Goal: Task Accomplishment & Management: Complete application form

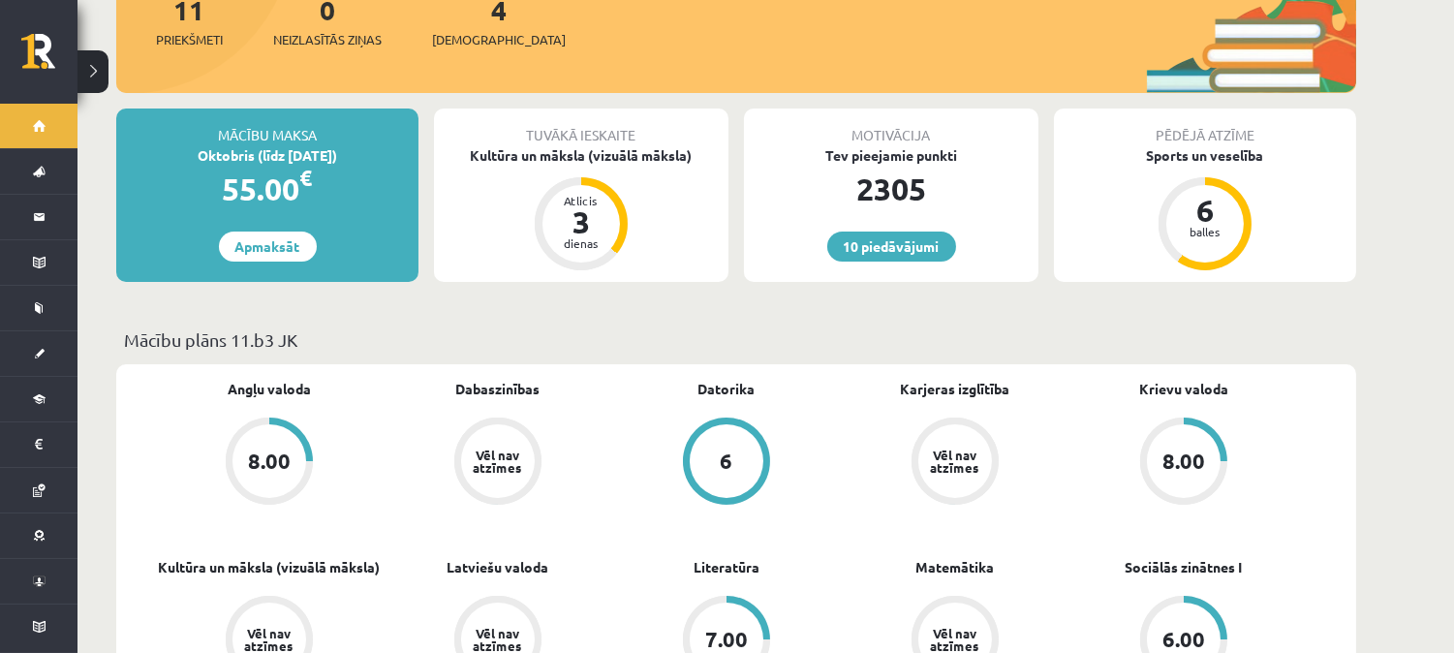
scroll to position [163, 0]
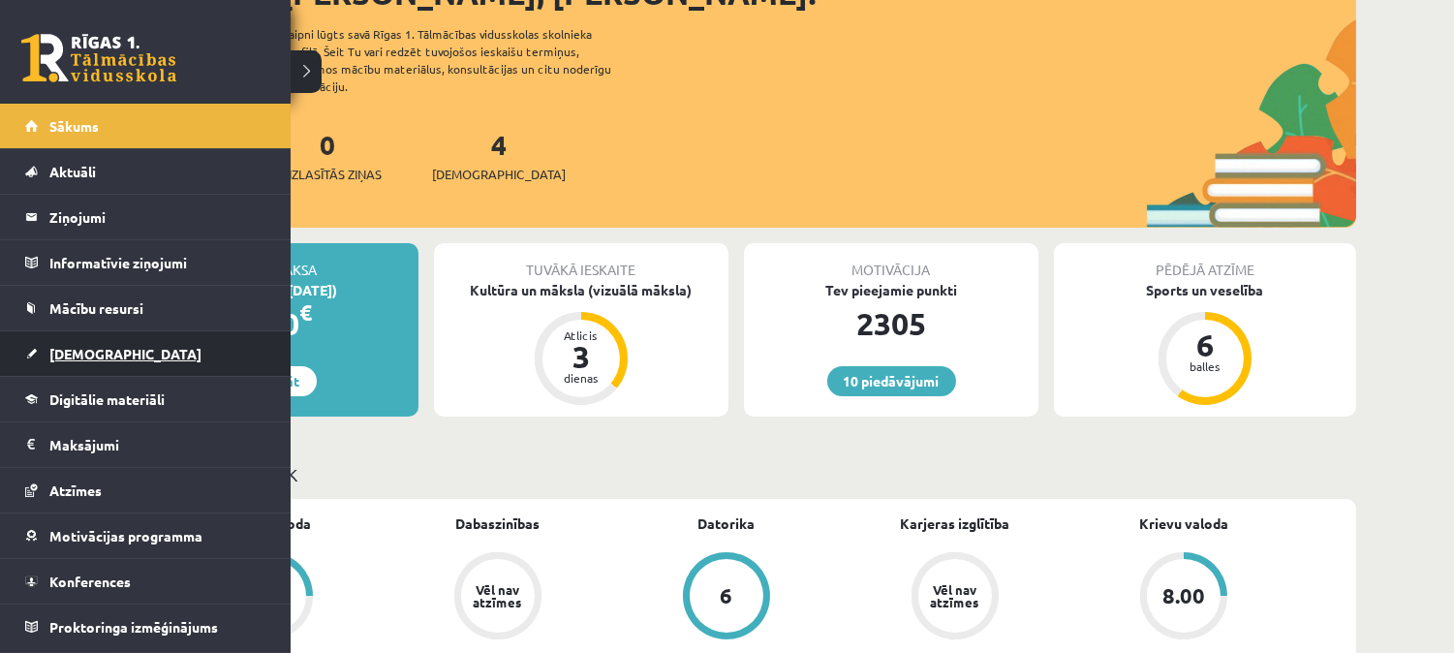
click at [98, 345] on span "[DEMOGRAPHIC_DATA]" at bounding box center [125, 353] width 152 height 17
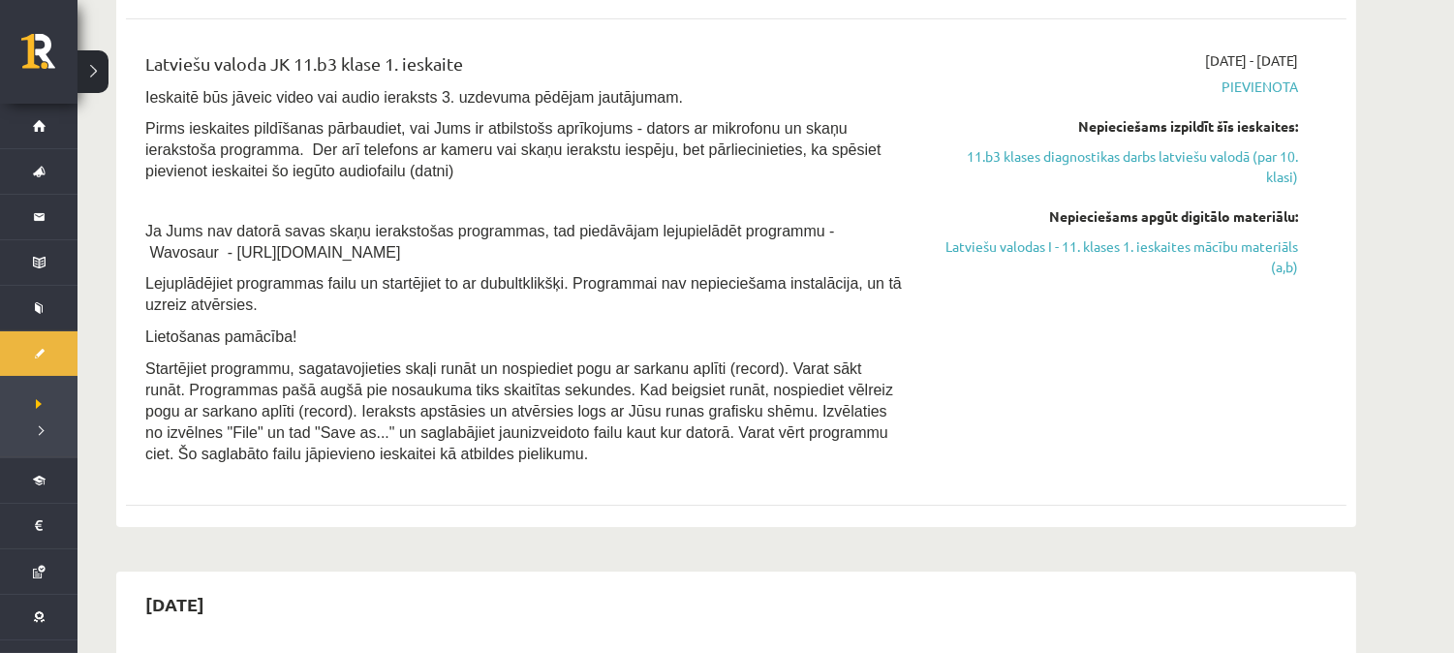
scroll to position [795, 0]
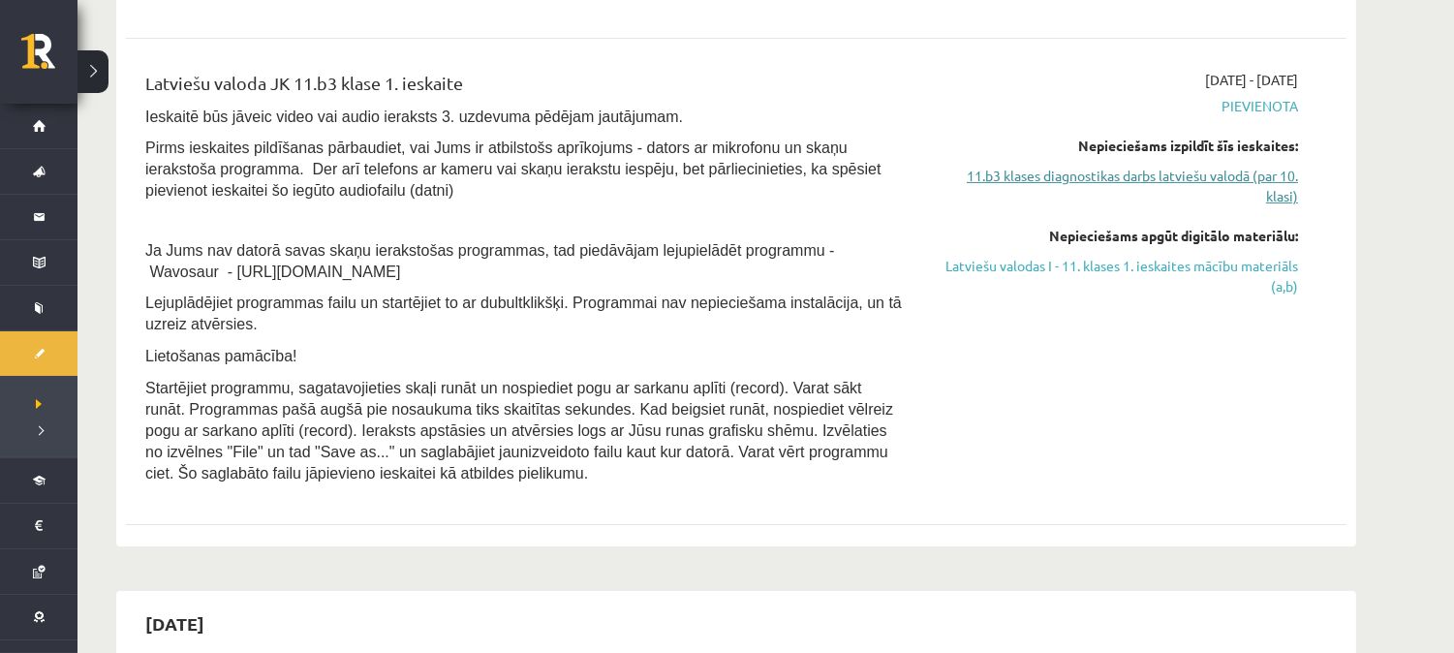
click at [1189, 175] on link "11.b3 klases diagnostikas darbs latviešu valodā (par 10. klasi)" at bounding box center [1115, 186] width 365 height 41
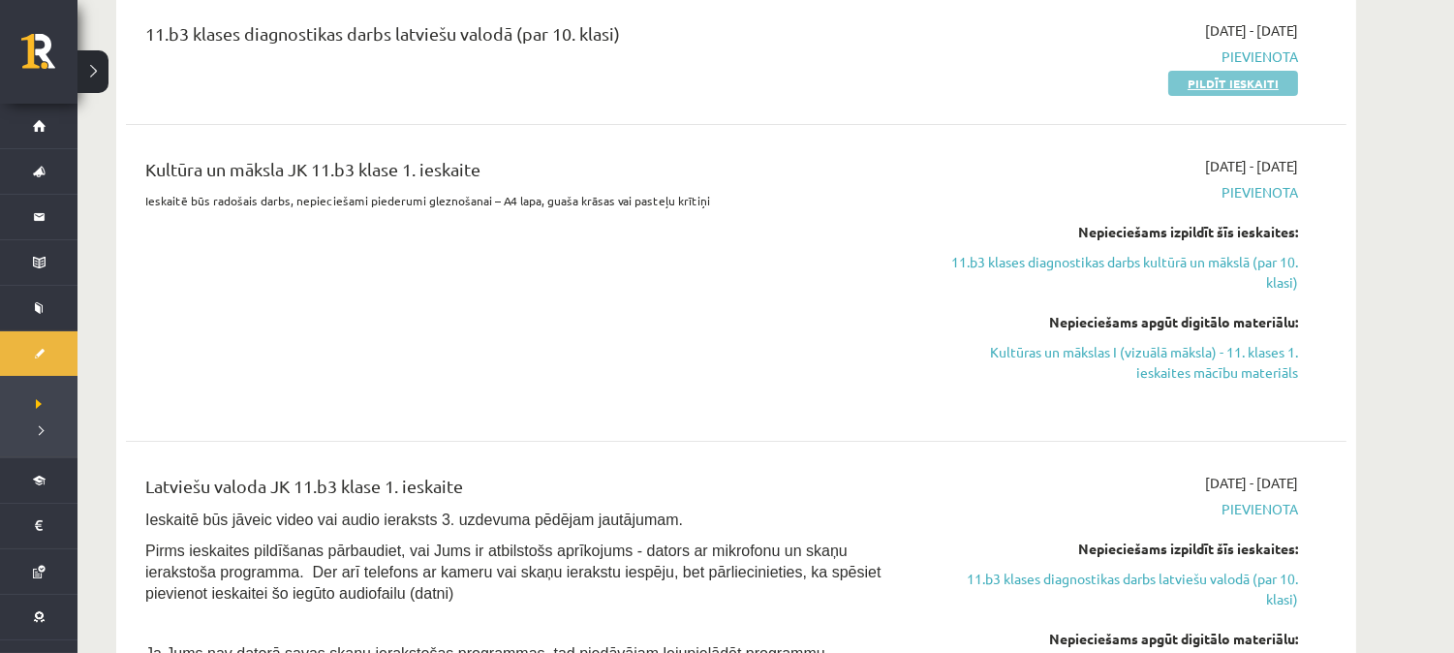
click at [1204, 71] on link "Pildīt ieskaiti" at bounding box center [1233, 83] width 130 height 25
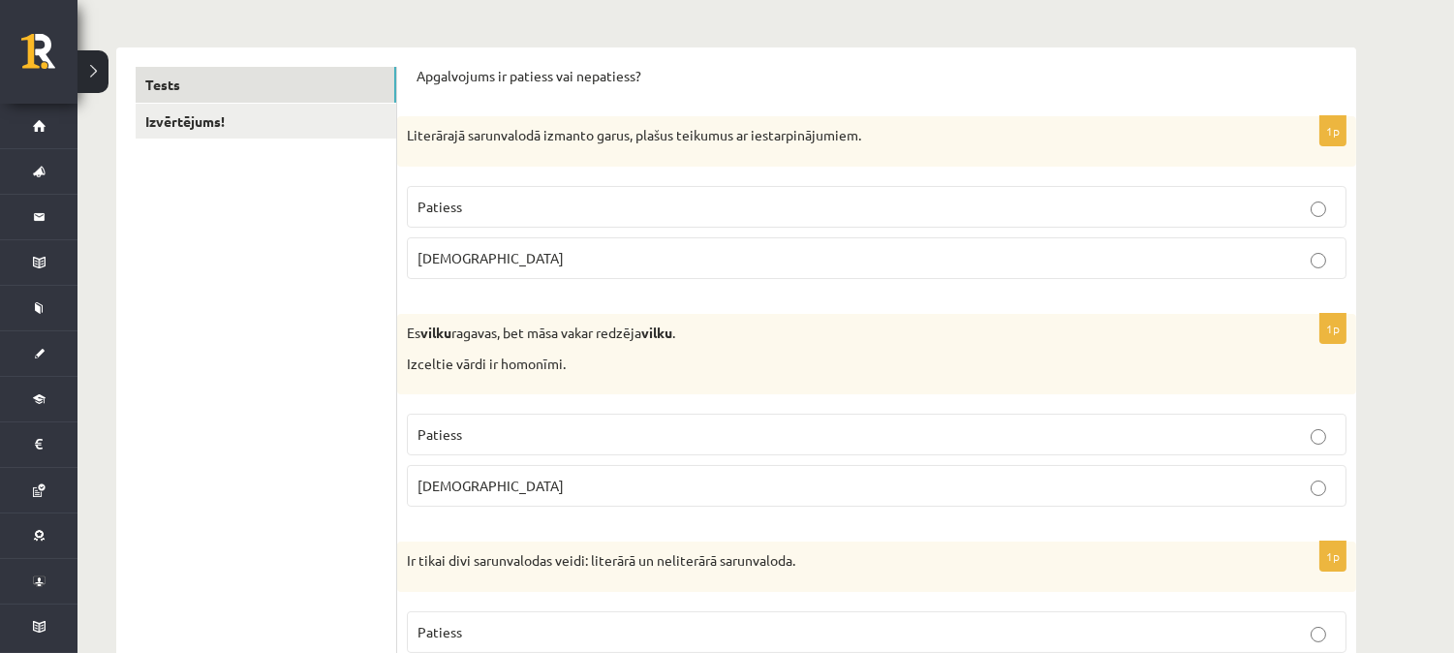
scroll to position [303, 0]
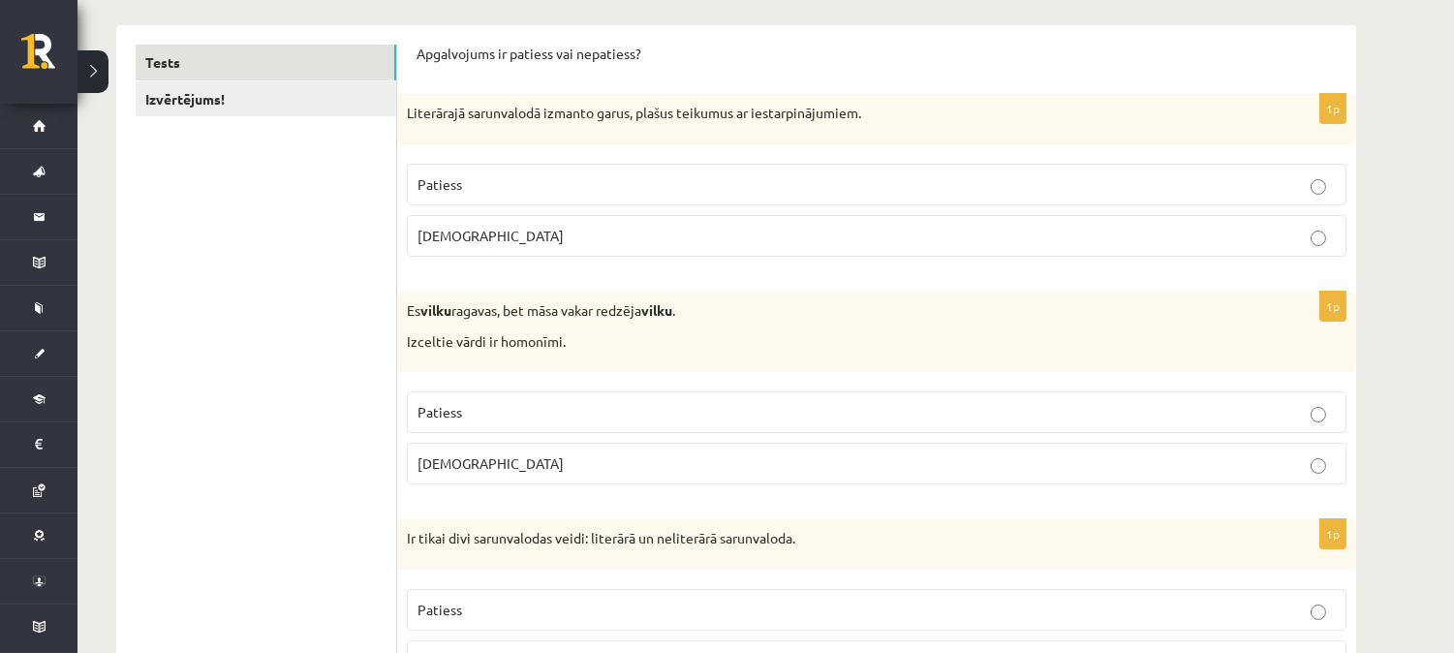
click at [564, 405] on p "Patiess" at bounding box center [876, 412] width 918 height 20
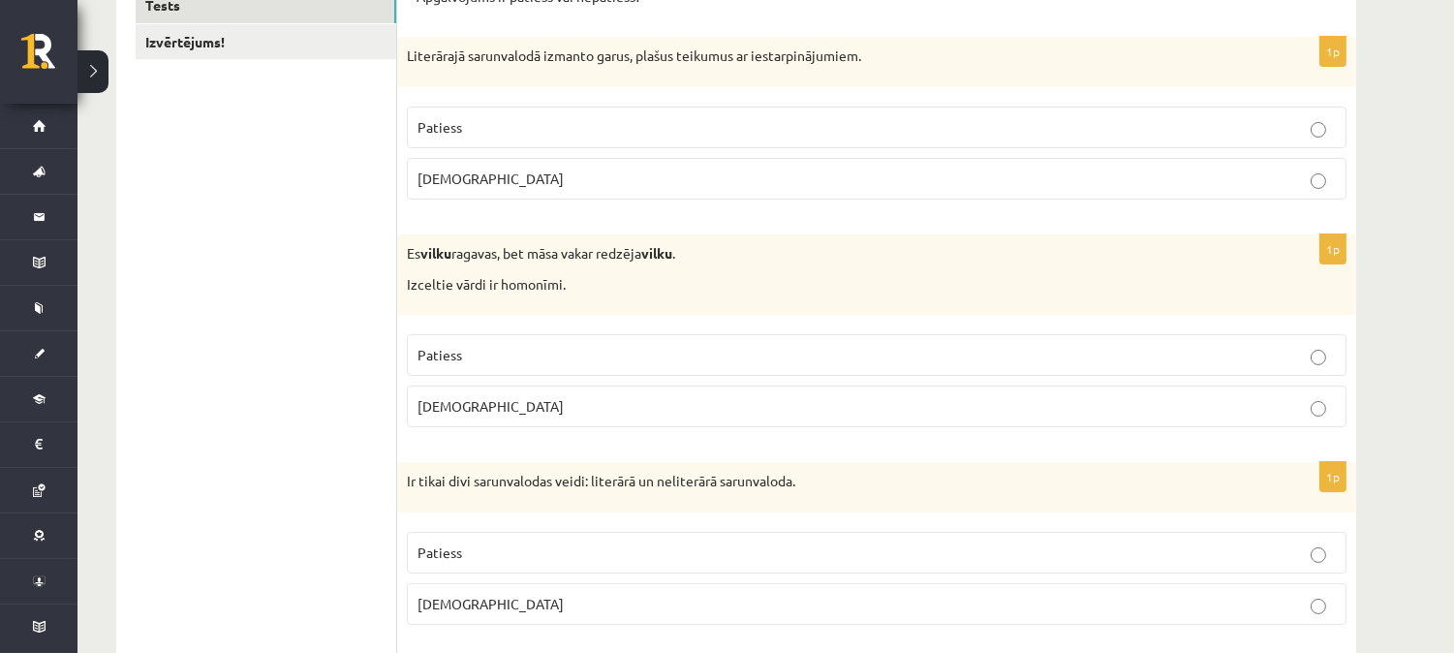
scroll to position [382, 0]
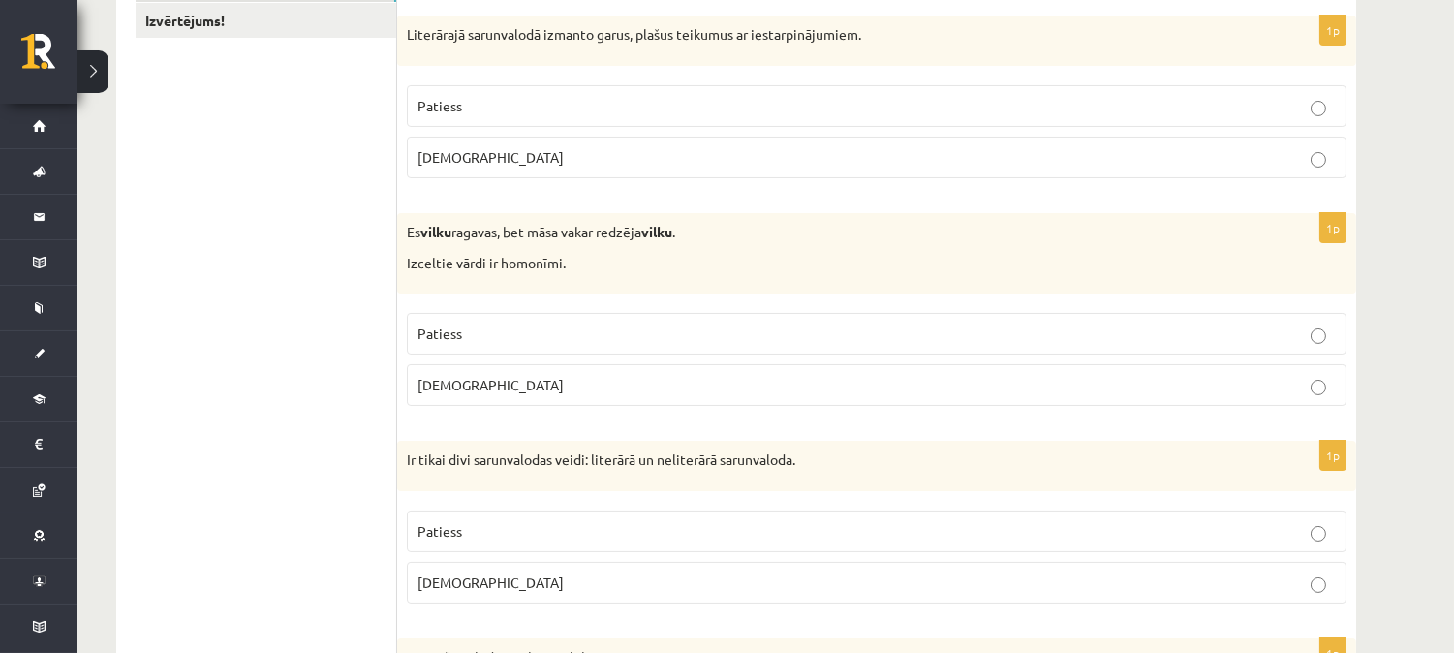
click at [548, 528] on p "Patiess" at bounding box center [876, 531] width 918 height 20
click at [665, 161] on p "[DEMOGRAPHIC_DATA]" at bounding box center [876, 157] width 918 height 20
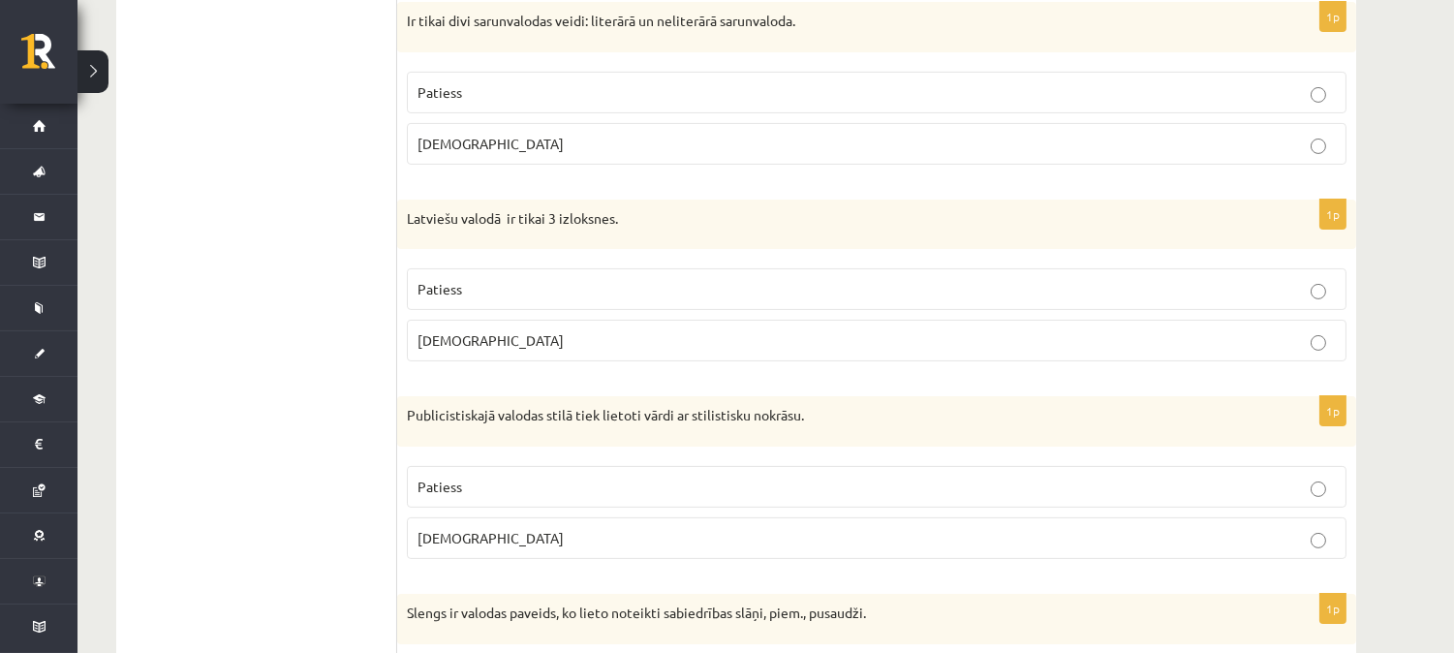
scroll to position [833, 0]
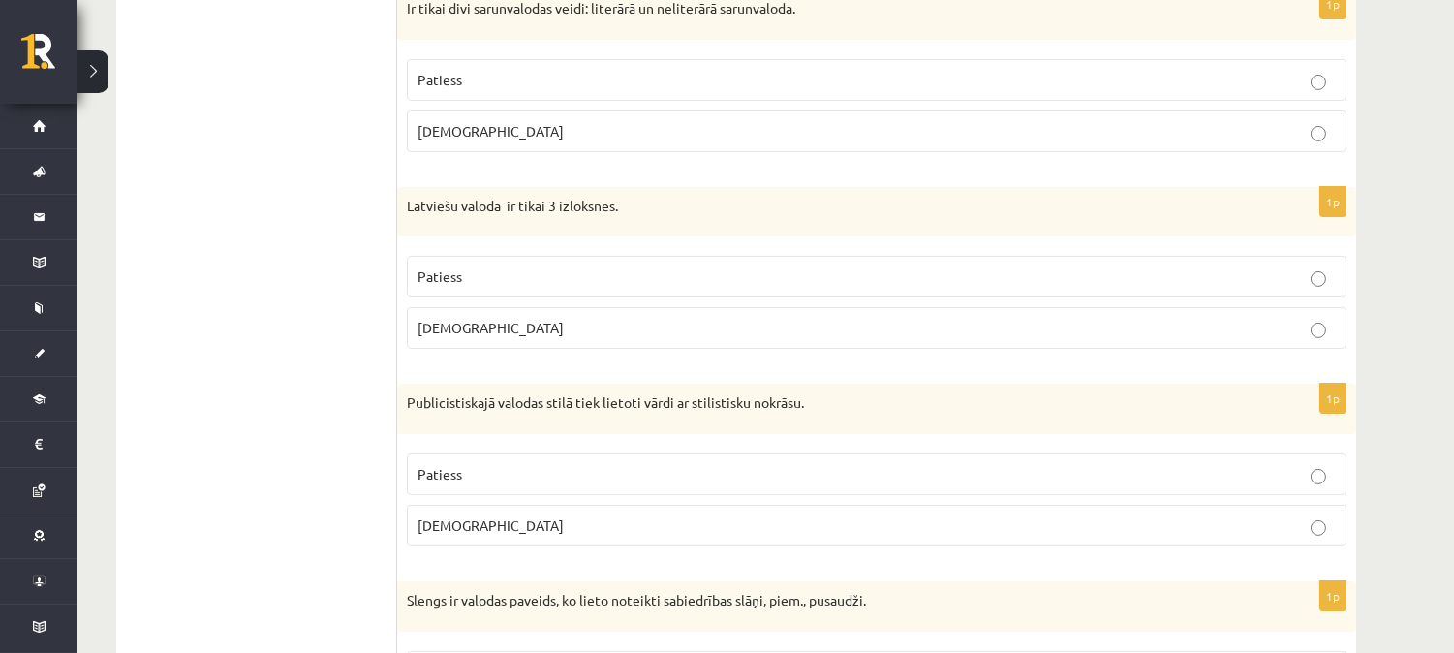
click at [652, 321] on p "[DEMOGRAPHIC_DATA]" at bounding box center [876, 328] width 918 height 20
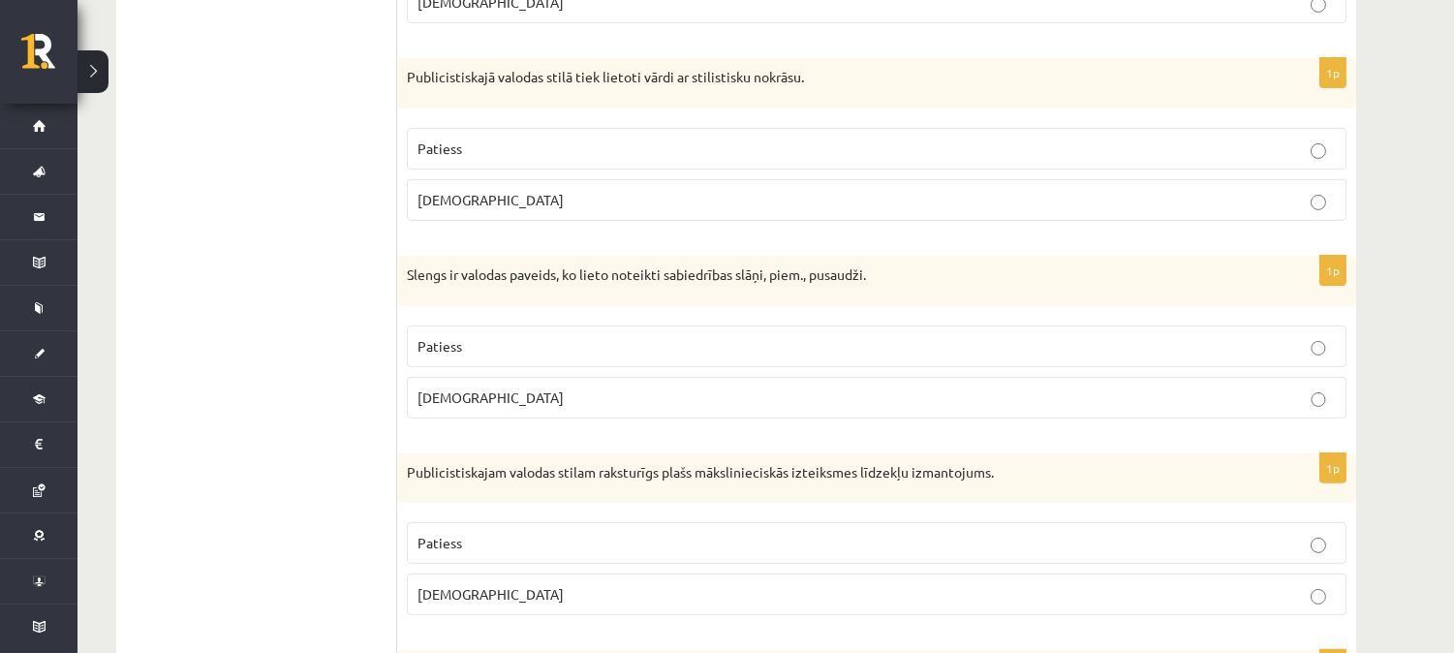
scroll to position [1182, 0]
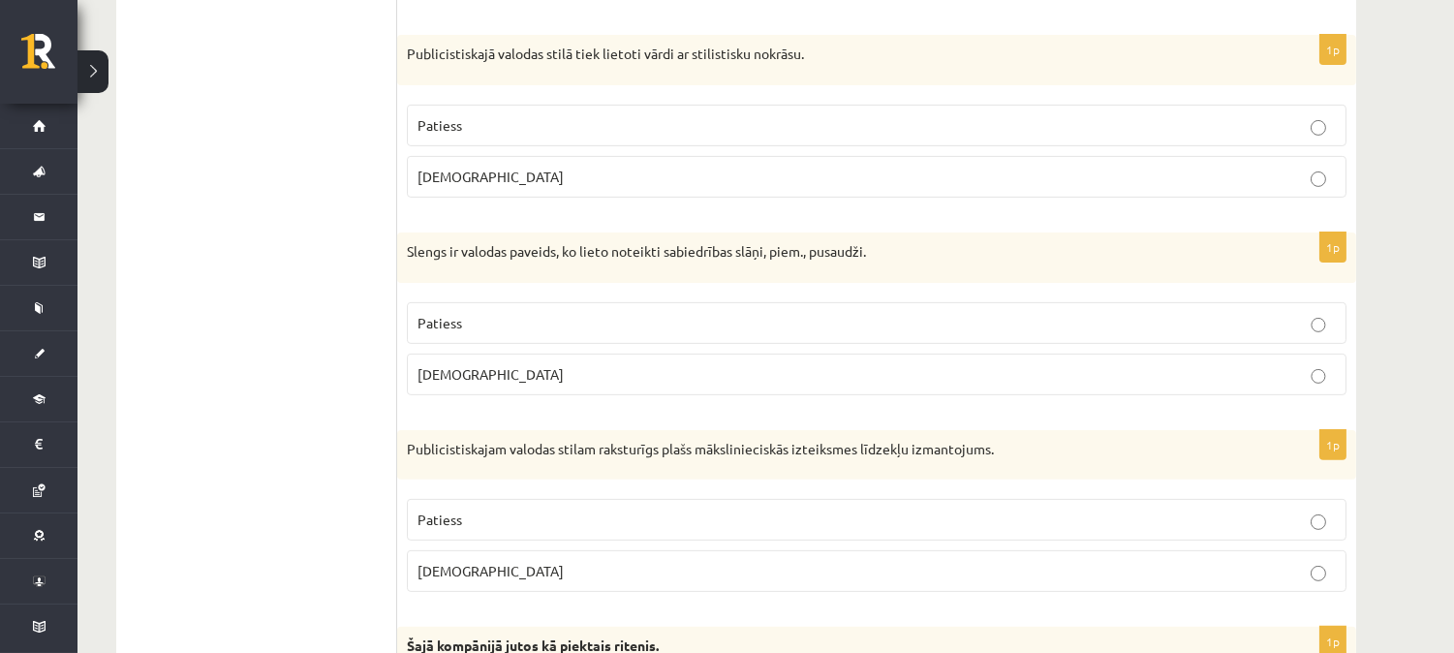
click at [965, 320] on p "Patiess" at bounding box center [876, 323] width 918 height 20
click at [1120, 174] on p "[DEMOGRAPHIC_DATA]" at bounding box center [876, 177] width 918 height 20
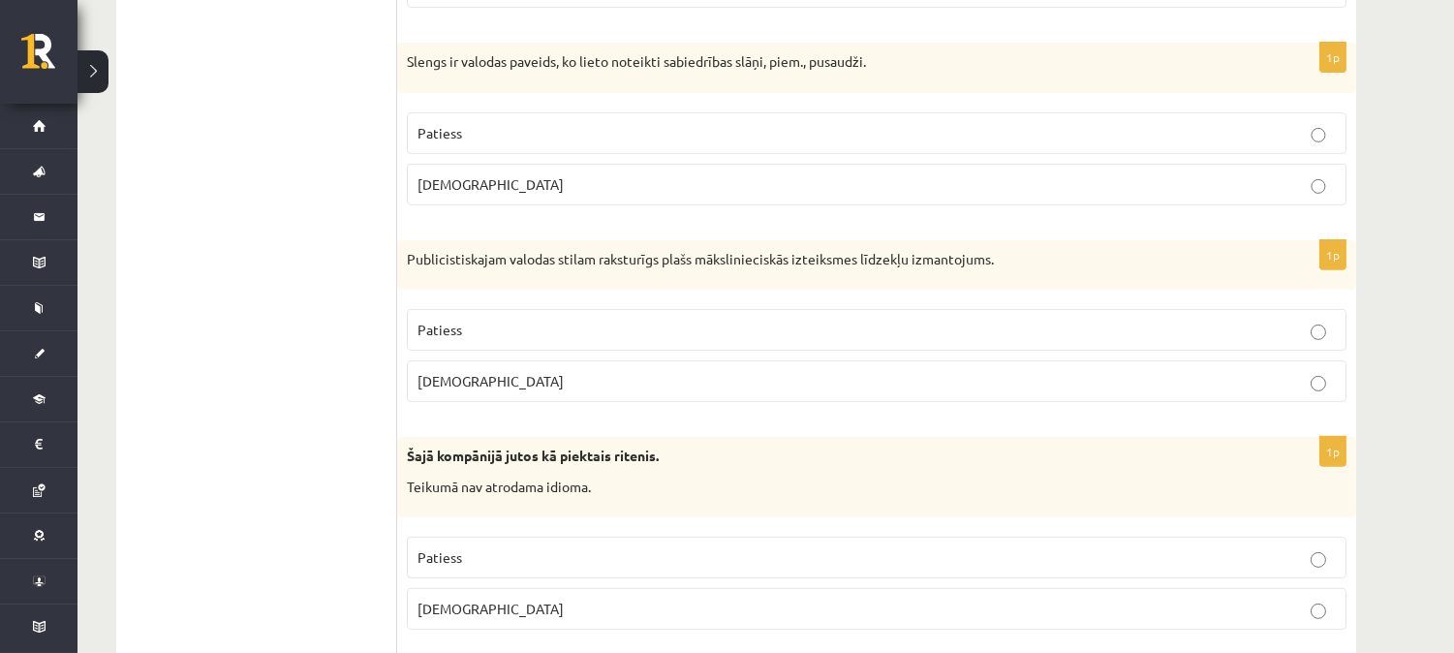
scroll to position [1439, 0]
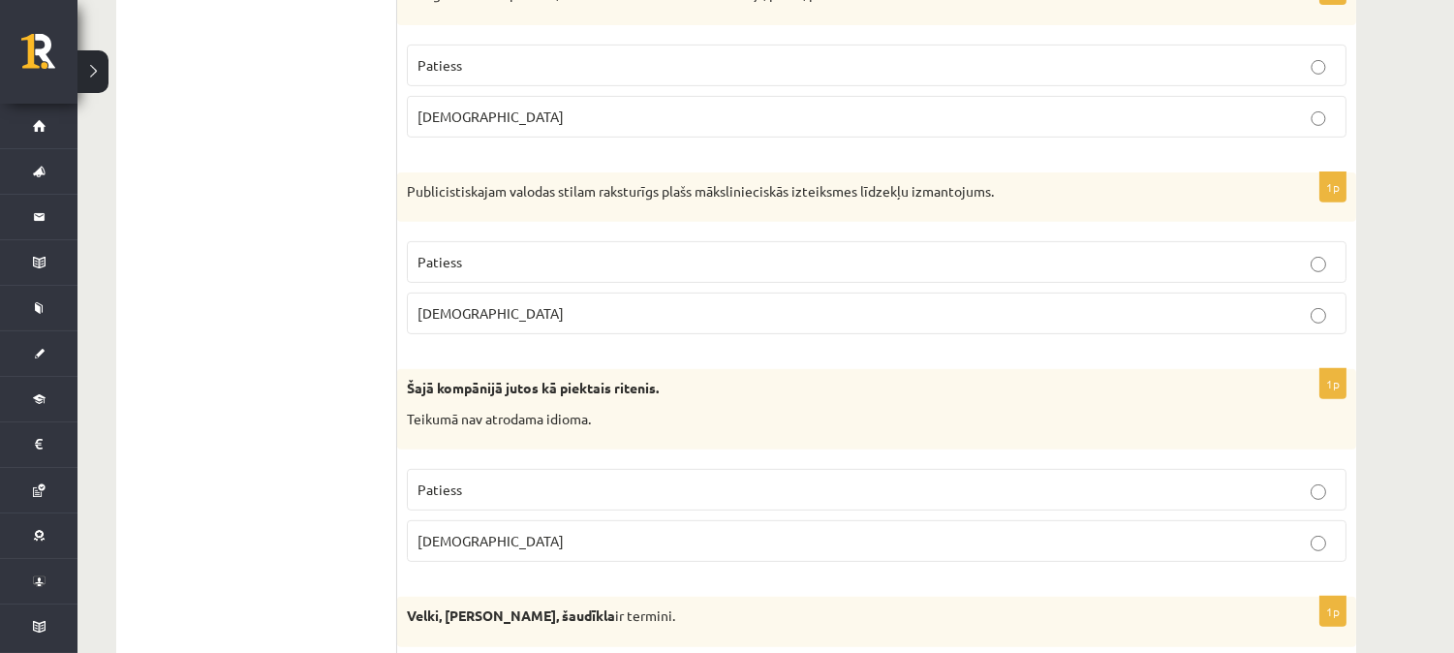
click at [1260, 256] on p "Patiess" at bounding box center [876, 262] width 918 height 20
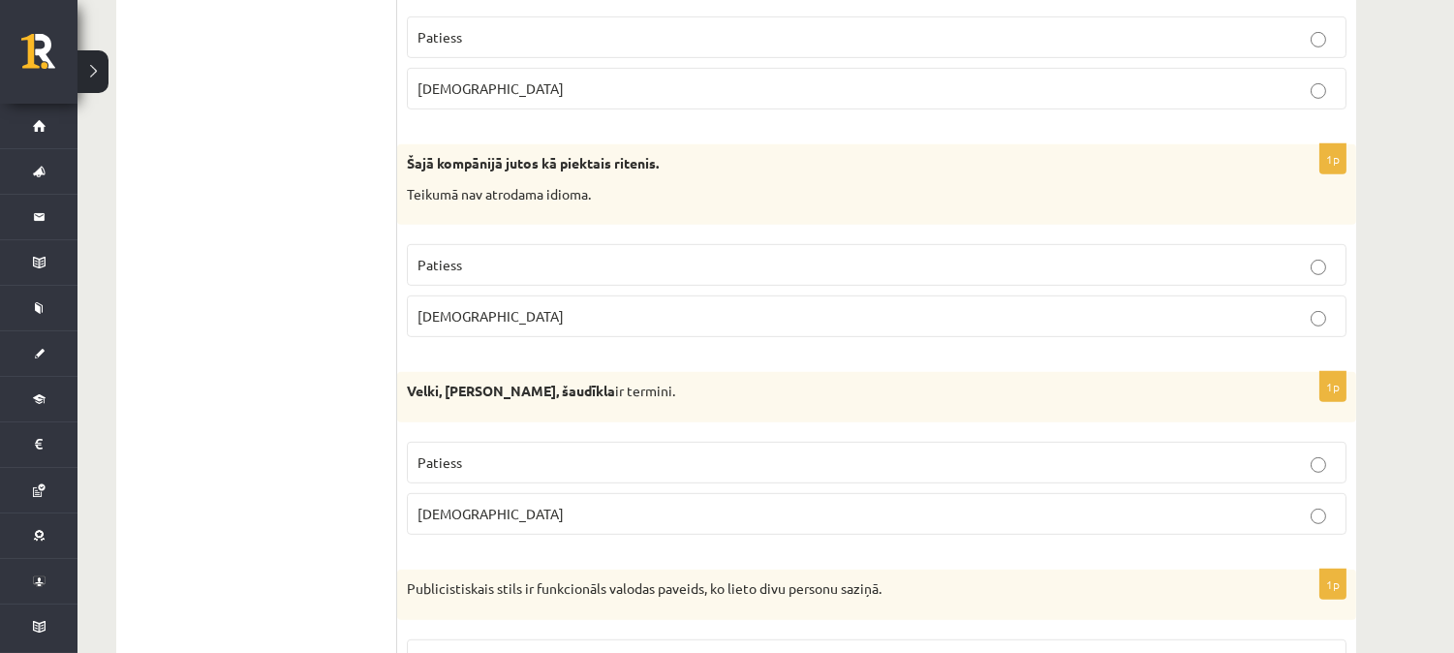
scroll to position [1677, 0]
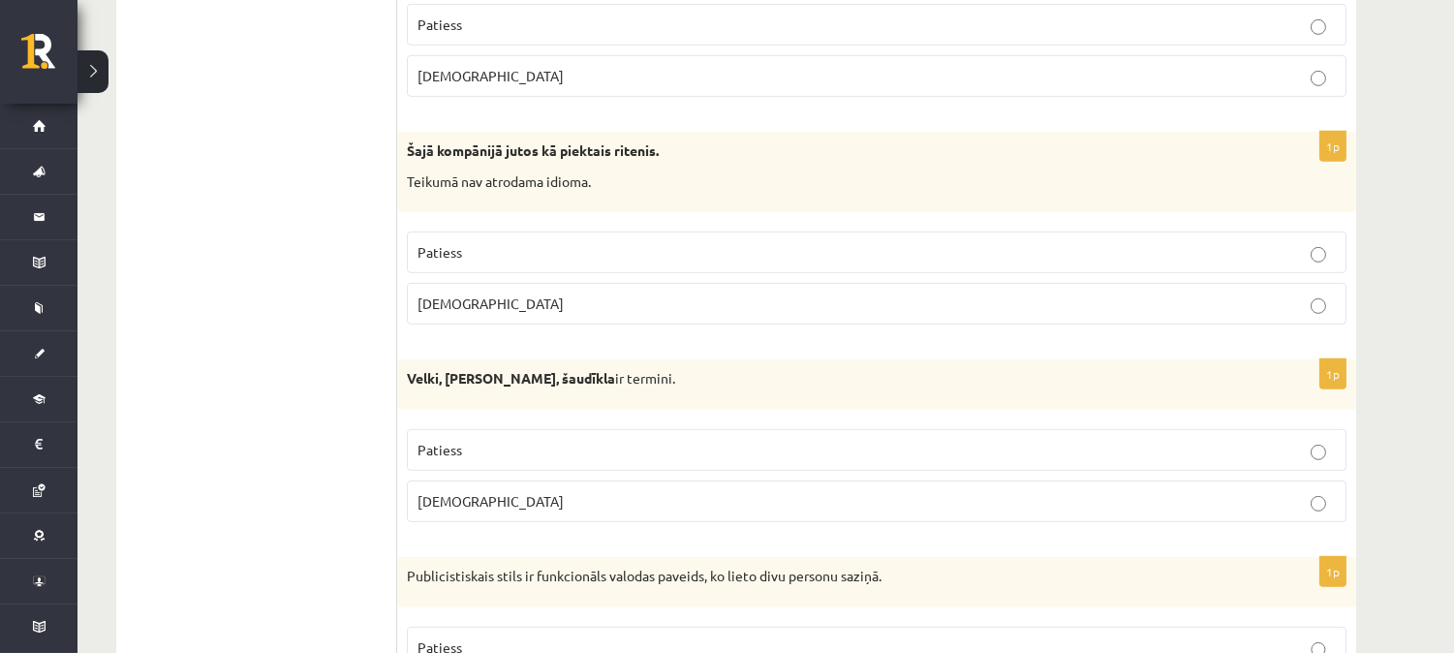
click at [511, 305] on p "[DEMOGRAPHIC_DATA]" at bounding box center [876, 304] width 918 height 20
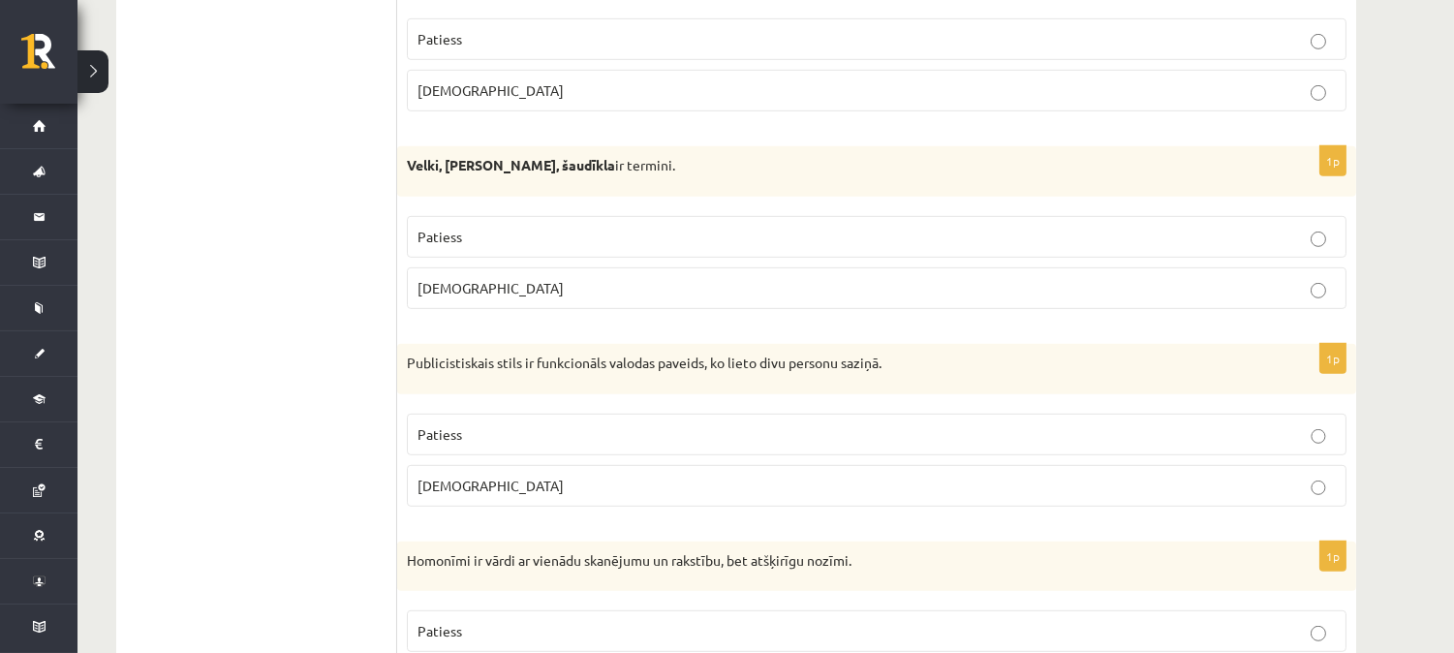
scroll to position [1902, 0]
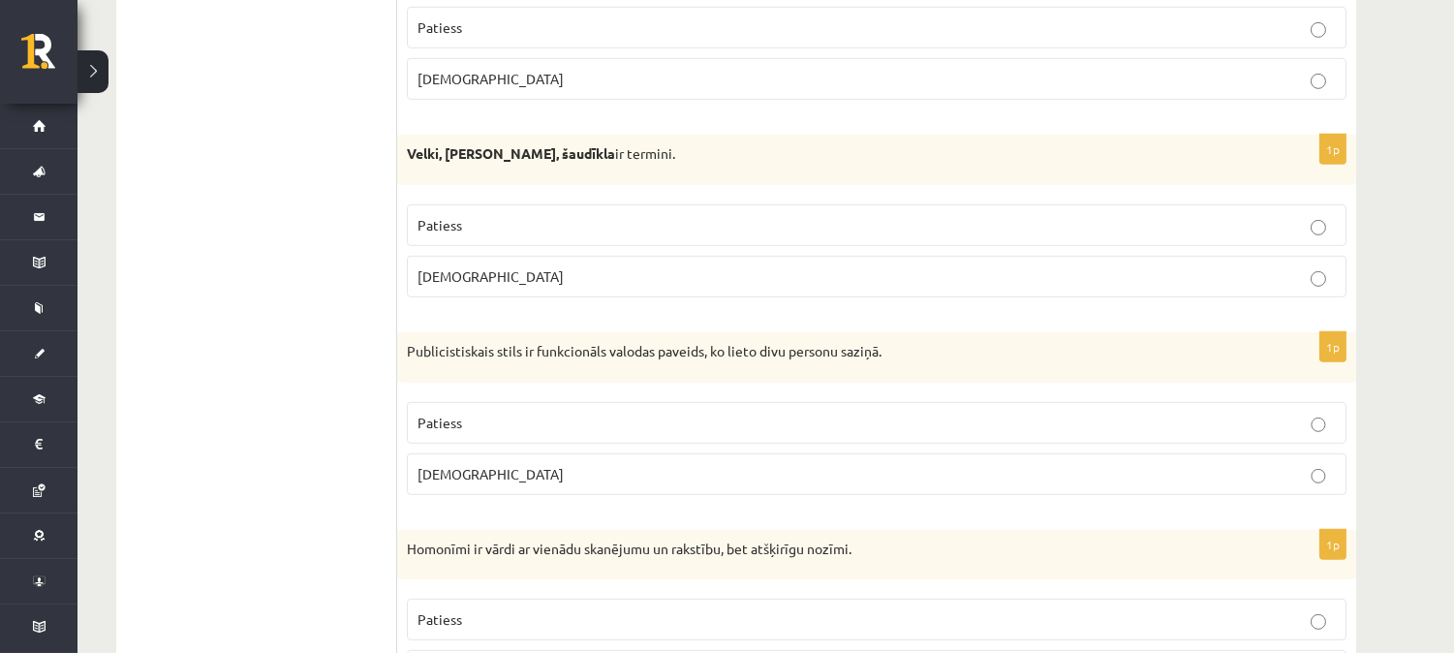
click at [492, 225] on p "Patiess" at bounding box center [876, 225] width 918 height 20
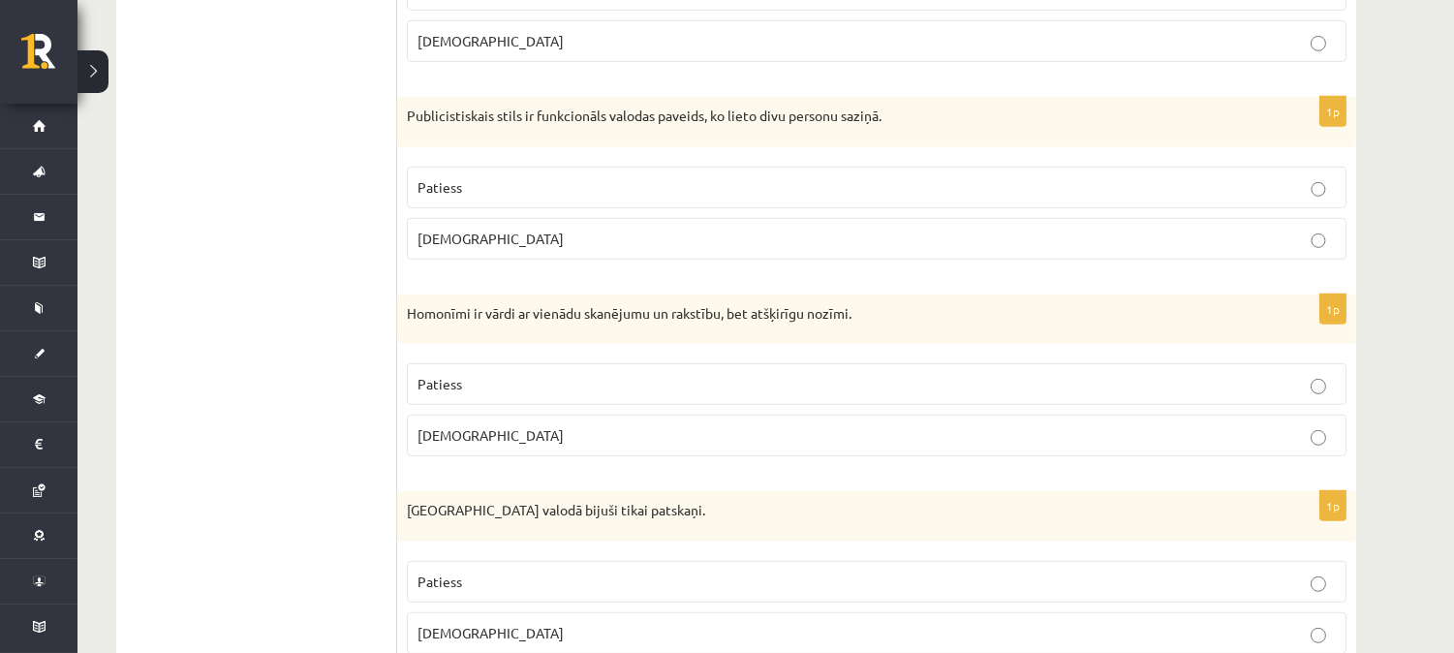
scroll to position [2228, 0]
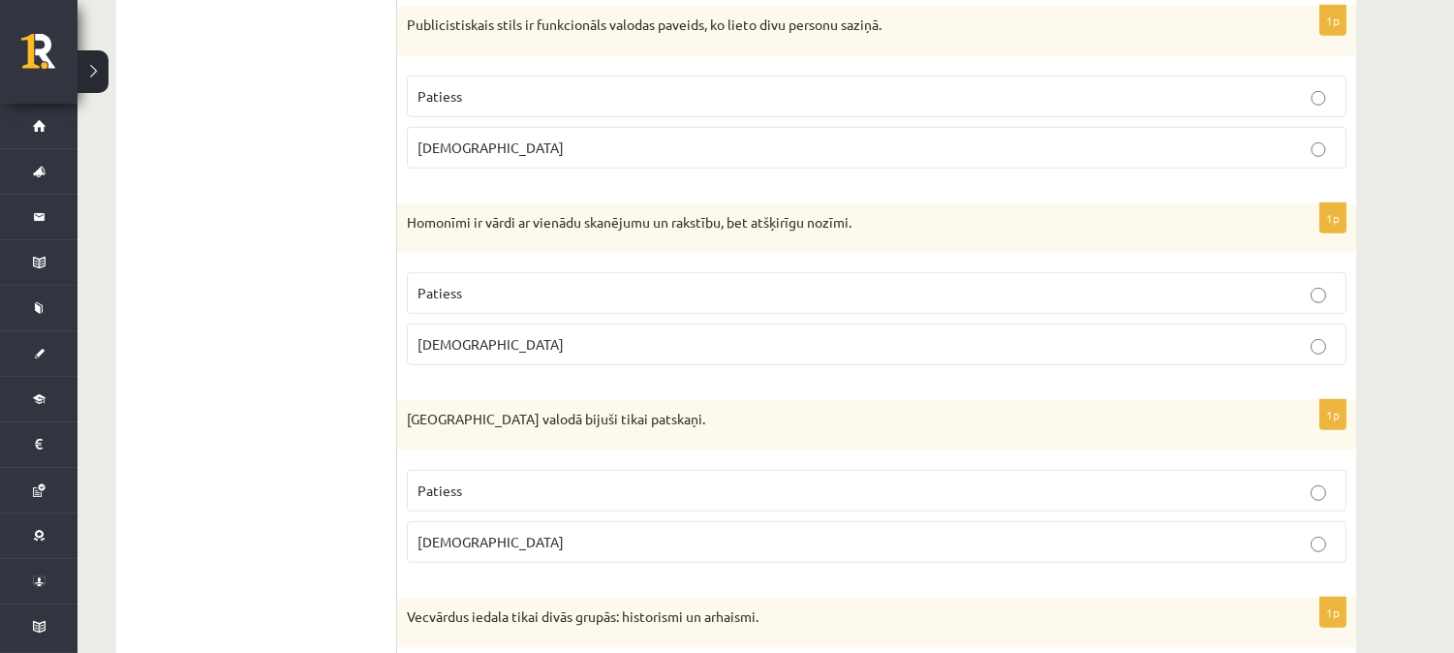
click at [660, 151] on p "[DEMOGRAPHIC_DATA]" at bounding box center [876, 148] width 918 height 20
click at [527, 294] on p "Patiess" at bounding box center [876, 293] width 918 height 20
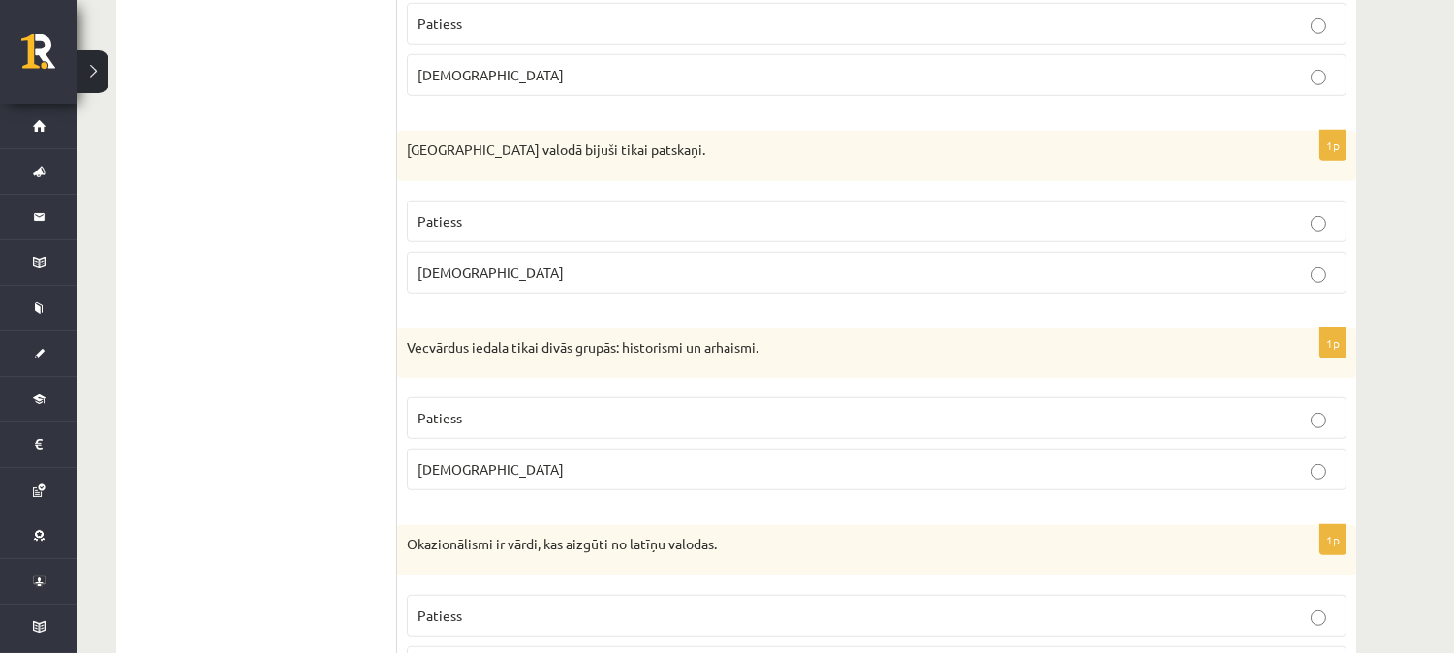
scroll to position [2509, 0]
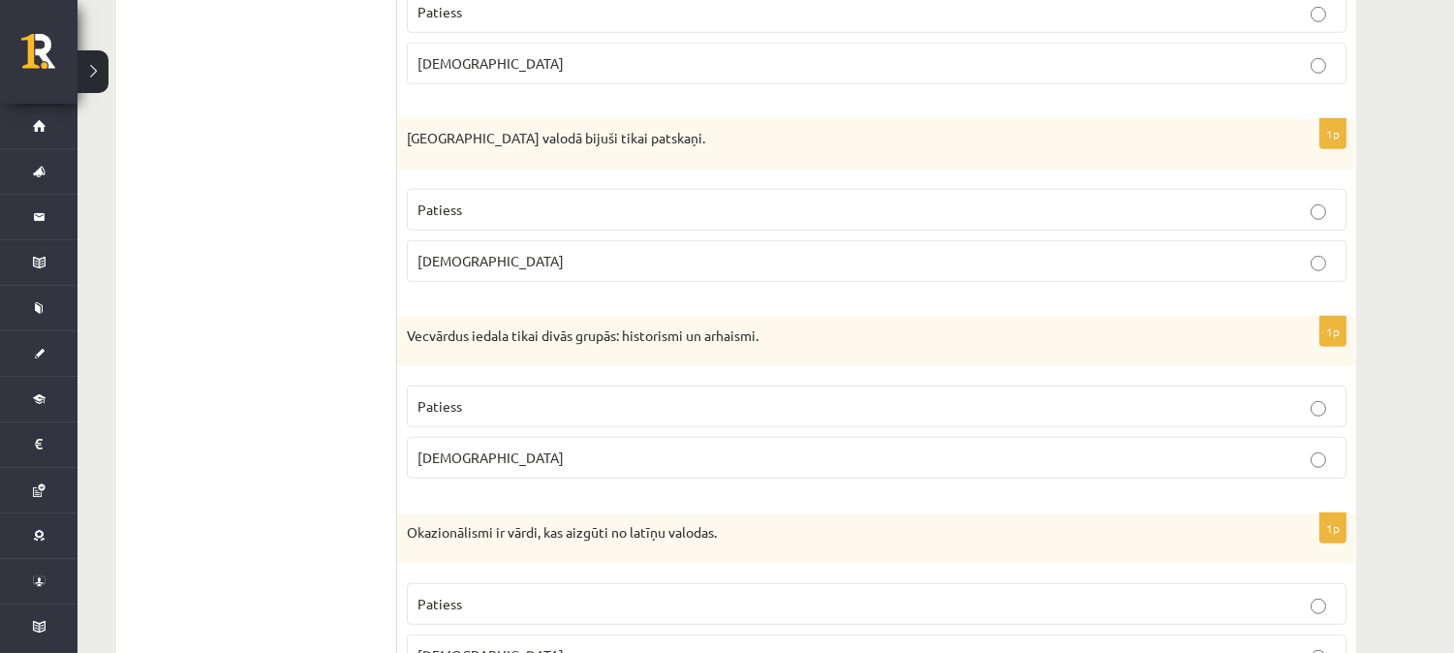
click at [596, 213] on p "Patiess" at bounding box center [876, 210] width 918 height 20
click at [531, 465] on p "[DEMOGRAPHIC_DATA]" at bounding box center [876, 458] width 918 height 20
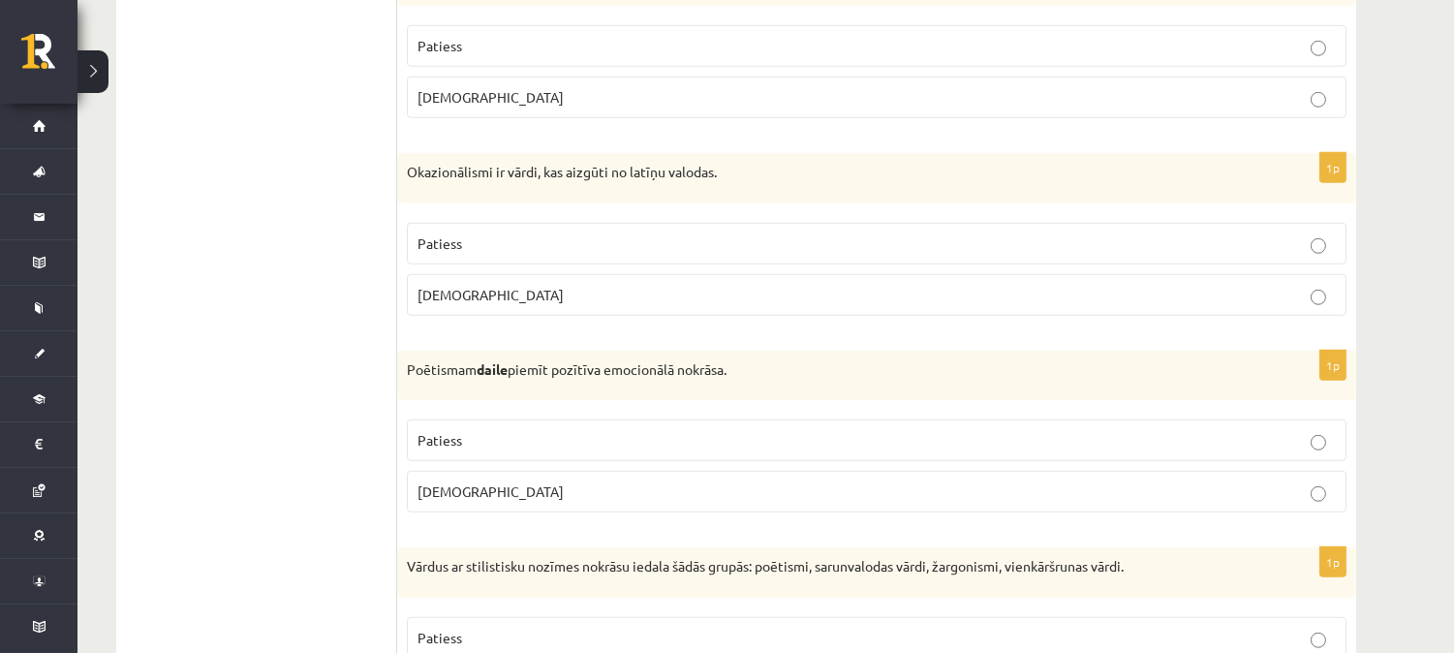
scroll to position [2891, 0]
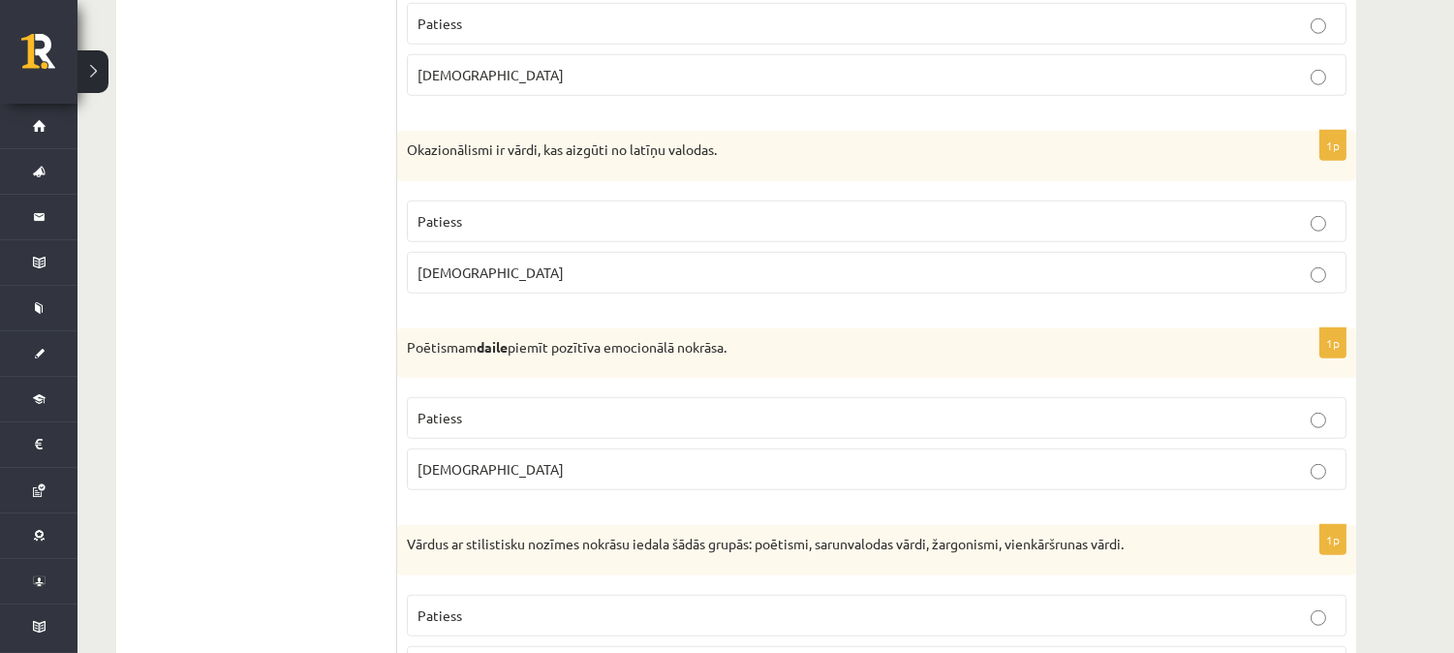
click at [572, 288] on label "[DEMOGRAPHIC_DATA]" at bounding box center [877, 273] width 940 height 42
click at [531, 417] on p "Patiess" at bounding box center [876, 418] width 918 height 20
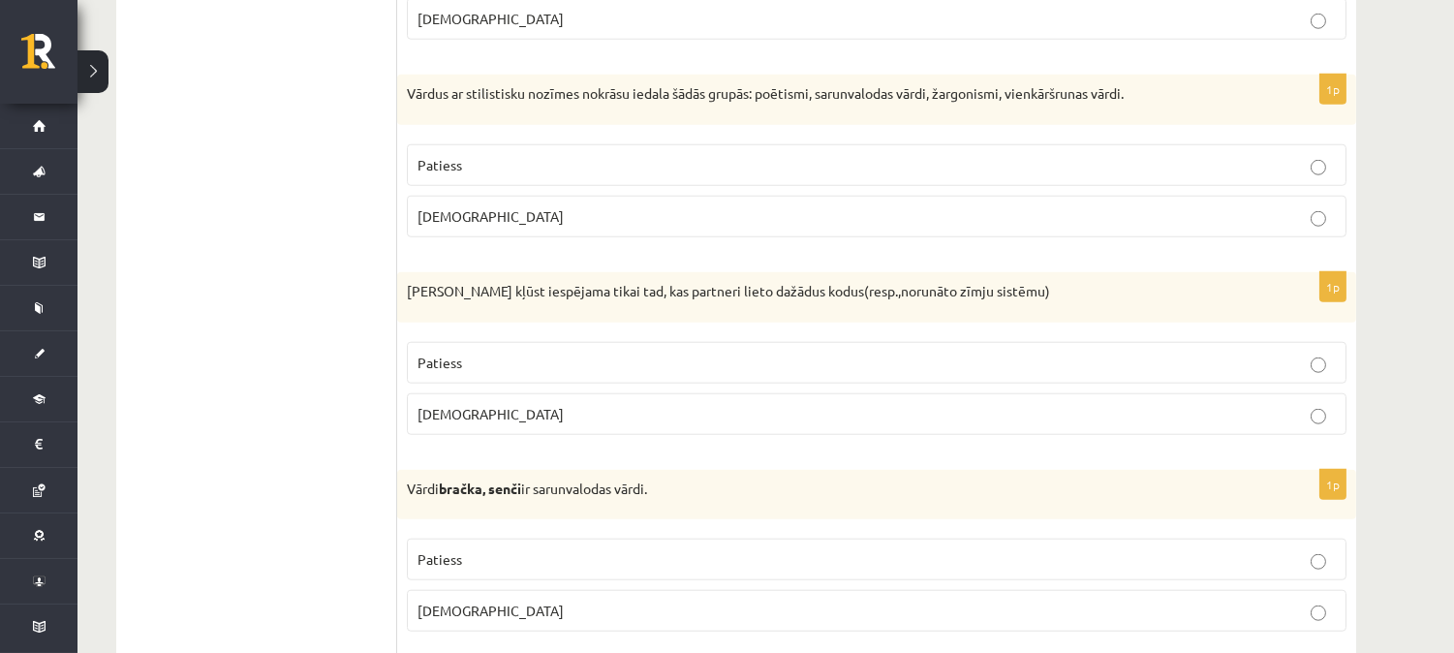
scroll to position [3397, 0]
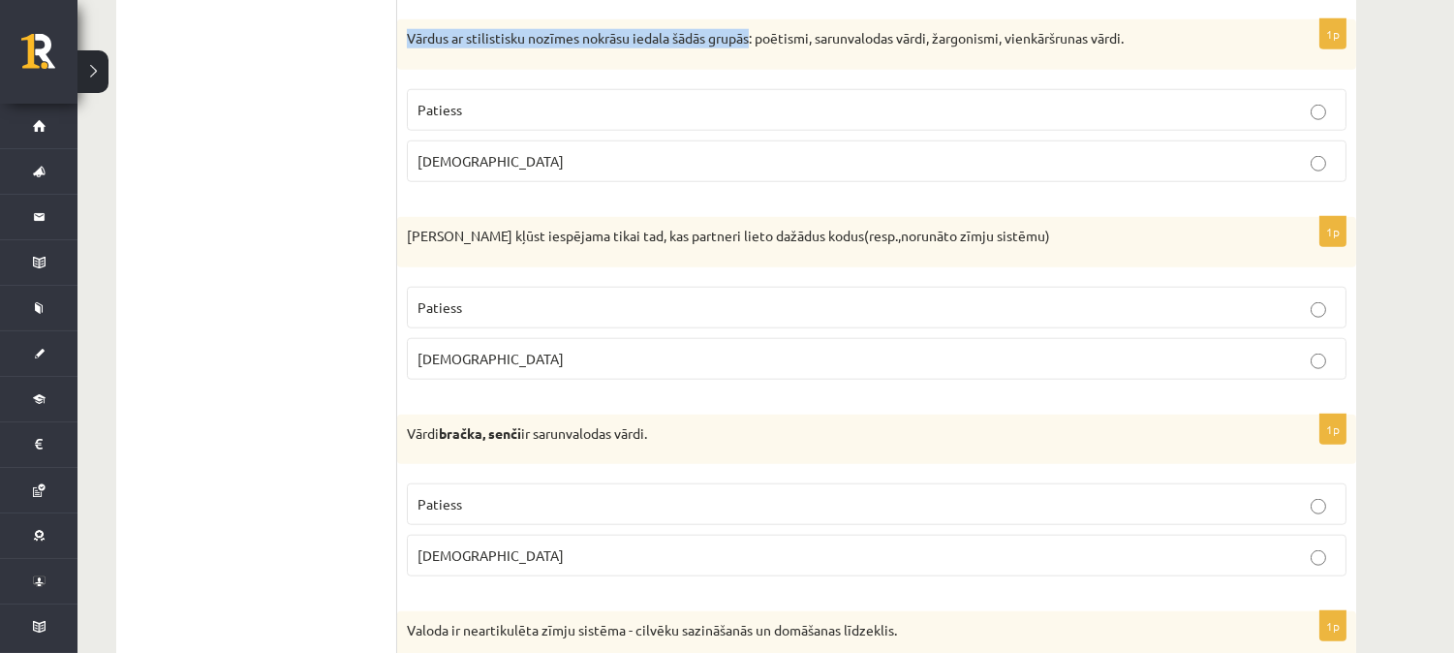
drag, startPoint x: 409, startPoint y: 44, endPoint x: 754, endPoint y: 46, distance: 344.9
click at [754, 46] on p "Vārdus ar stilistisku nozīmes nokrāsu iedala šādās grupās: poētismi, sarunvalod…" at bounding box center [828, 38] width 843 height 19
copy p "Vārdus ar stilistisku nozīmes nokrāsu iedala šādās grupās"
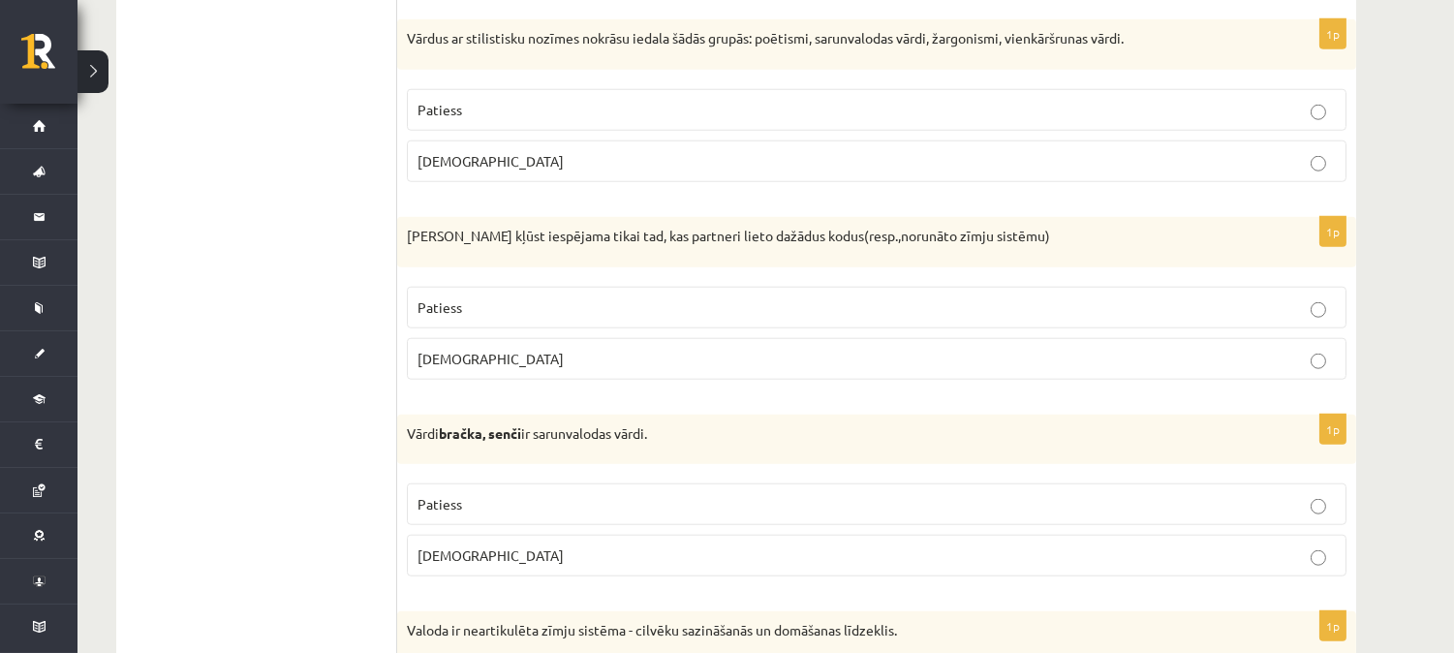
click at [1028, 112] on p "Patiess" at bounding box center [876, 110] width 918 height 20
click at [833, 356] on p "[DEMOGRAPHIC_DATA]" at bounding box center [876, 359] width 918 height 20
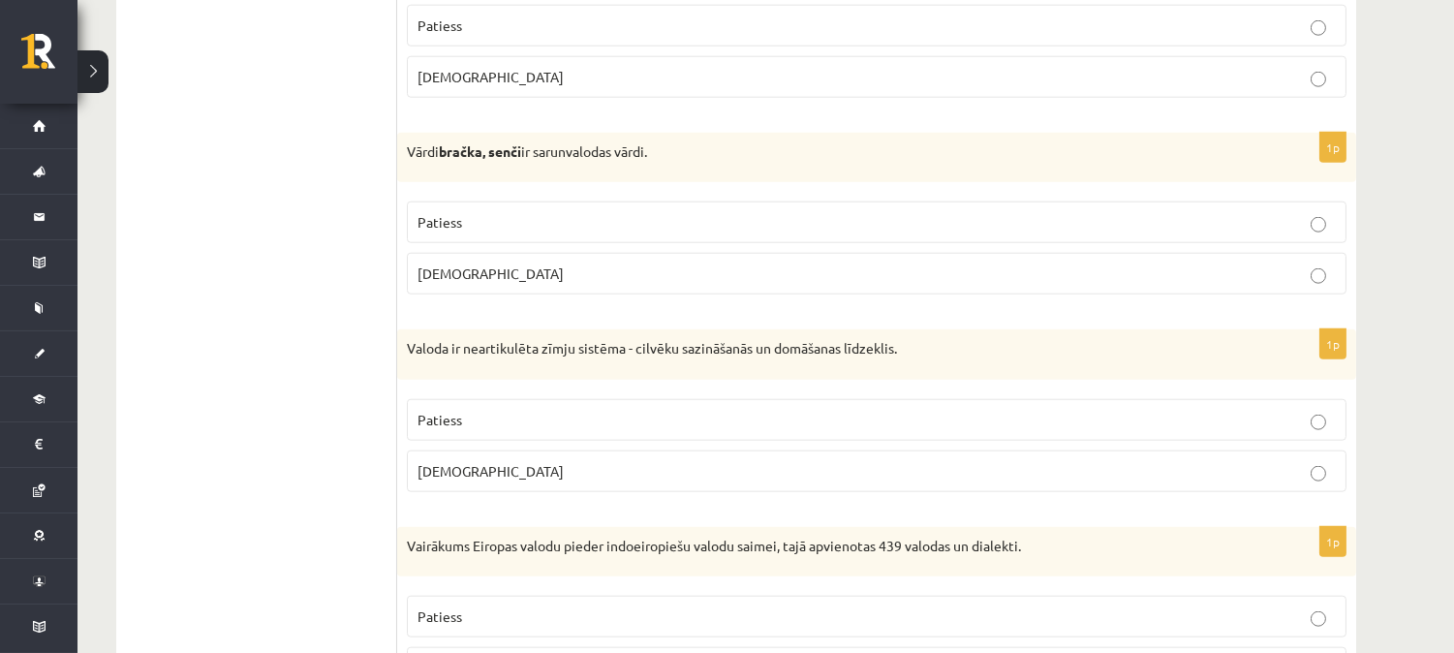
scroll to position [3691, 0]
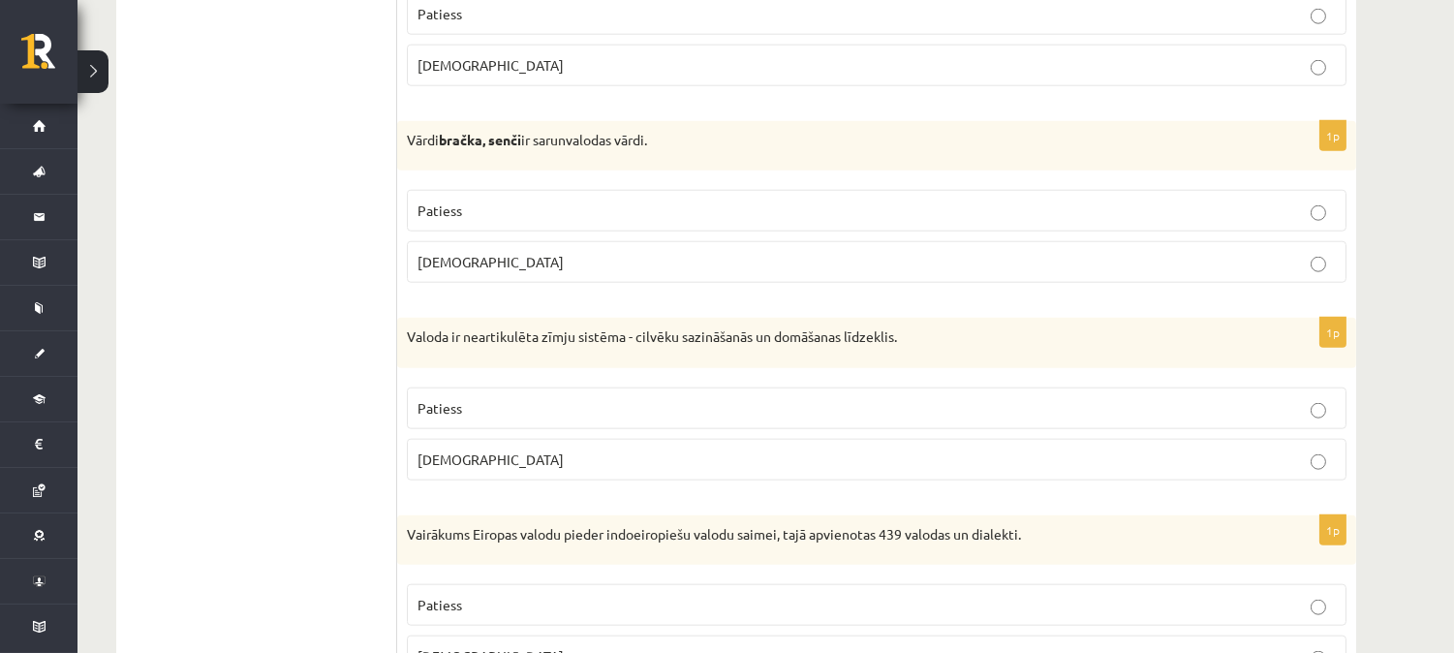
click at [725, 283] on label "[DEMOGRAPHIC_DATA]" at bounding box center [877, 262] width 940 height 42
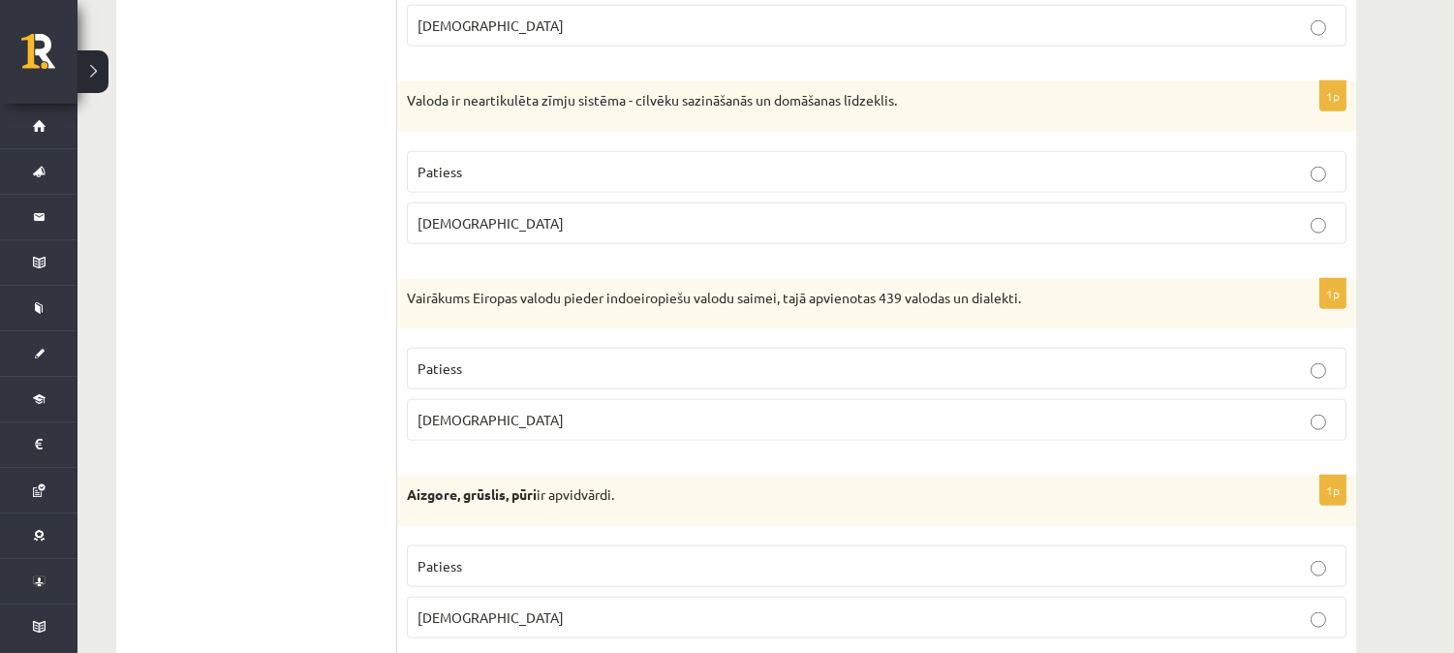
scroll to position [3938, 0]
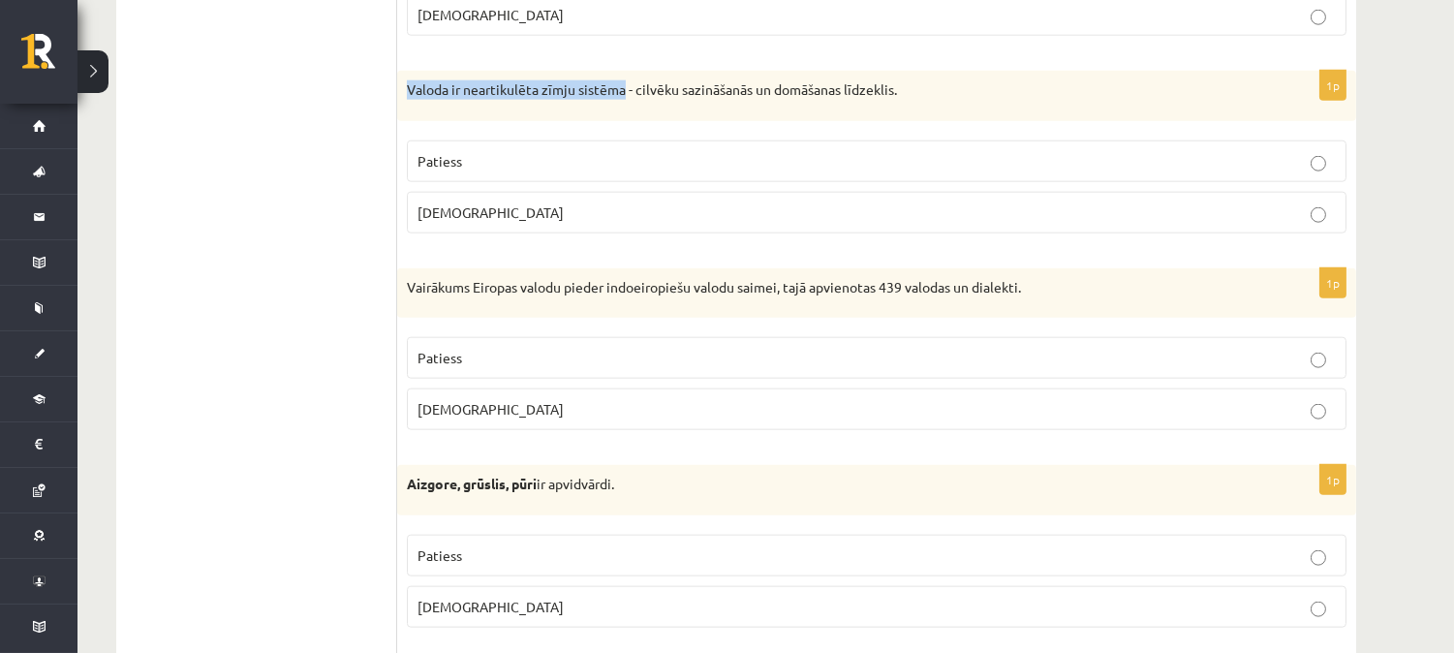
drag, startPoint x: 407, startPoint y: 93, endPoint x: 624, endPoint y: 110, distance: 217.7
click at [624, 110] on div "Valoda ir neartikulēta zīmju sistēma - cilvēku sazināšanās un domāšanas līdzekl…" at bounding box center [876, 96] width 959 height 50
copy p "Valoda ir neartikulēta zīmju sistēma"
click at [584, 220] on p "[DEMOGRAPHIC_DATA]" at bounding box center [876, 212] width 918 height 20
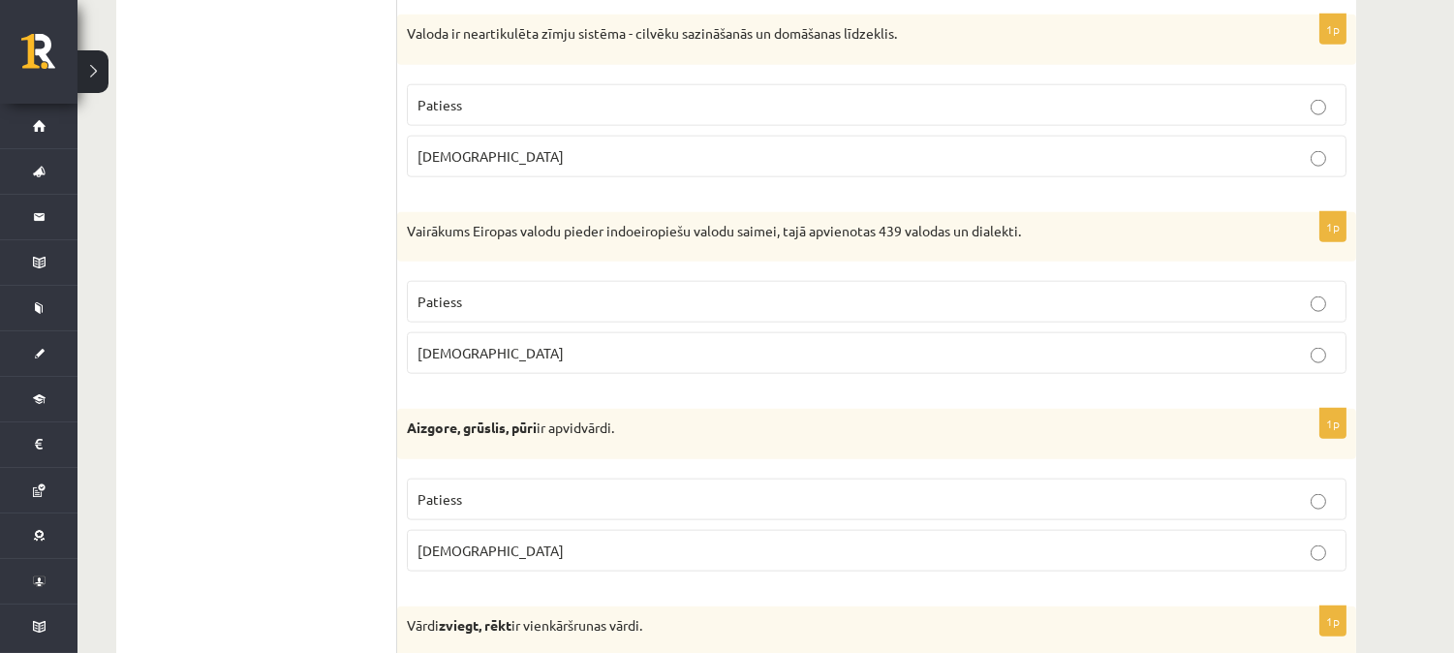
scroll to position [4005, 0]
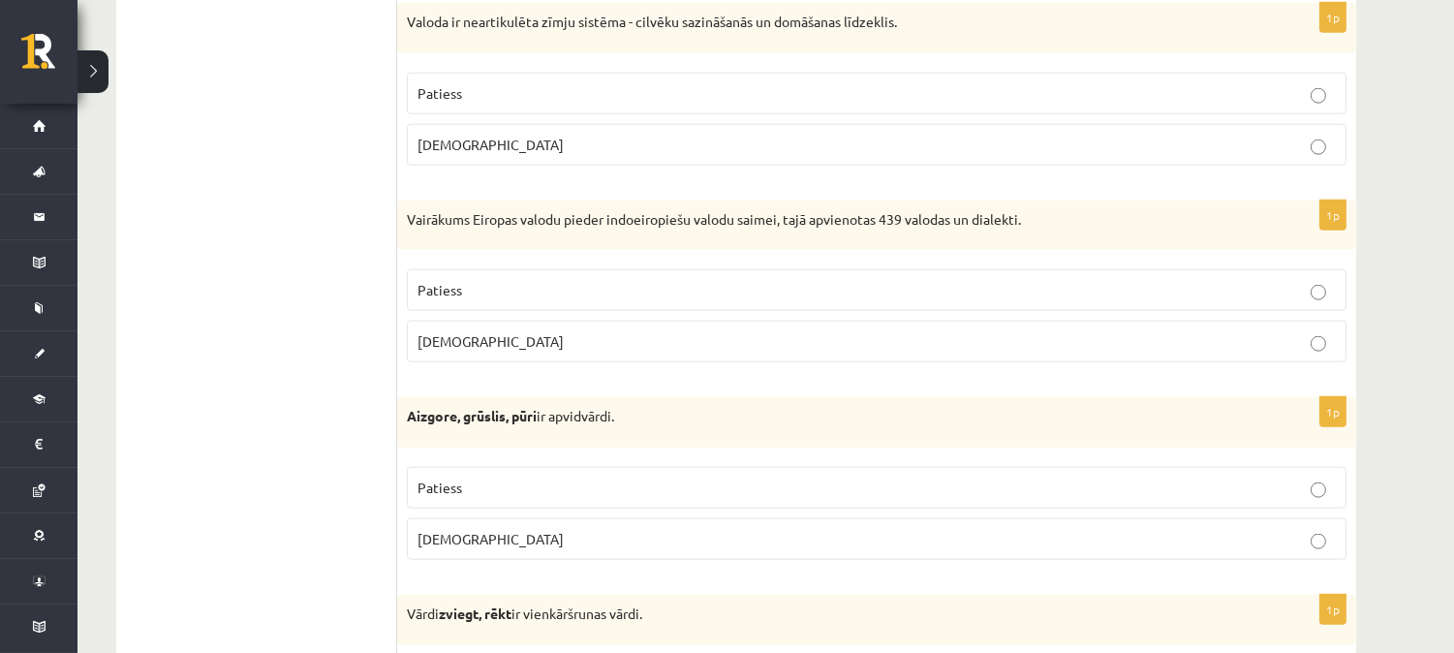
click at [800, 344] on p "[DEMOGRAPHIC_DATA]" at bounding box center [876, 341] width 918 height 20
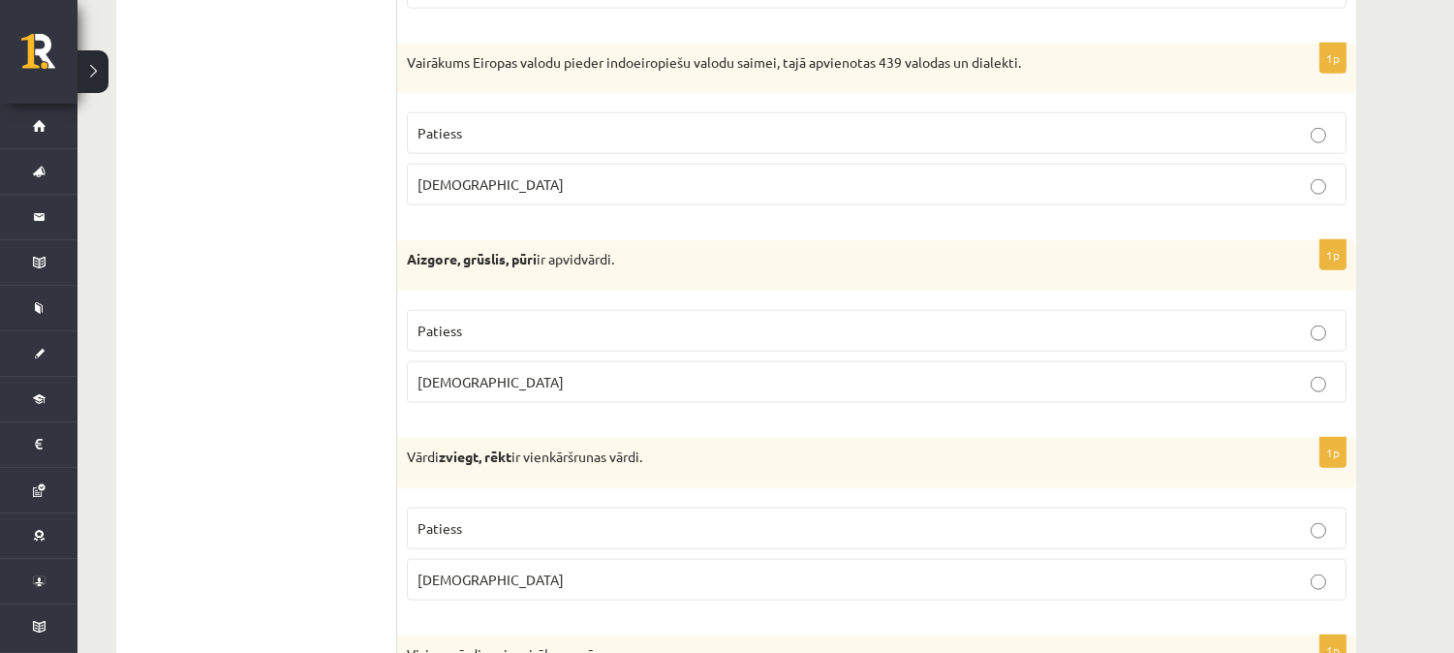
scroll to position [4186, 0]
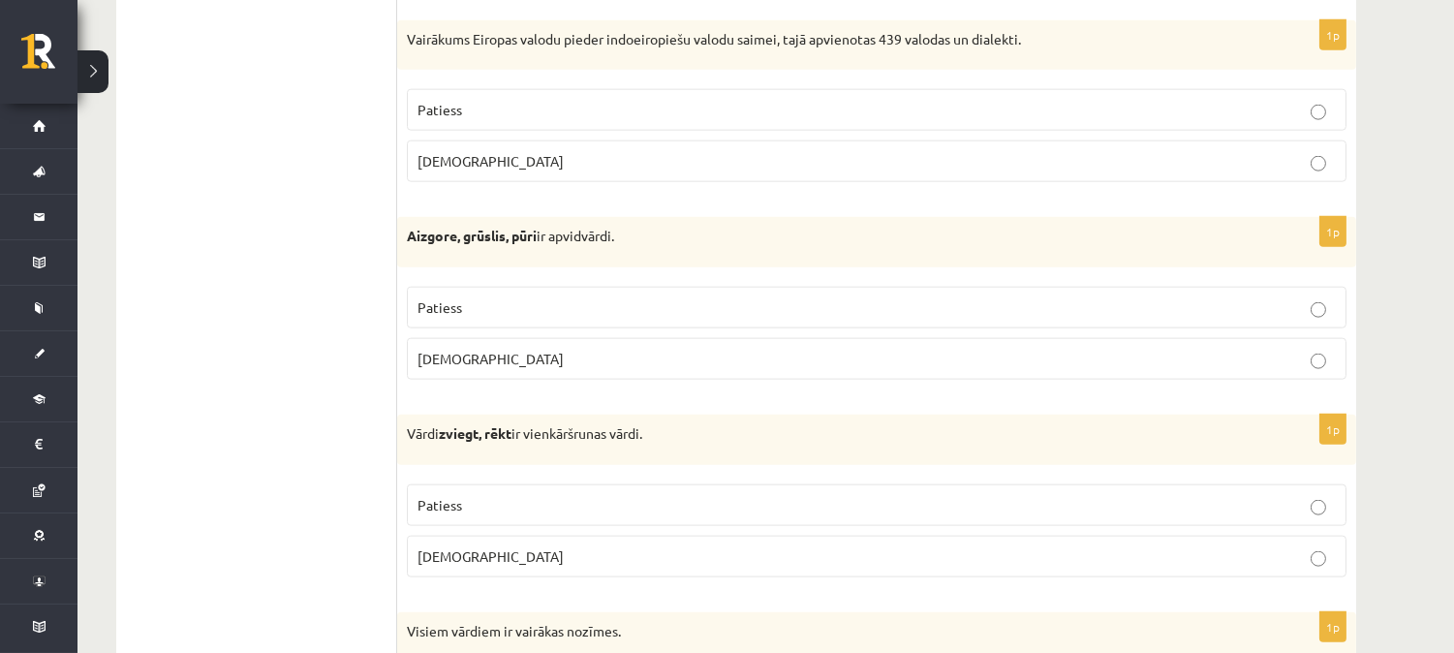
click at [596, 311] on p "Patiess" at bounding box center [876, 307] width 918 height 20
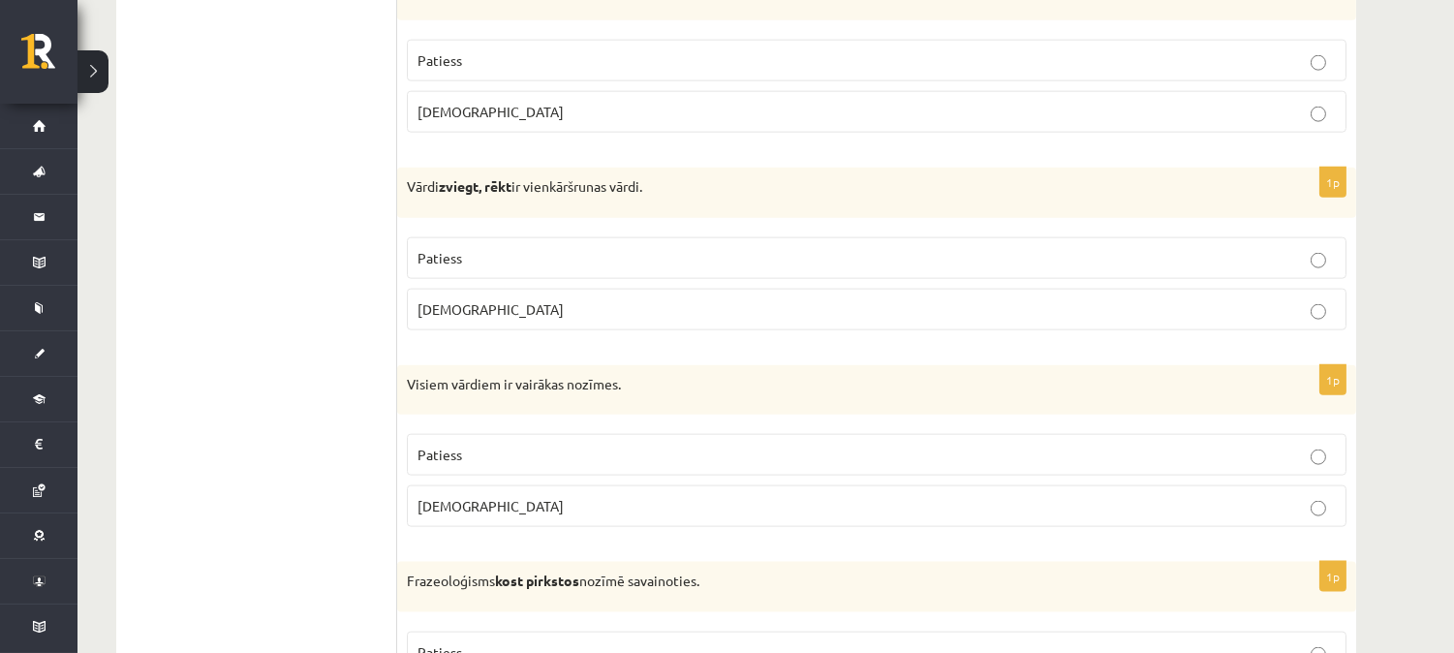
scroll to position [4456, 0]
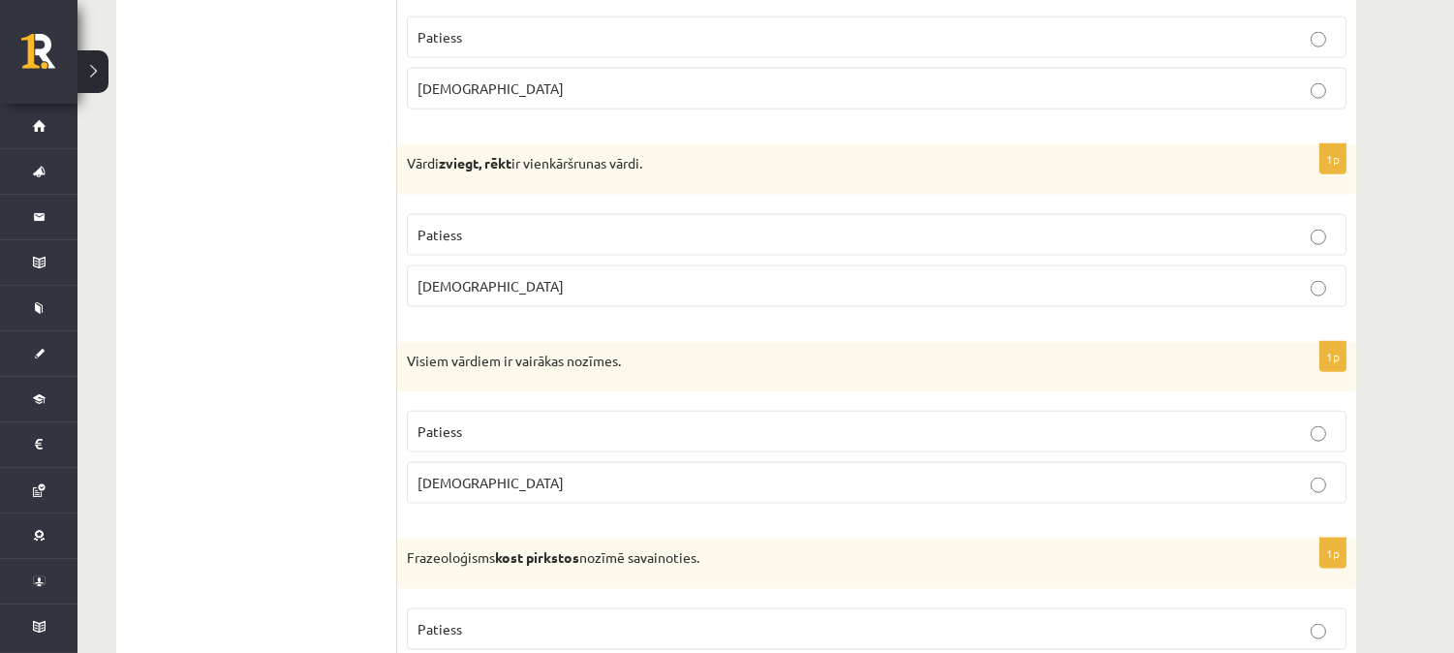
click at [533, 245] on p "Patiess" at bounding box center [876, 235] width 918 height 20
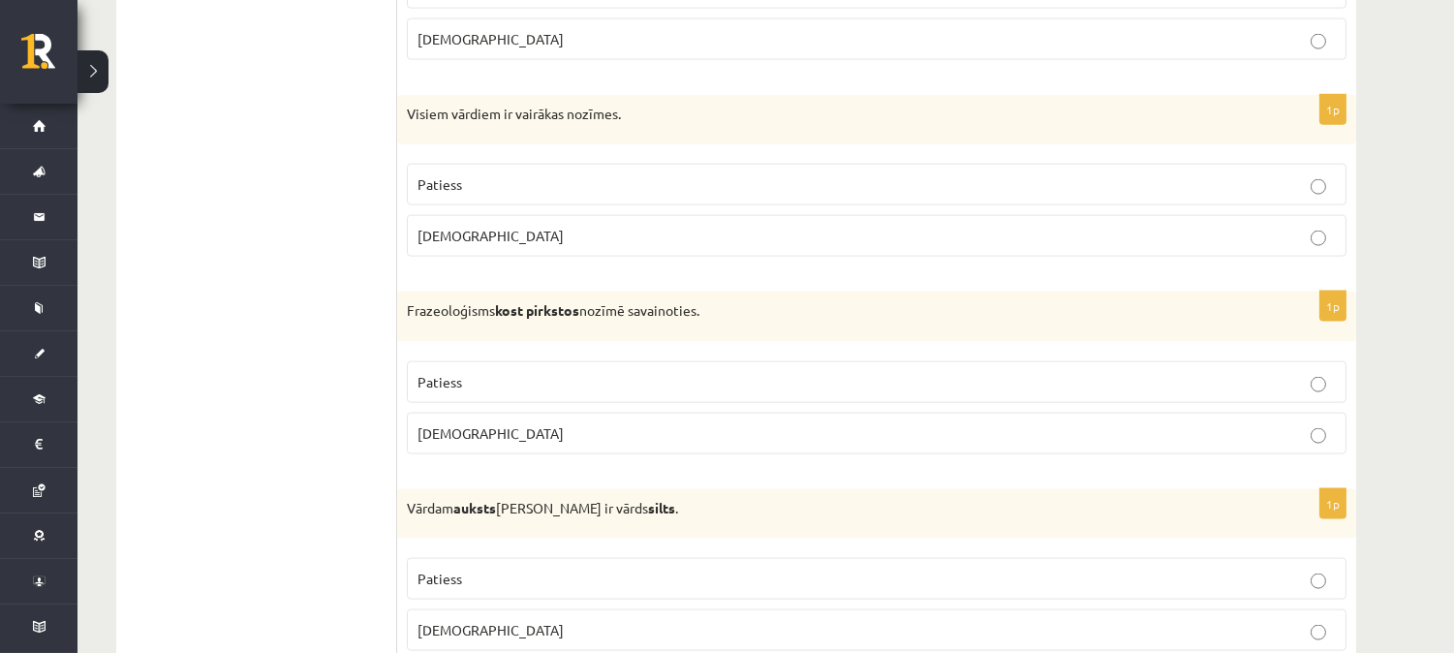
scroll to position [4714, 0]
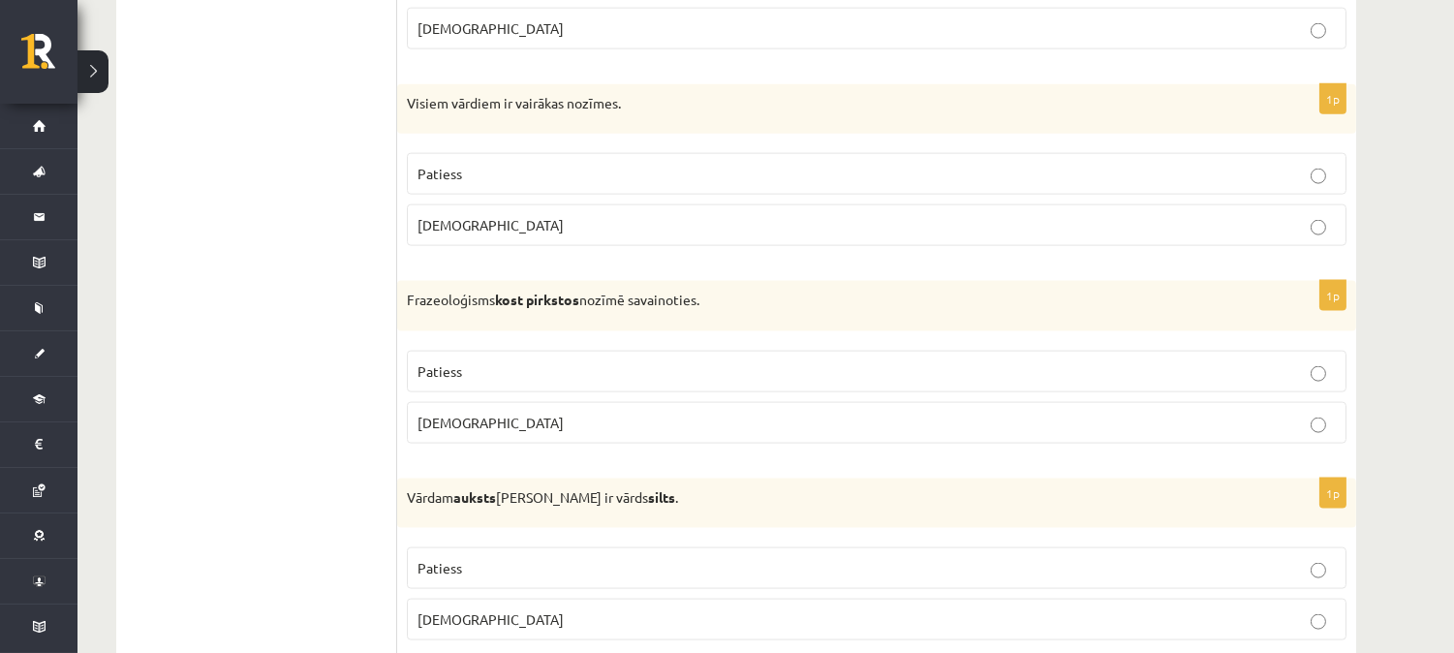
click at [543, 235] on p "[DEMOGRAPHIC_DATA]" at bounding box center [876, 225] width 918 height 20
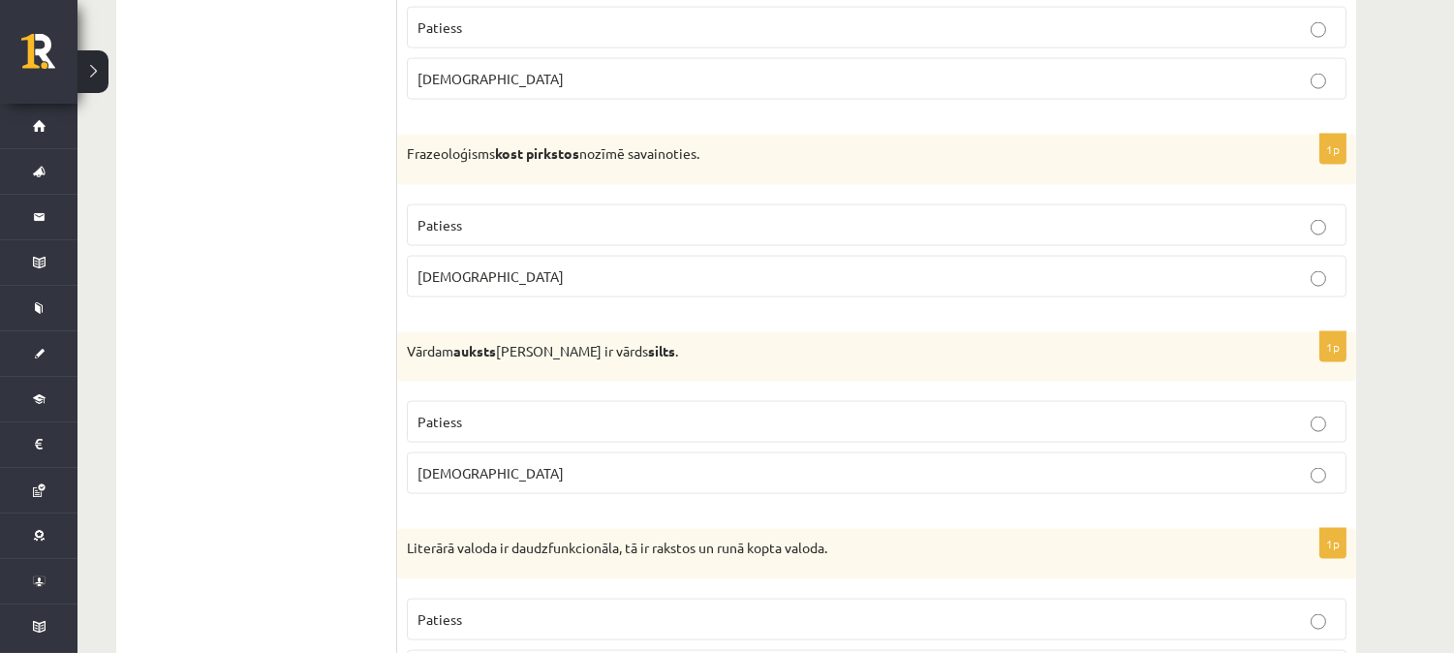
scroll to position [4872, 0]
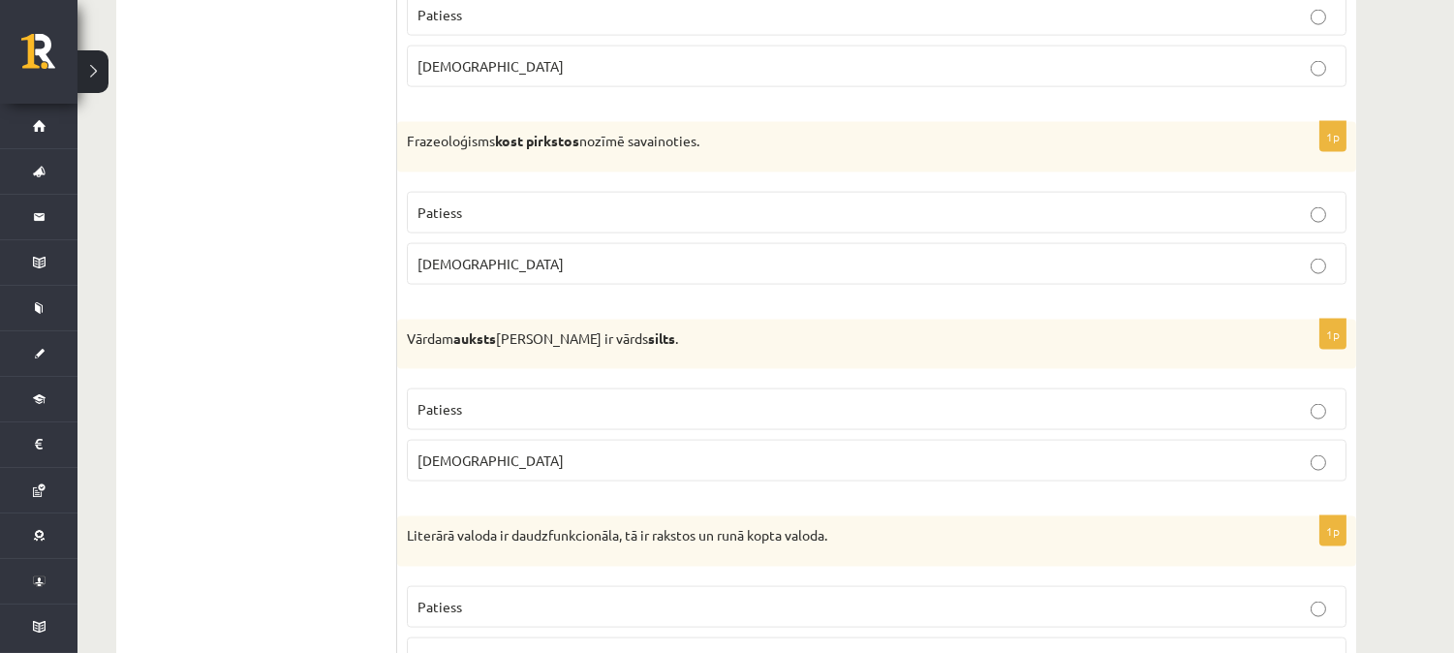
click at [530, 274] on p "[DEMOGRAPHIC_DATA]" at bounding box center [876, 264] width 918 height 20
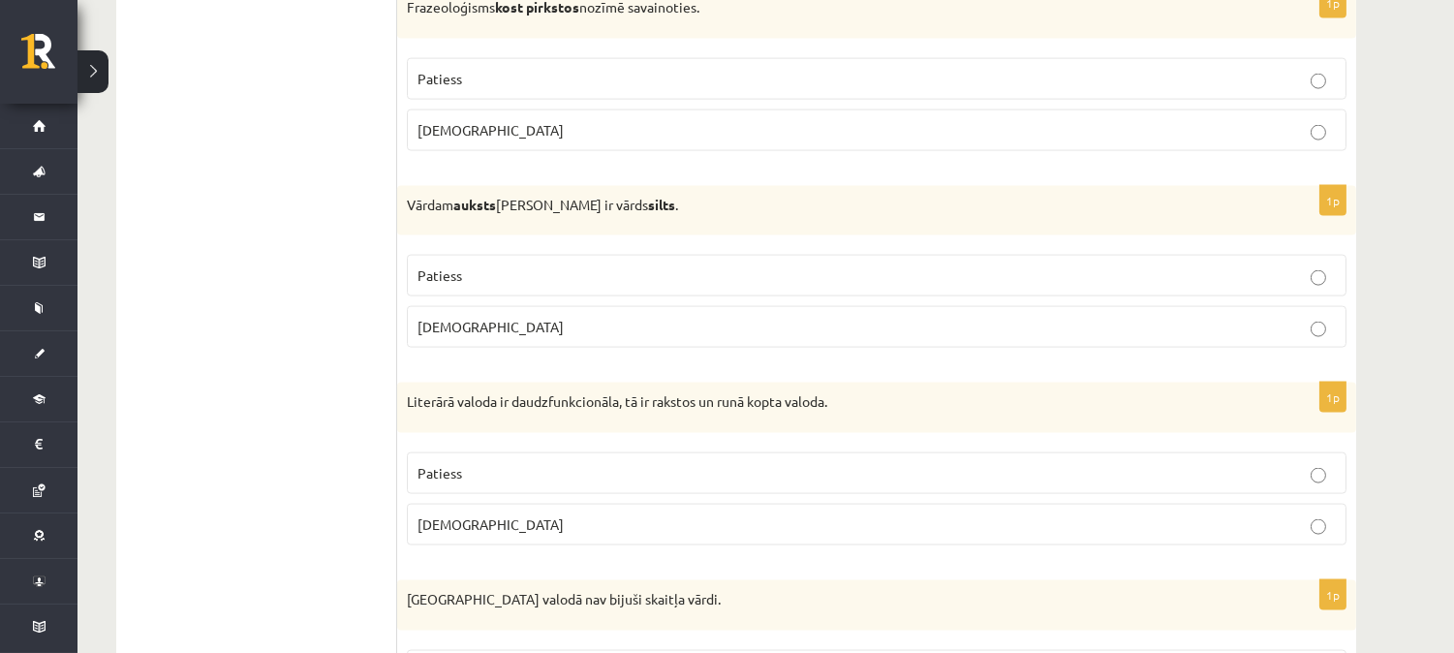
scroll to position [5019, 0]
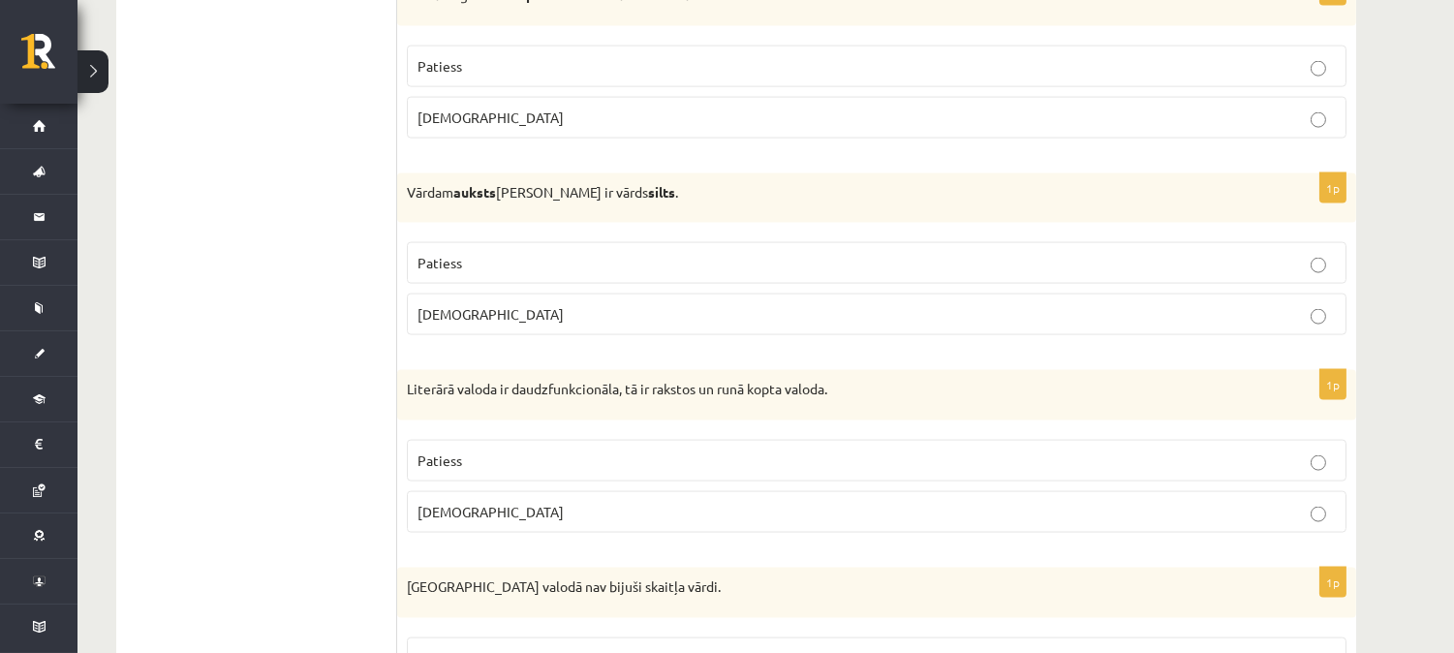
click at [478, 273] on p "Patiess" at bounding box center [876, 263] width 918 height 20
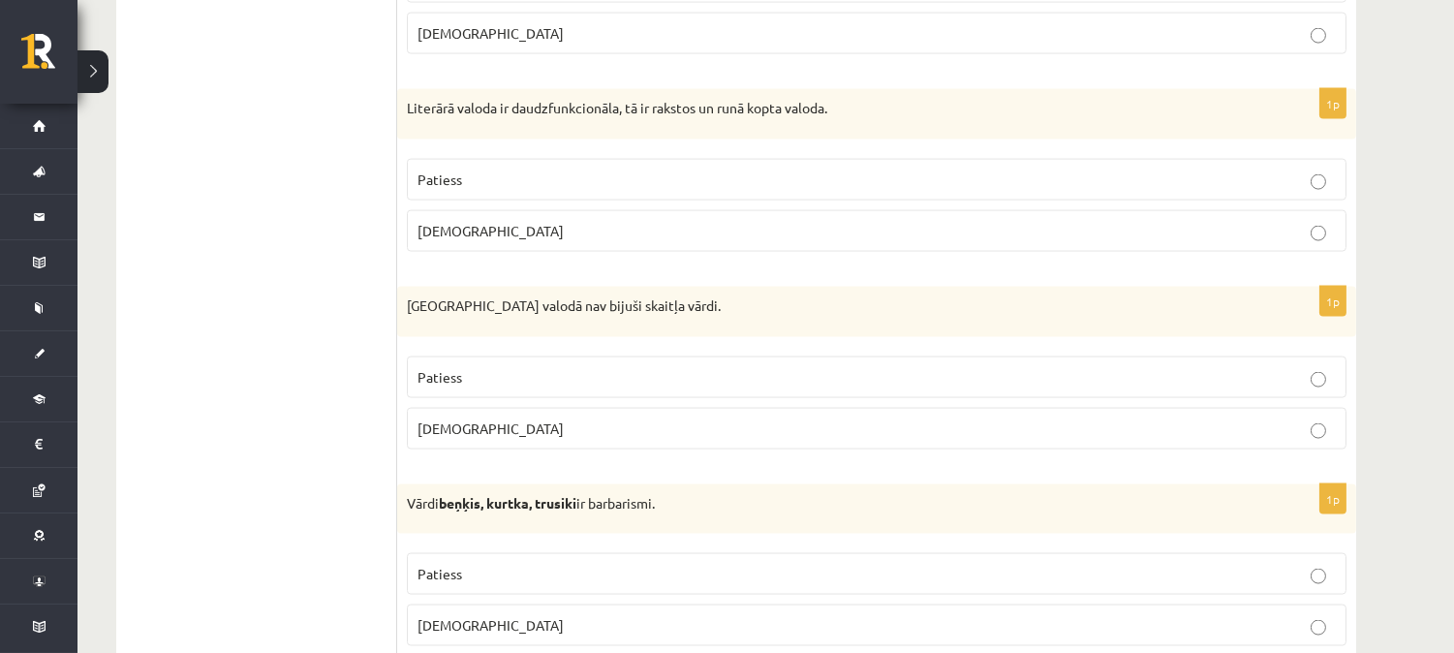
scroll to position [5322, 0]
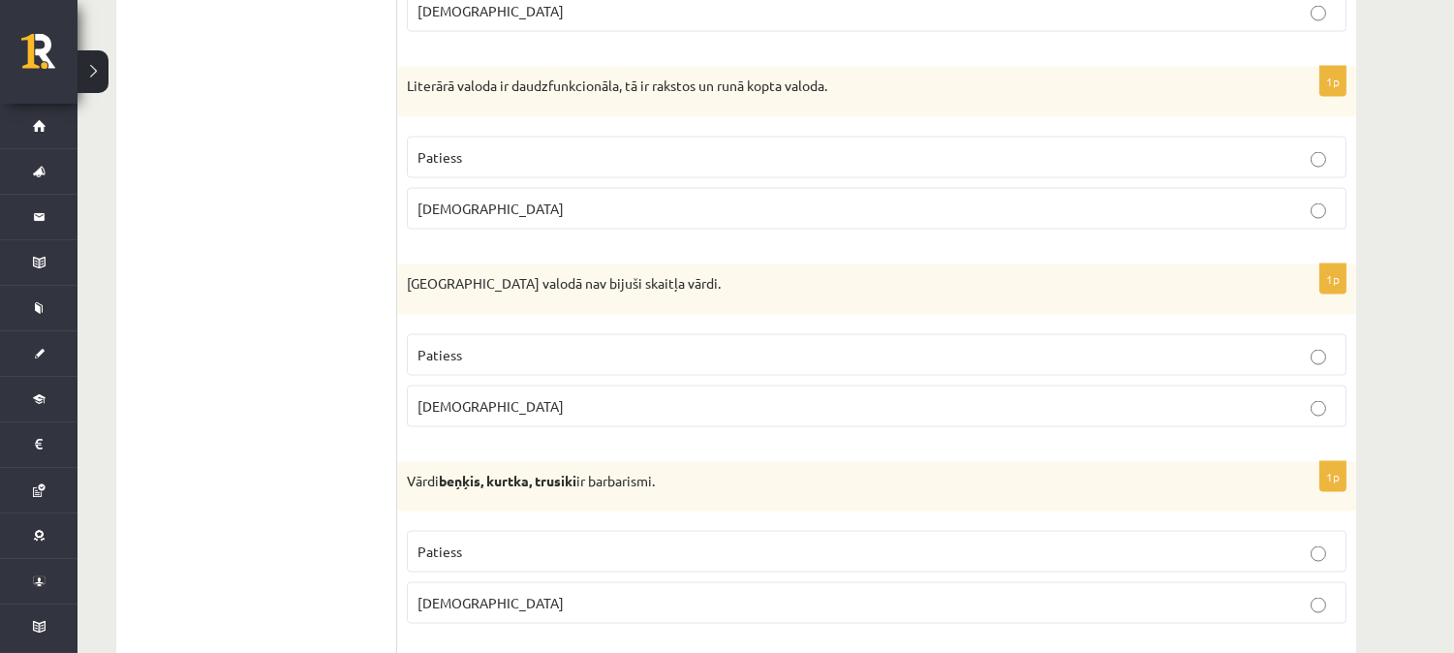
click at [553, 167] on p "Patiess" at bounding box center [876, 157] width 918 height 20
click at [604, 354] on p "Patiess" at bounding box center [876, 355] width 918 height 20
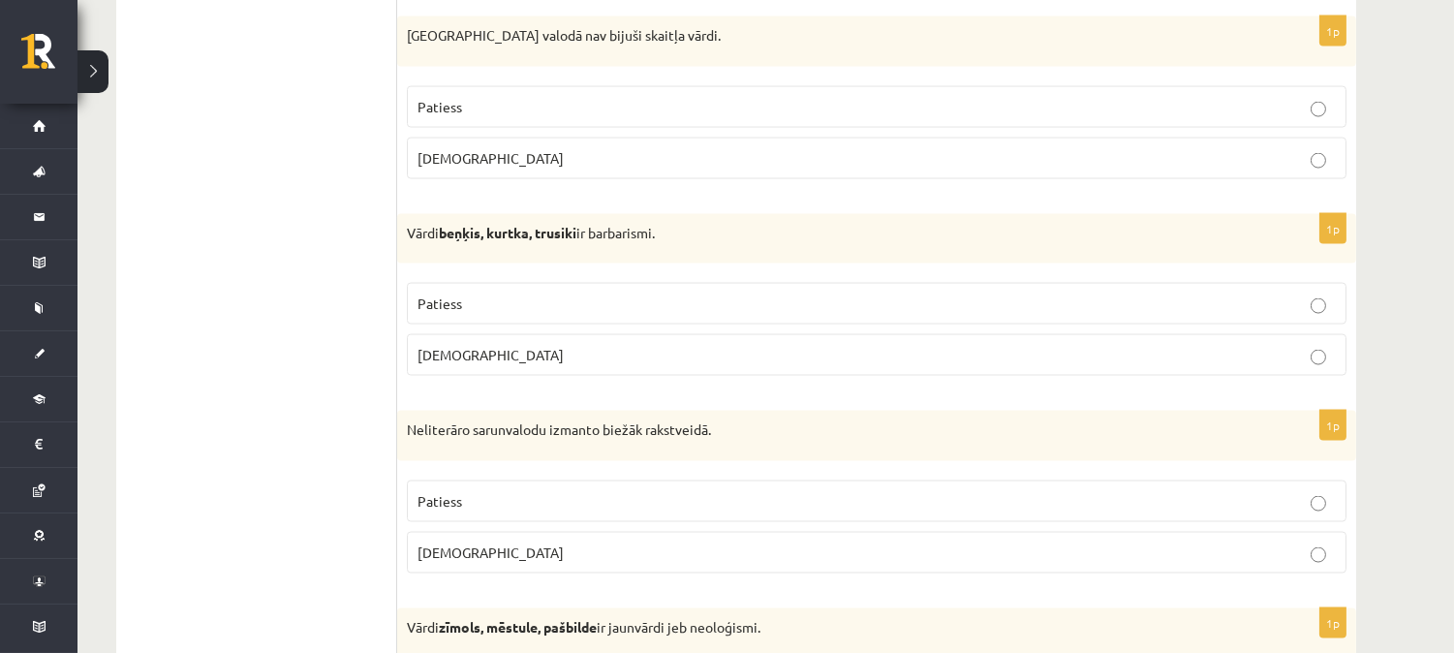
scroll to position [5592, 0]
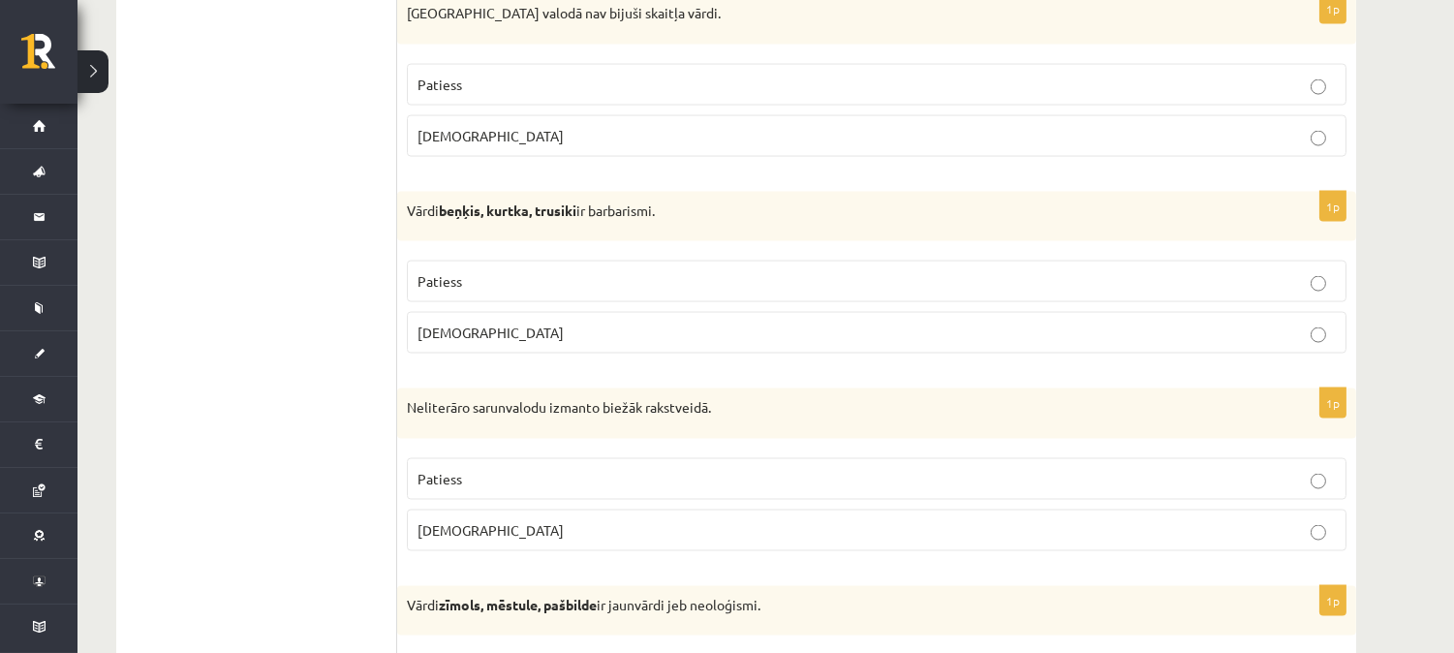
click at [502, 291] on p "Patiess" at bounding box center [876, 281] width 918 height 20
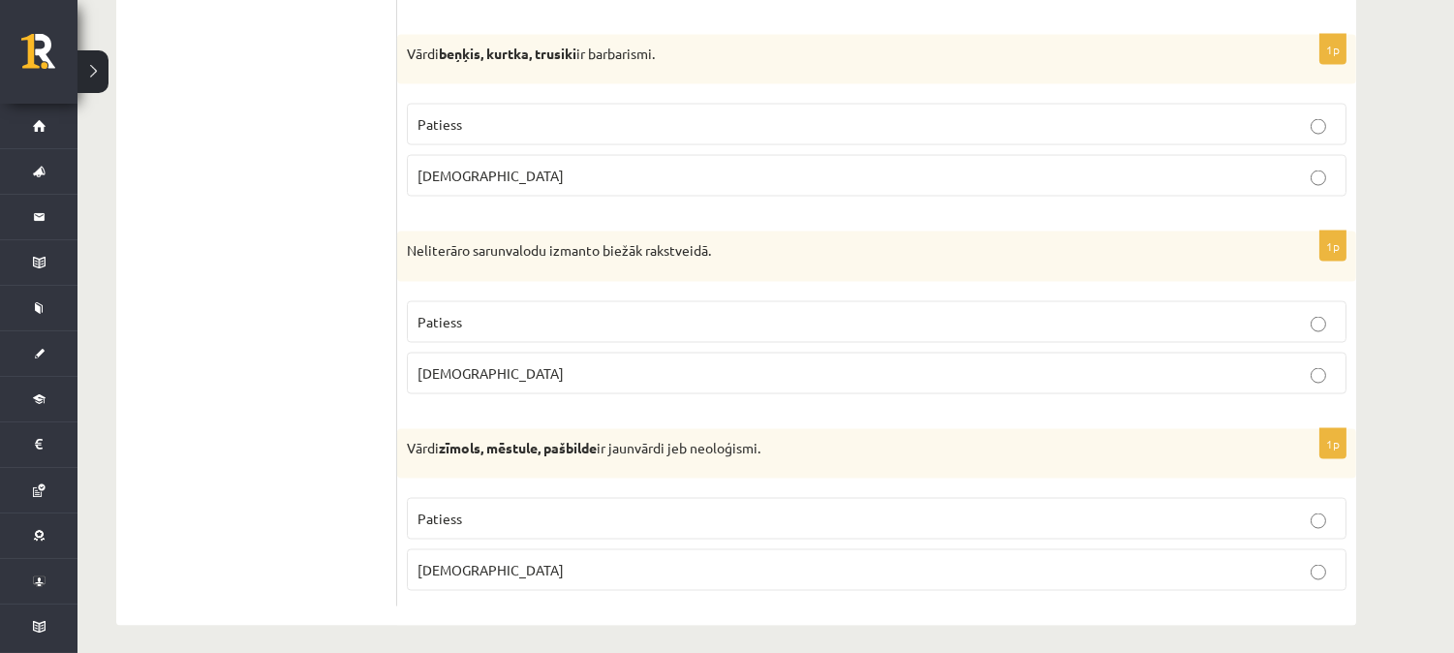
scroll to position [5771, 0]
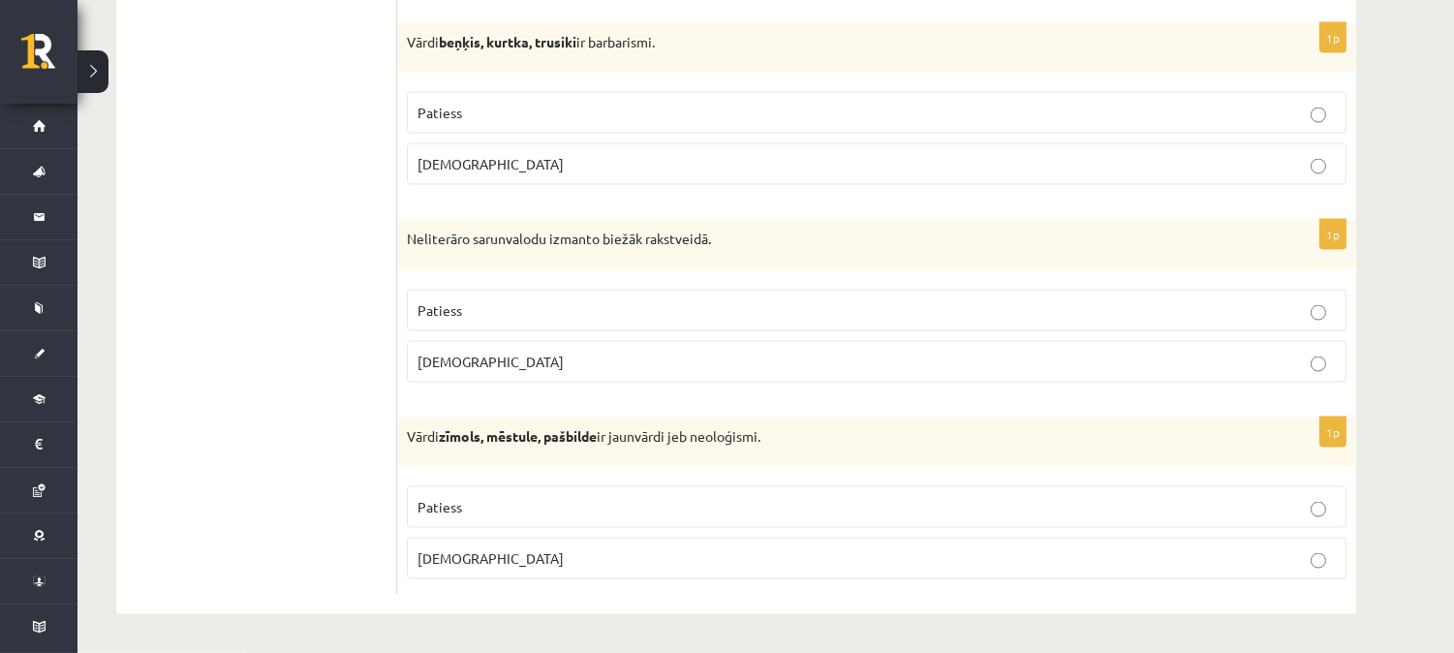
click at [507, 301] on p "Patiess" at bounding box center [876, 310] width 918 height 20
click at [535, 371] on p "[DEMOGRAPHIC_DATA]" at bounding box center [876, 362] width 918 height 20
click at [450, 501] on span "Patiess" at bounding box center [439, 506] width 45 height 17
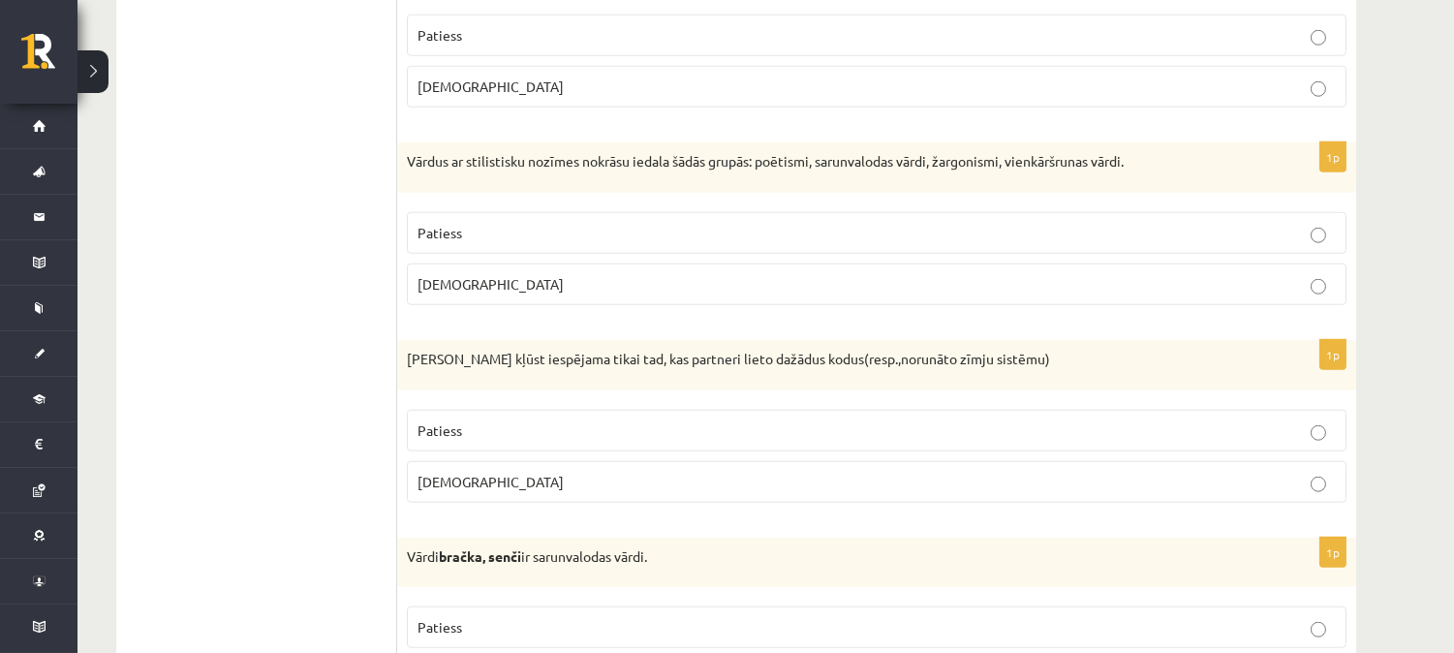
scroll to position [0, 0]
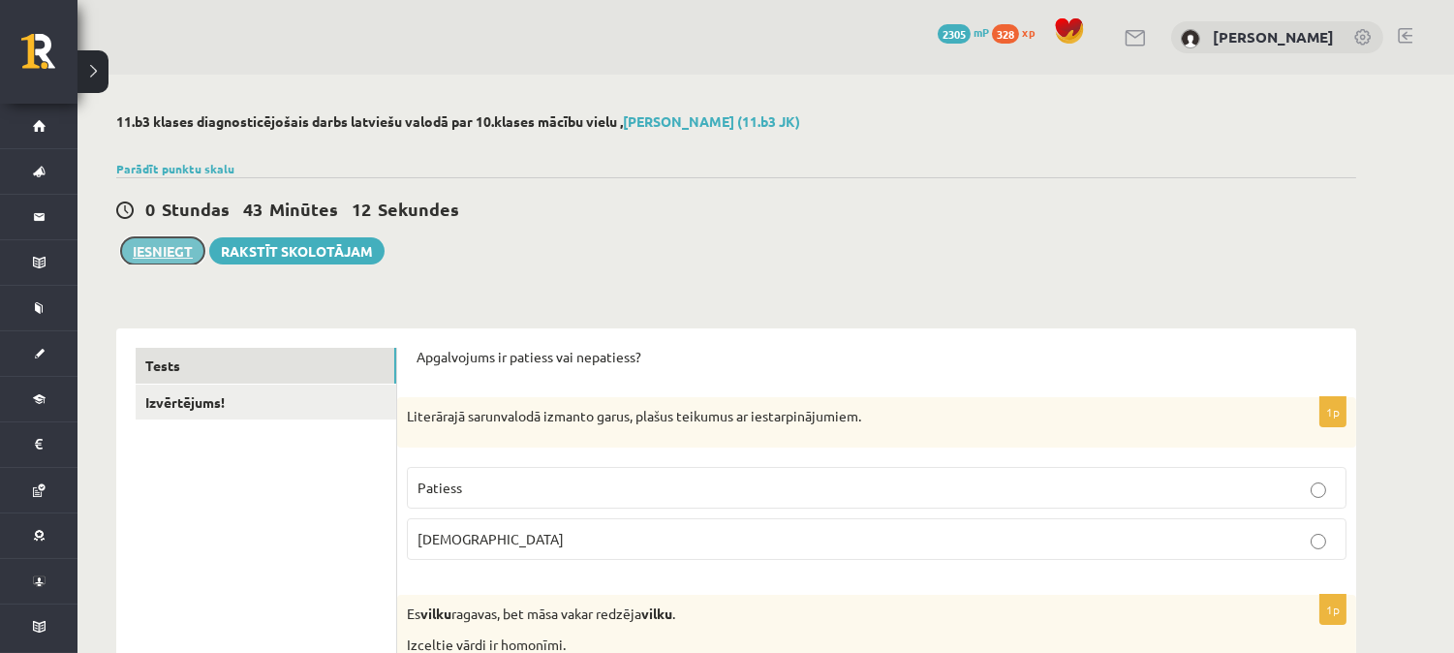
click at [175, 248] on button "Iesniegt" at bounding box center [162, 250] width 83 height 27
click at [186, 399] on link "Izvērtējums!" at bounding box center [266, 403] width 261 height 36
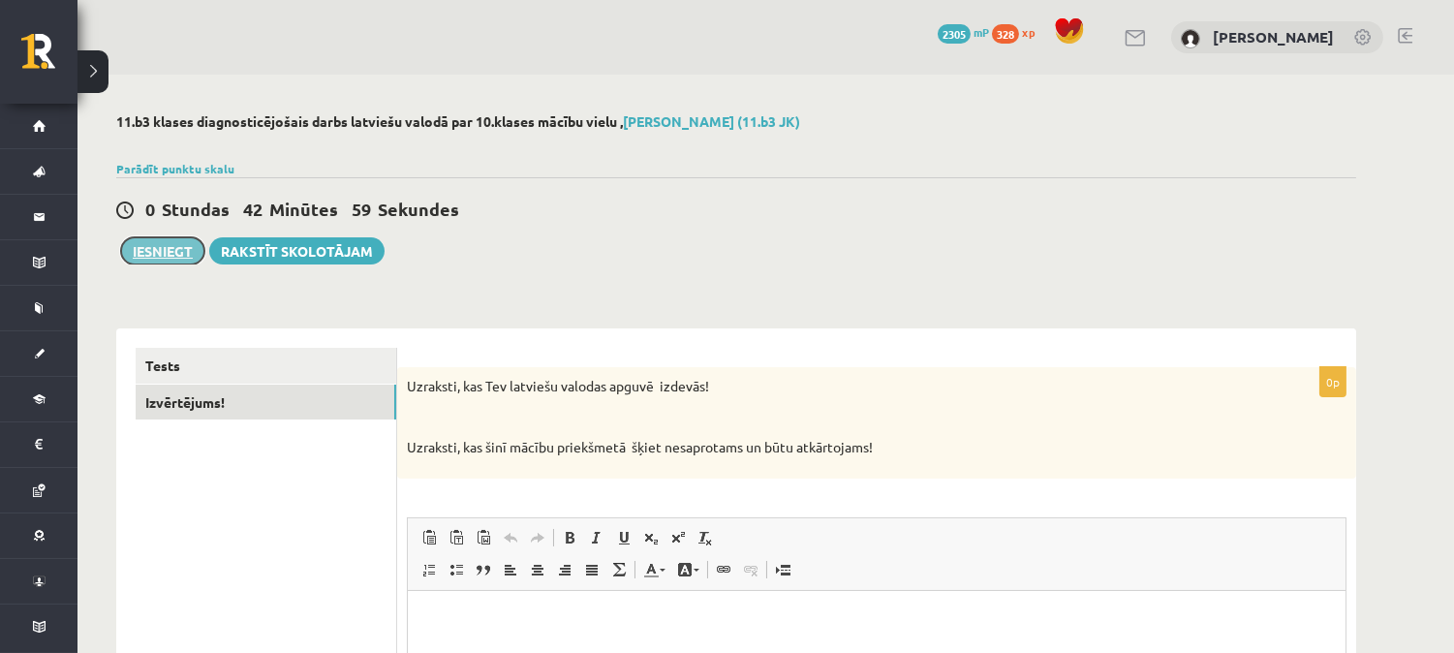
click at [160, 256] on button "Iesniegt" at bounding box center [162, 250] width 83 height 27
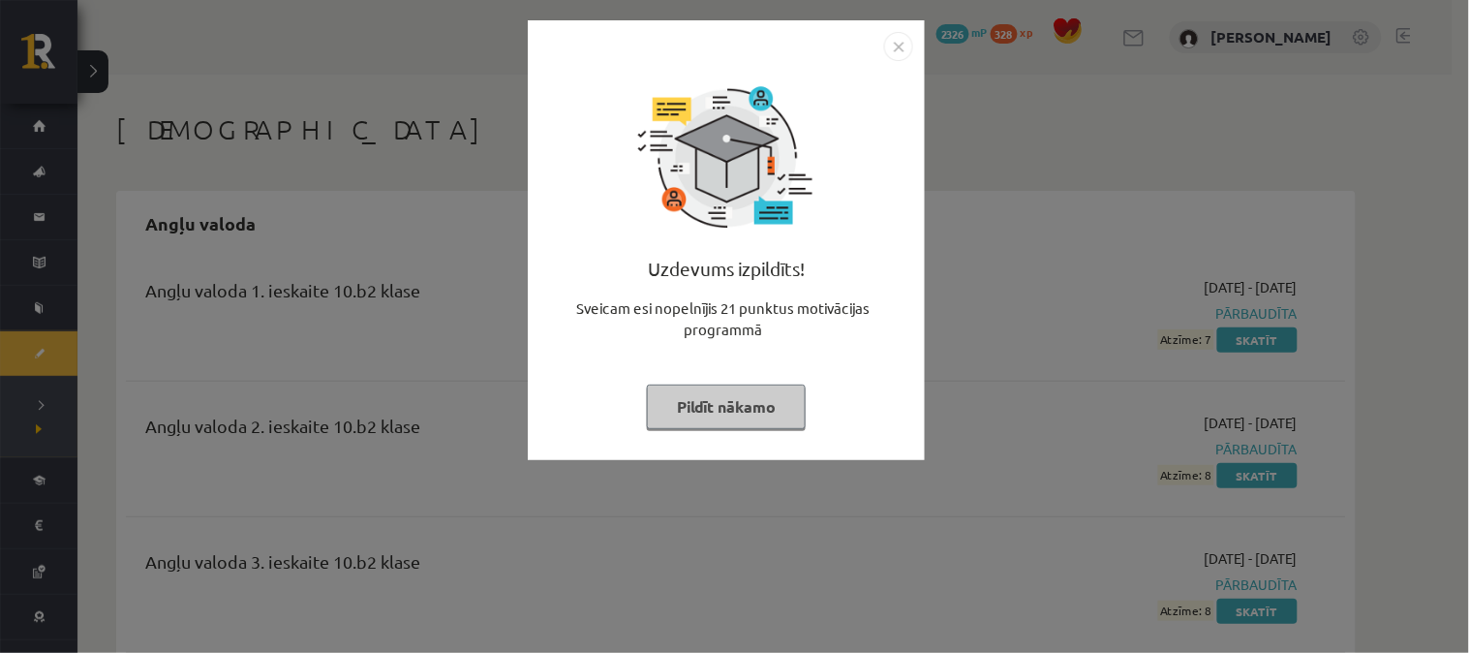
click at [897, 53] on img "Close" at bounding box center [898, 46] width 29 height 29
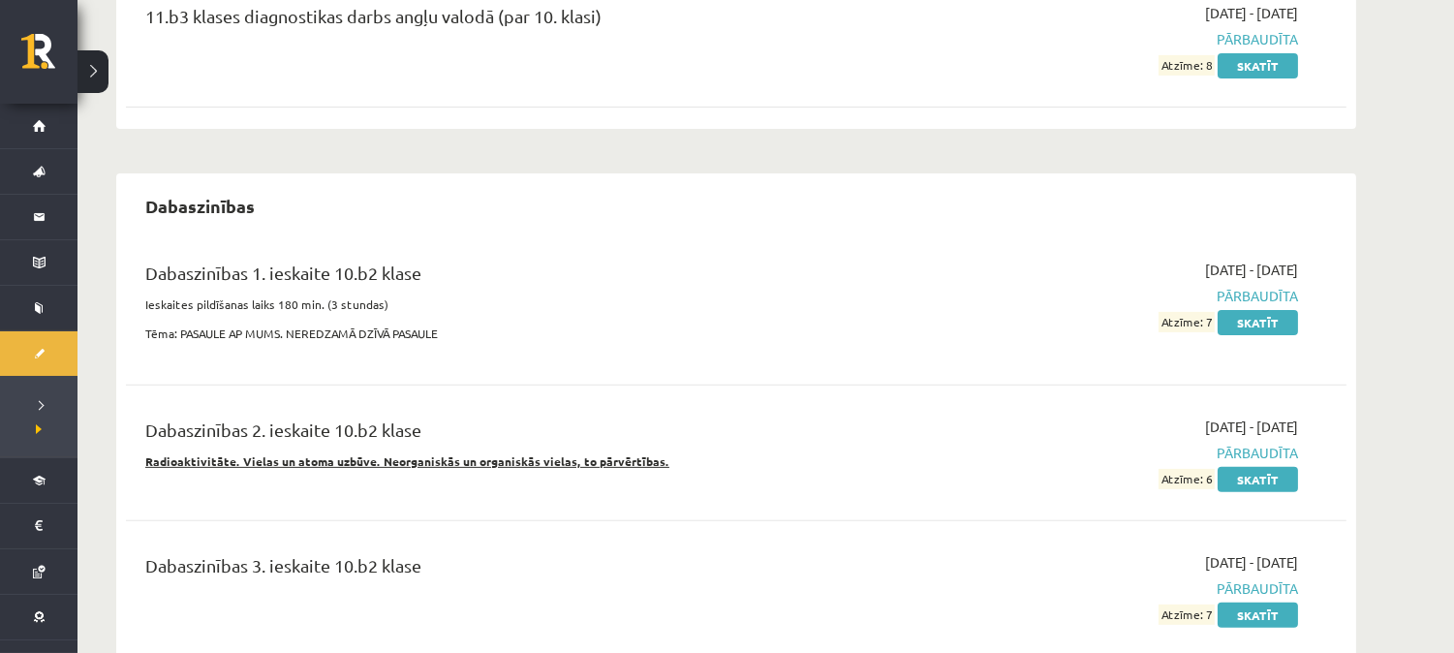
scroll to position [1357, 0]
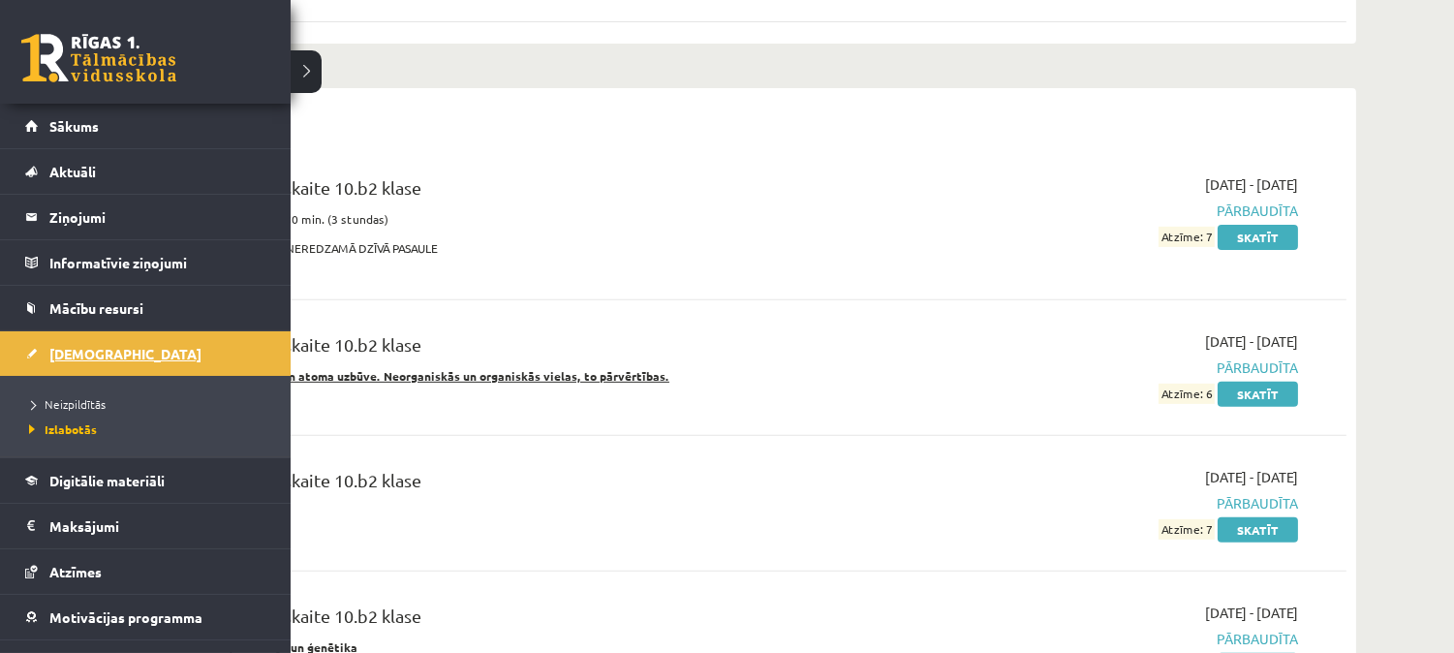
click at [81, 341] on link "[DEMOGRAPHIC_DATA]" at bounding box center [145, 353] width 241 height 45
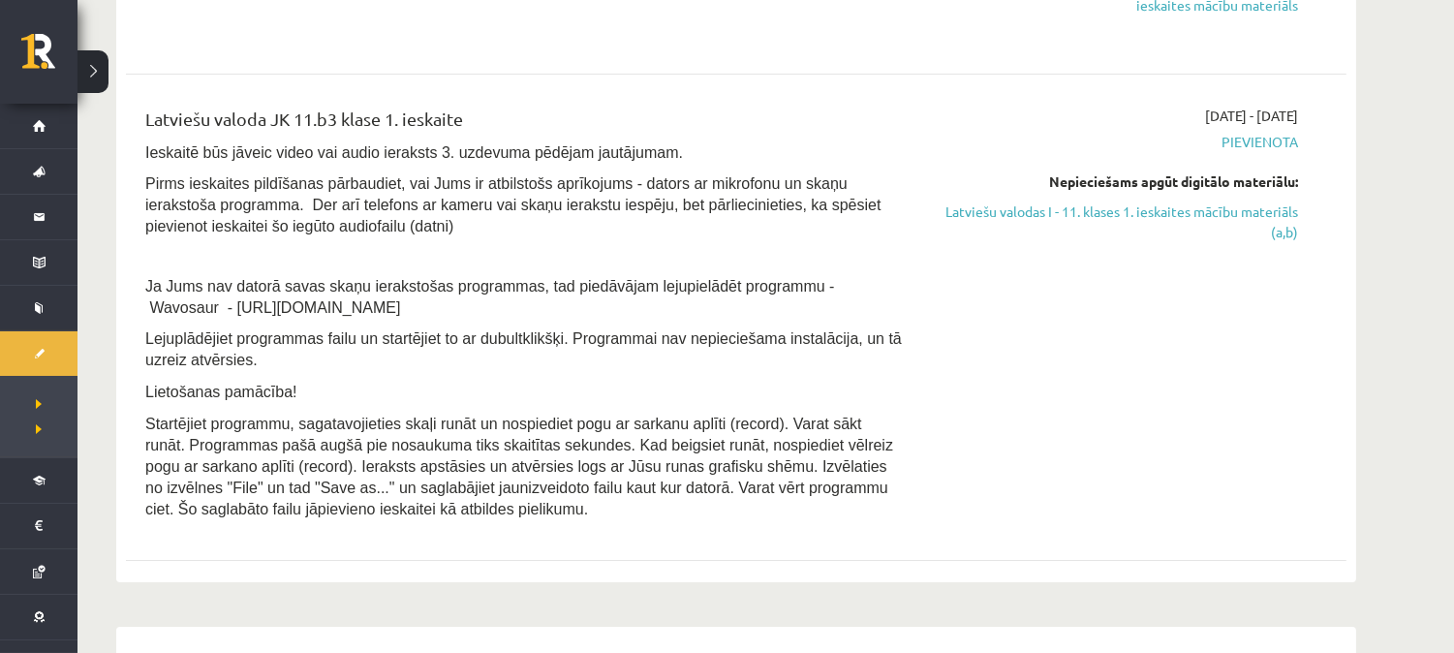
scroll to position [643, 0]
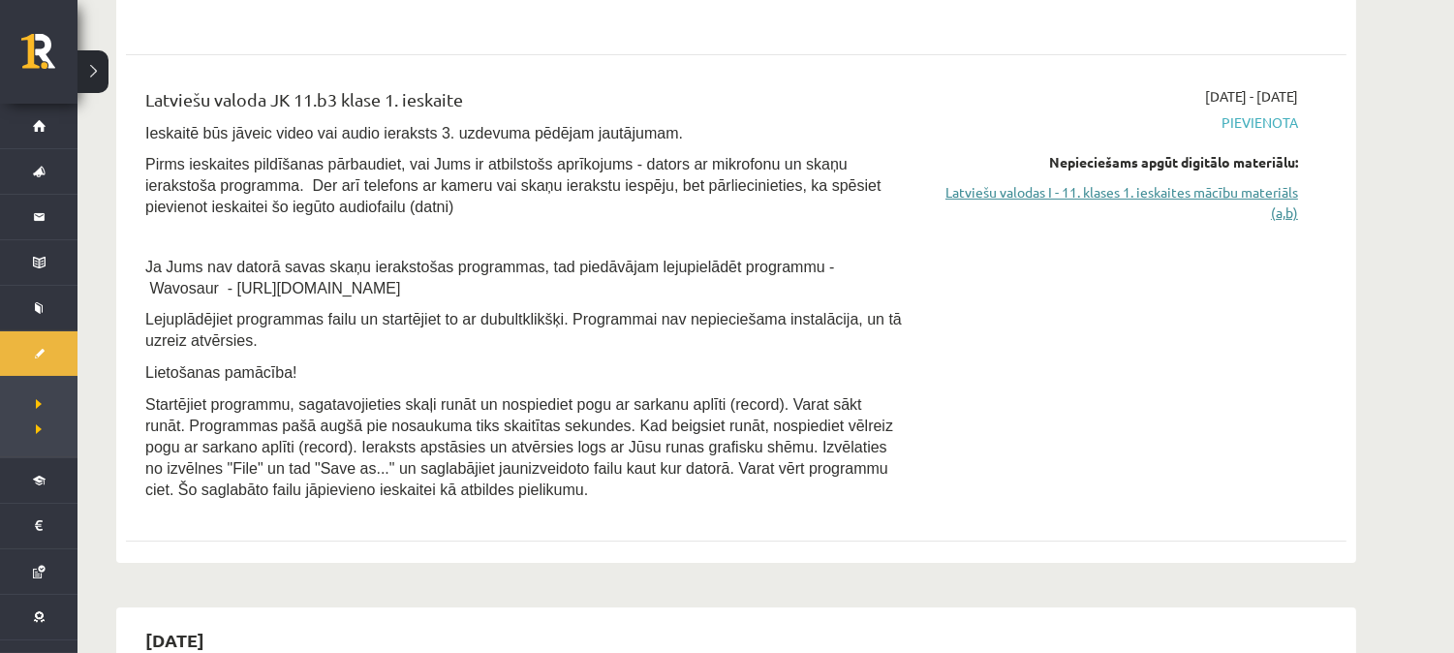
click at [1207, 188] on link "Latviešu valodas I - 11. klases 1. ieskaites mācību materiāls (a,b)" at bounding box center [1115, 202] width 365 height 41
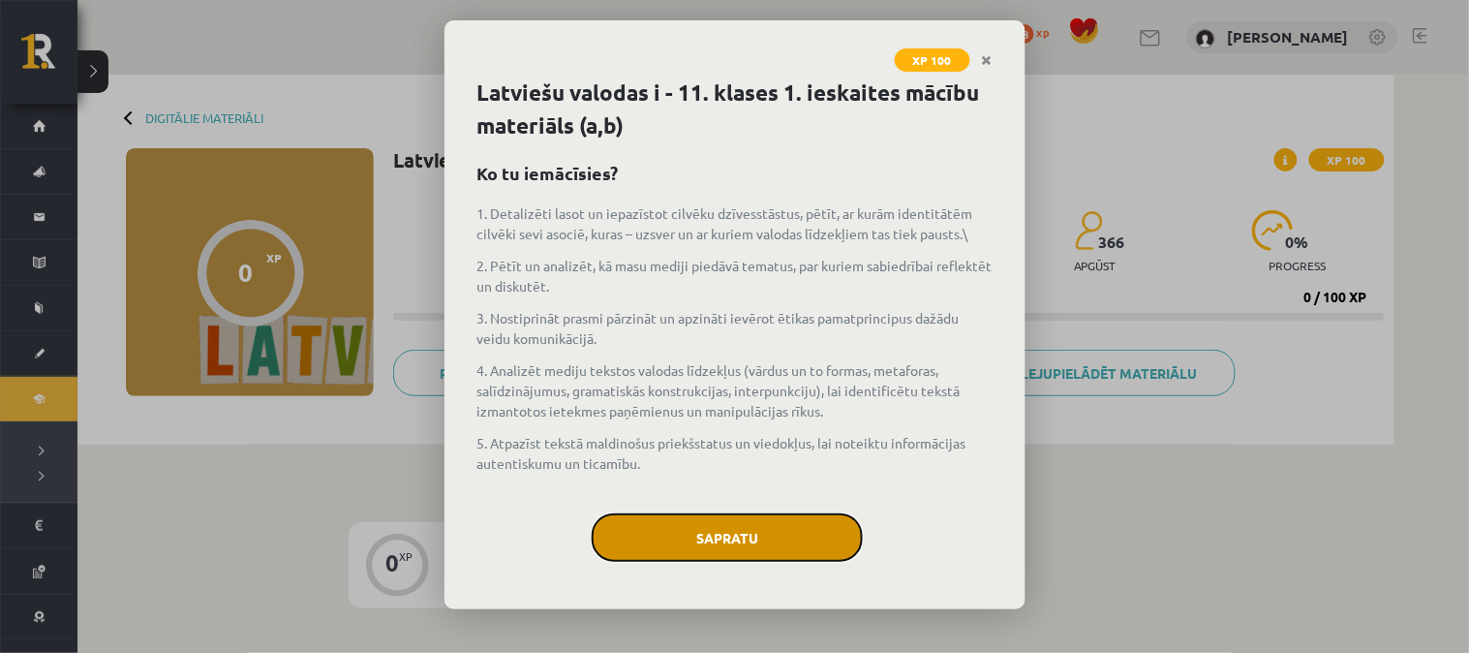
click at [753, 543] on button "Sapratu" at bounding box center [727, 537] width 271 height 48
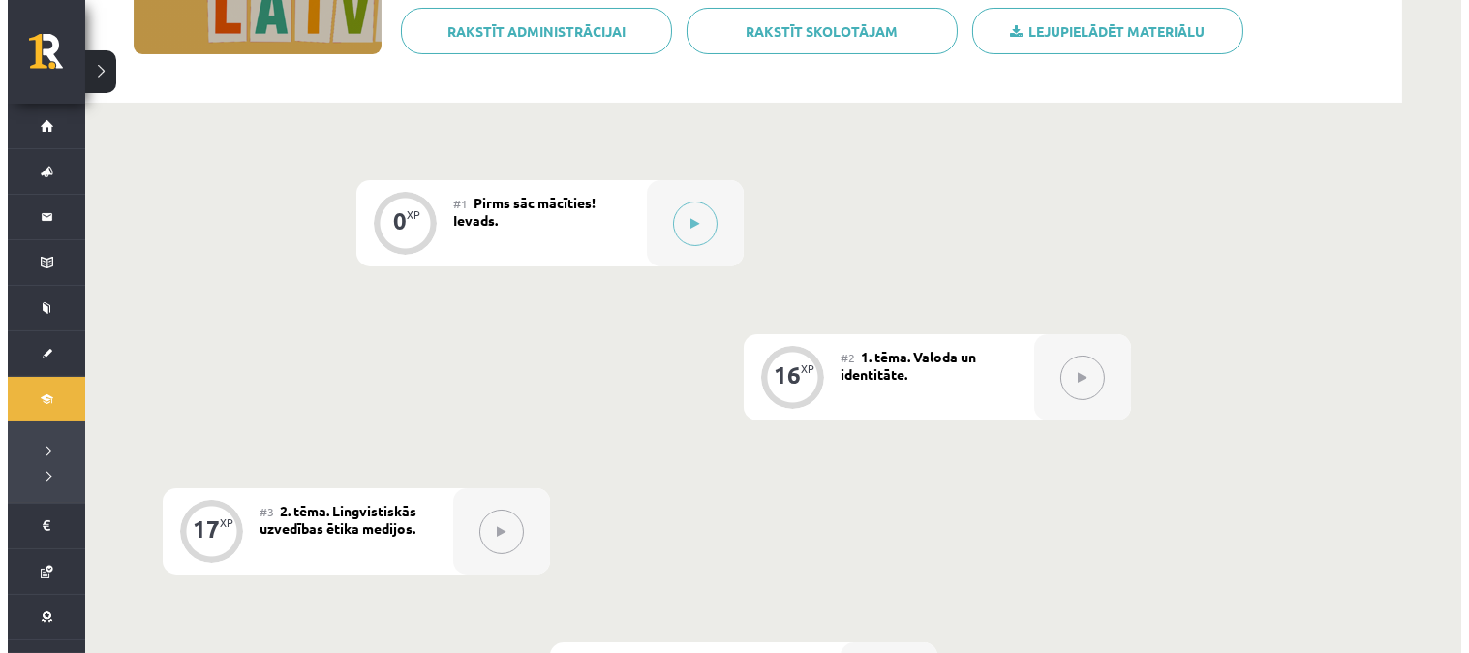
scroll to position [355, 0]
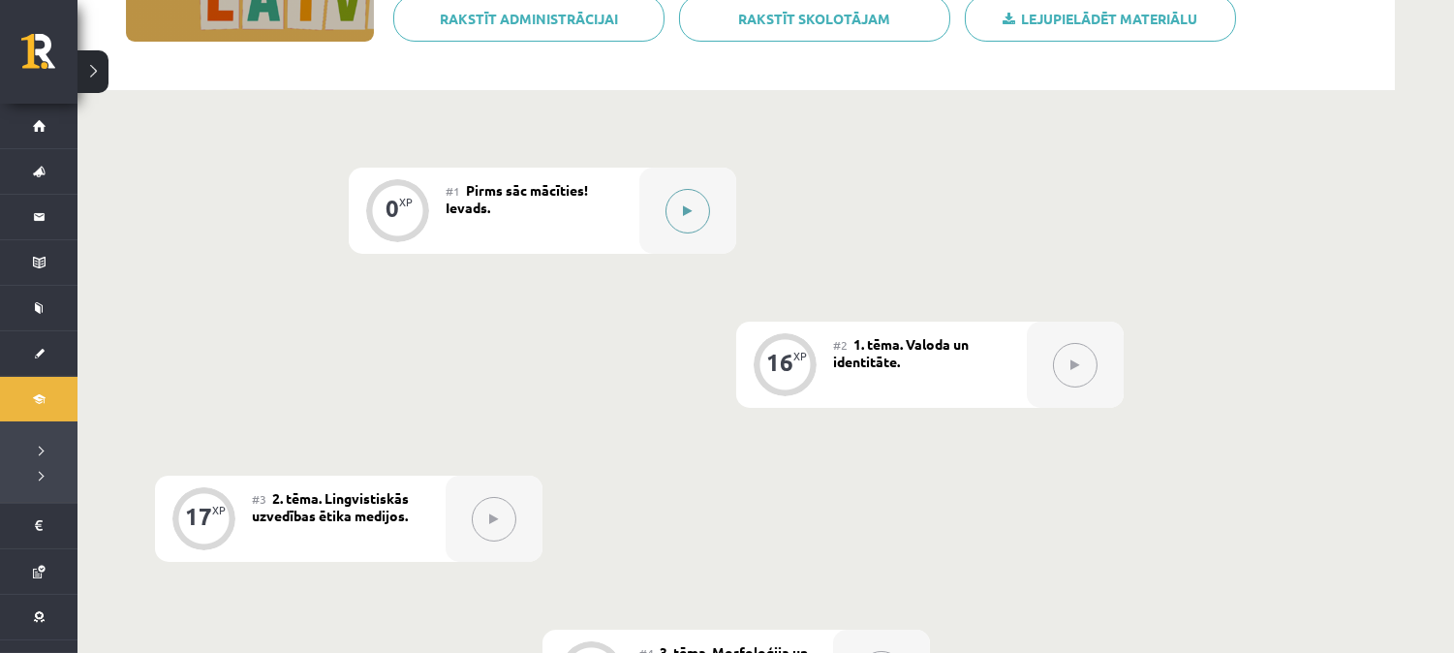
click at [684, 228] on button at bounding box center [687, 211] width 45 height 45
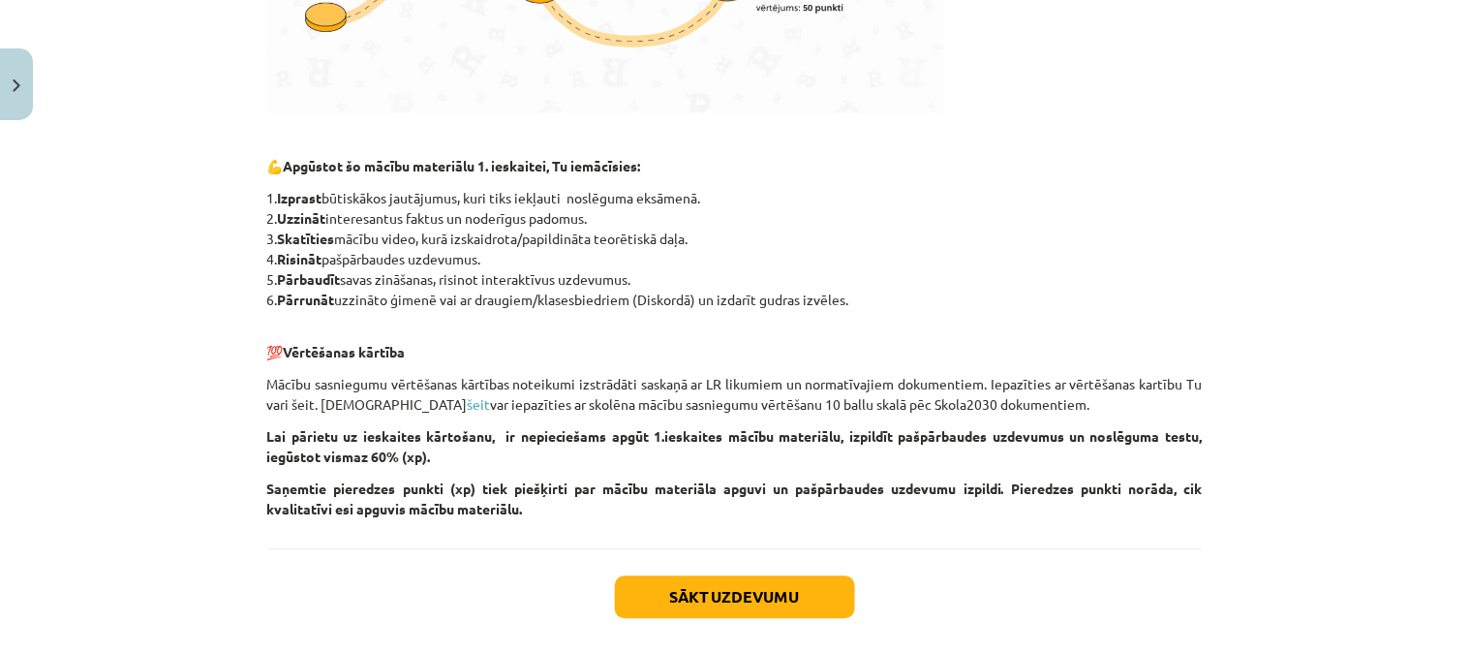
scroll to position [911, 0]
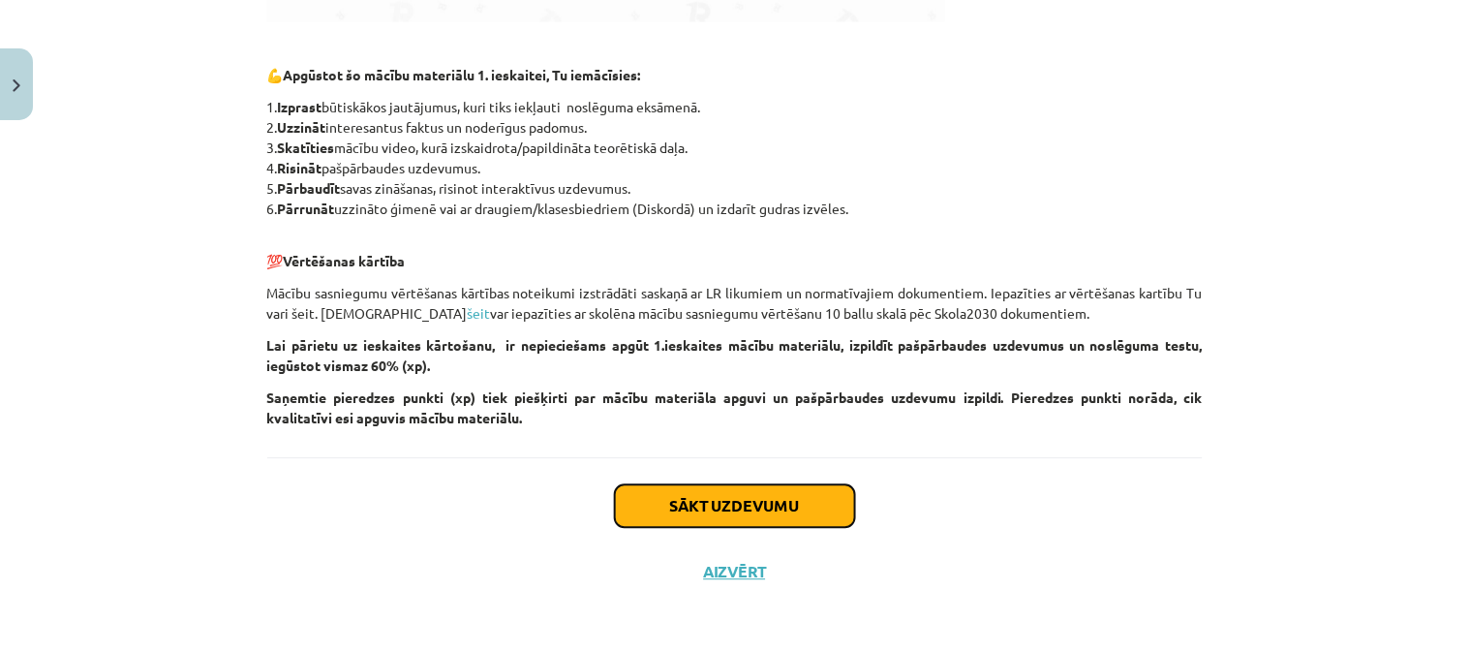
click at [742, 501] on button "Sākt uzdevumu" at bounding box center [735, 506] width 240 height 43
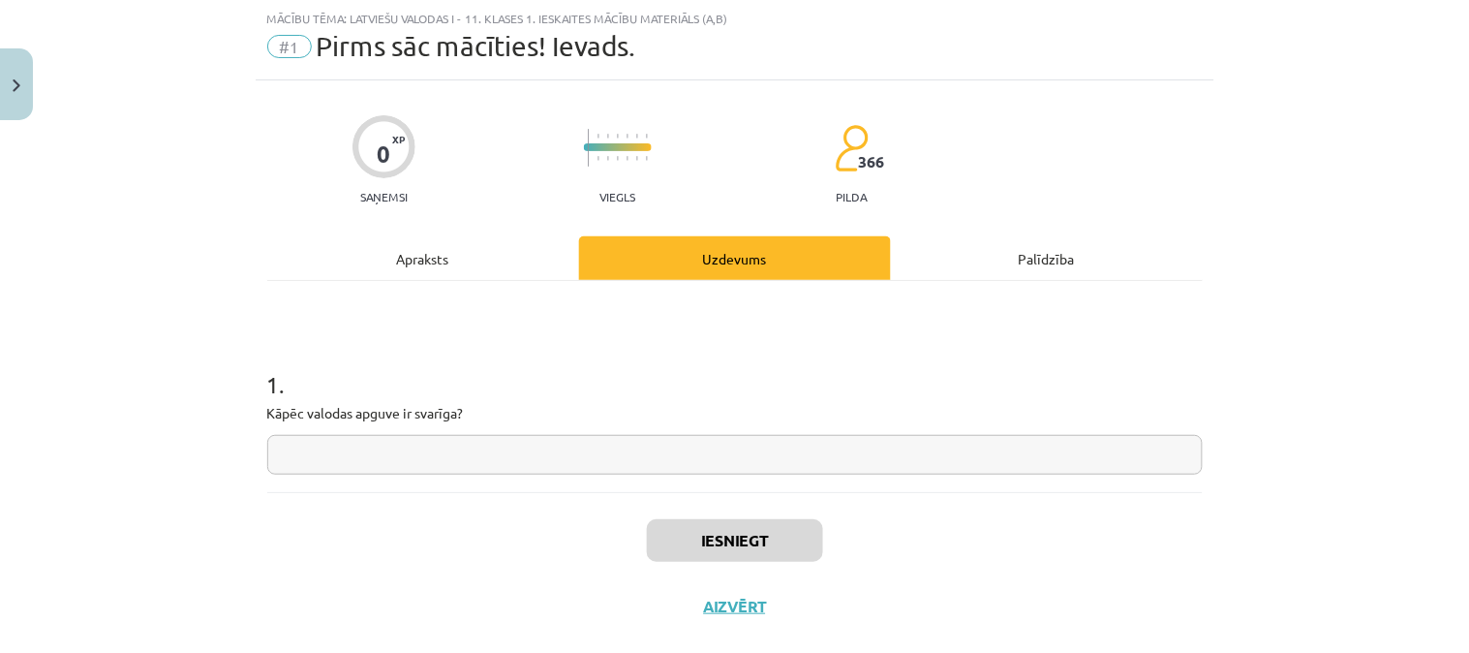
click at [573, 448] on input "text" at bounding box center [735, 455] width 936 height 40
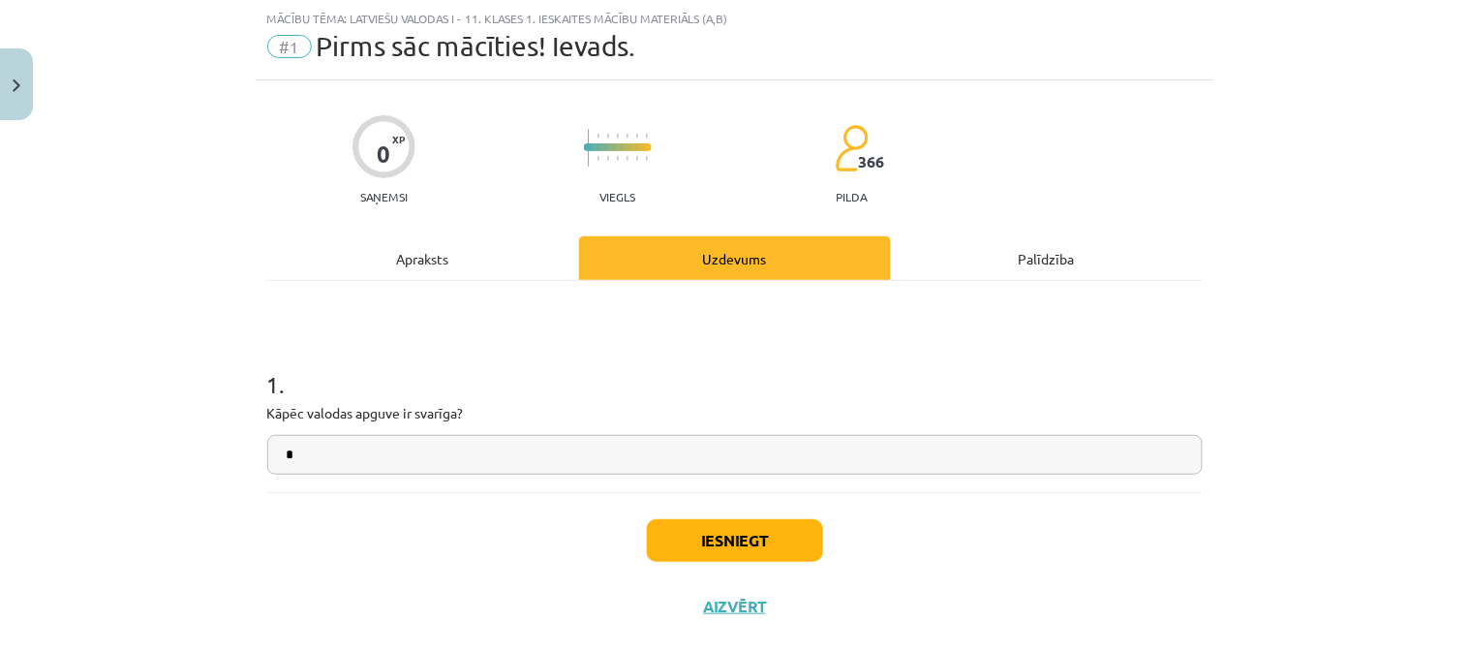
type input "*"
click at [692, 528] on button "Iesniegt" at bounding box center [735, 540] width 176 height 43
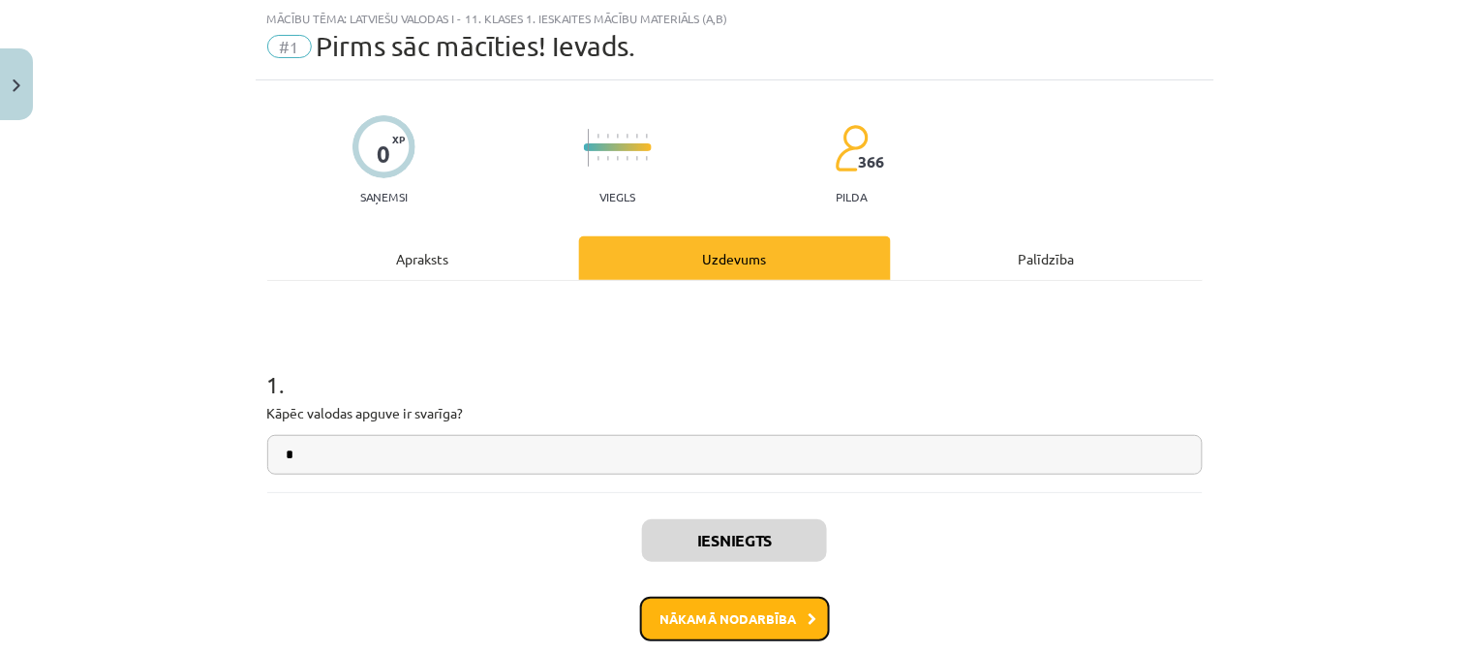
click at [775, 606] on button "Nākamā nodarbība" at bounding box center [735, 619] width 190 height 45
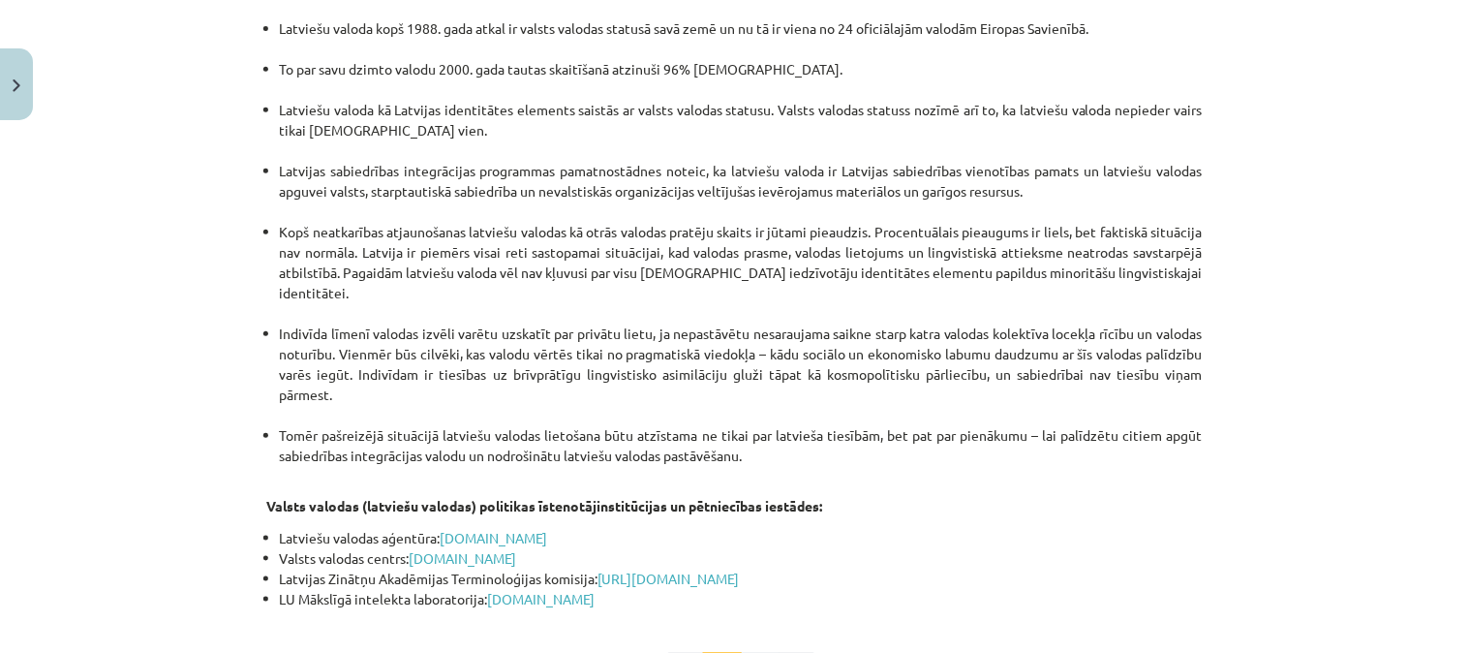
scroll to position [4133, 0]
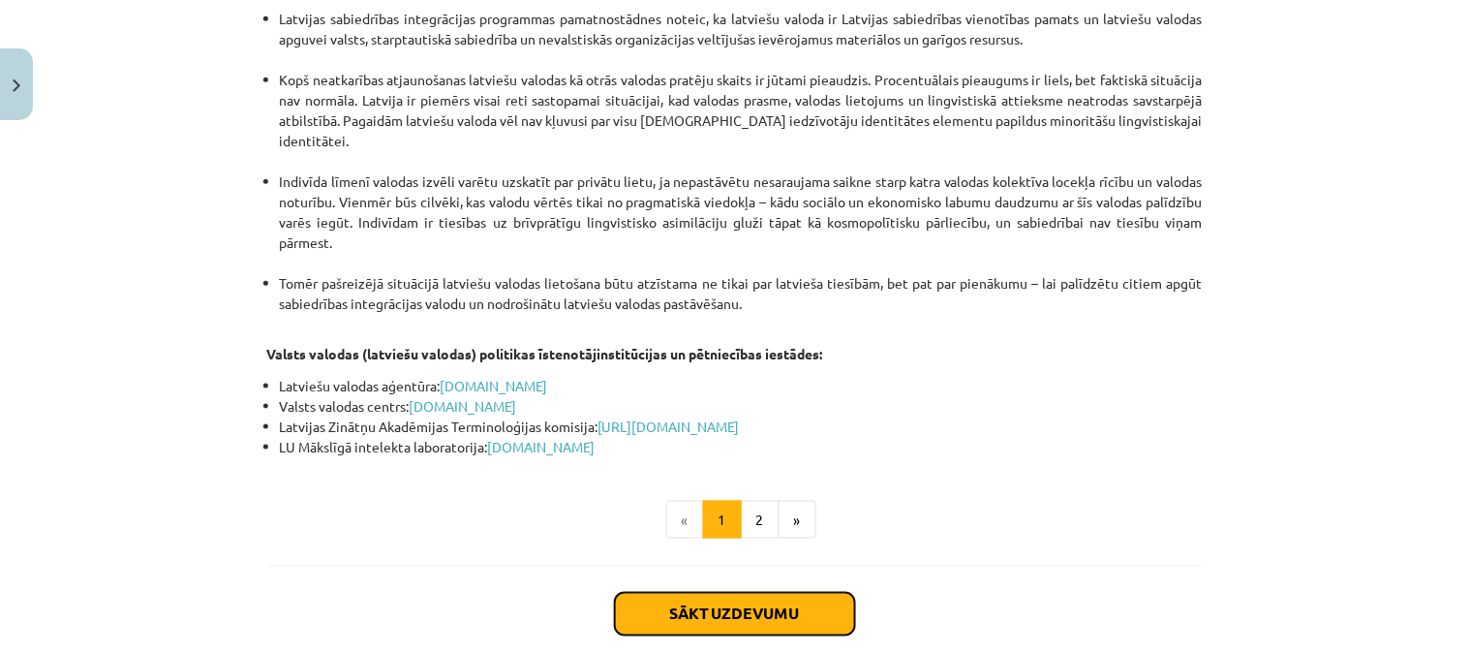
click at [737, 593] on button "Sākt uzdevumu" at bounding box center [735, 614] width 240 height 43
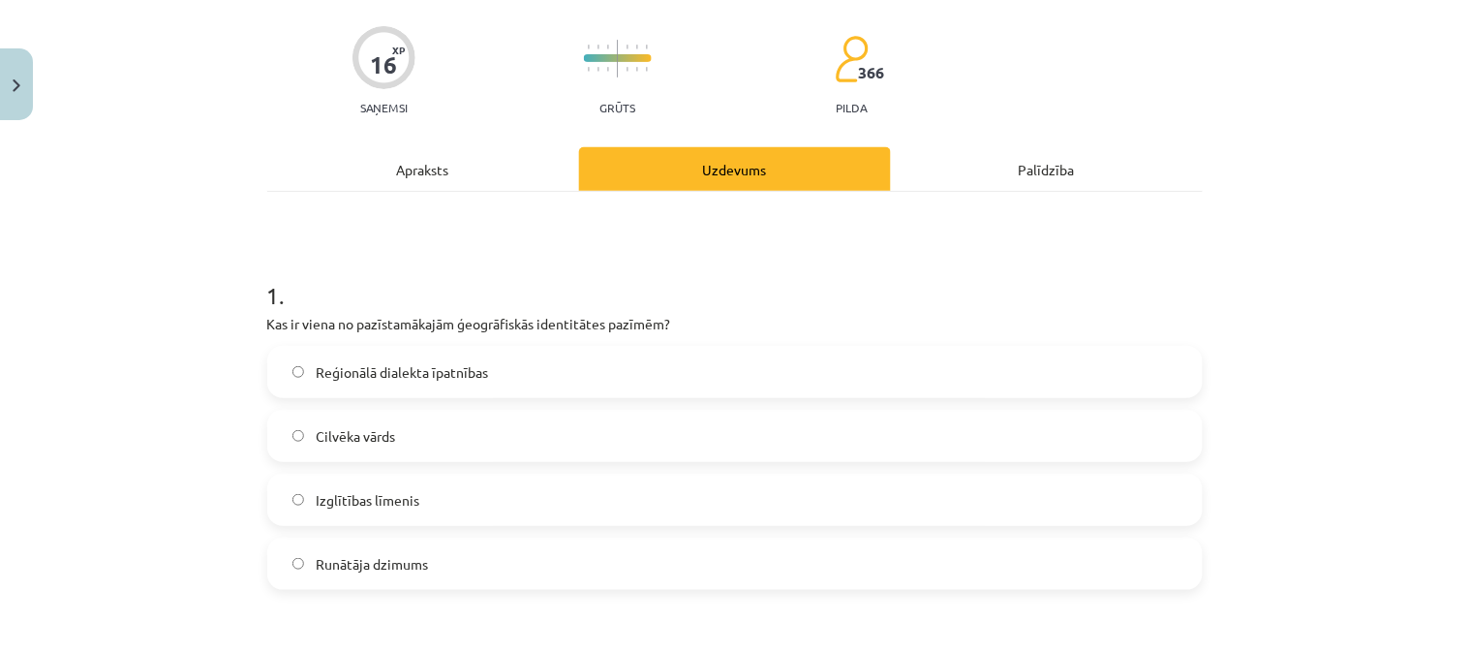
scroll to position [48, 0]
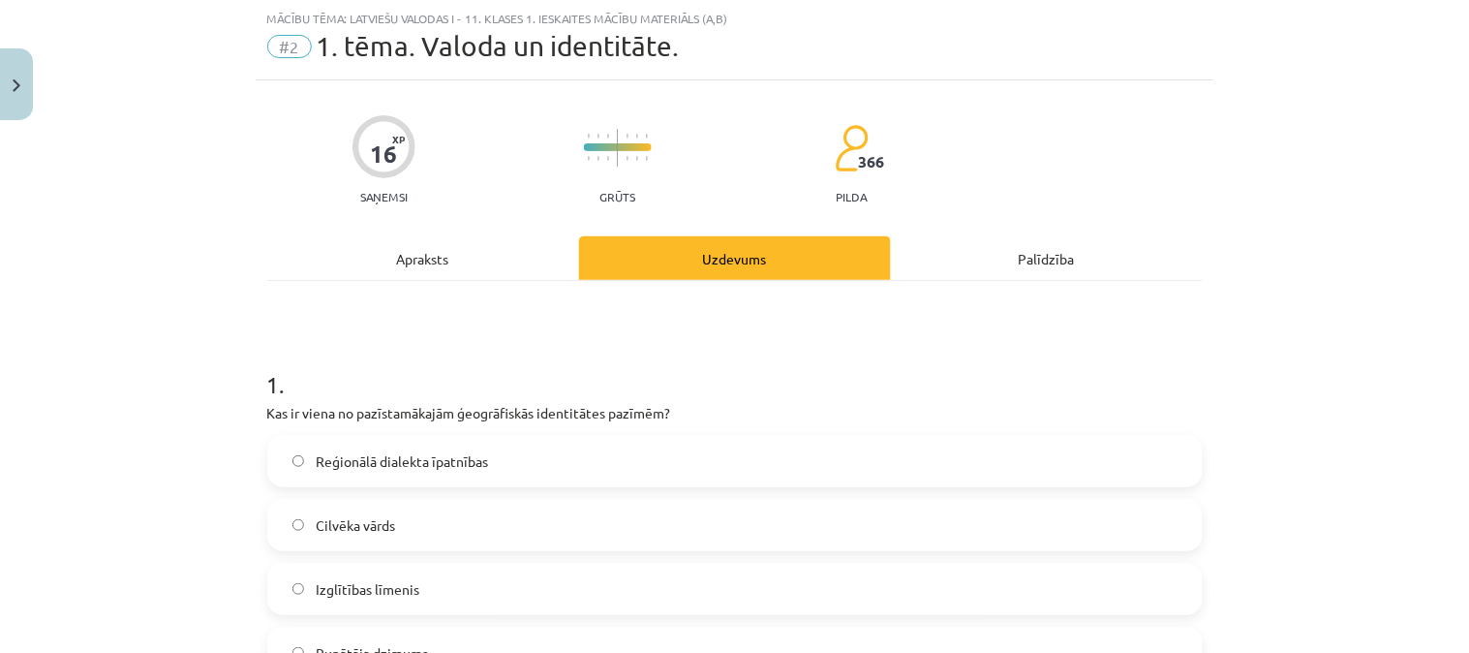
click at [442, 246] on div "Apraksts" at bounding box center [423, 258] width 312 height 44
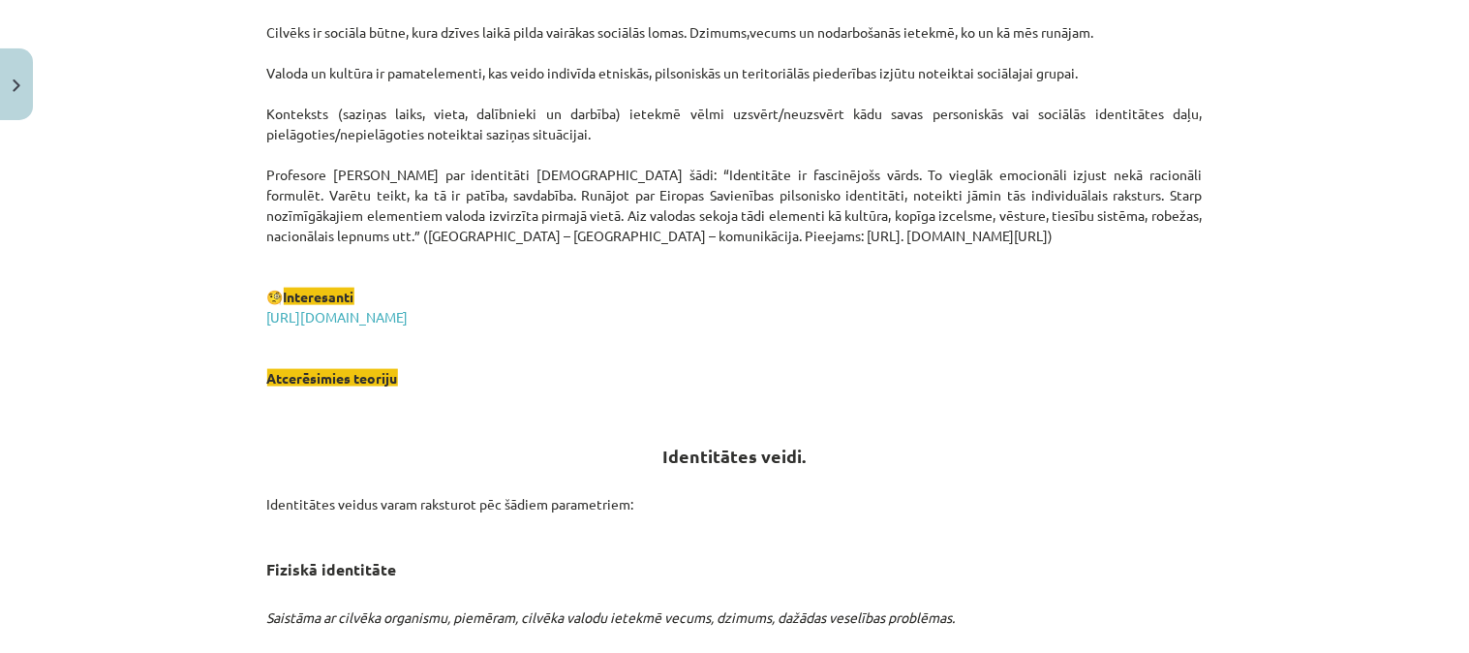
scroll to position [0, 0]
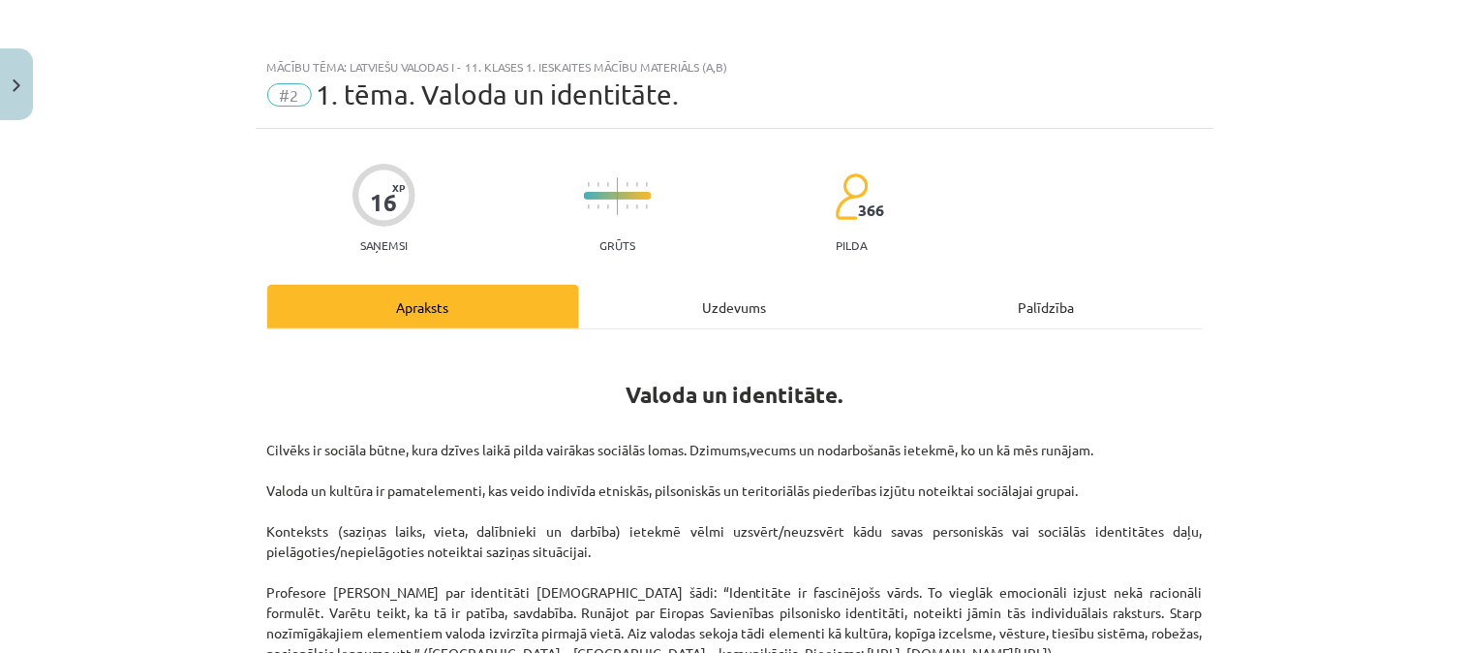
click at [708, 304] on div "Uzdevums" at bounding box center [735, 307] width 312 height 44
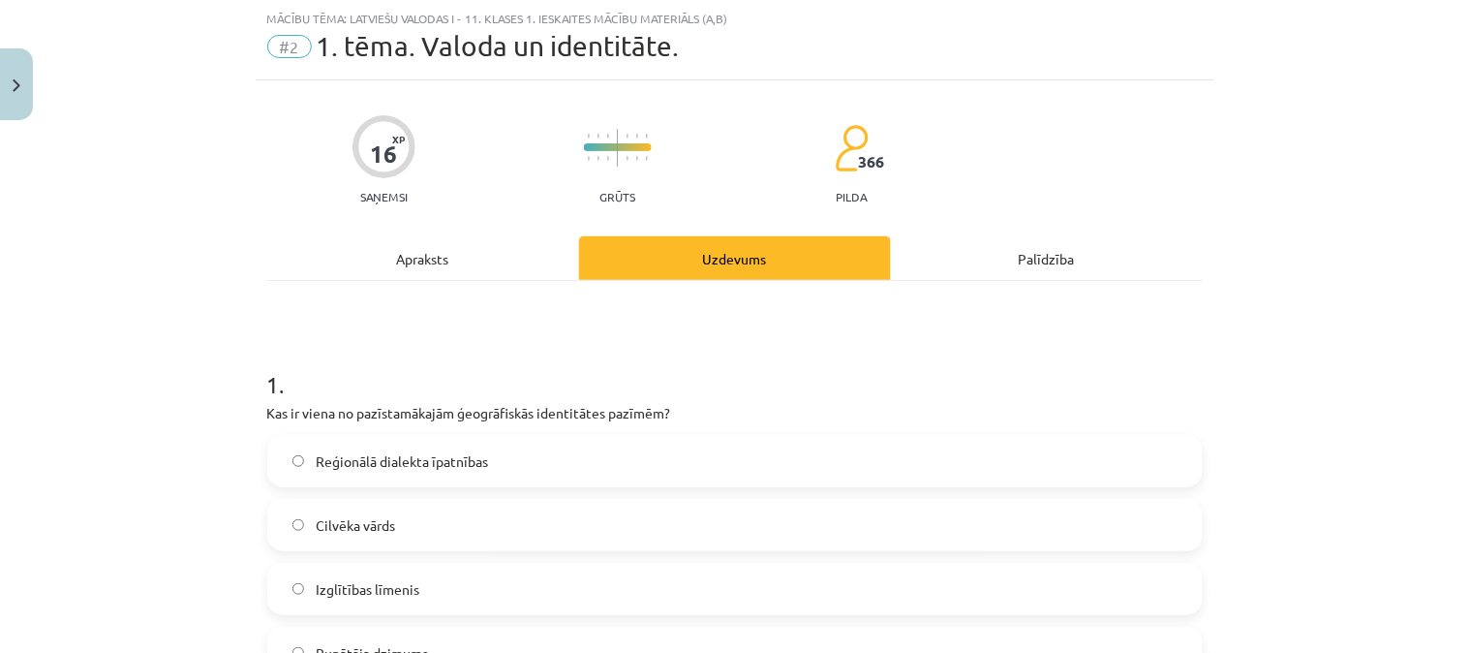
click at [424, 460] on span "Reģionālā dialekta īpatnības" at bounding box center [402, 461] width 172 height 20
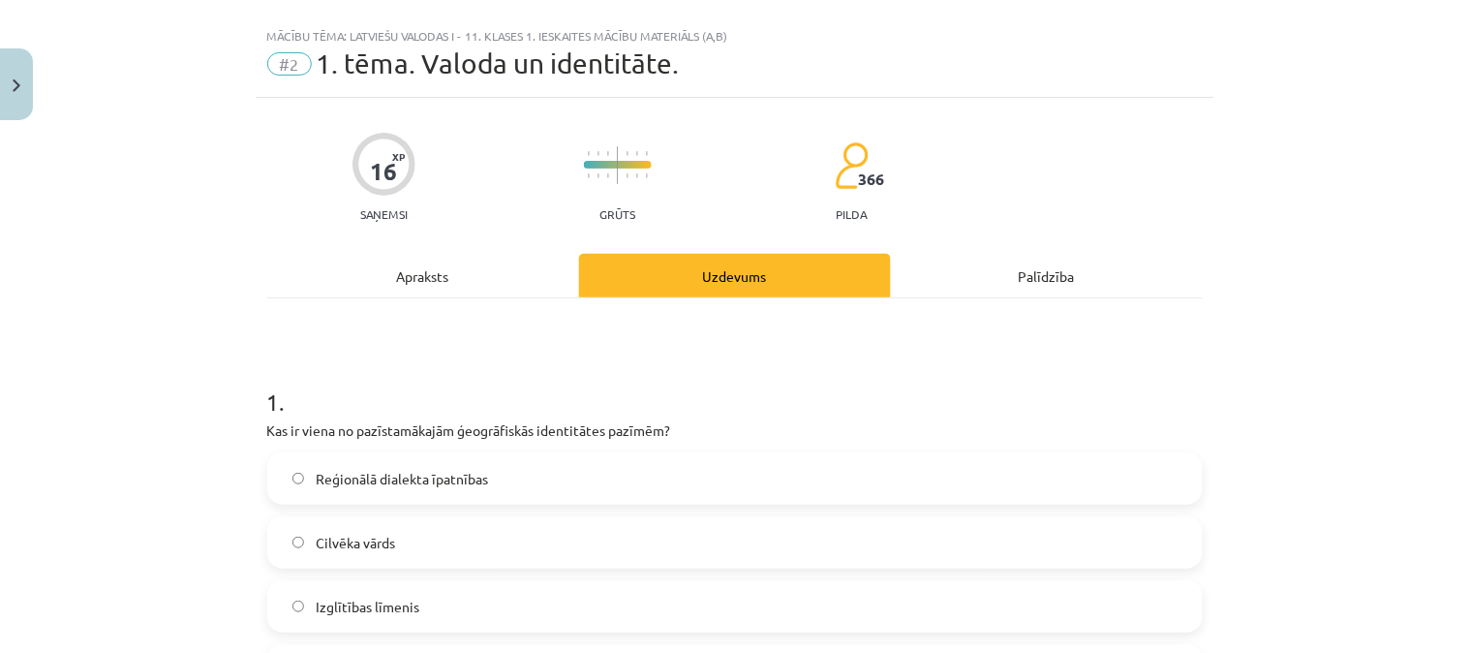
scroll to position [35, 0]
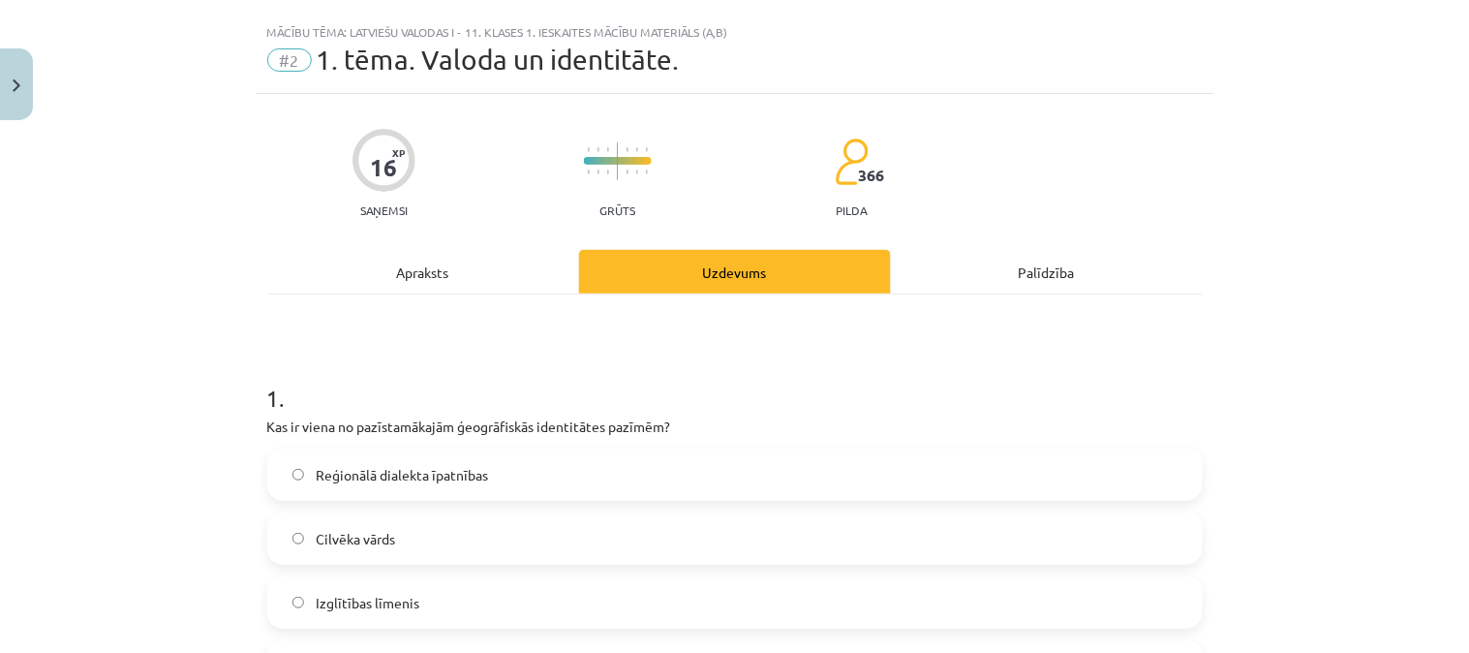
click at [421, 259] on div "Apraksts" at bounding box center [423, 272] width 312 height 44
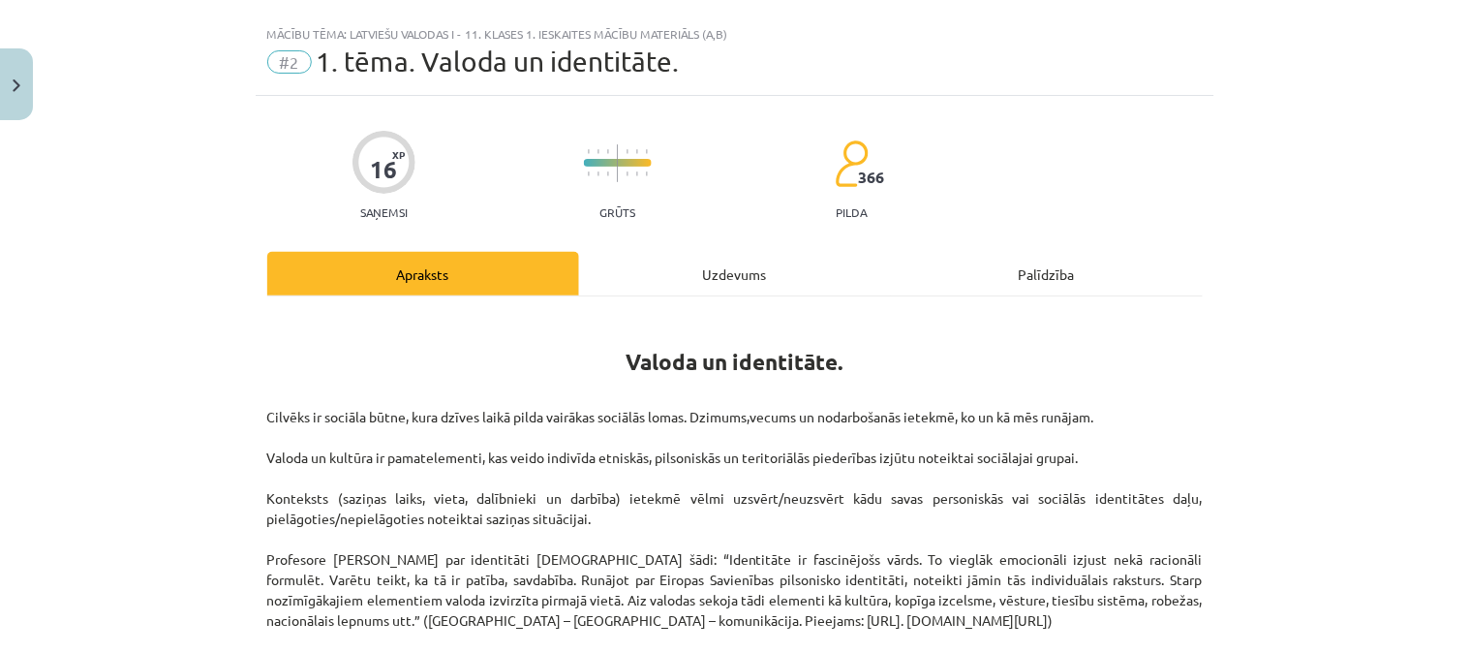
scroll to position [0, 0]
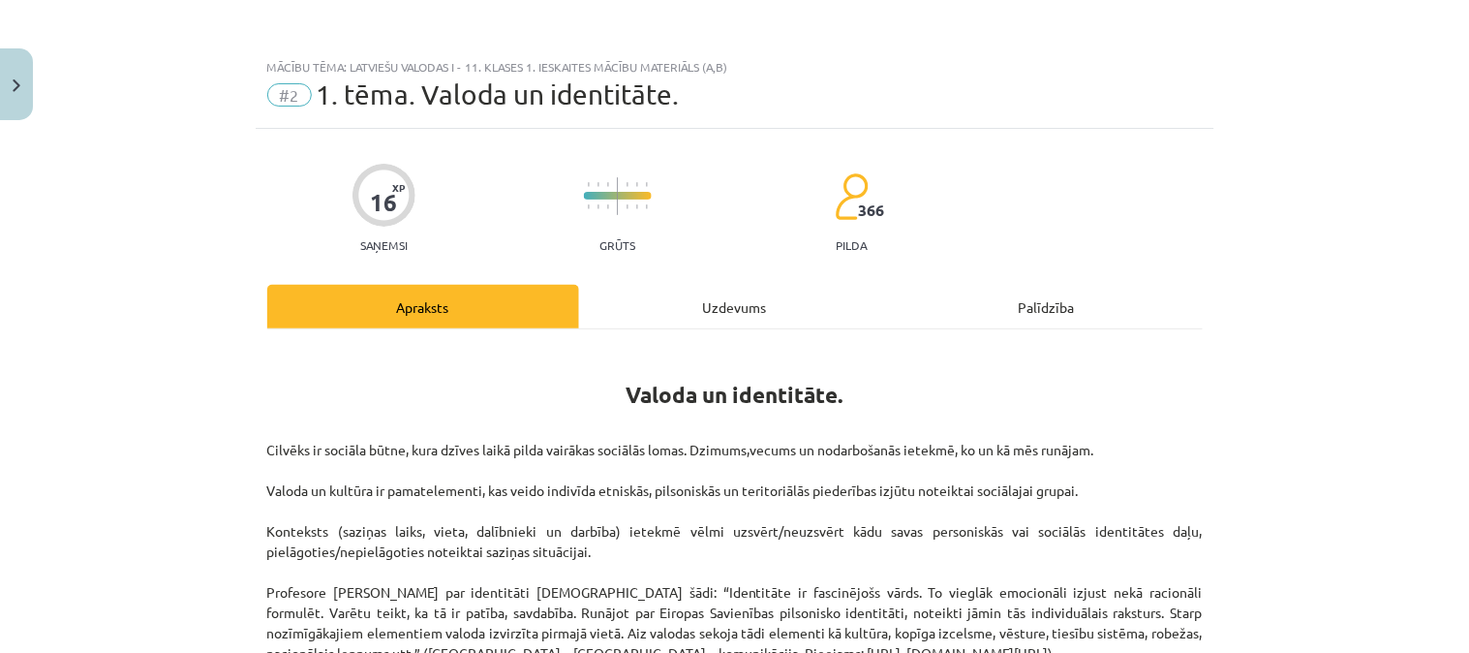
click at [683, 310] on div "Uzdevums" at bounding box center [735, 307] width 312 height 44
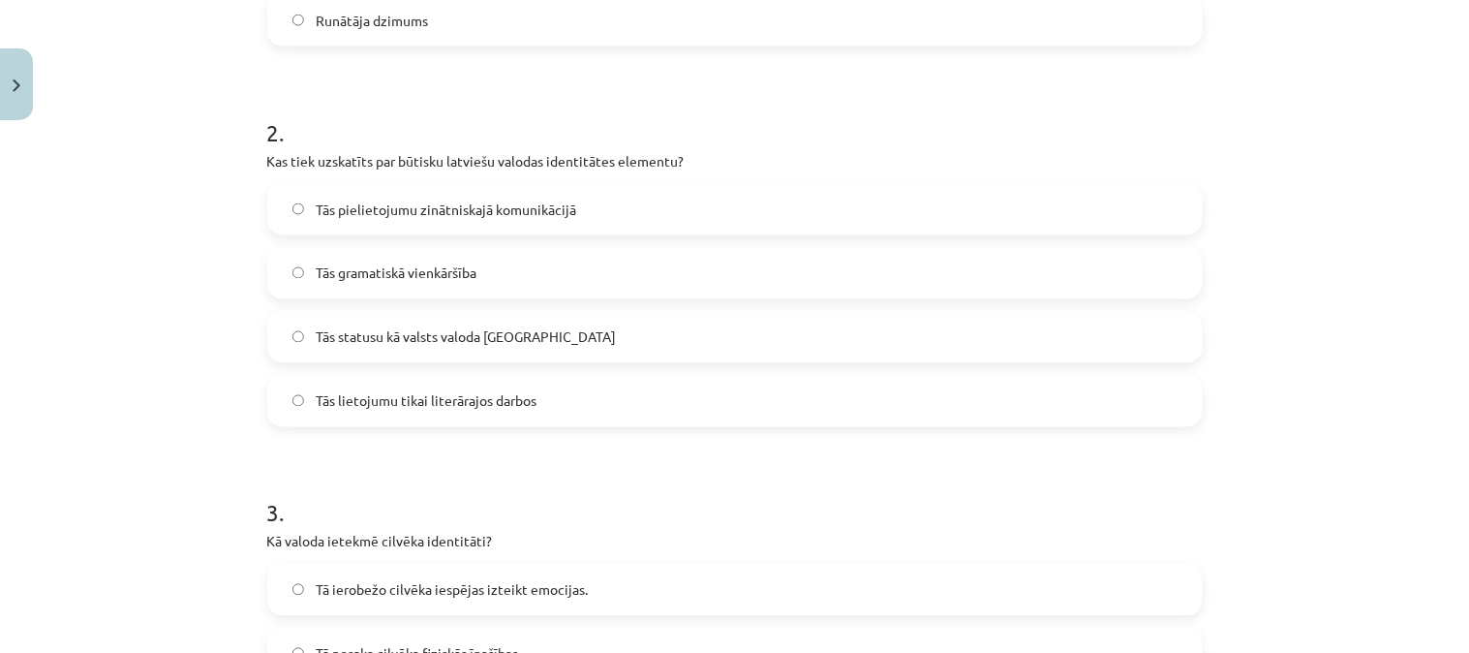
scroll to position [698, 0]
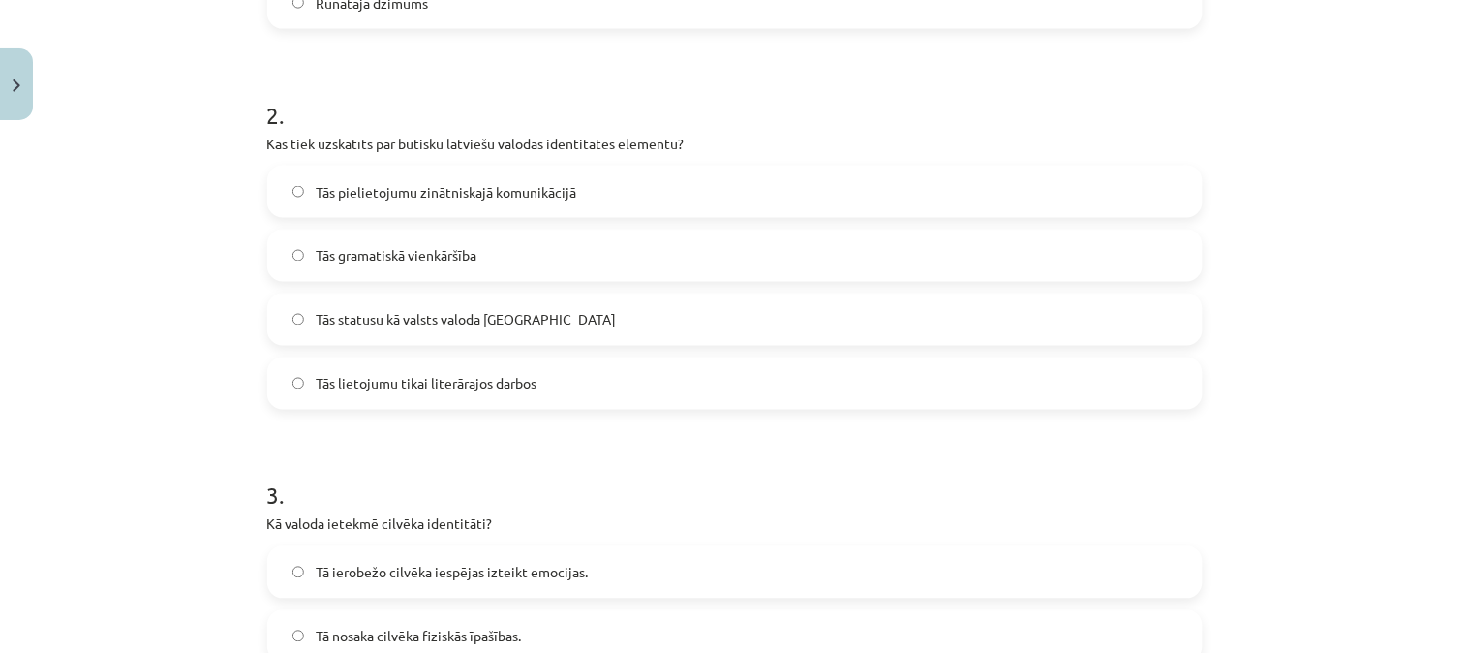
click at [378, 325] on span "Tās statusu kā valsts valoda Latvijā" at bounding box center [466, 320] width 300 height 20
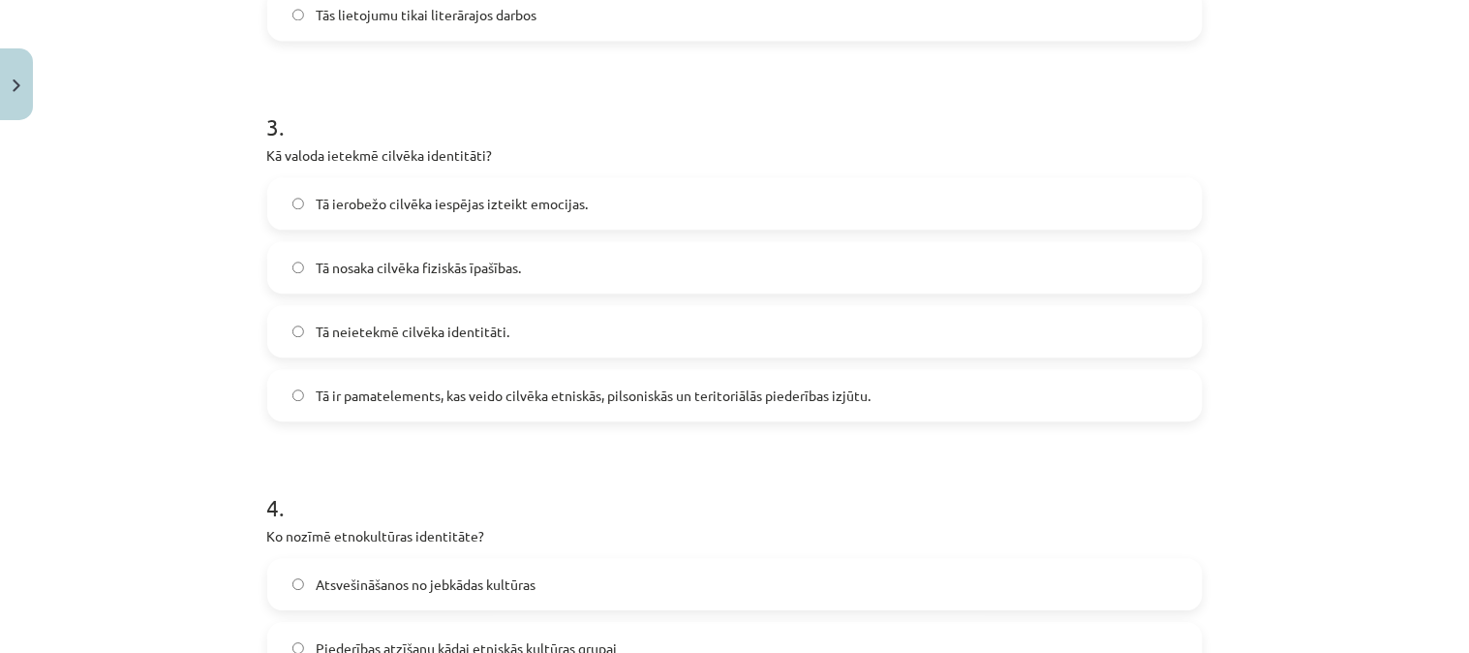
scroll to position [1071, 0]
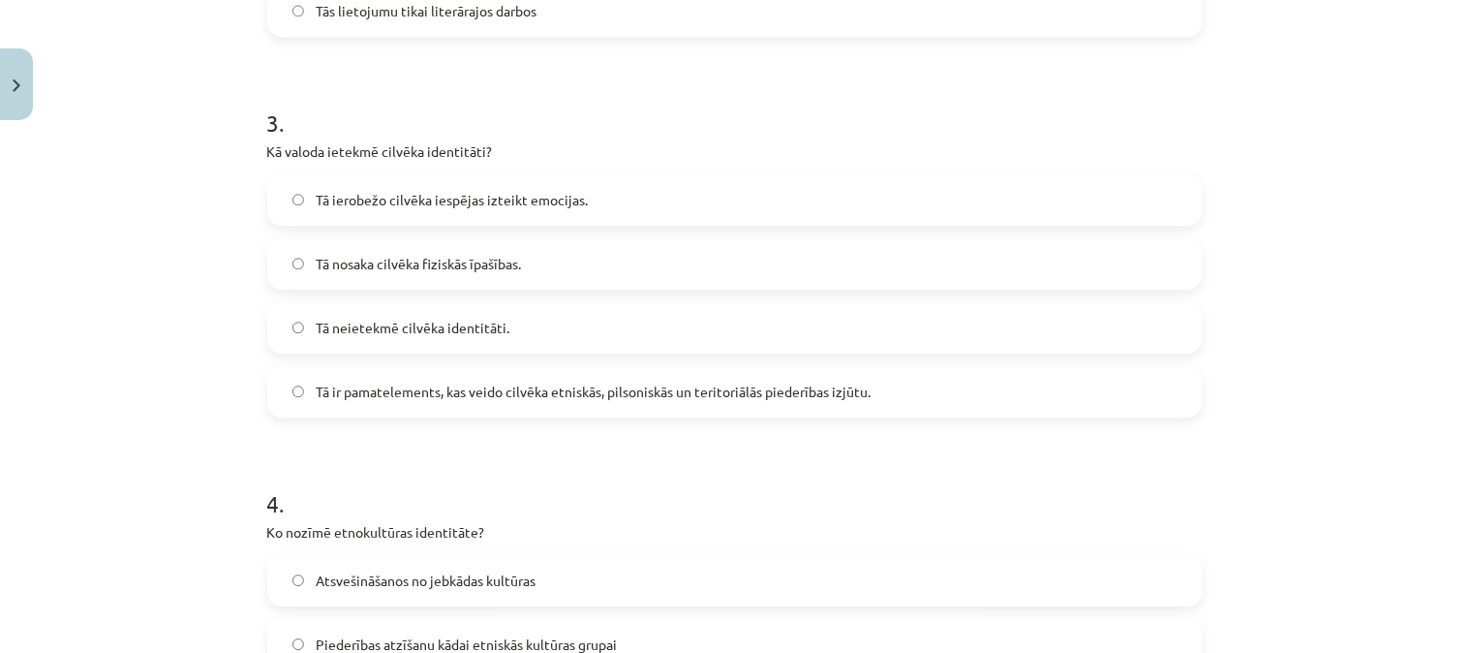
click at [873, 379] on label "Tā ir pamatelements, kas veido cilvēka etniskās, pilsoniskās un teritoriālās pi…" at bounding box center [735, 391] width 932 height 48
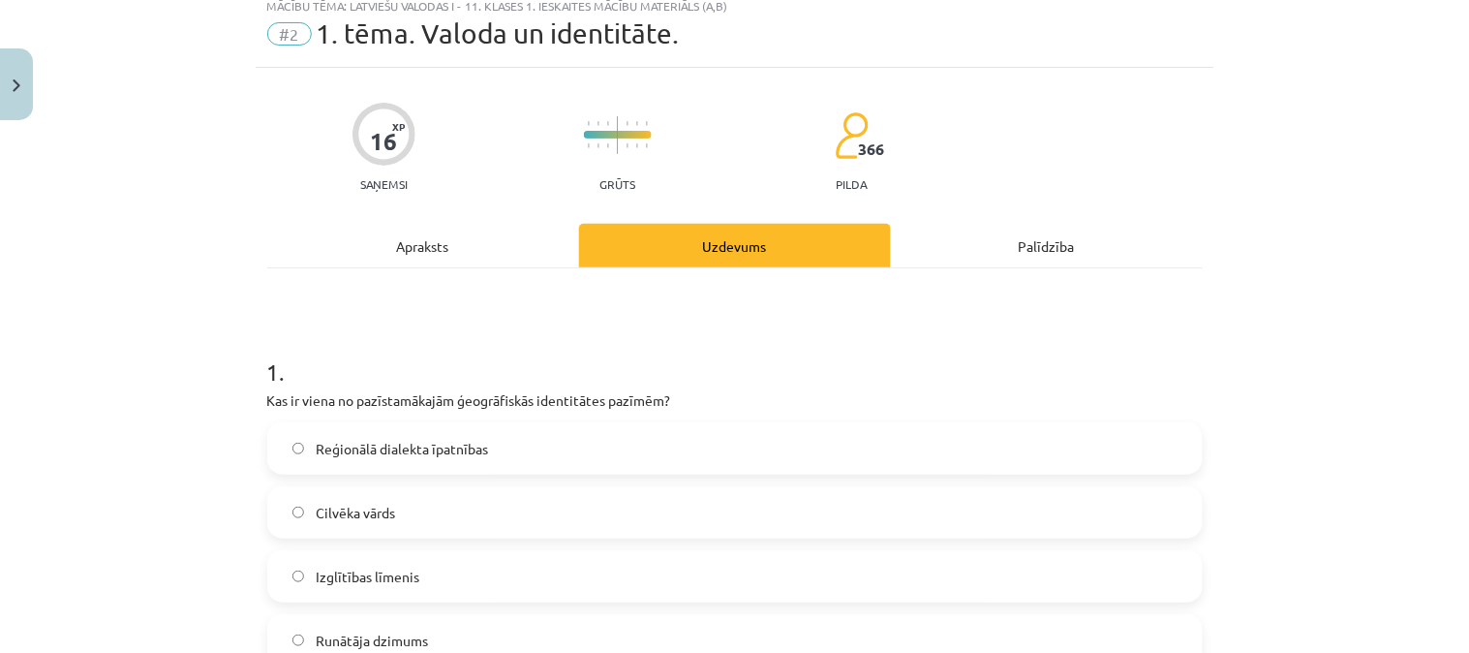
scroll to position [0, 0]
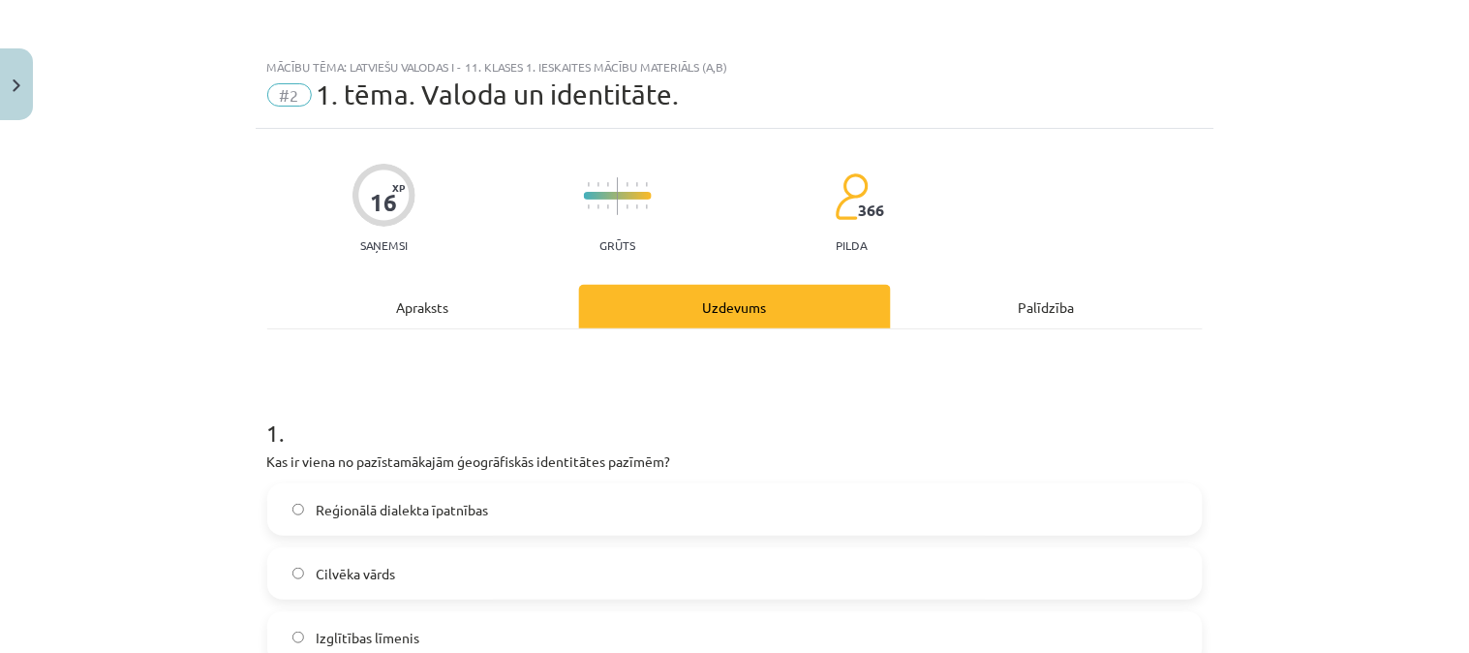
click at [434, 296] on div "Apraksts" at bounding box center [423, 307] width 312 height 44
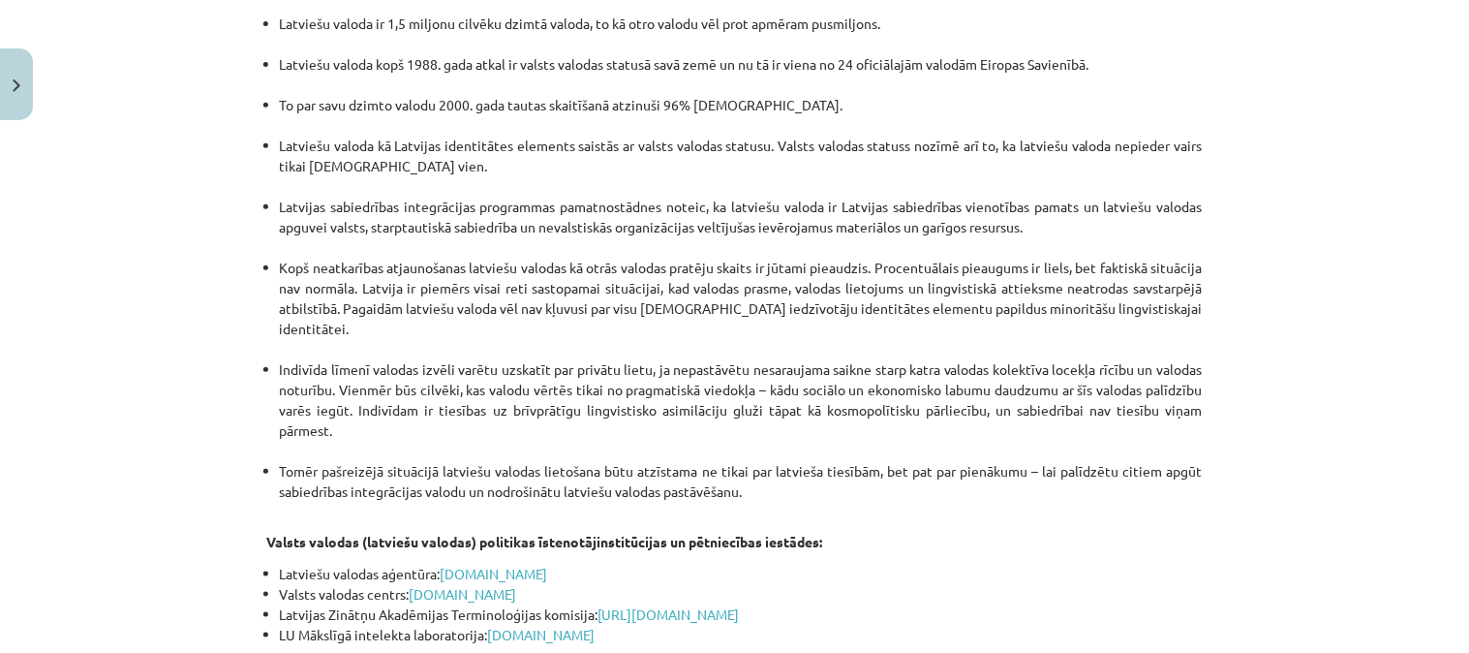
scroll to position [3954, 0]
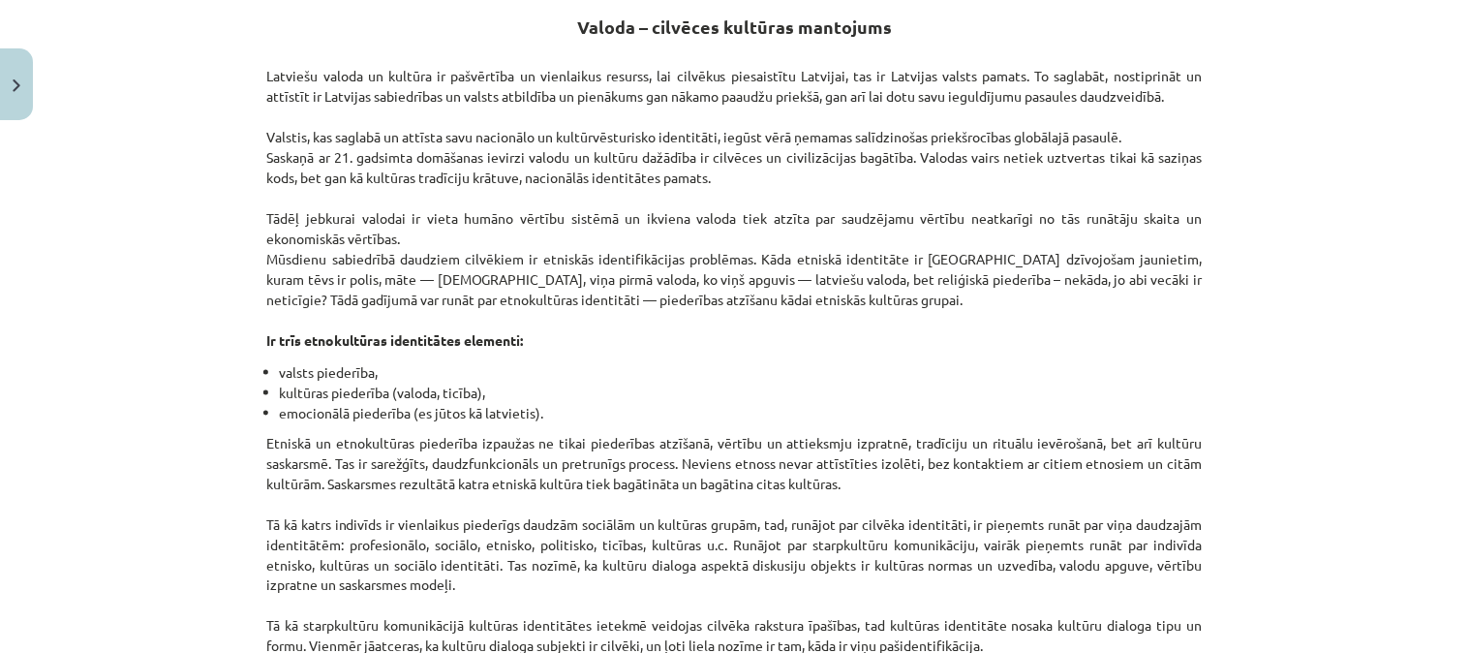
scroll to position [0, 0]
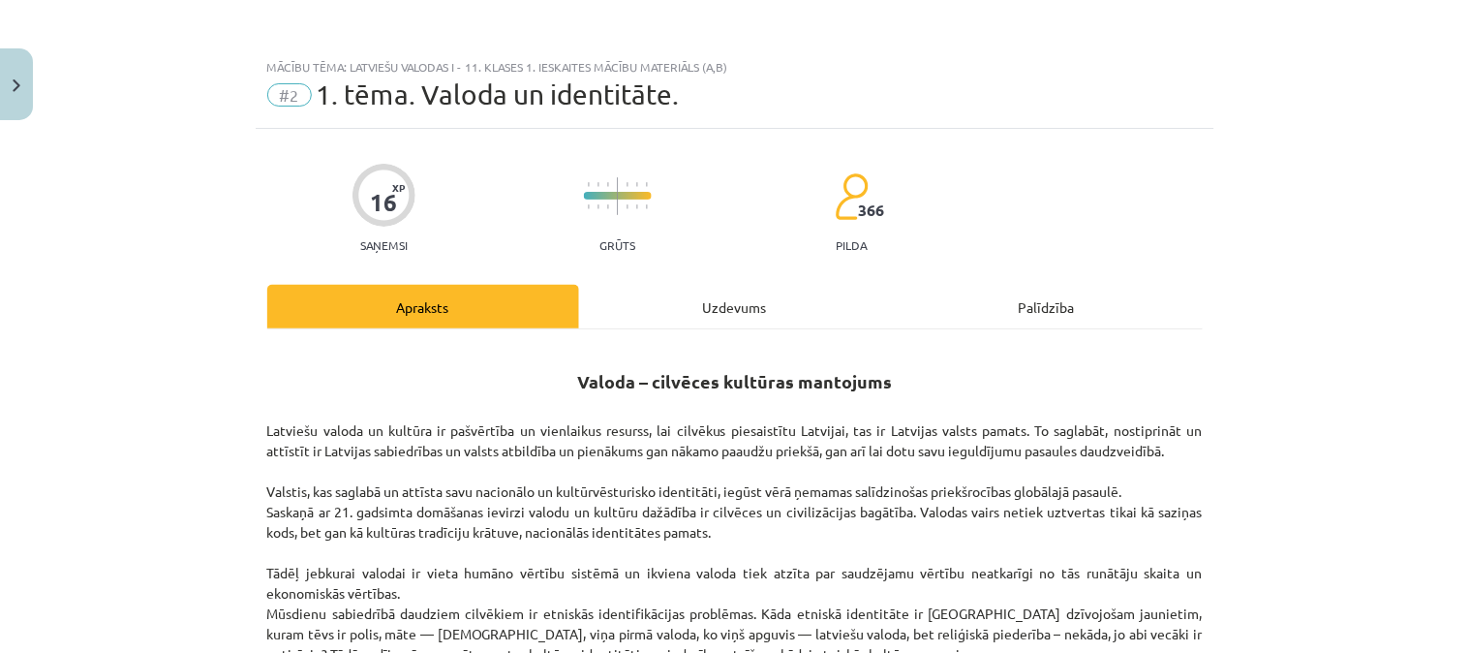
click at [688, 297] on div "Uzdevums" at bounding box center [735, 307] width 312 height 44
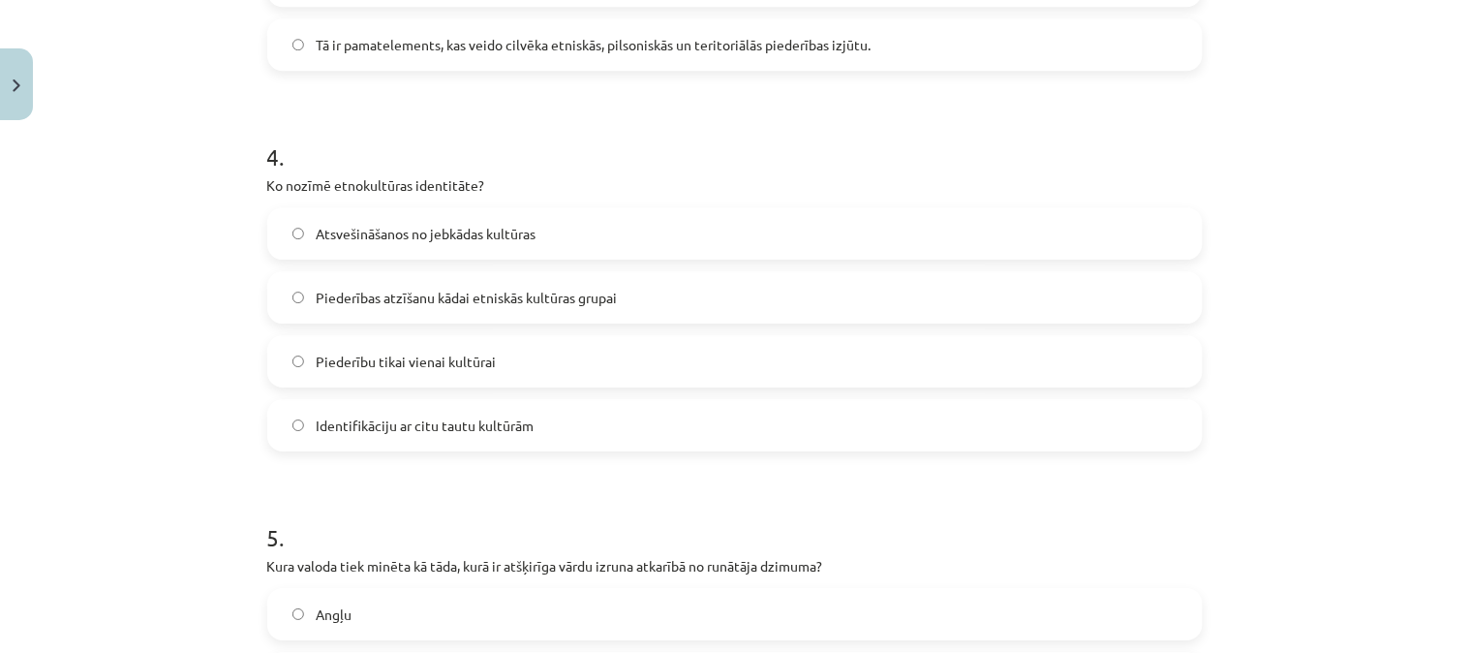
scroll to position [1414, 0]
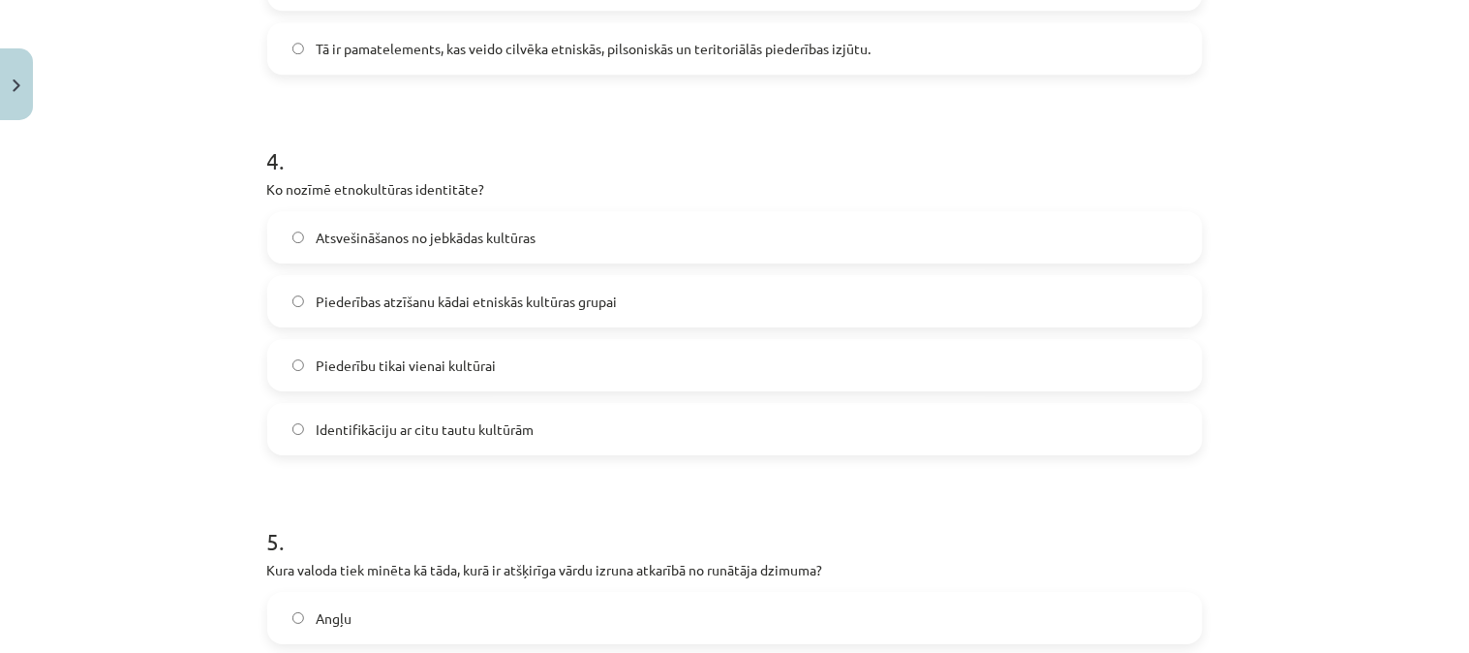
click at [433, 279] on label "Piederības atzīšanu kādai etniskās kultūras grupai" at bounding box center [735, 301] width 932 height 48
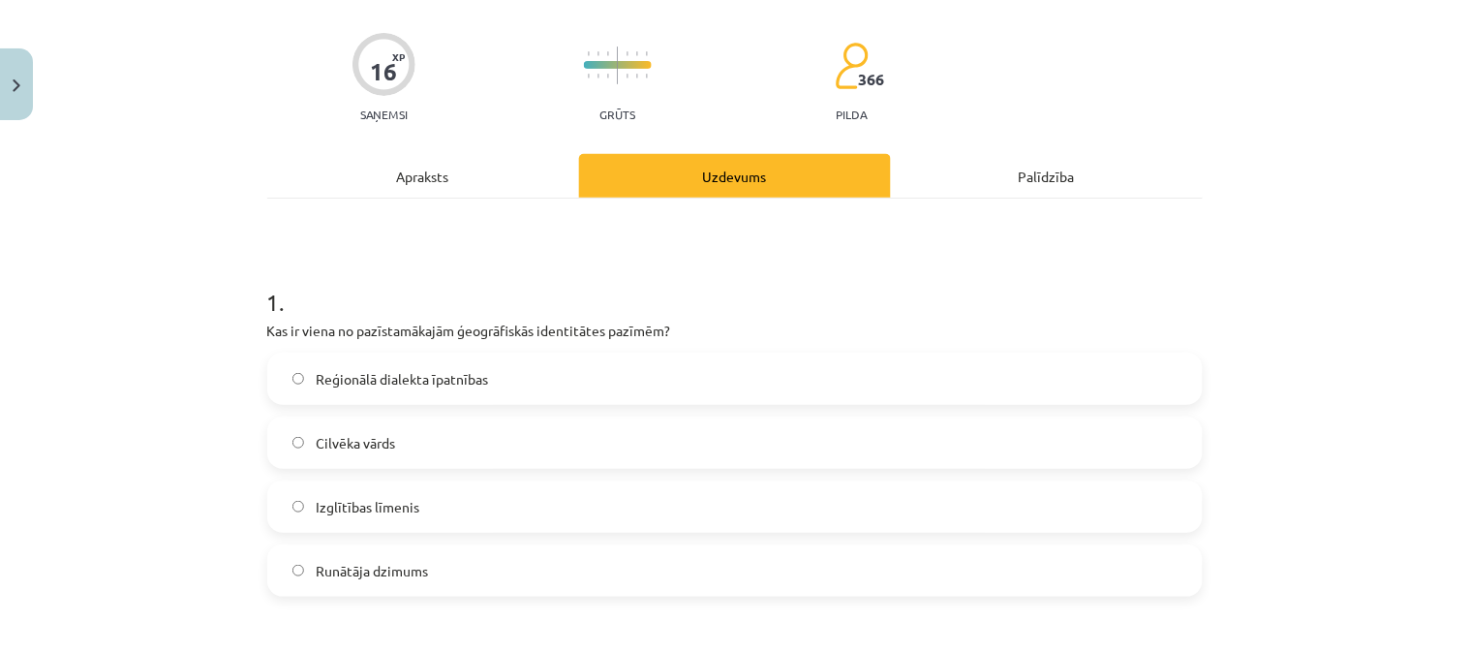
scroll to position [0, 0]
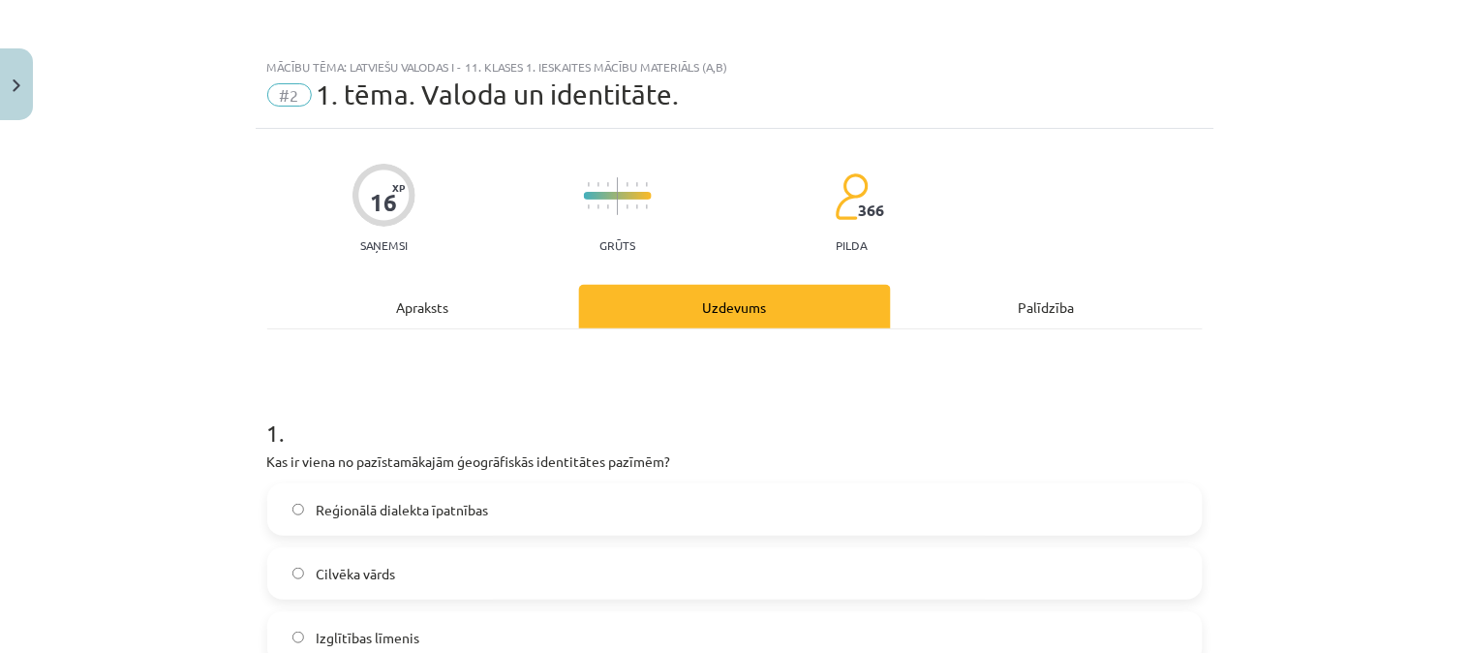
click at [457, 302] on div "Apraksts" at bounding box center [423, 307] width 312 height 44
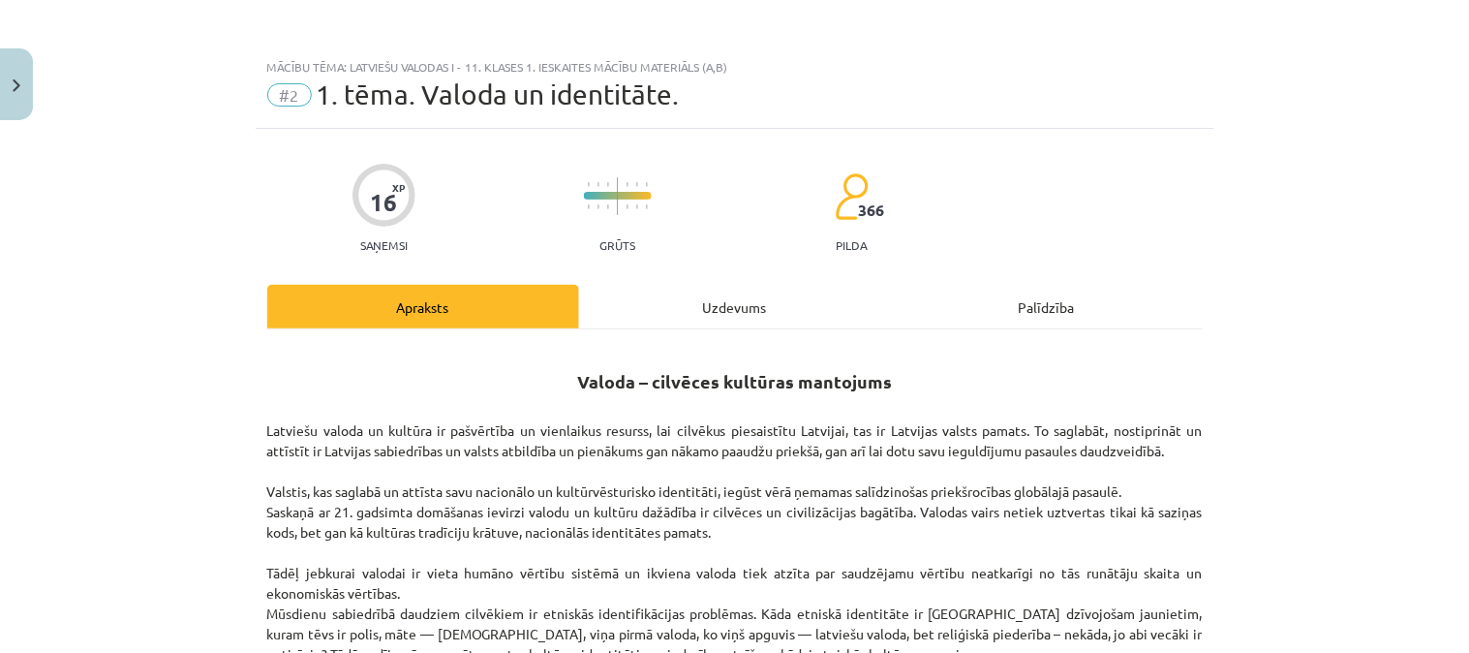
scroll to position [48, 0]
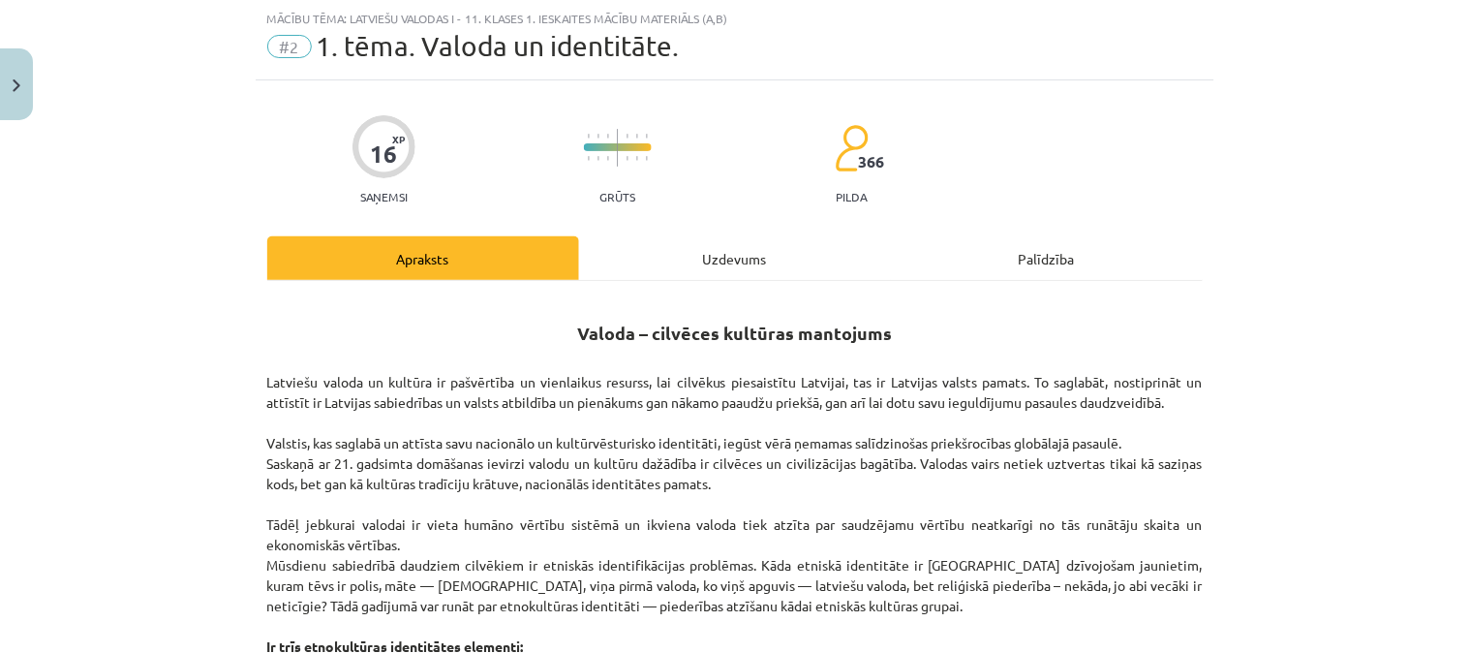
click at [603, 446] on p "Latviešu valoda un kultūra ir pašvērtība un vienlaikus resurss, lai cilvēkus pi…" at bounding box center [735, 504] width 936 height 305
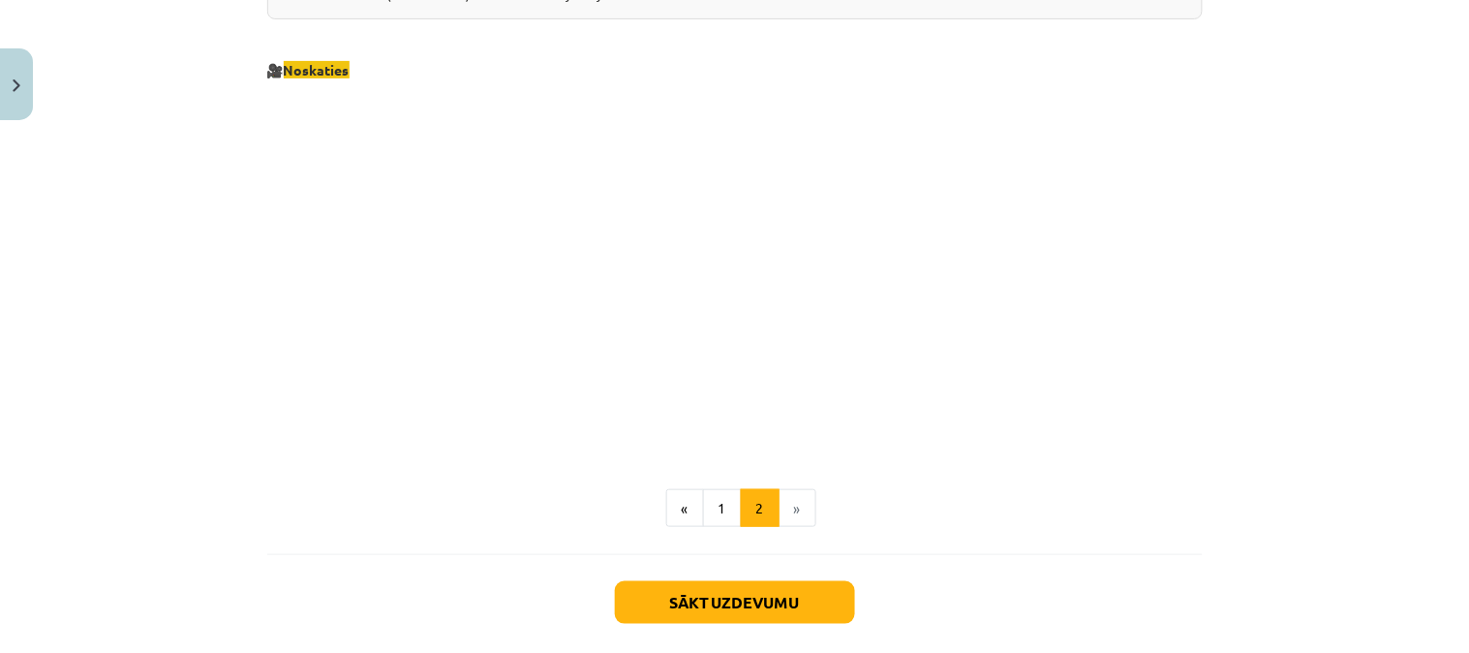
scroll to position [2157, 0]
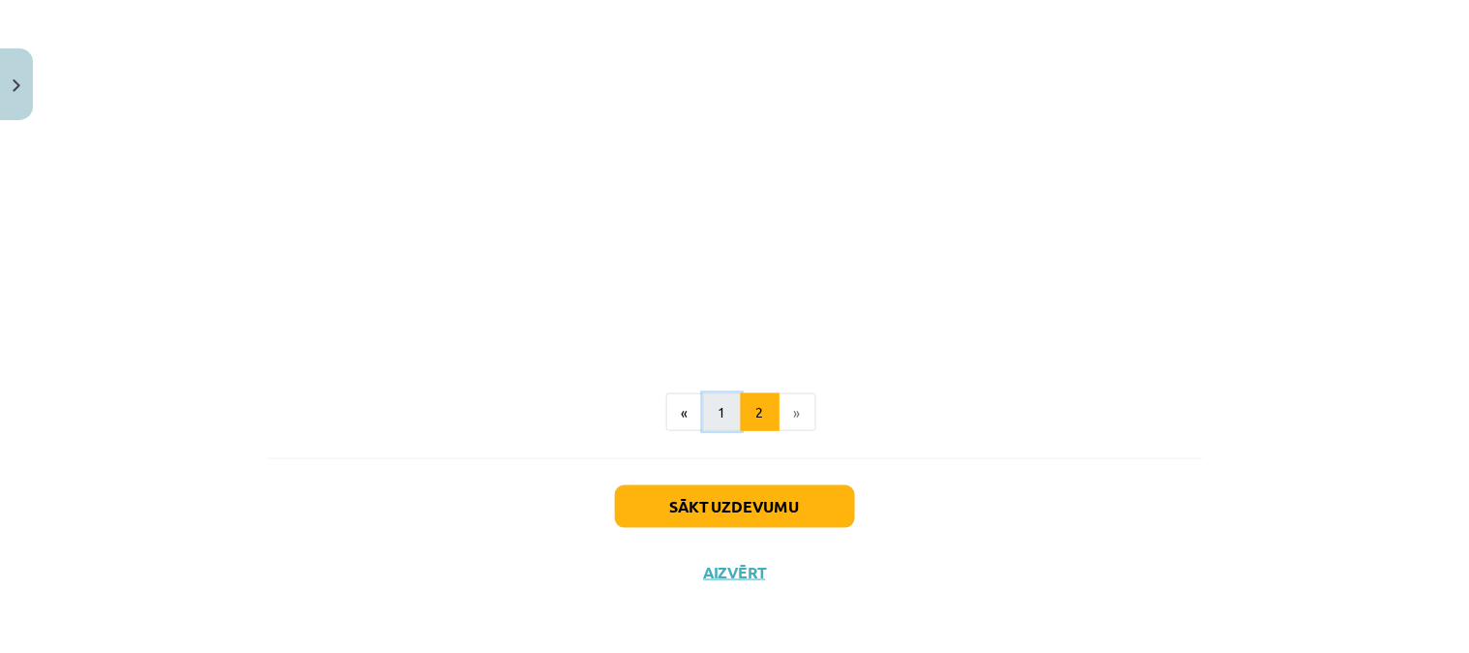
click at [703, 407] on button "1" at bounding box center [722, 412] width 39 height 39
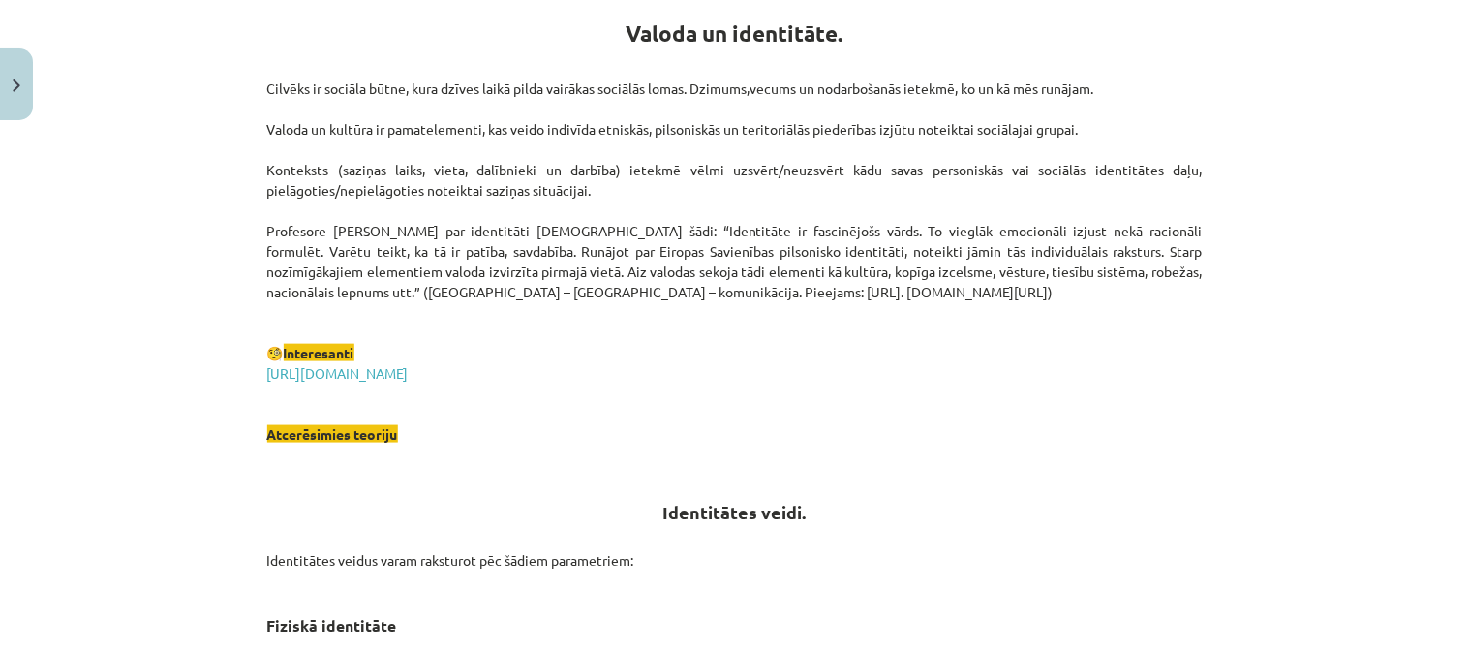
scroll to position [346, 0]
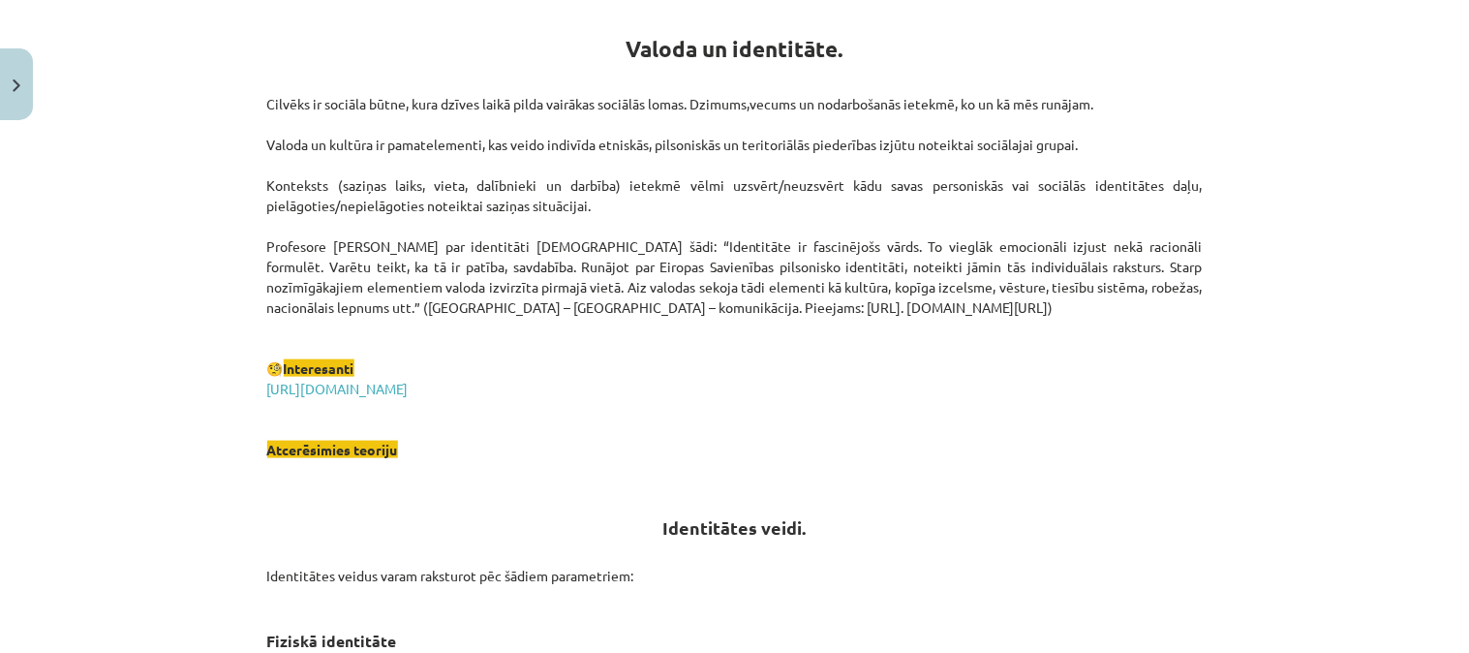
click at [730, 322] on p "Cilvēks ir sociāla būtne, kura dzīves laikā pilda vairākas sociālās lomas. Dzim…" at bounding box center [735, 277] width 936 height 366
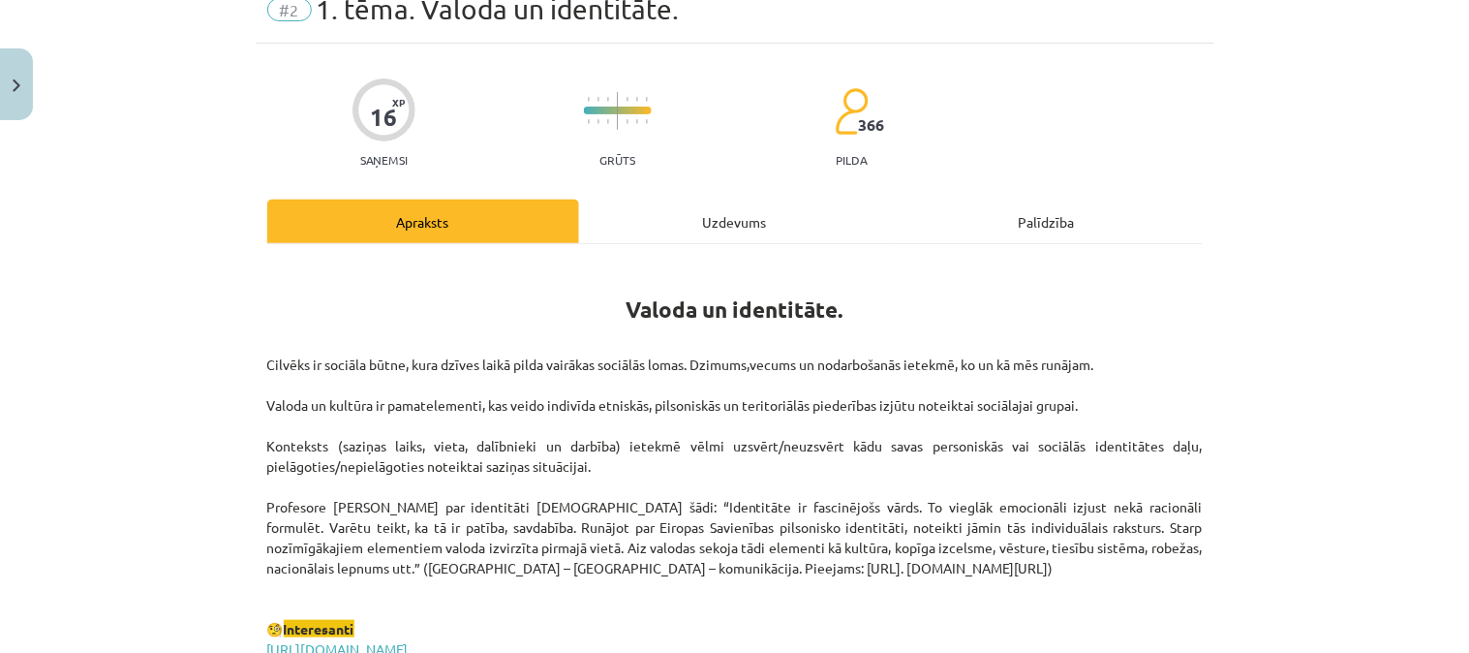
scroll to position [0, 0]
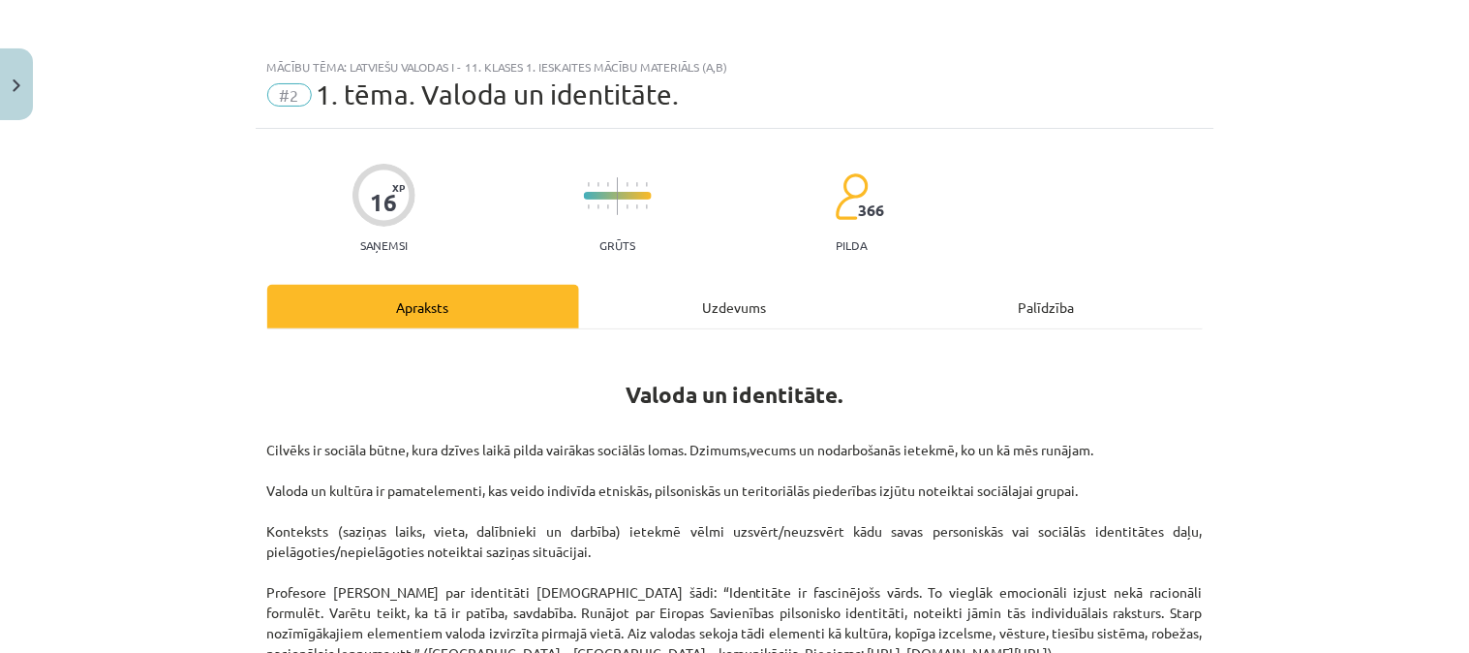
click at [717, 312] on div "Uzdevums" at bounding box center [735, 307] width 312 height 44
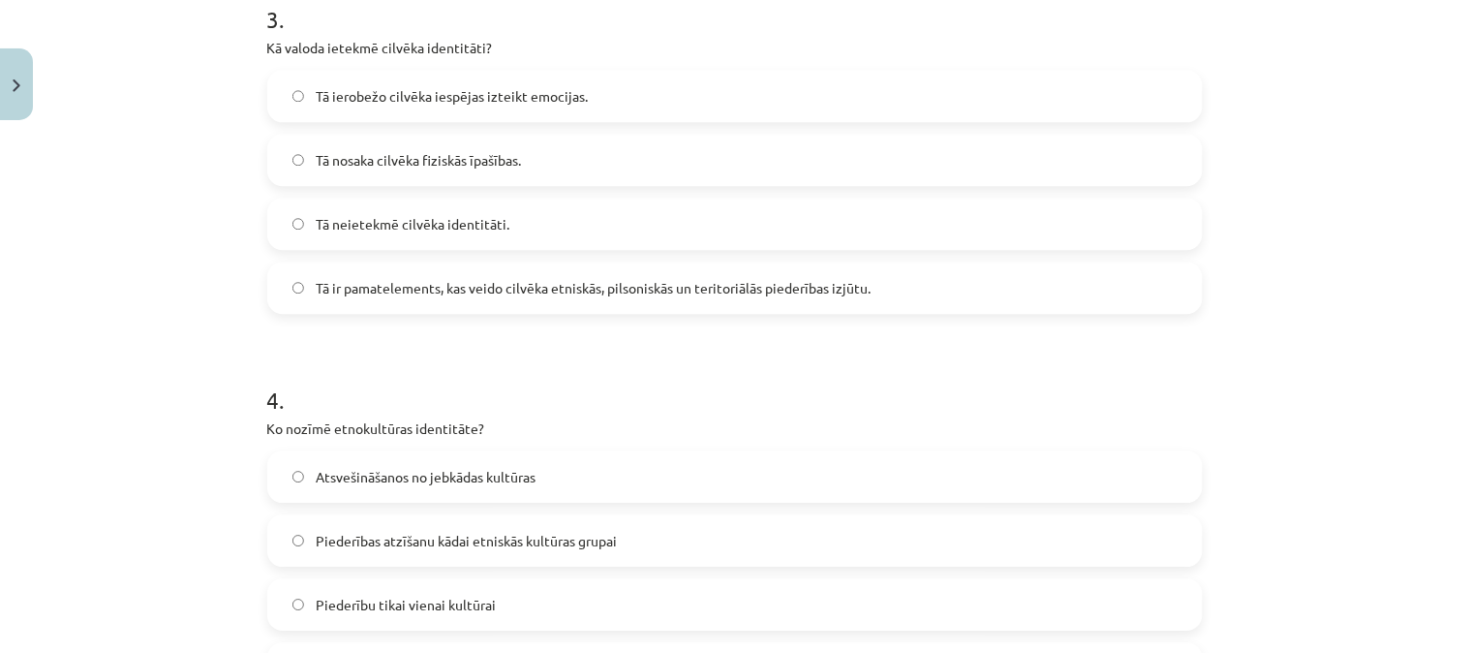
scroll to position [1821, 0]
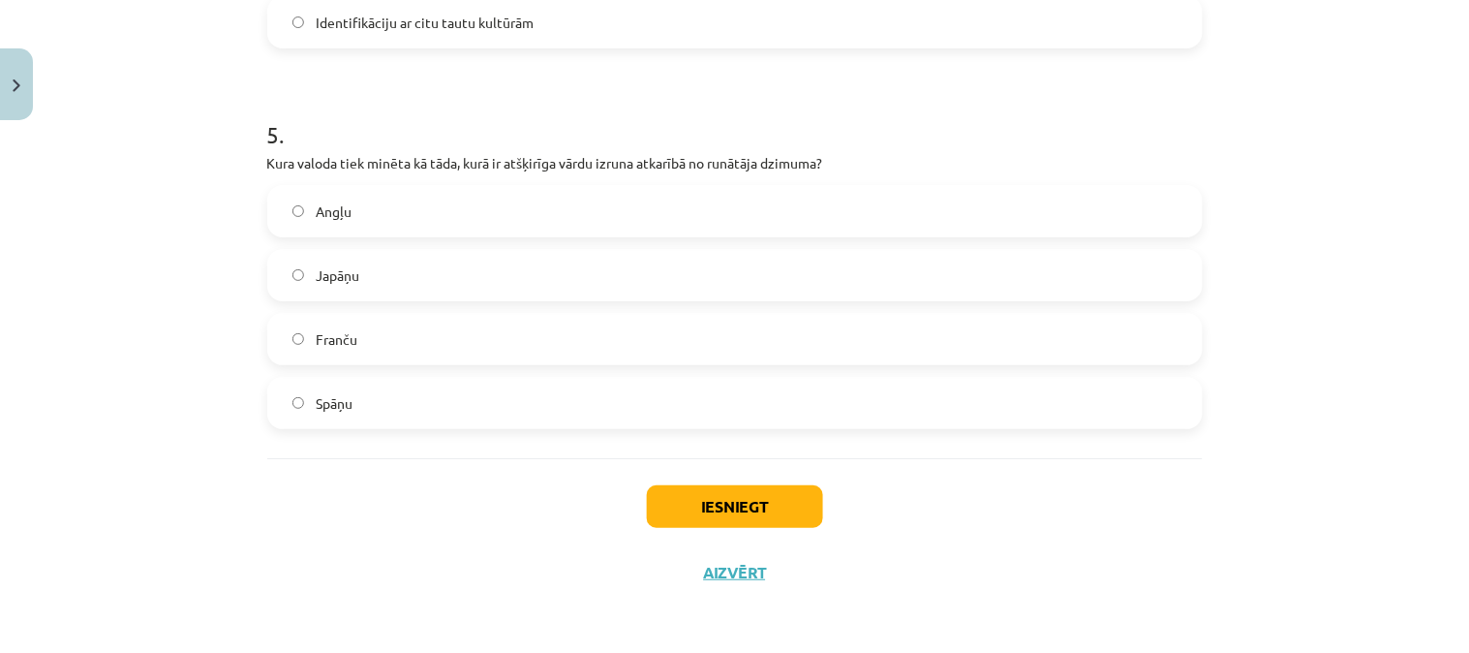
click at [392, 273] on label "Japāņu" at bounding box center [735, 275] width 932 height 48
click at [785, 500] on button "Iesniegt" at bounding box center [735, 506] width 176 height 43
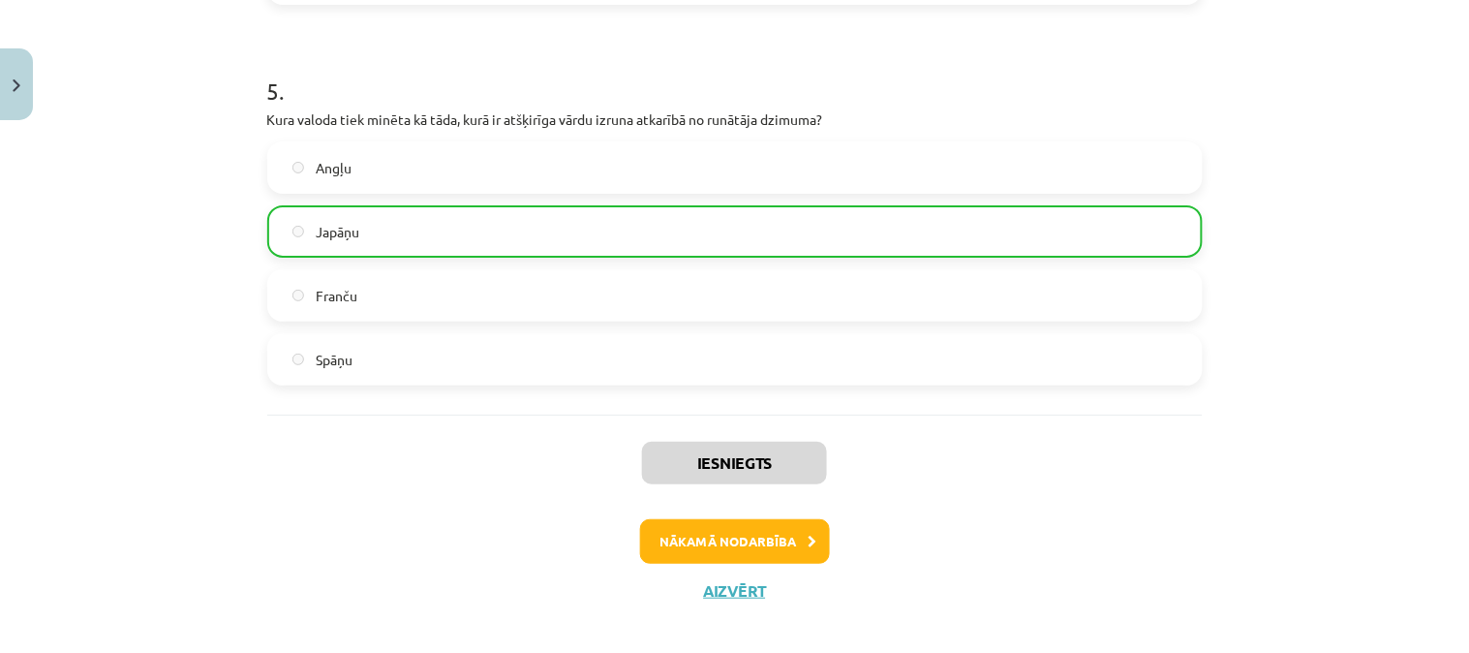
scroll to position [1883, 0]
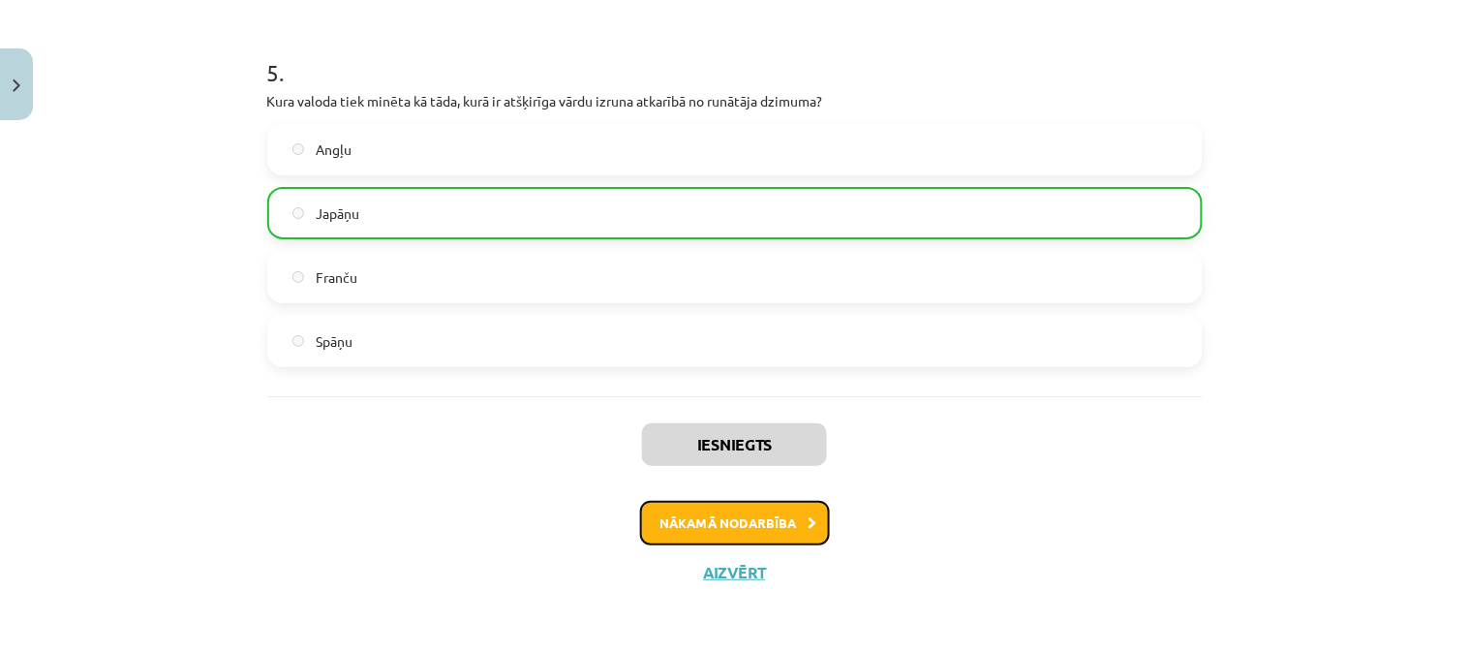
click at [709, 510] on button "Nākamā nodarbība" at bounding box center [735, 523] width 190 height 45
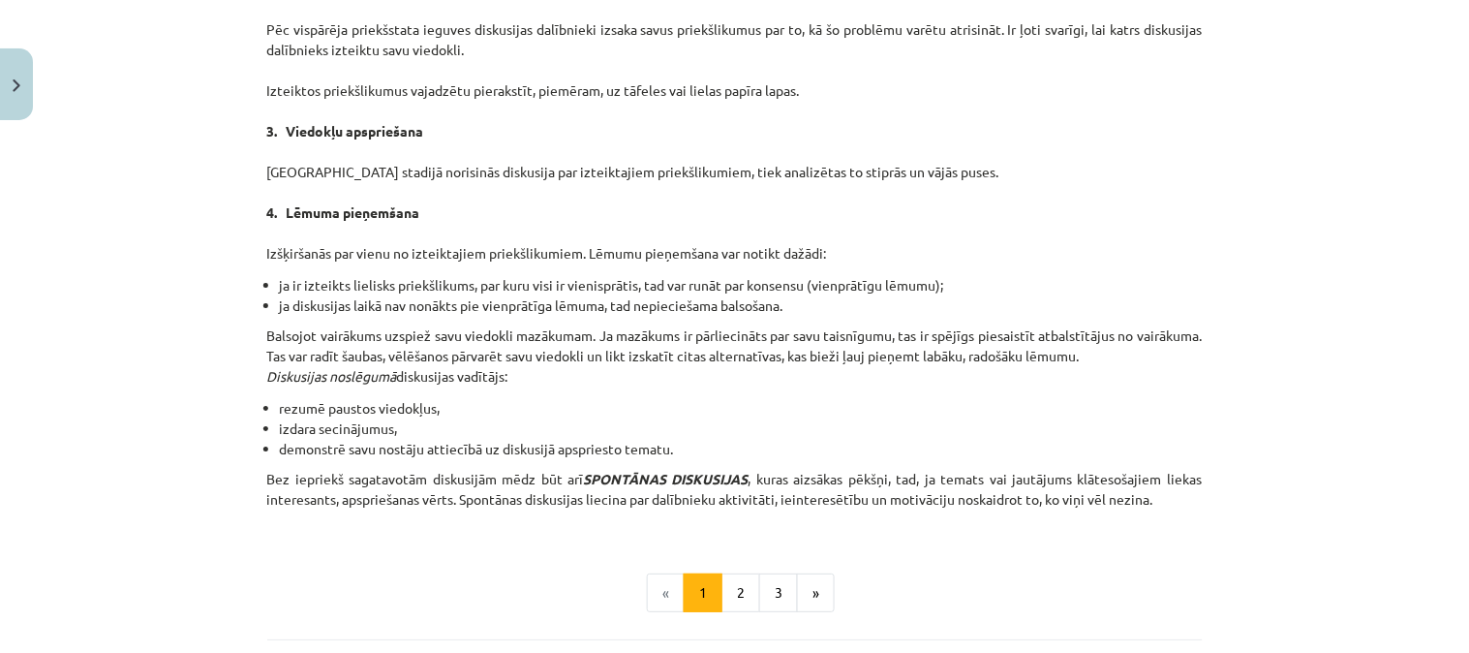
scroll to position [1716, 0]
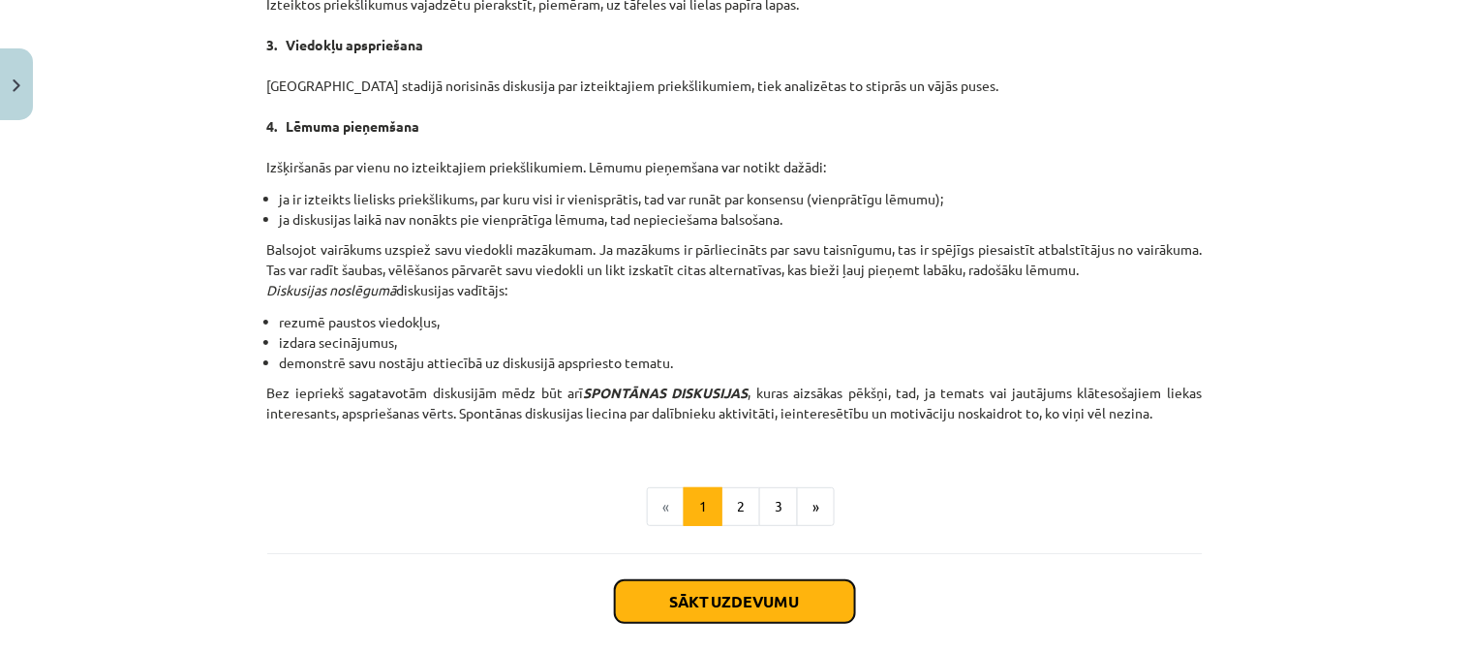
click at [788, 602] on button "Sākt uzdevumu" at bounding box center [735, 601] width 240 height 43
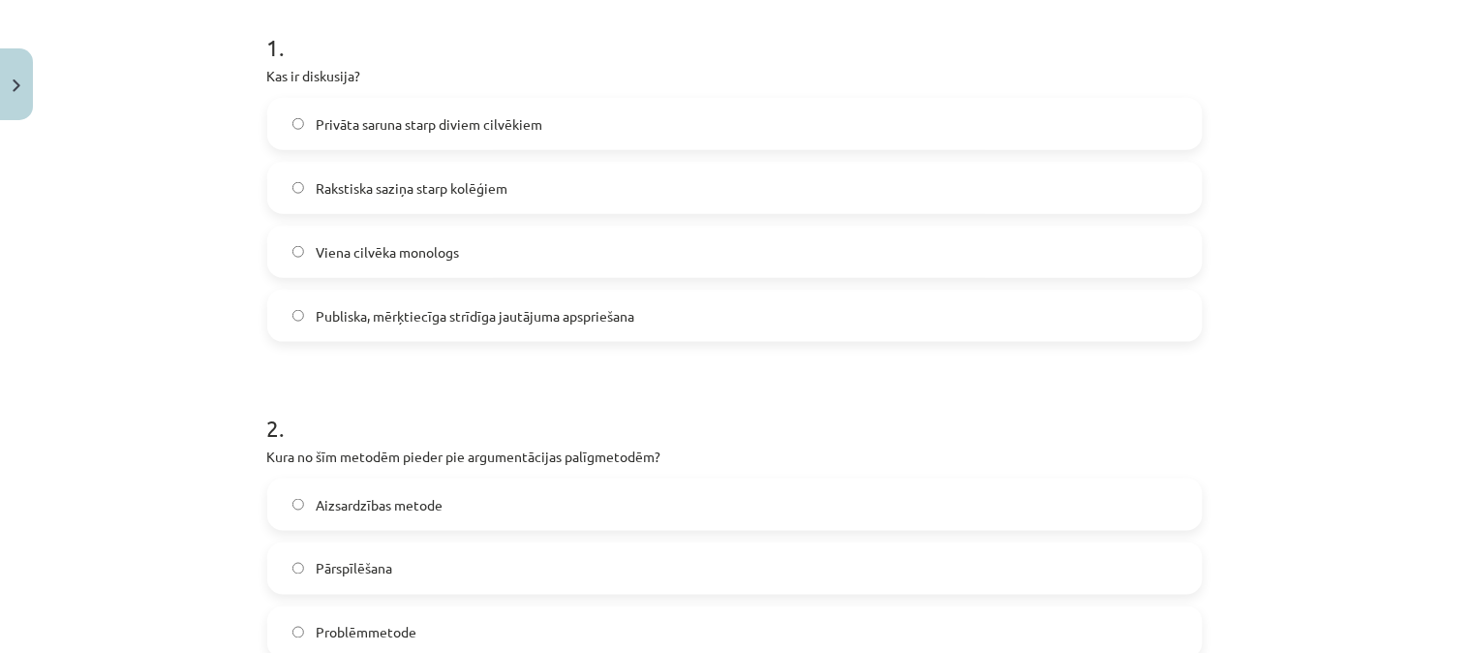
scroll to position [394, 0]
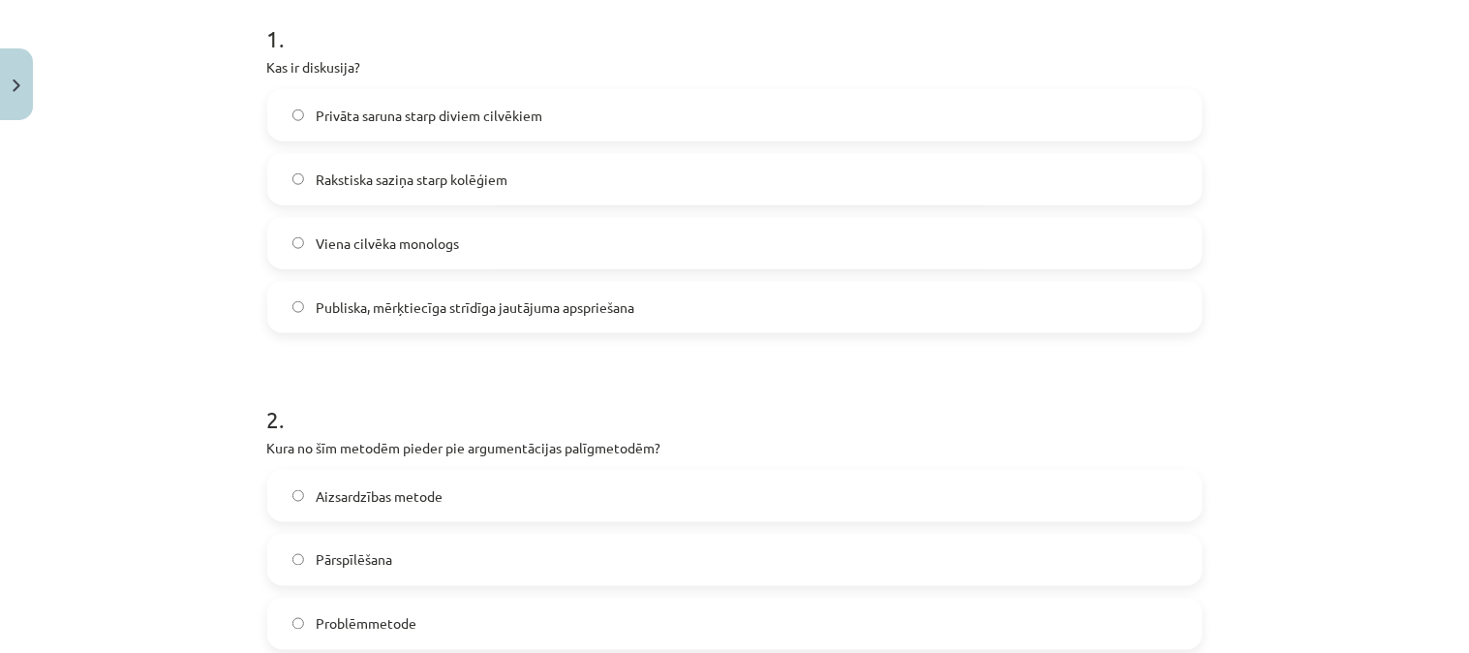
click at [449, 110] on span "Privāta saruna starp diviem cilvēkiem" at bounding box center [429, 116] width 227 height 20
click at [519, 302] on span "Publiska, mērķtiecīga strīdīga jautājuma apspriešana" at bounding box center [475, 307] width 319 height 20
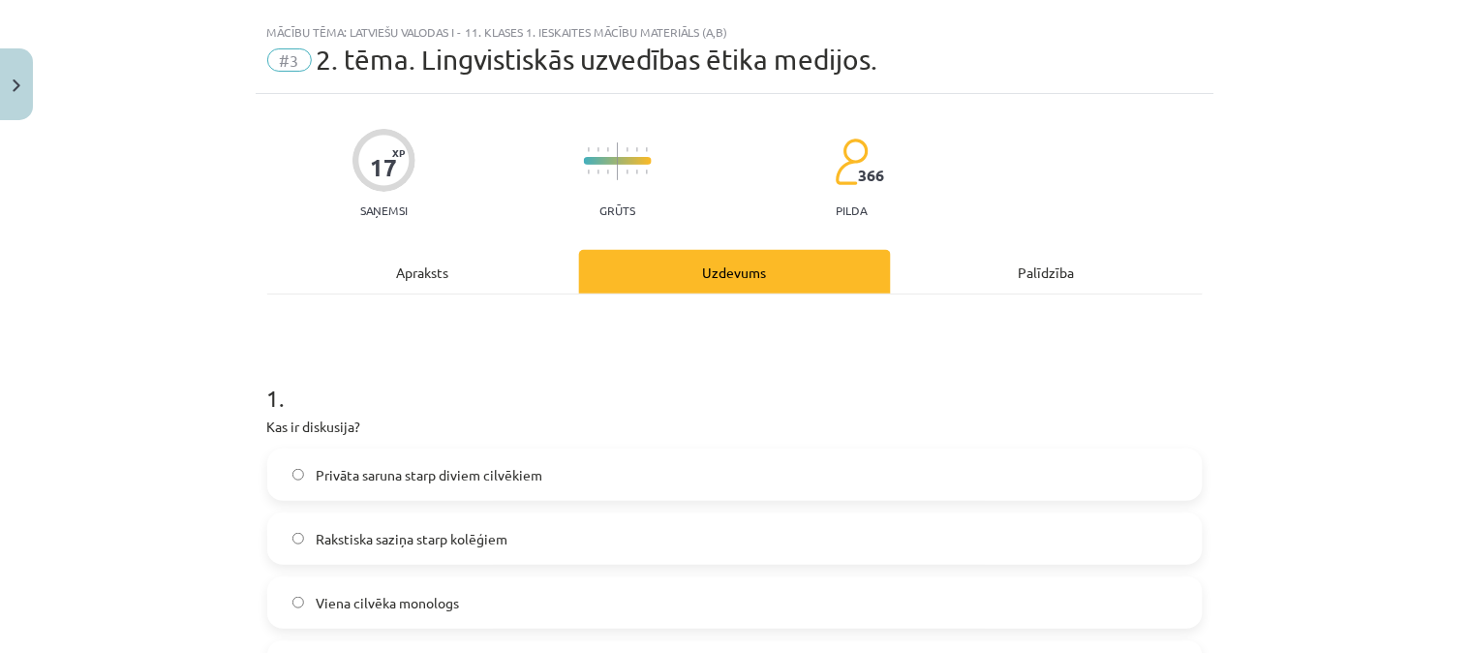
scroll to position [40, 0]
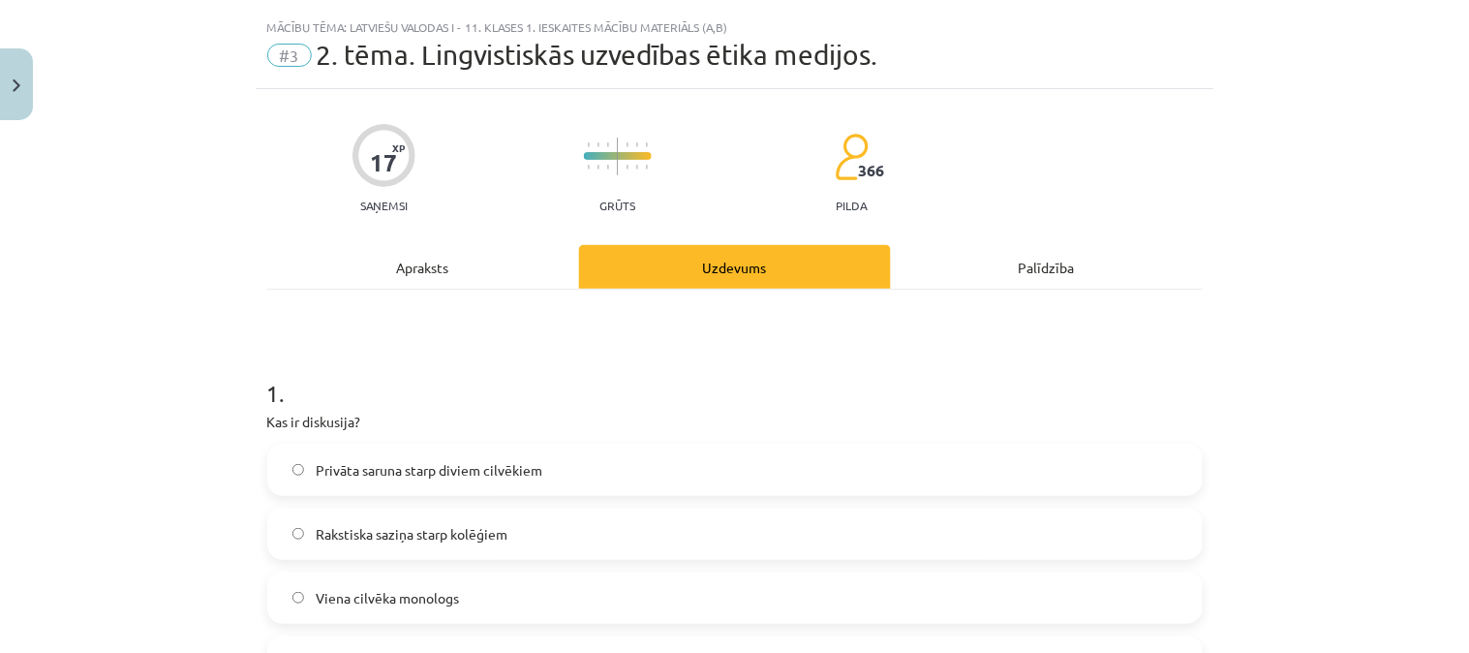
click at [419, 267] on div "Apraksts" at bounding box center [423, 267] width 312 height 44
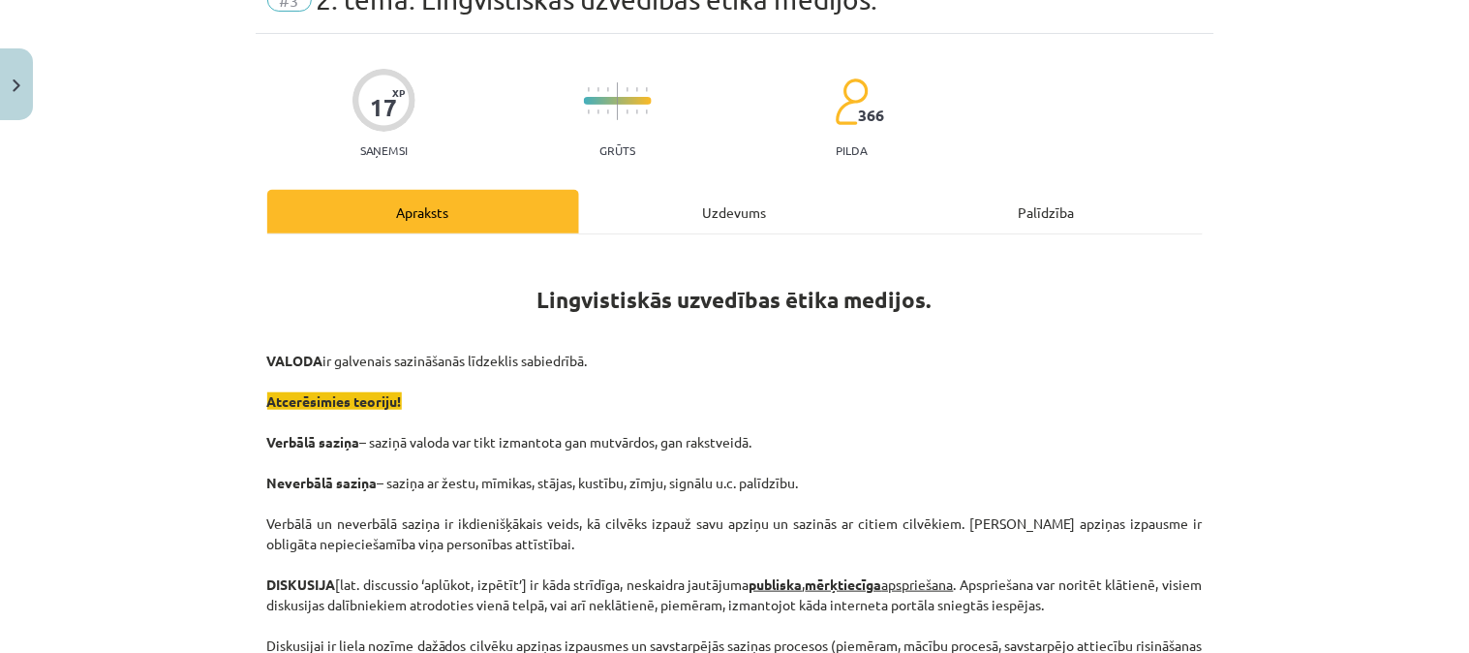
scroll to position [0, 0]
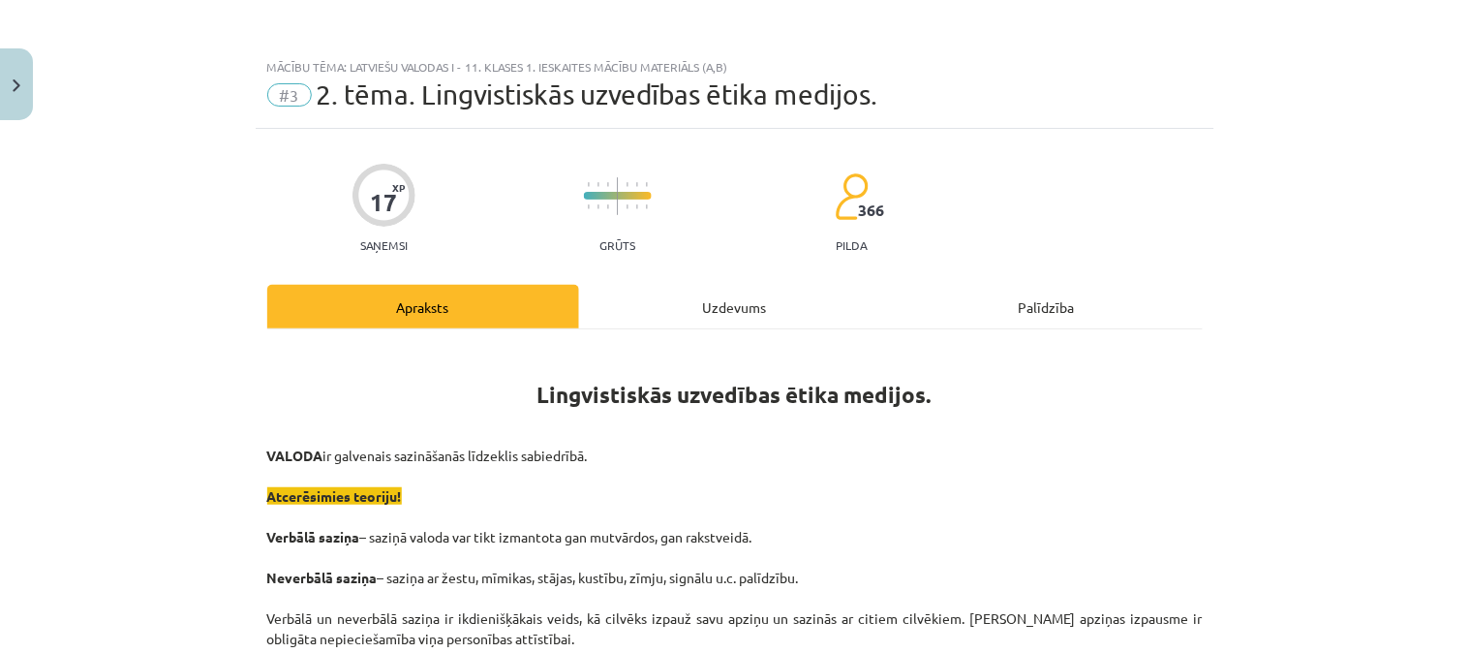
click at [729, 312] on div "Uzdevums" at bounding box center [735, 307] width 312 height 44
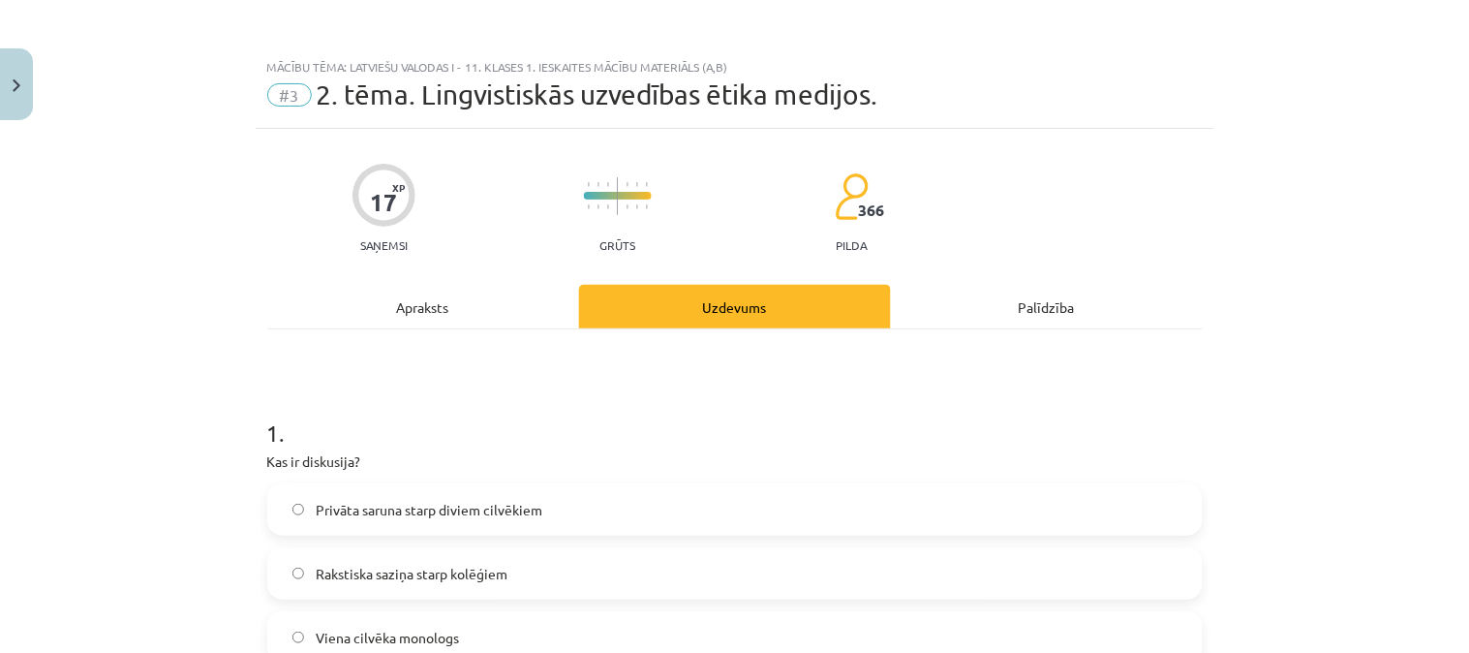
click at [531, 316] on div "Apraksts" at bounding box center [423, 307] width 312 height 44
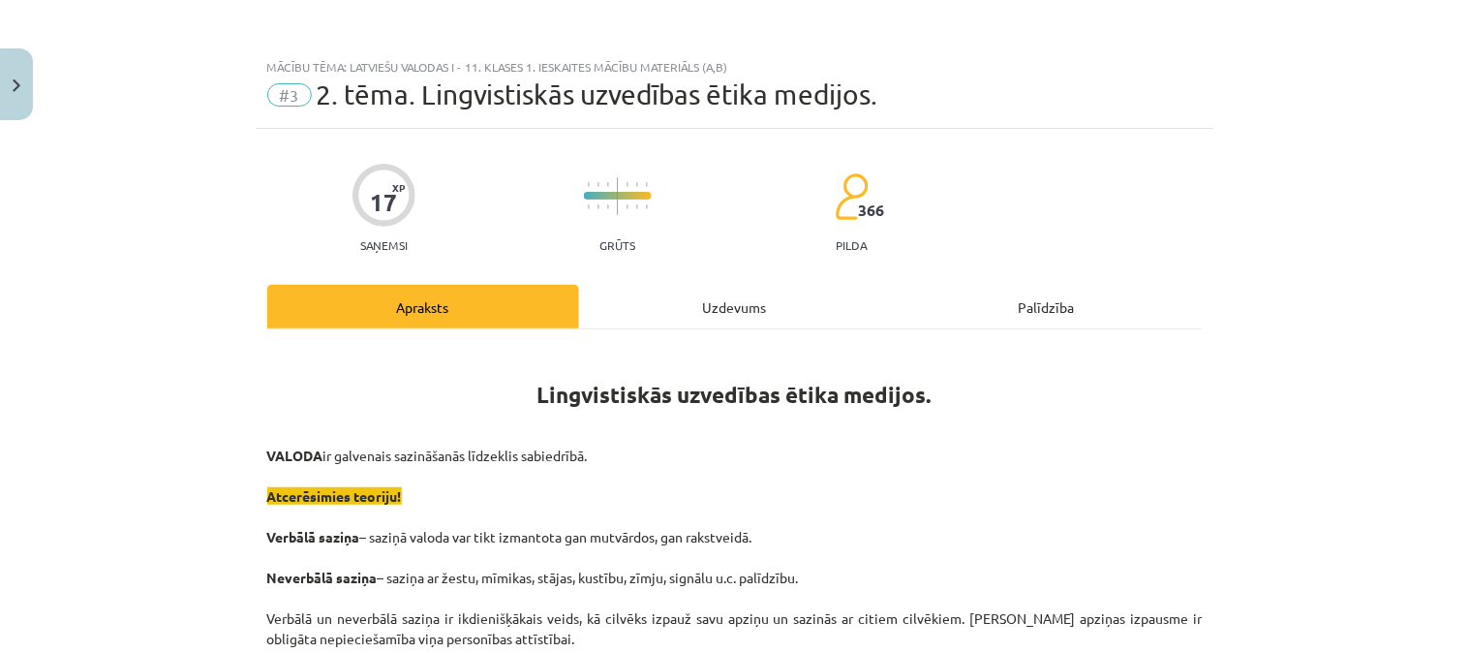
scroll to position [48, 0]
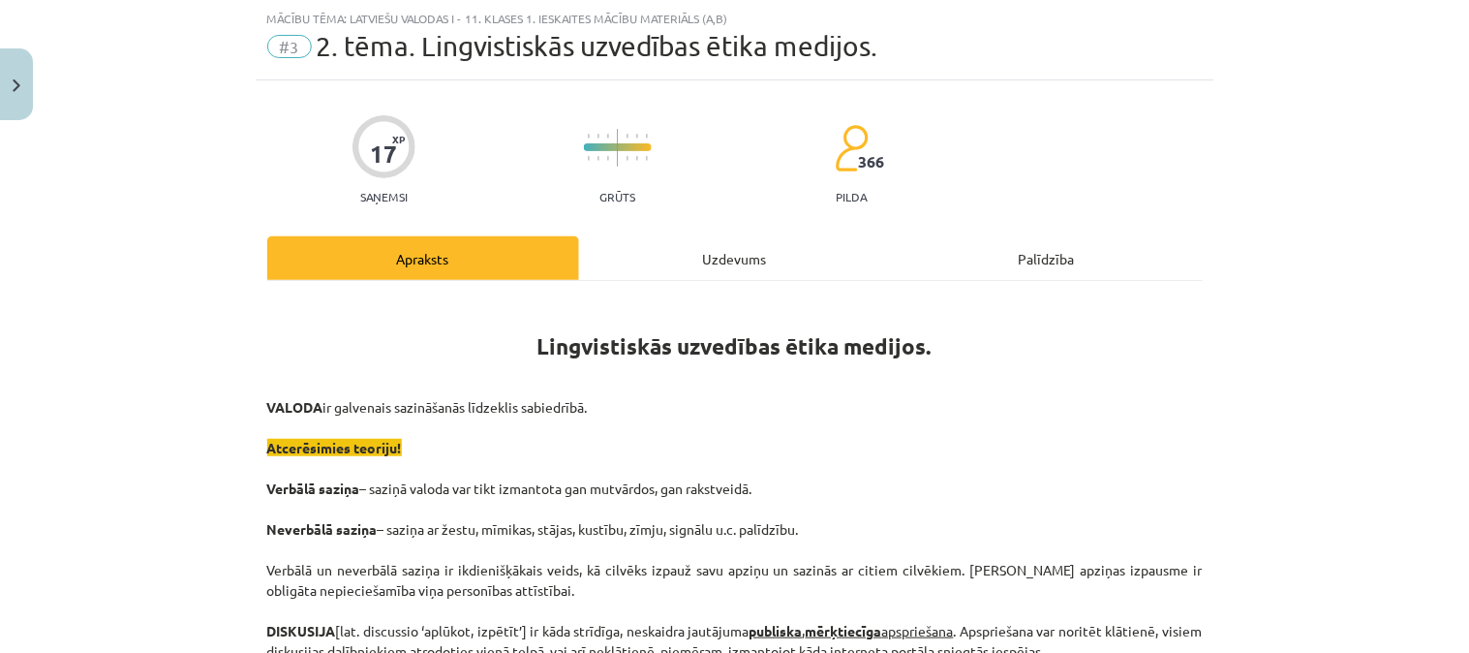
click at [603, 463] on p "VALODA ir galvenais sazināšanās līdzeklis sabiedrībā. Atcerēsimies teoriju! Ver…" at bounding box center [735, 580] width 936 height 366
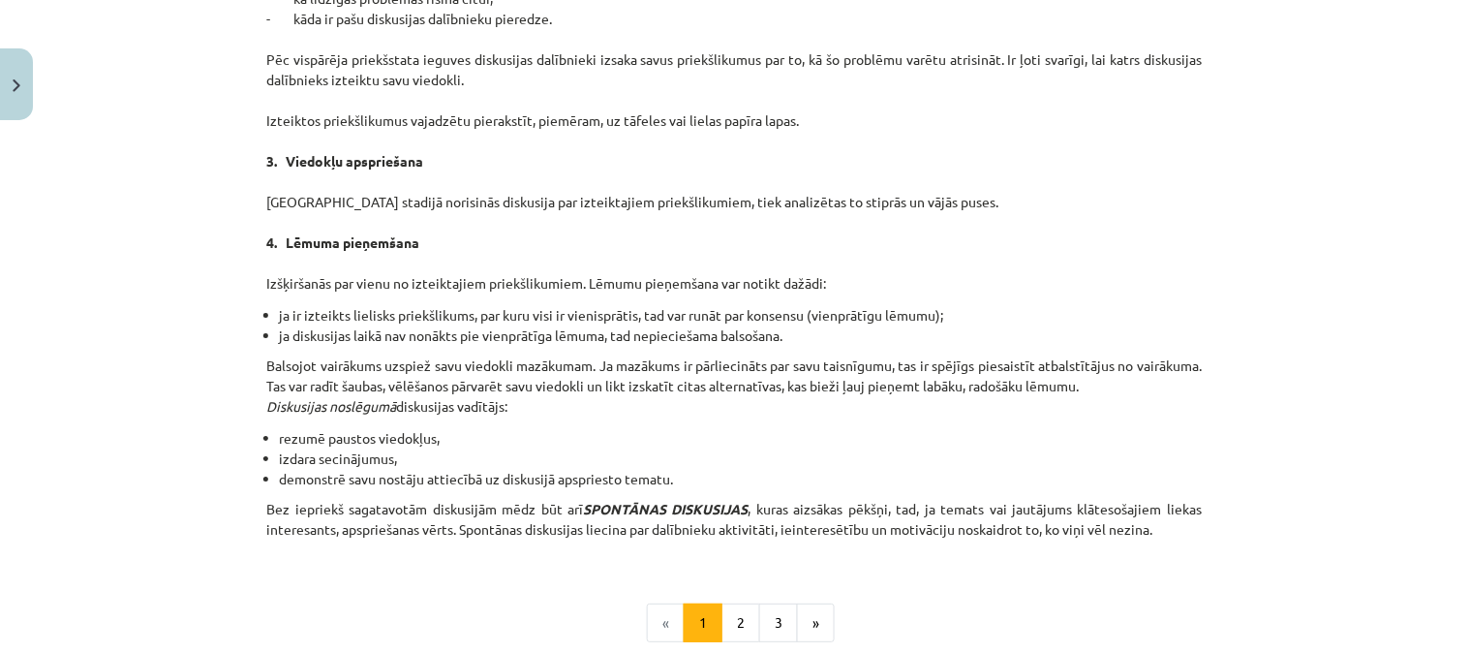
scroll to position [1659, 0]
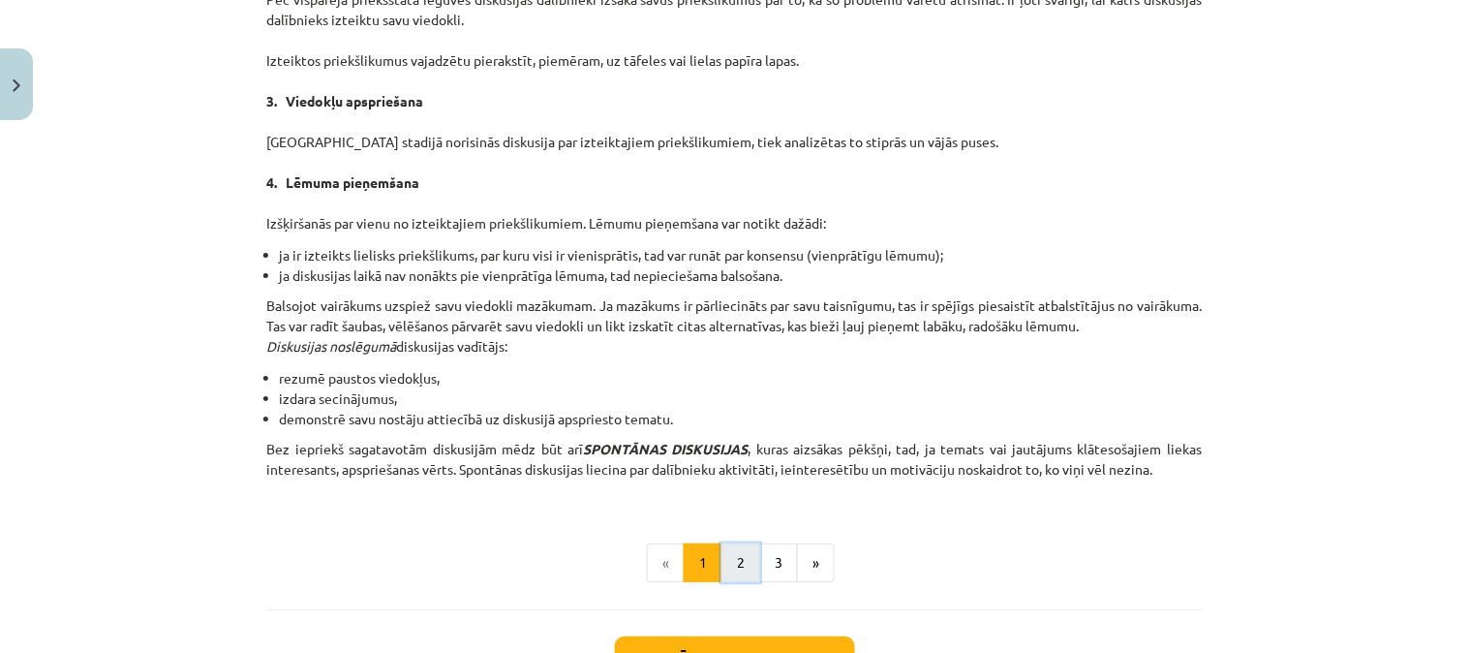
click at [722, 563] on button "2" at bounding box center [741, 562] width 39 height 39
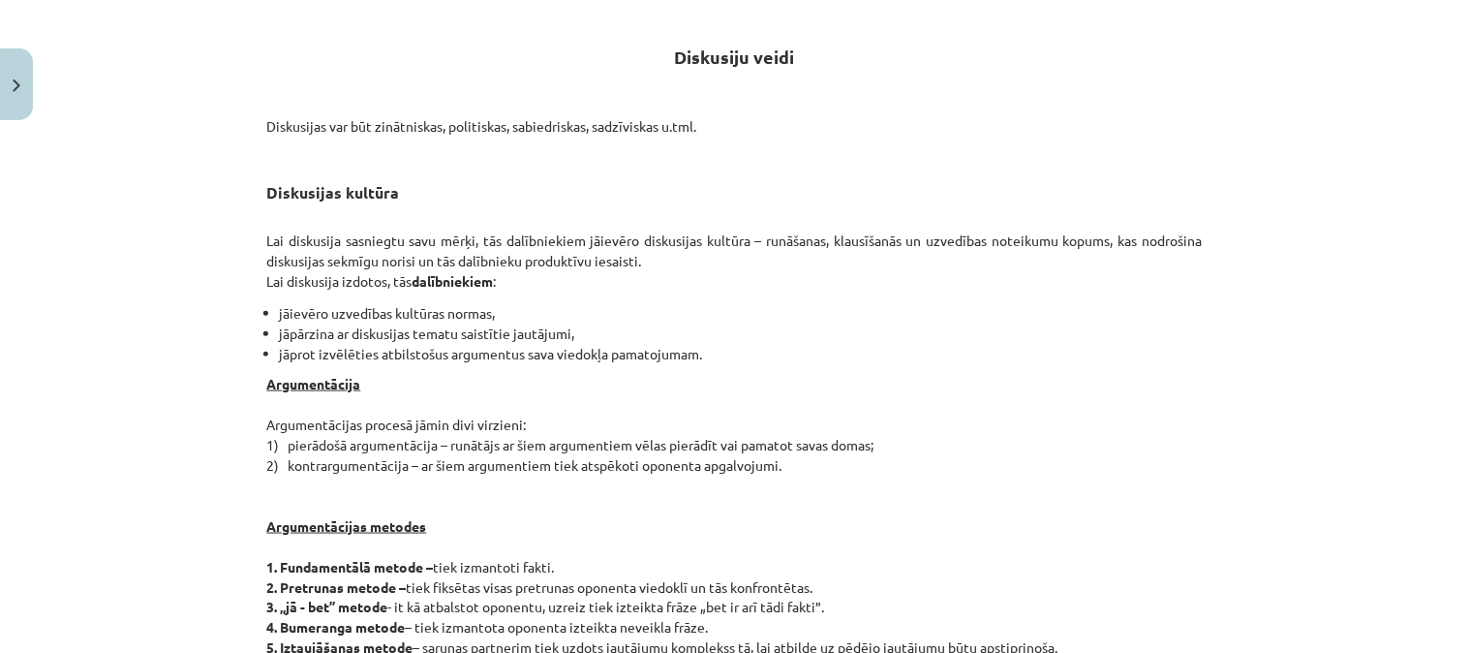
scroll to position [0, 0]
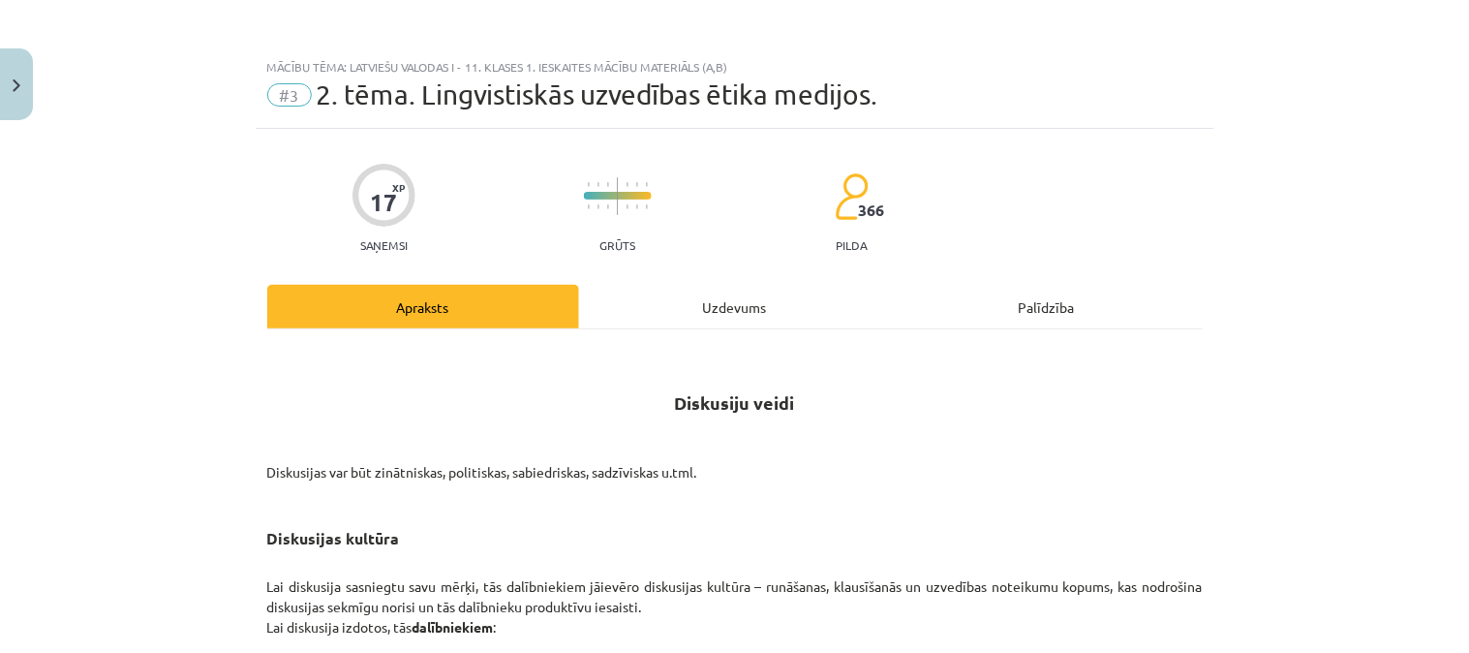
click at [663, 310] on div "Uzdevums" at bounding box center [735, 307] width 312 height 44
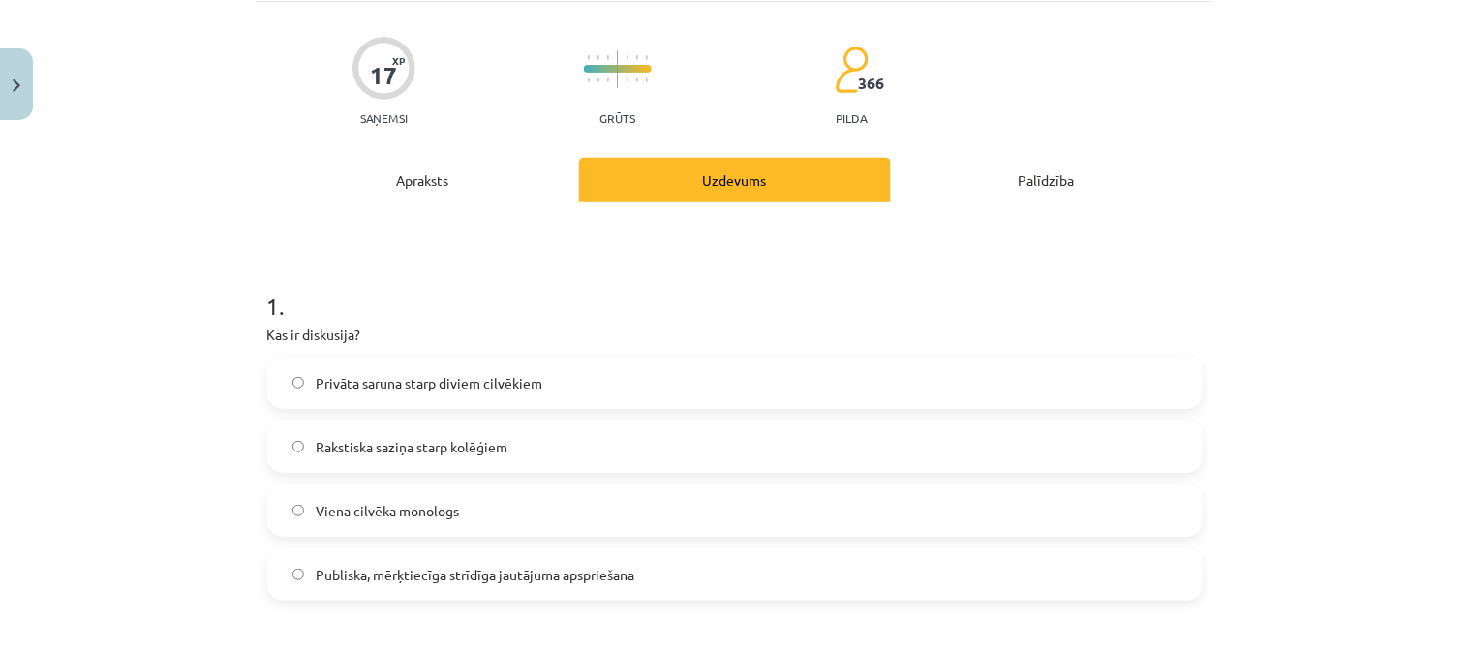
scroll to position [121, 0]
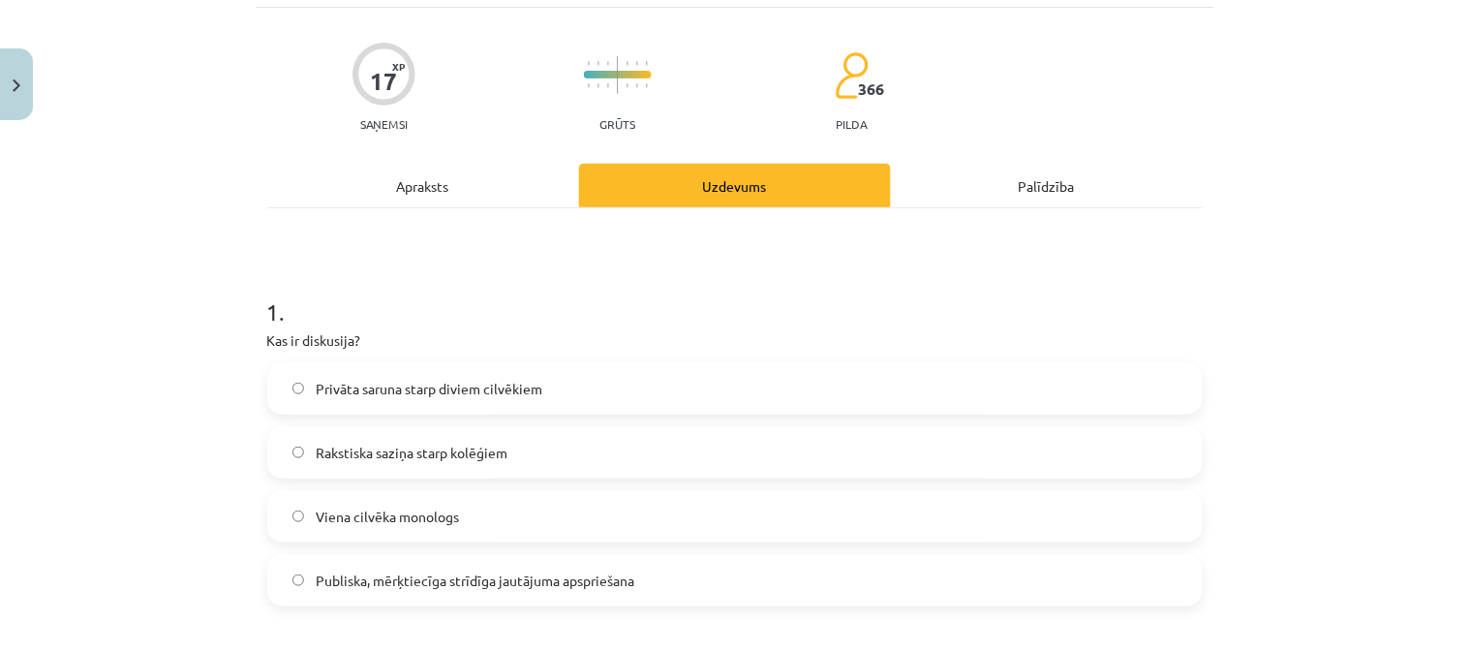
click at [431, 174] on div "Apraksts" at bounding box center [423, 186] width 312 height 44
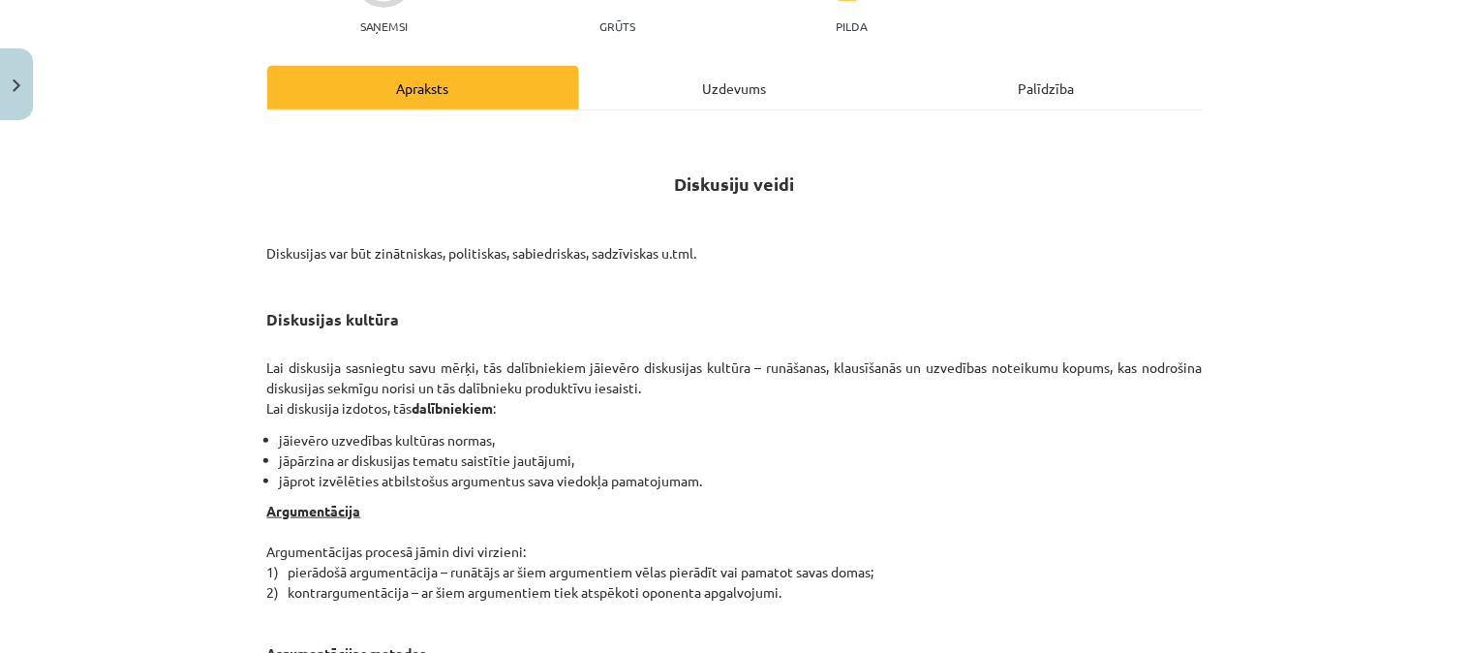
scroll to position [60, 0]
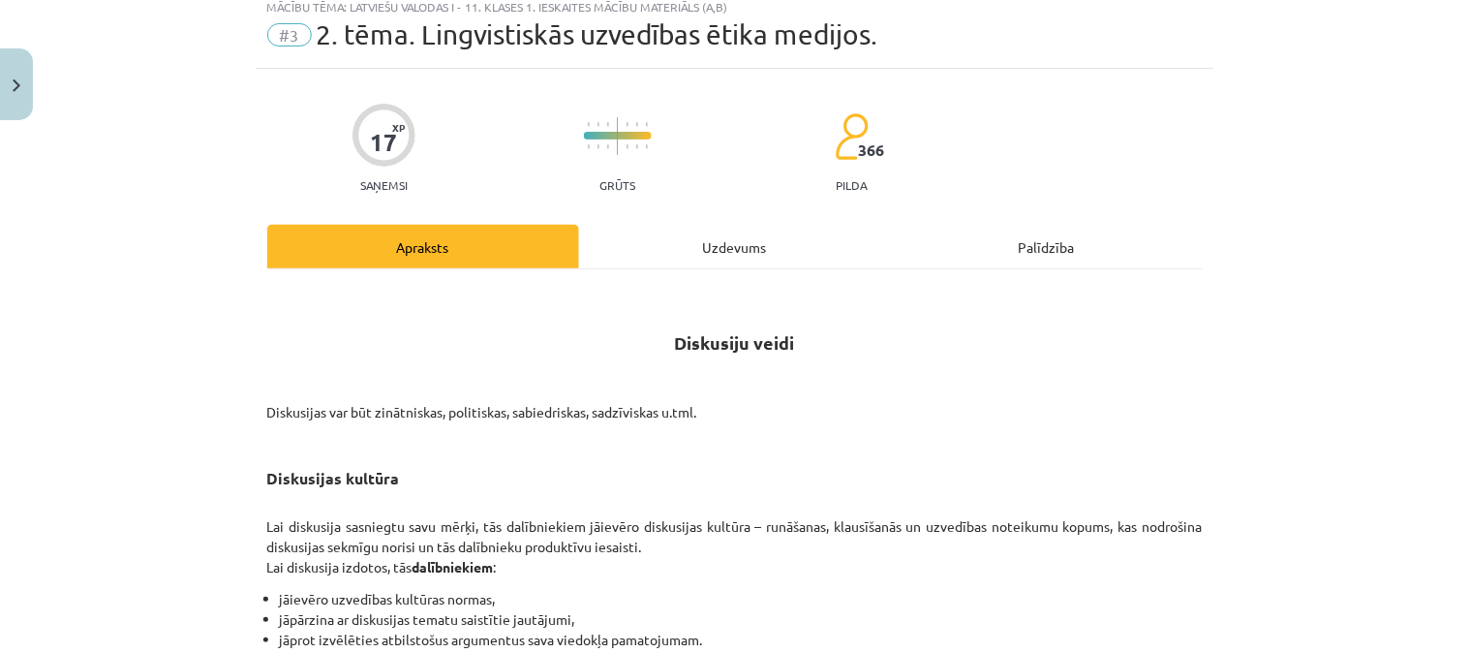
click at [657, 243] on div "Uzdevums" at bounding box center [735, 247] width 312 height 44
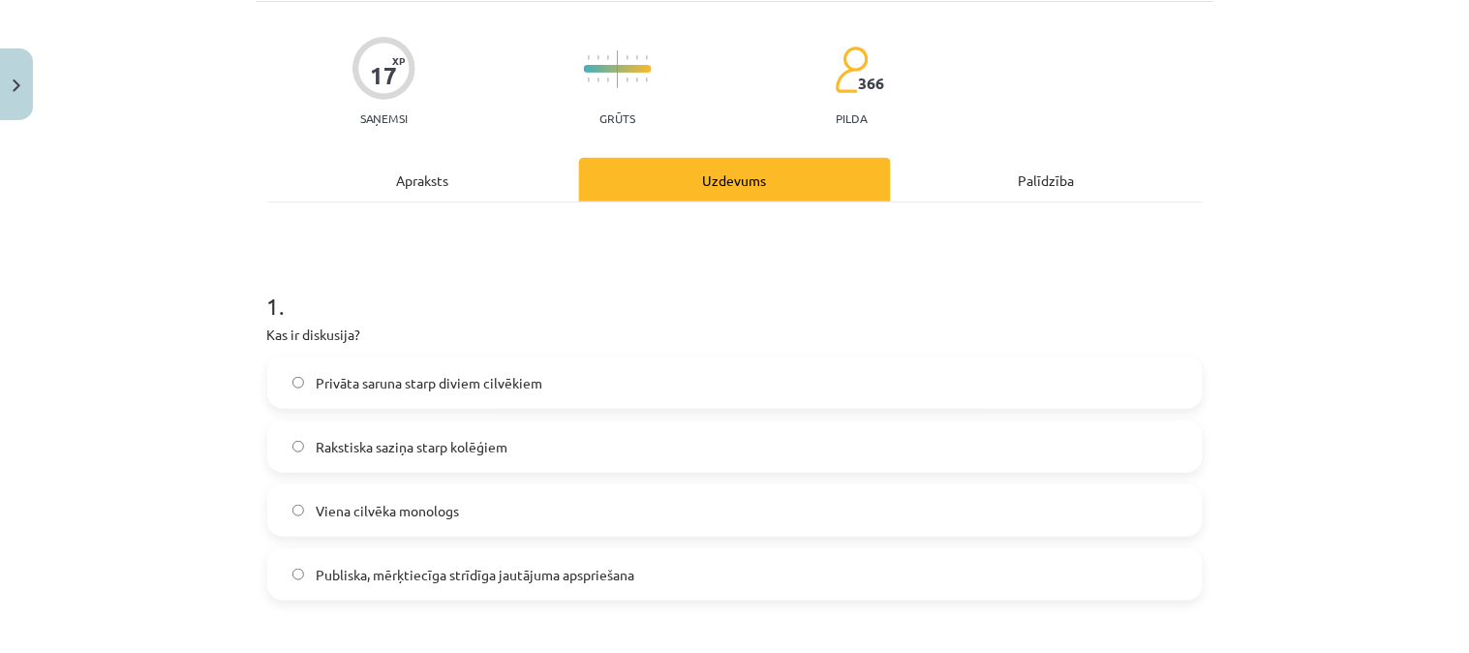
scroll to position [117, 0]
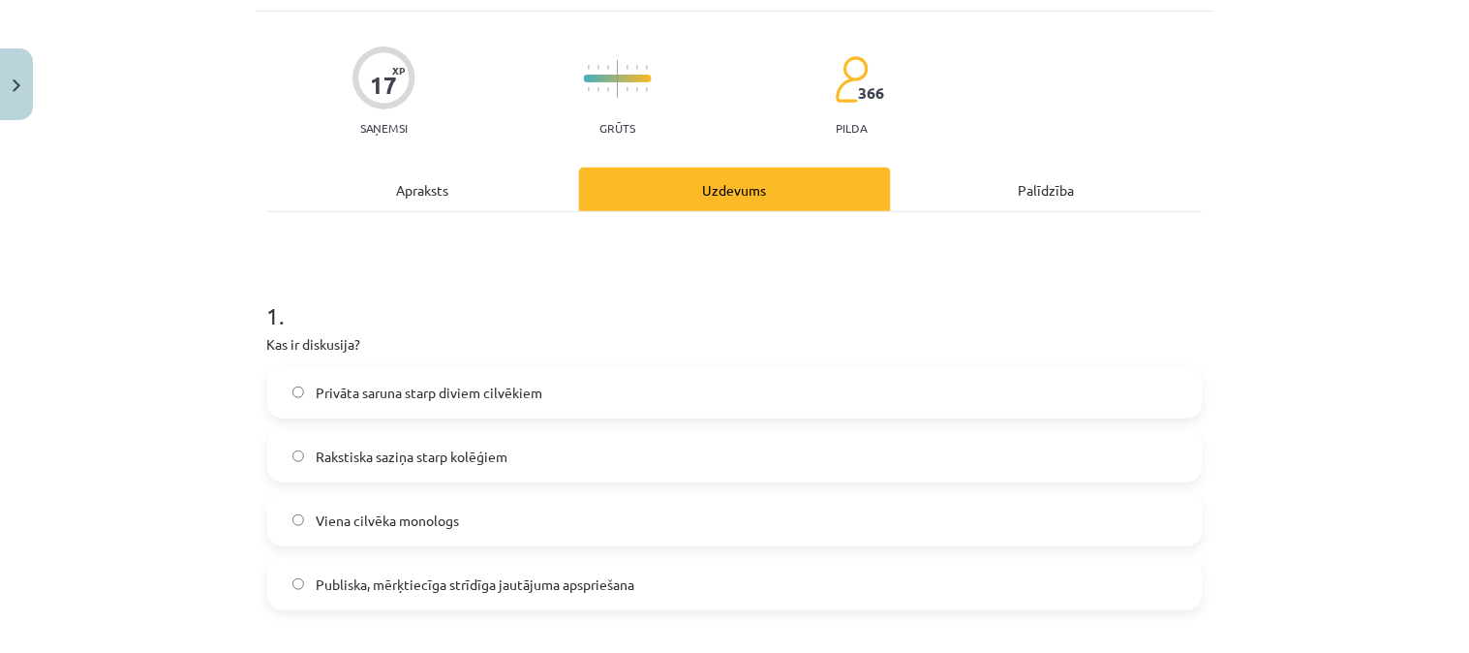
click at [397, 194] on div "Apraksts" at bounding box center [423, 190] width 312 height 44
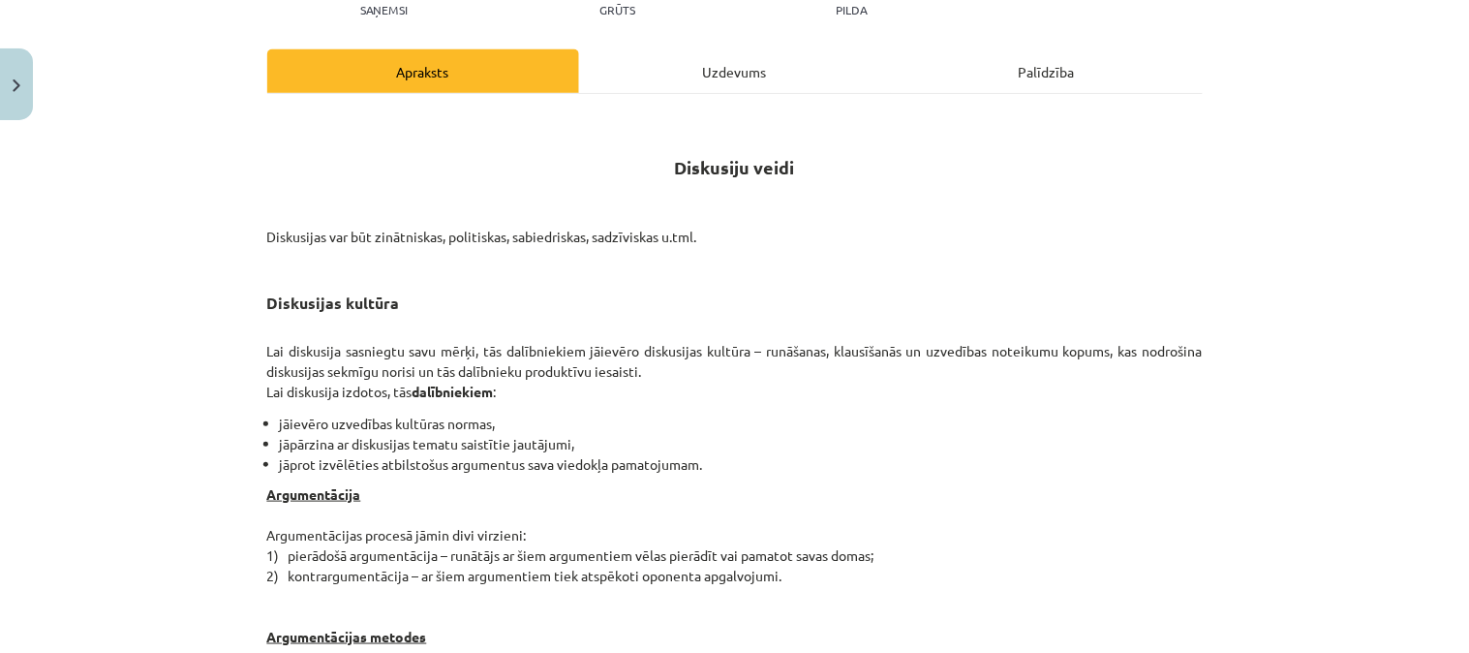
scroll to position [243, 0]
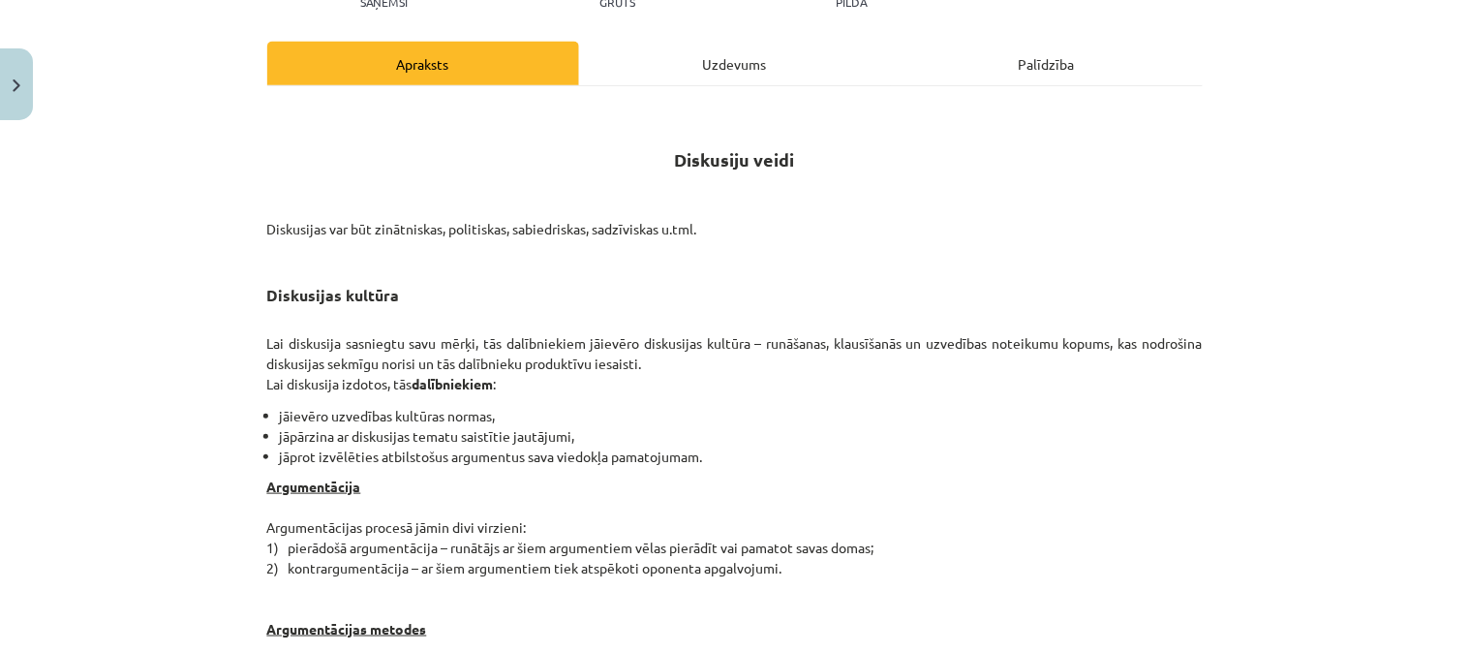
click at [717, 63] on div "Uzdevums" at bounding box center [735, 64] width 312 height 44
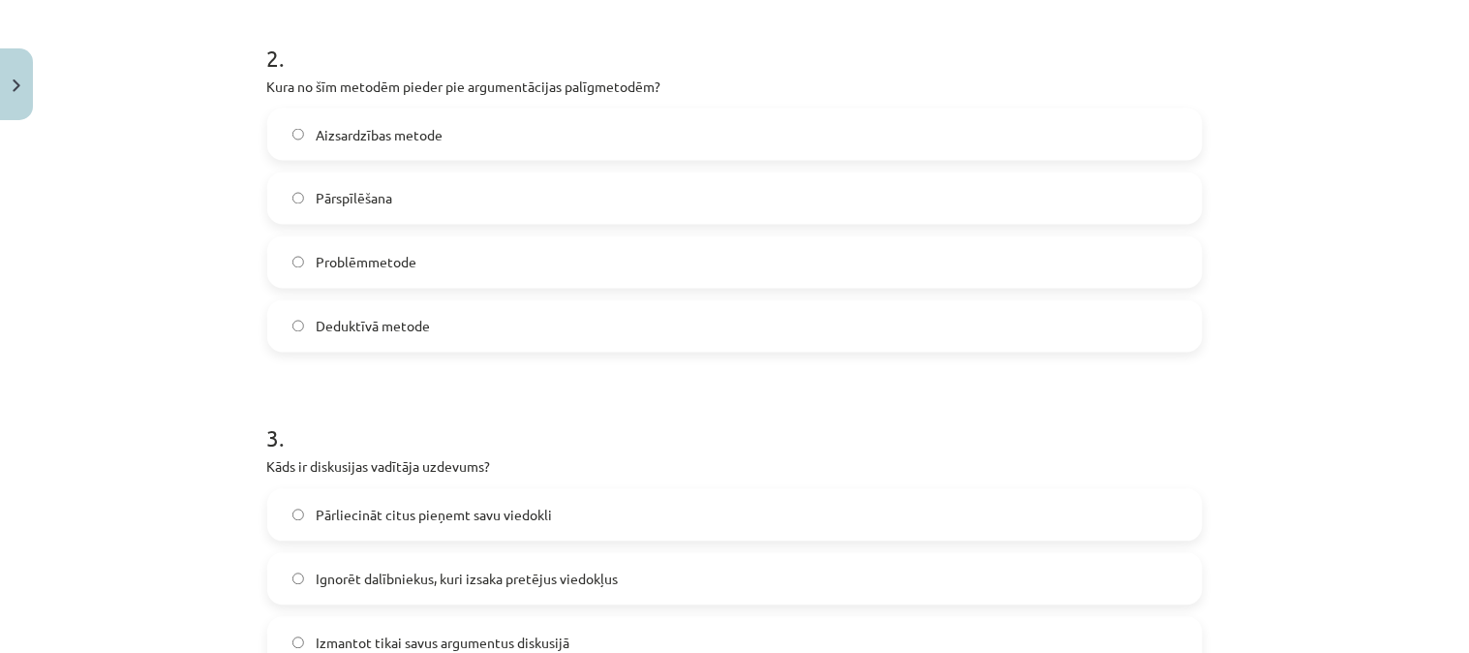
scroll to position [763, 0]
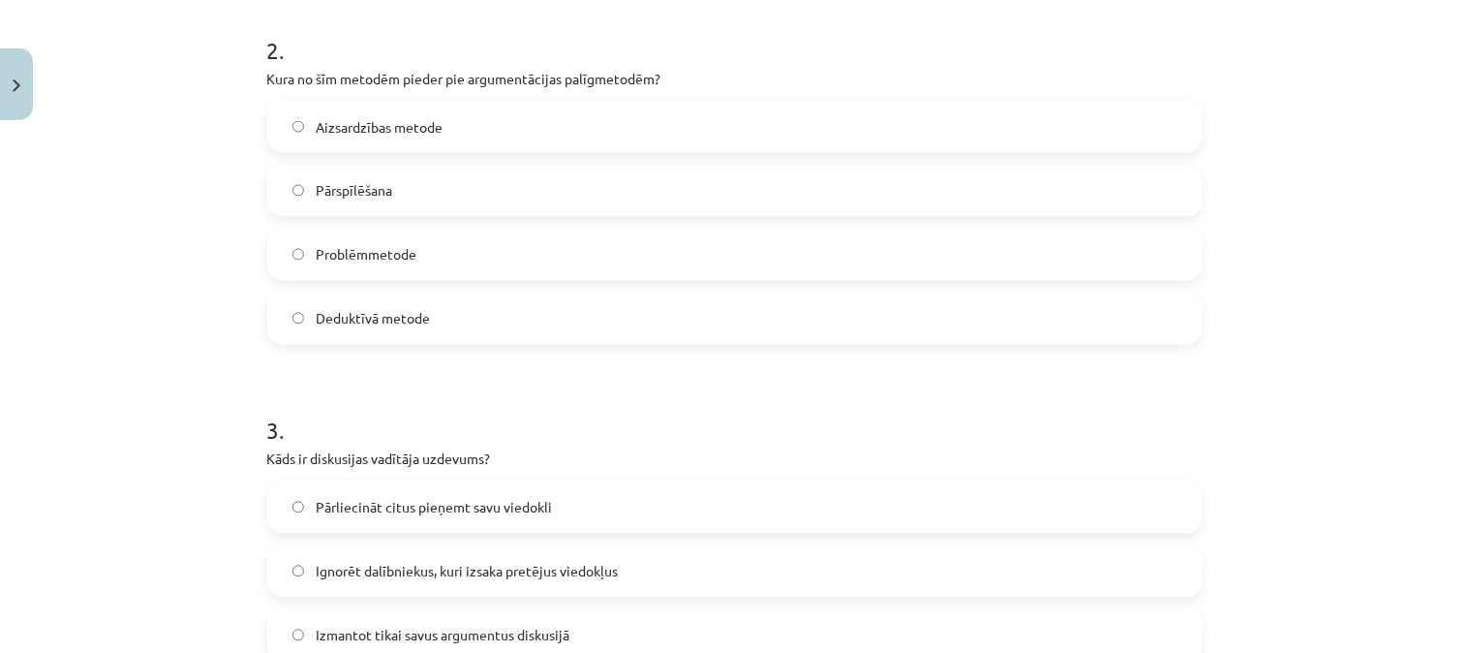
click at [411, 186] on label "Pārspīlēšana" at bounding box center [735, 191] width 932 height 48
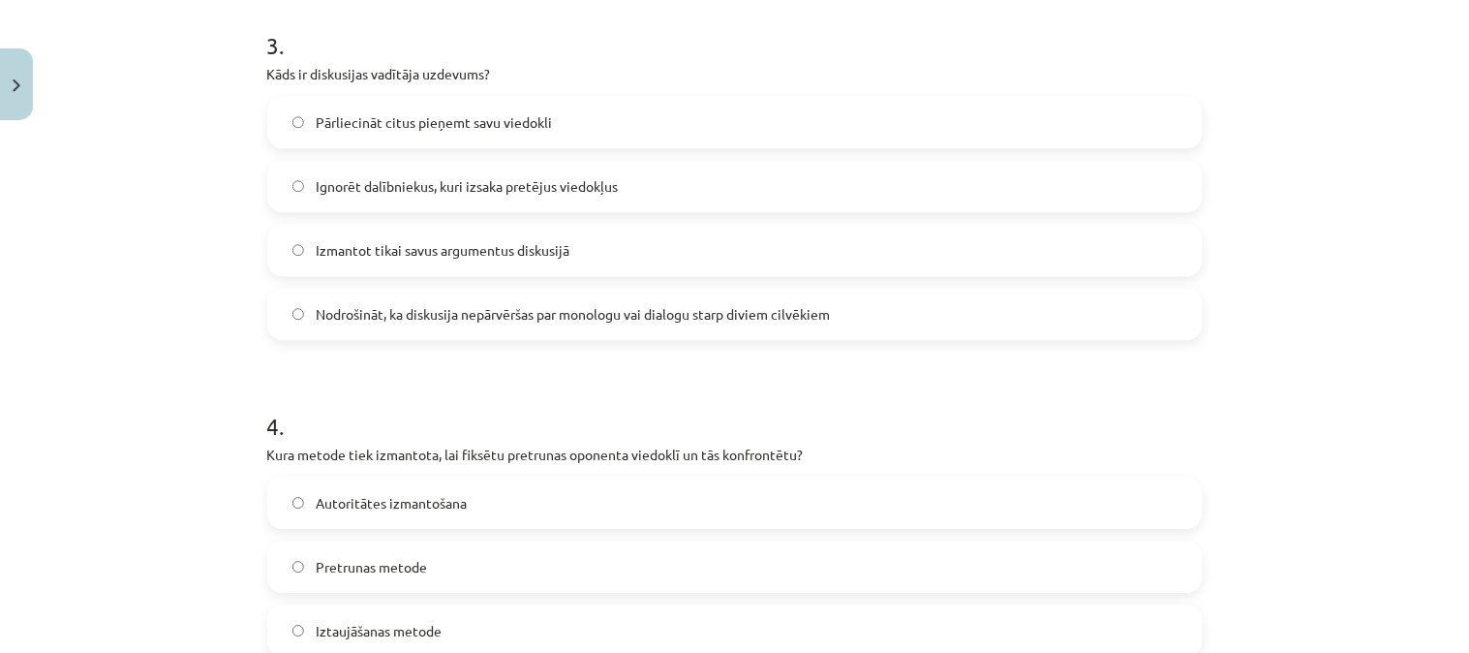
scroll to position [1154, 0]
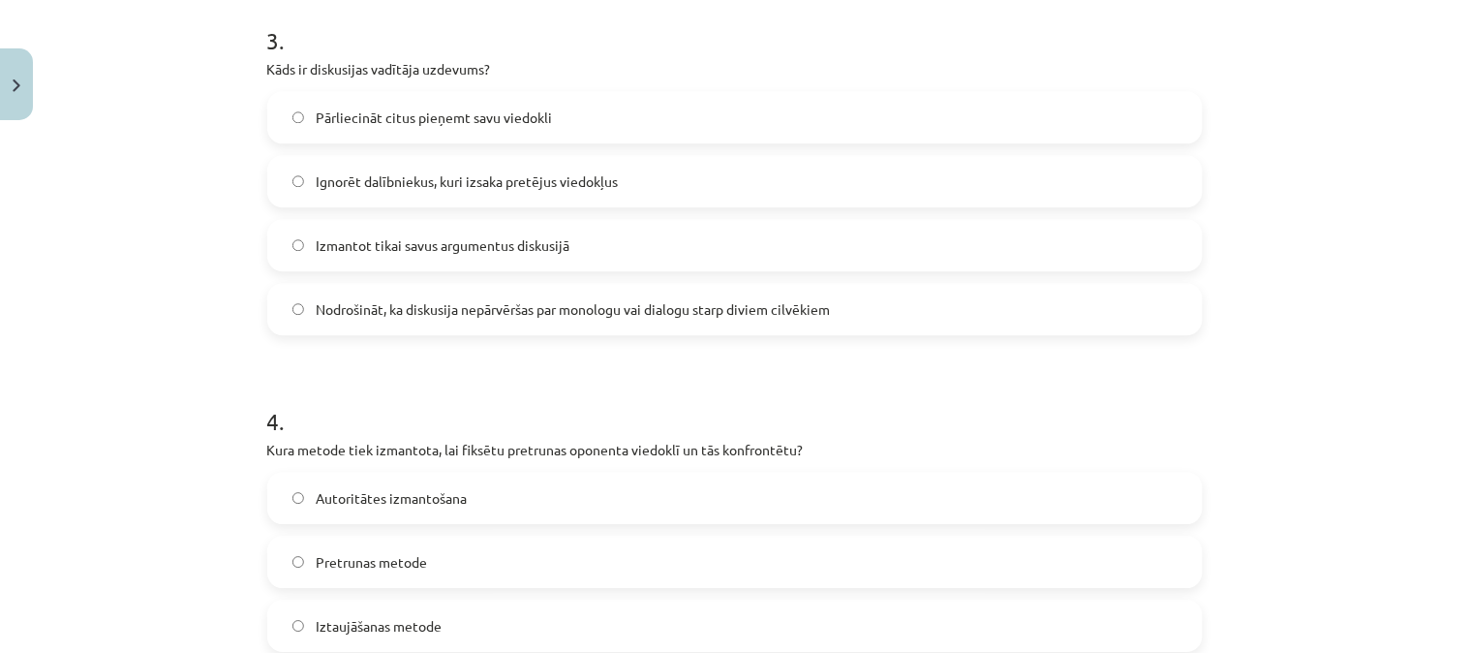
click at [1062, 303] on label "Nodrošināt, ka diskusija nepārvēršas par monologu vai dialogu starp diviem cilv…" at bounding box center [735, 309] width 932 height 48
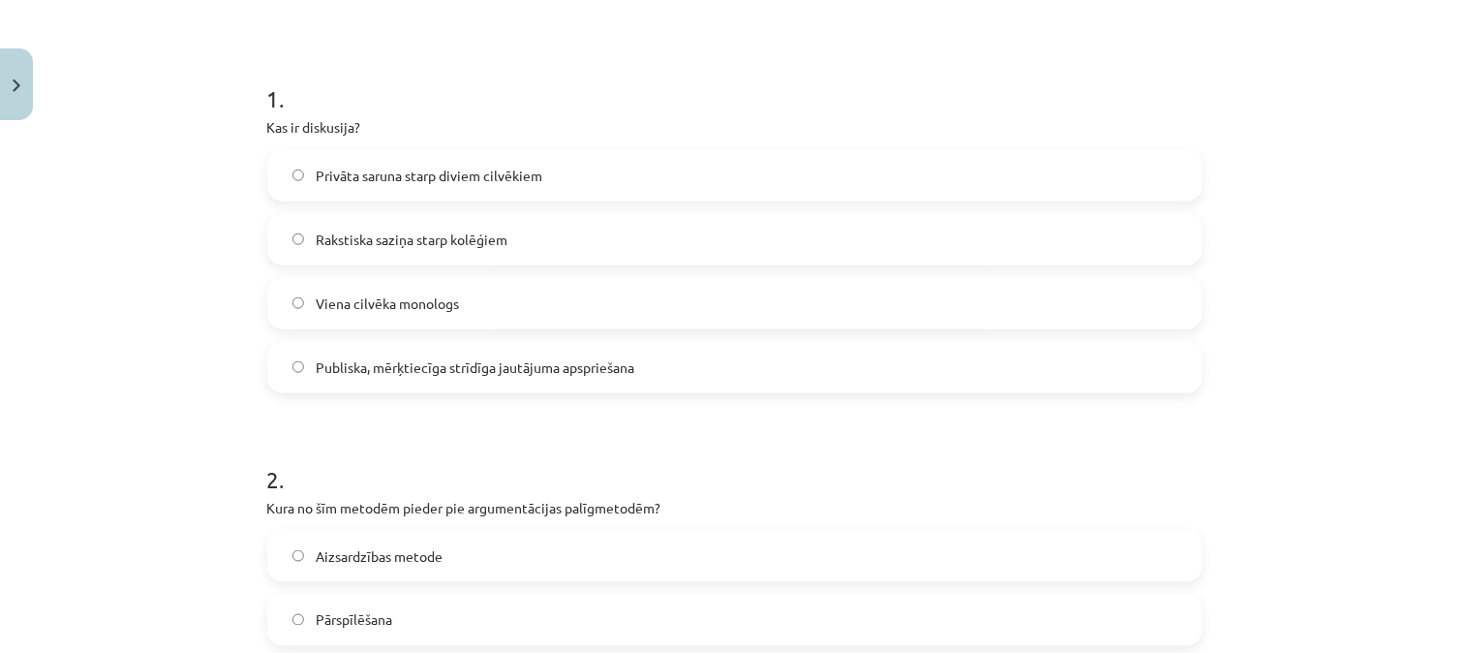
scroll to position [0, 0]
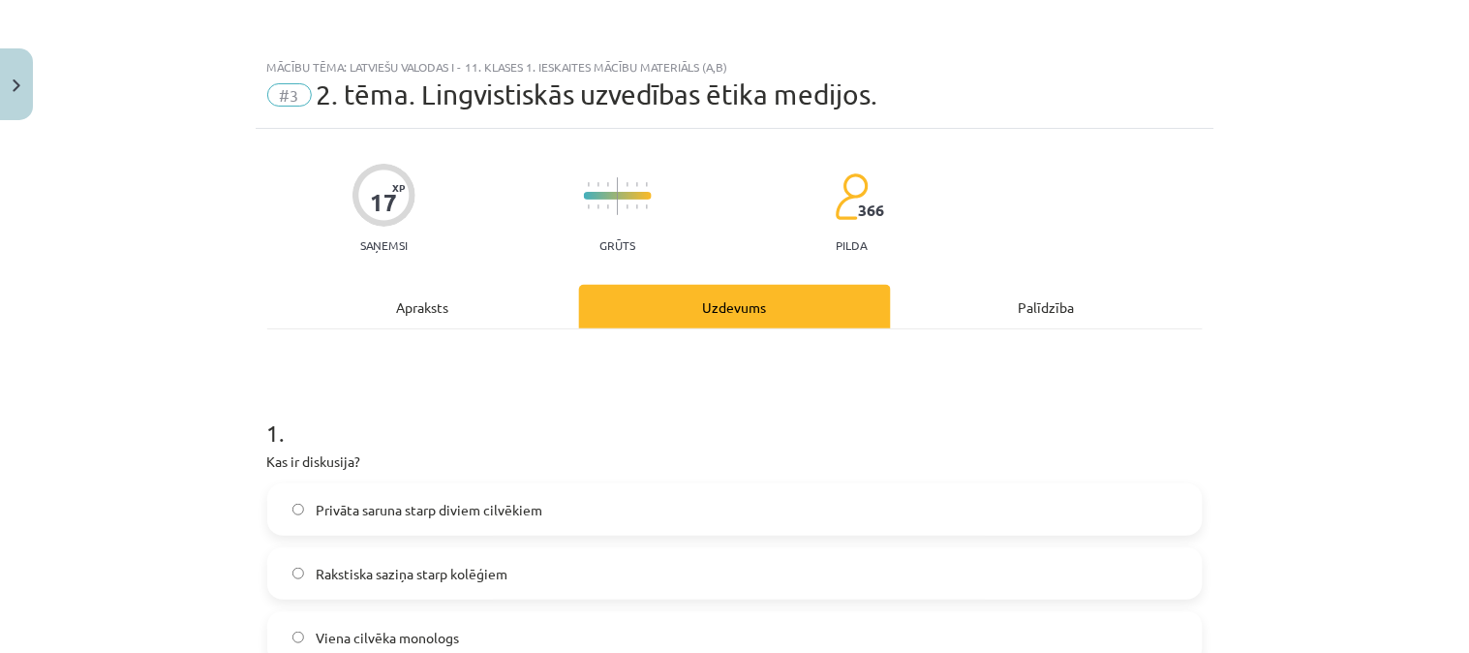
click at [449, 321] on div "Apraksts" at bounding box center [423, 307] width 312 height 44
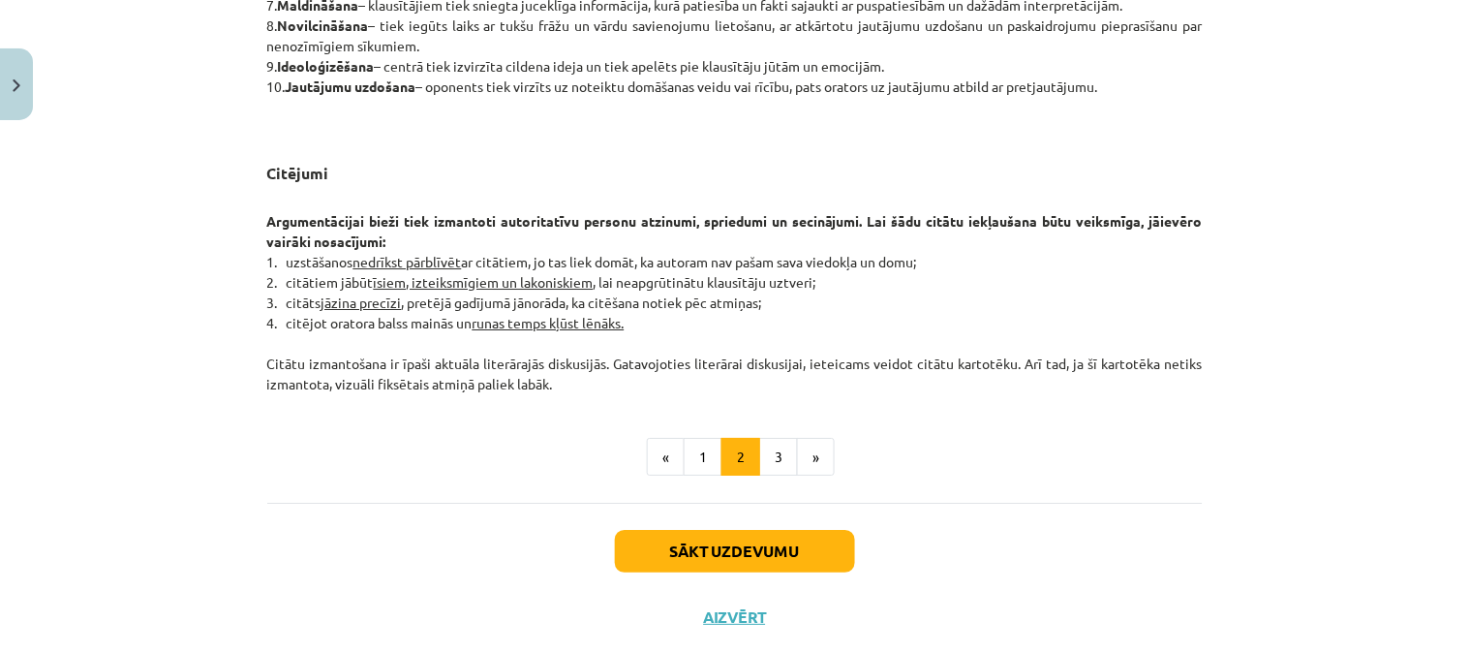
scroll to position [1565, 0]
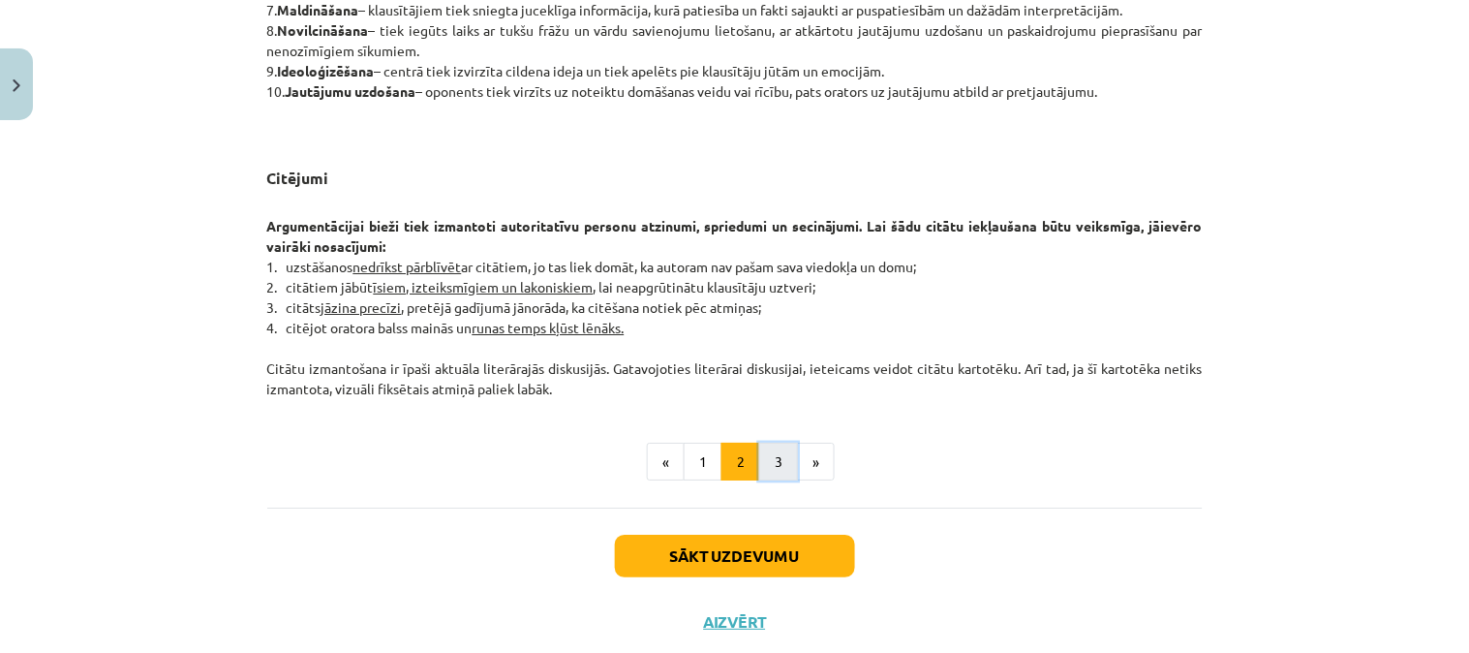
click at [762, 466] on button "3" at bounding box center [778, 462] width 39 height 39
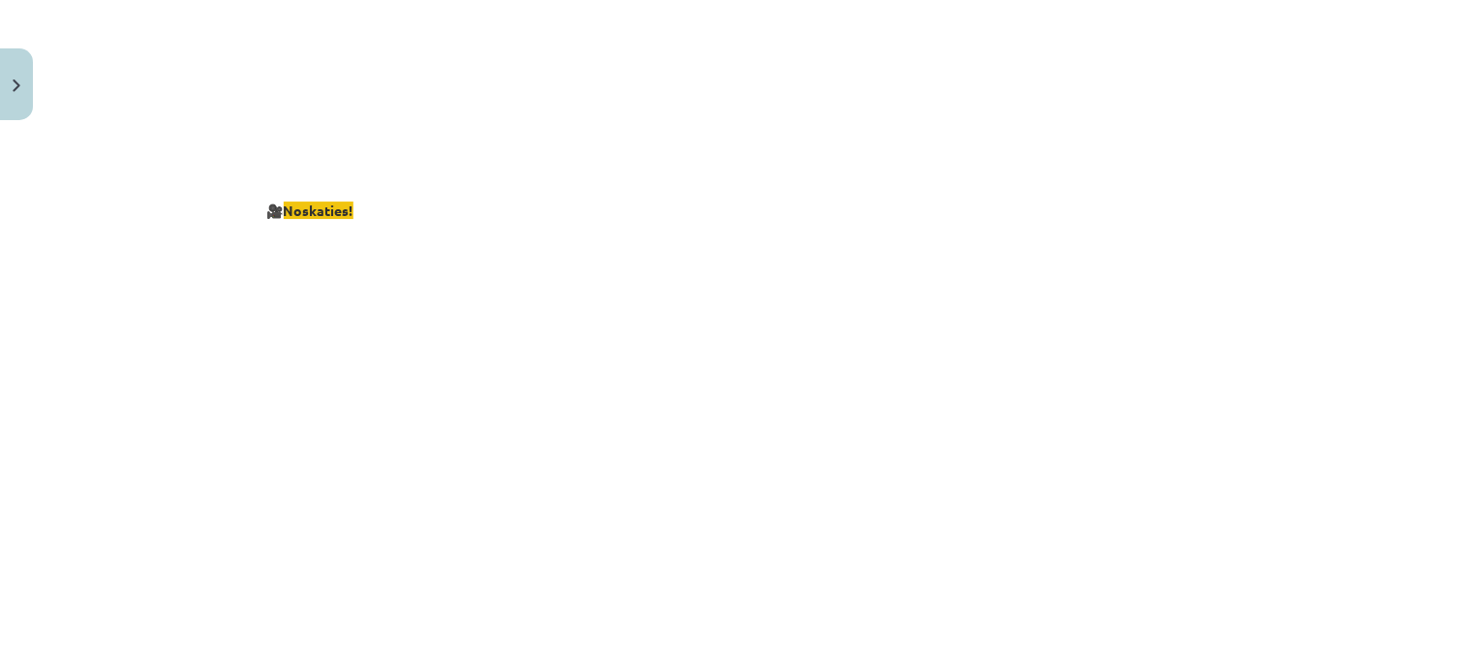
scroll to position [3659, 0]
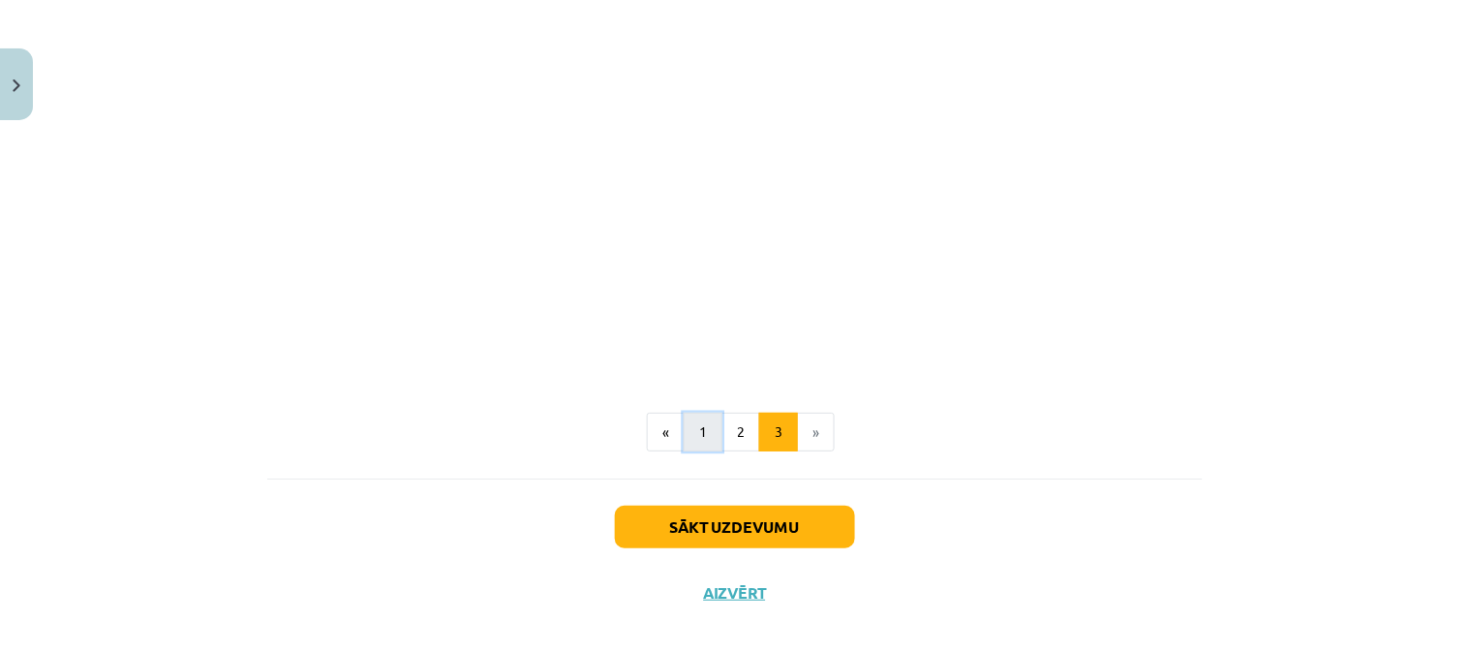
click at [684, 413] on button "1" at bounding box center [703, 432] width 39 height 39
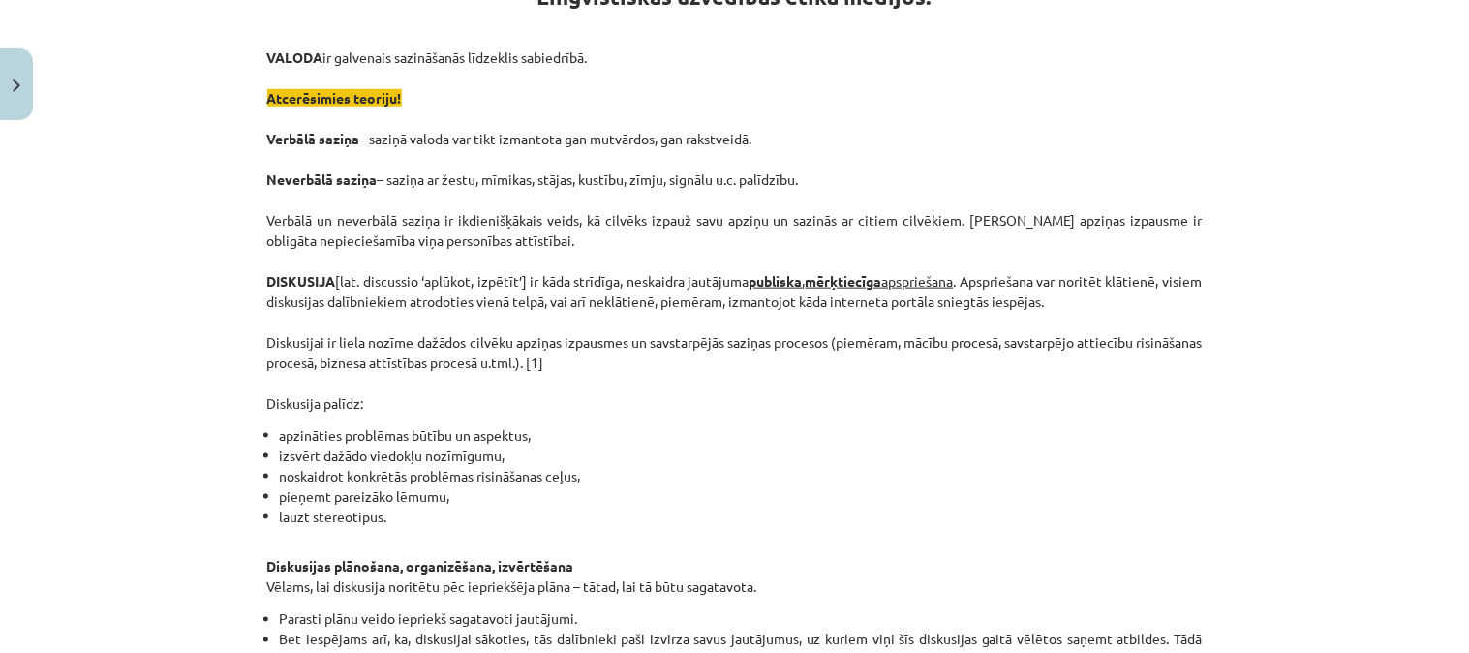
scroll to position [0, 0]
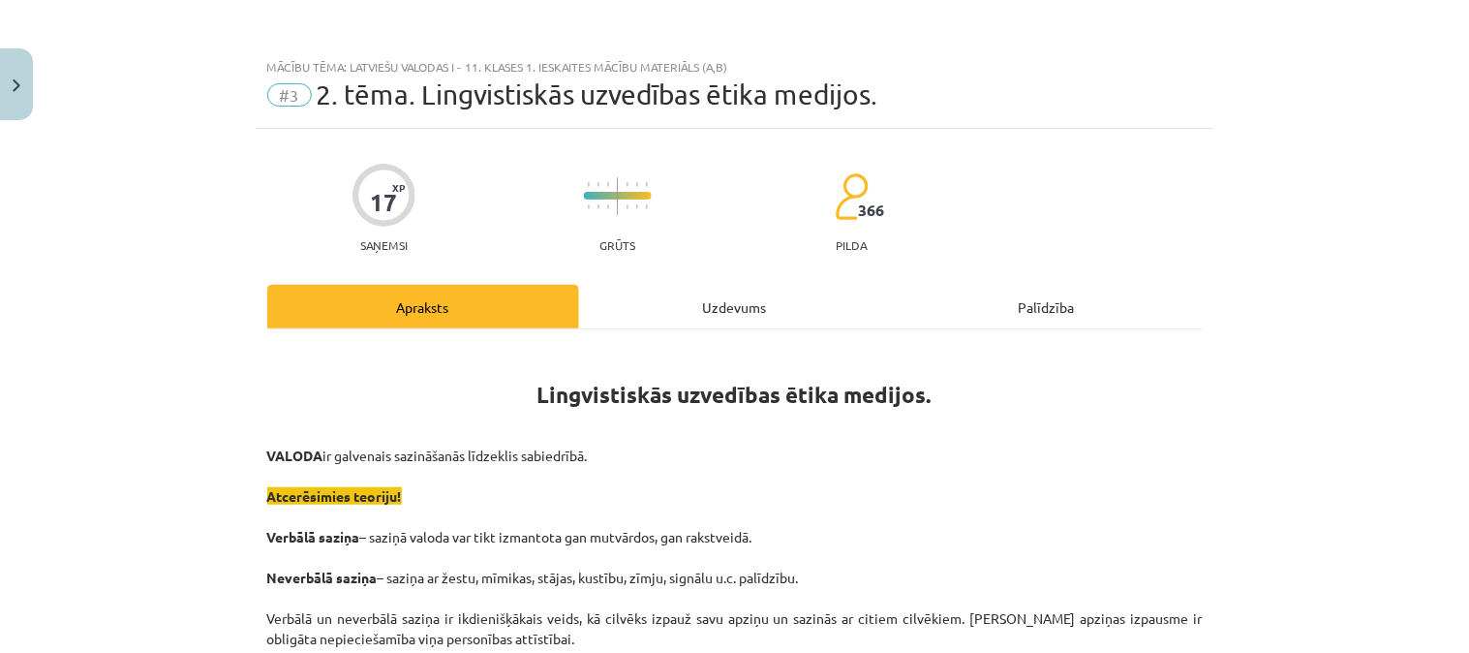
click at [725, 304] on div "Uzdevums" at bounding box center [735, 307] width 312 height 44
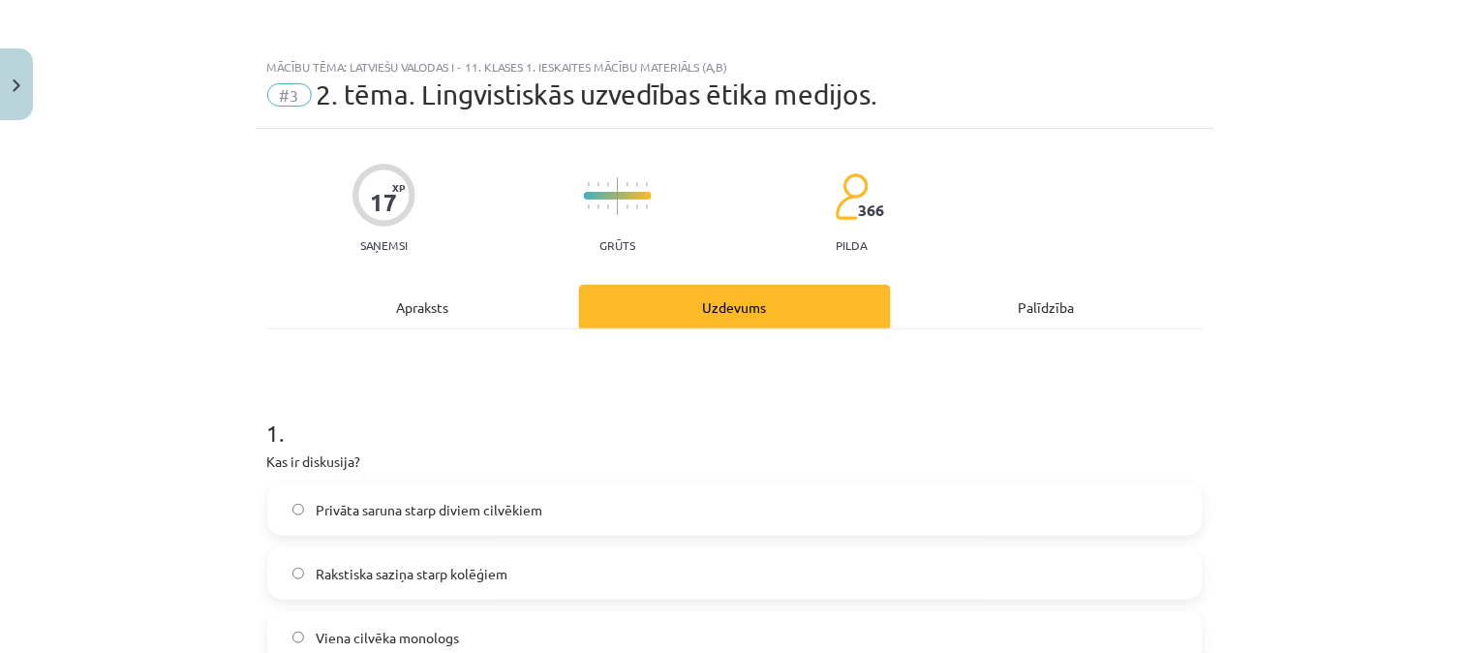
click at [489, 297] on div "Apraksts" at bounding box center [423, 307] width 312 height 44
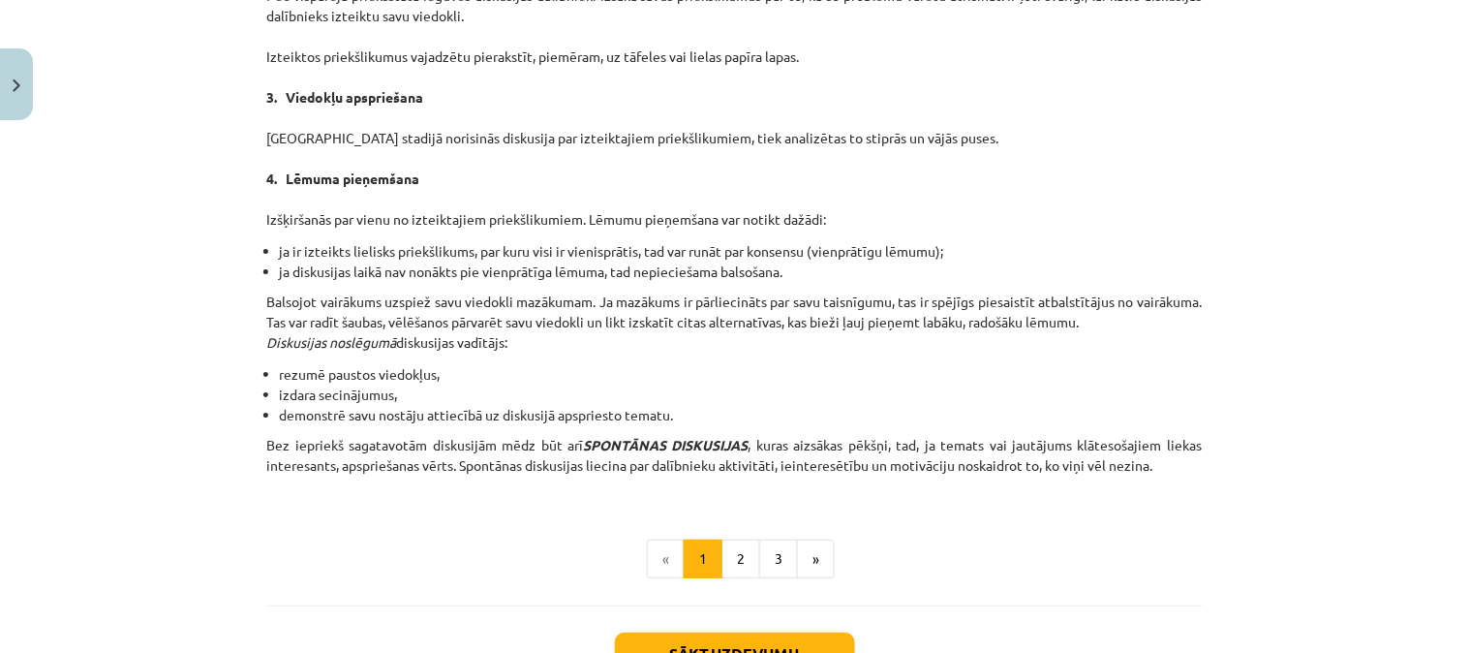
scroll to position [1677, 0]
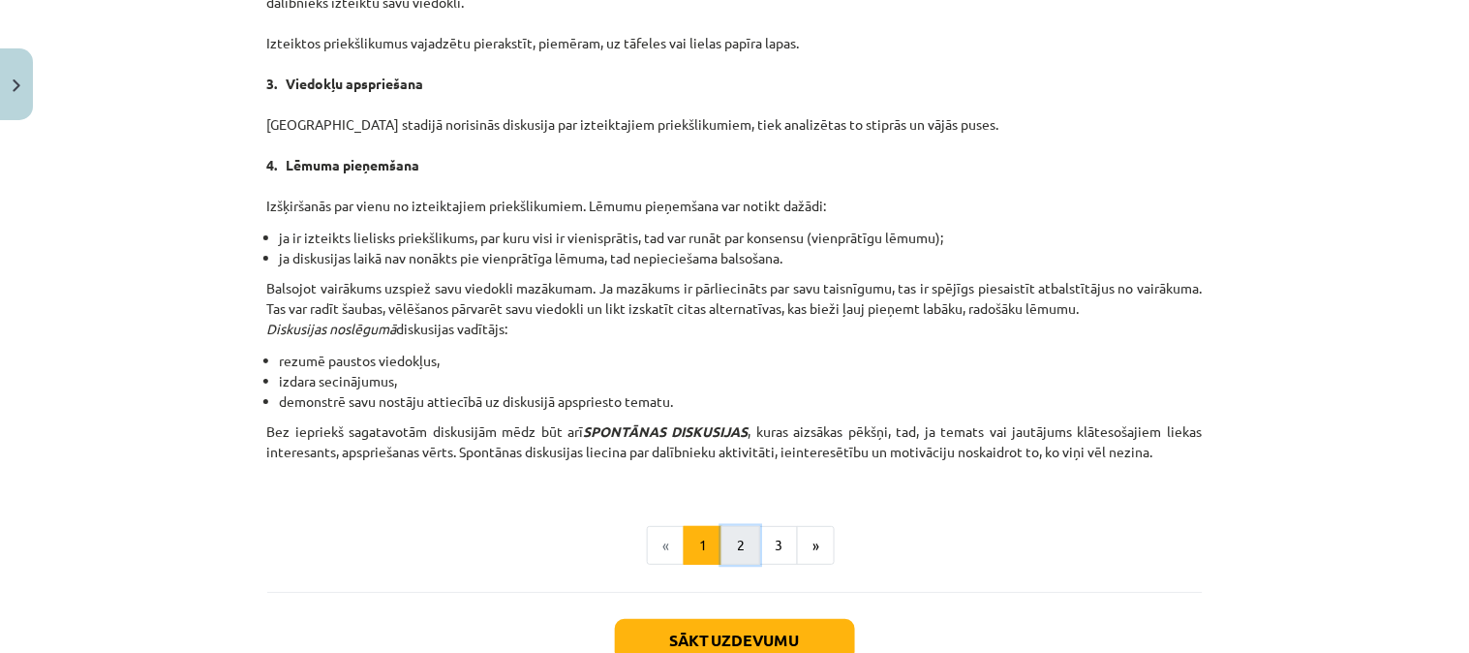
click at [729, 545] on button "2" at bounding box center [741, 545] width 39 height 39
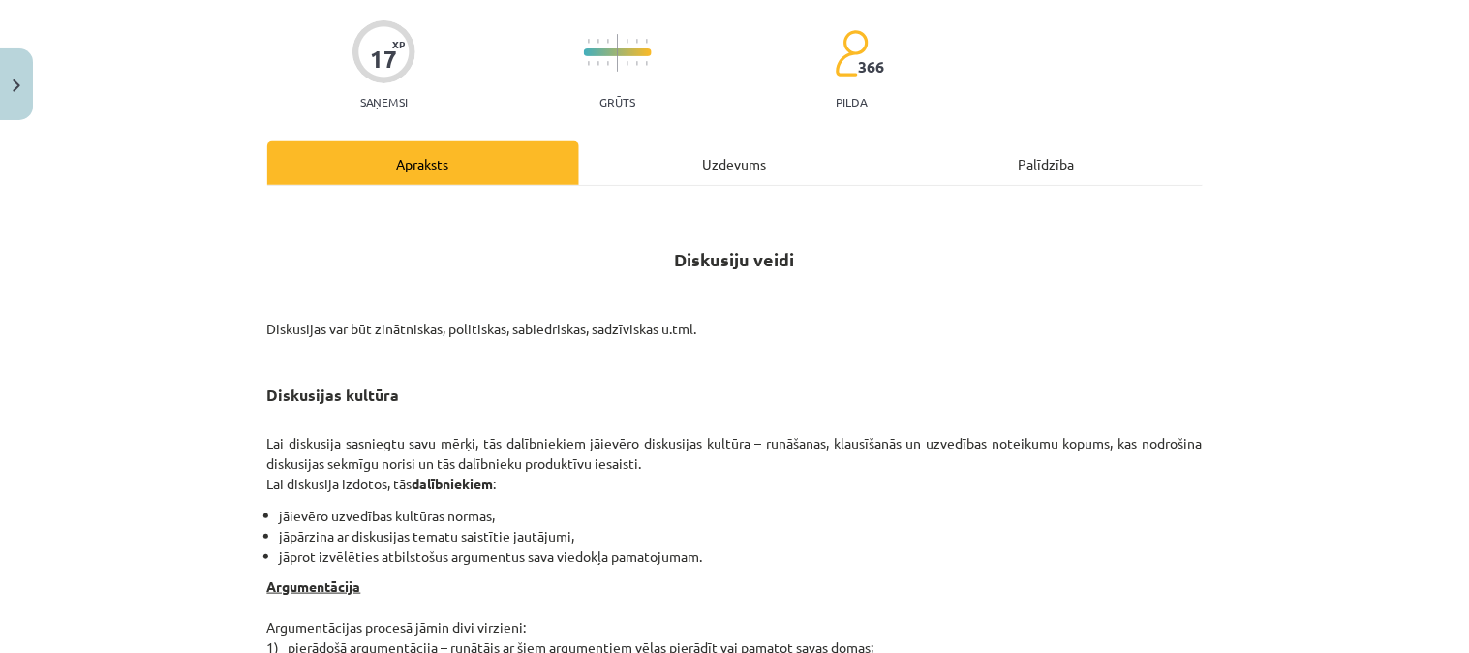
scroll to position [0, 0]
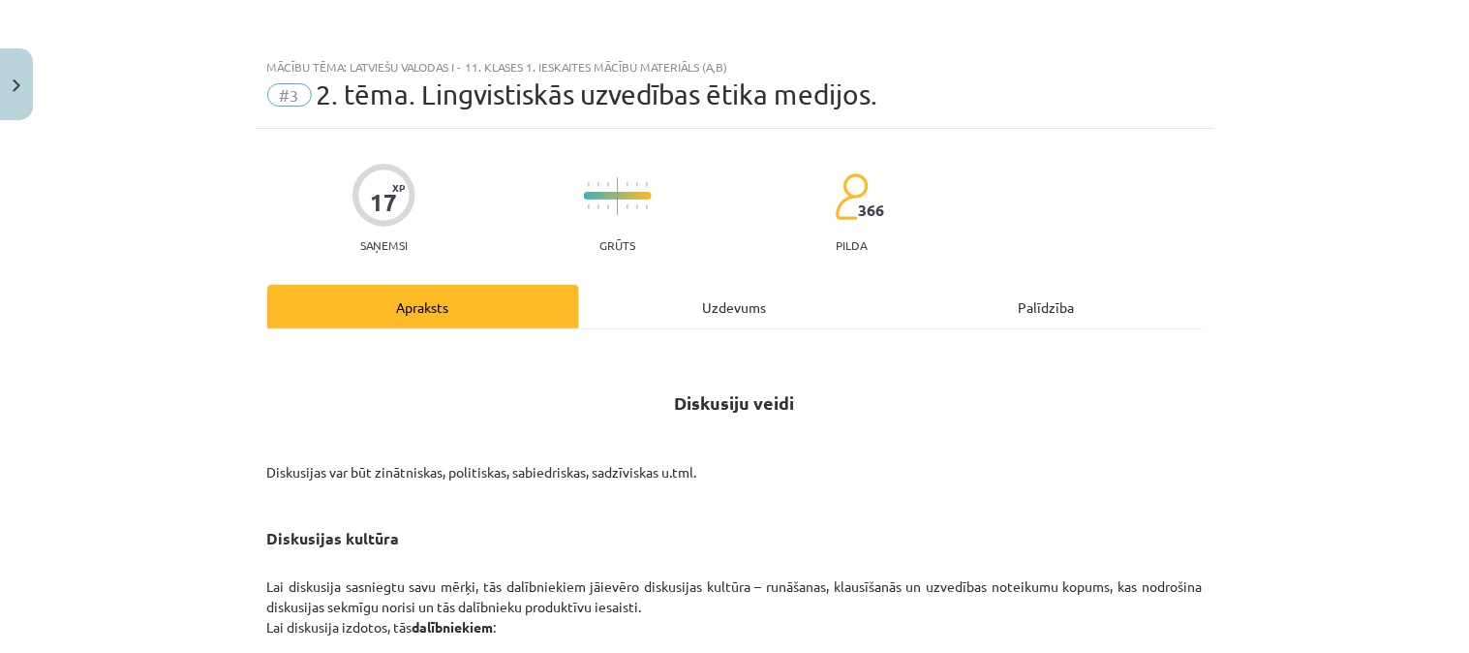
click at [719, 303] on div "Uzdevums" at bounding box center [735, 307] width 312 height 44
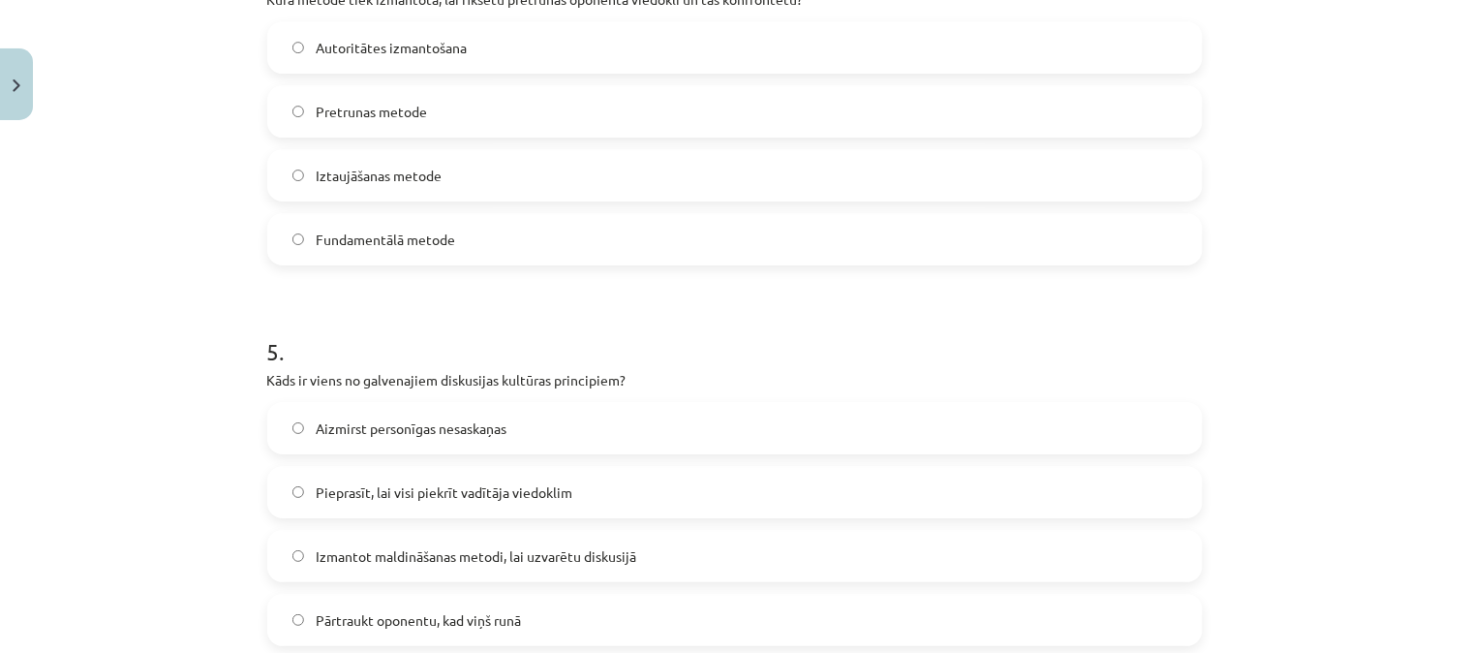
scroll to position [1600, 0]
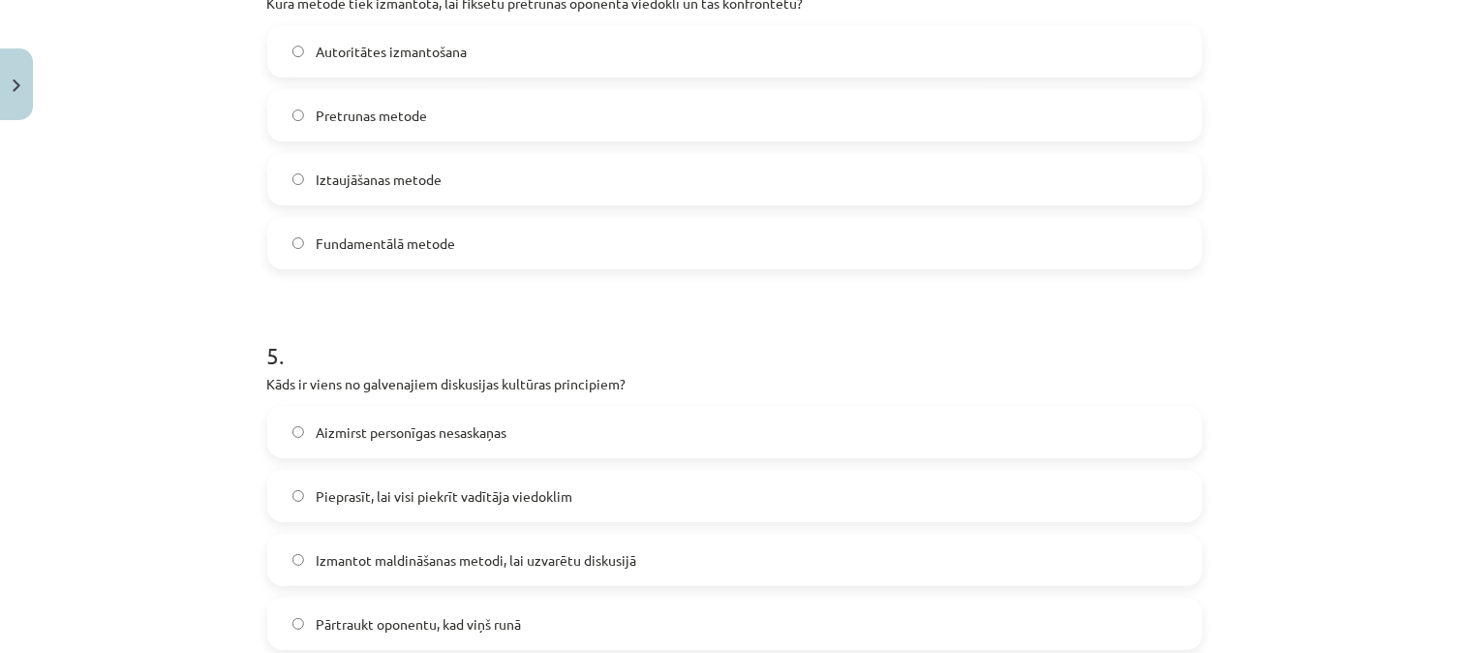
click at [613, 102] on label "Pretrunas metode" at bounding box center [735, 115] width 932 height 48
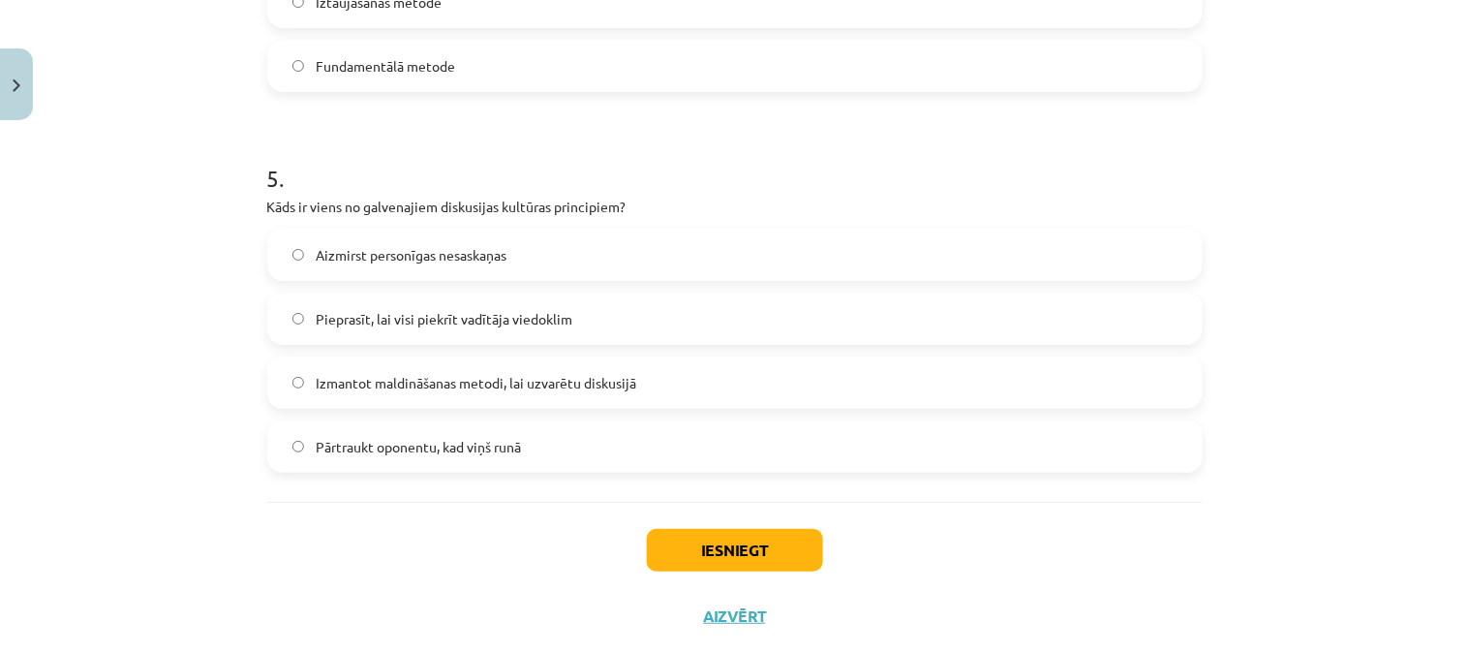
scroll to position [1782, 0]
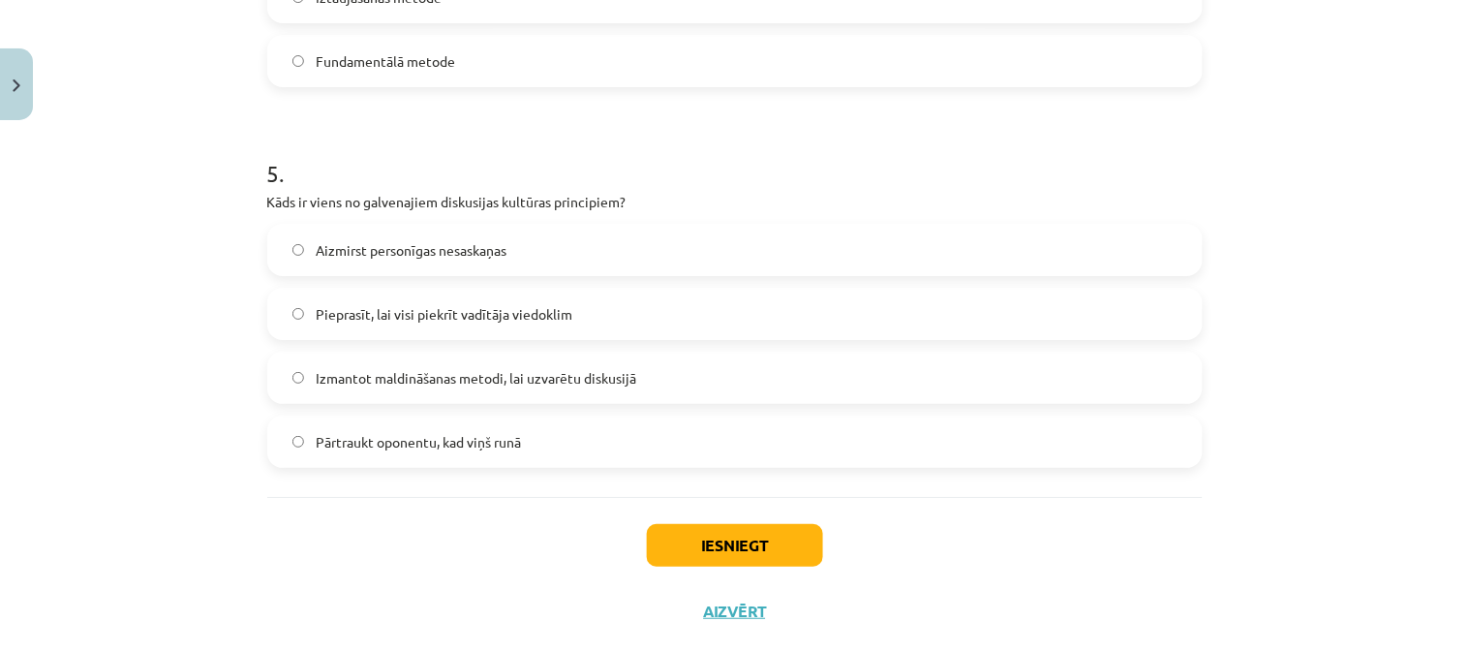
click at [400, 256] on span "Aizmirst personīgas nesaskaņas" at bounding box center [411, 250] width 191 height 20
click at [688, 542] on button "Iesniegt" at bounding box center [735, 545] width 176 height 43
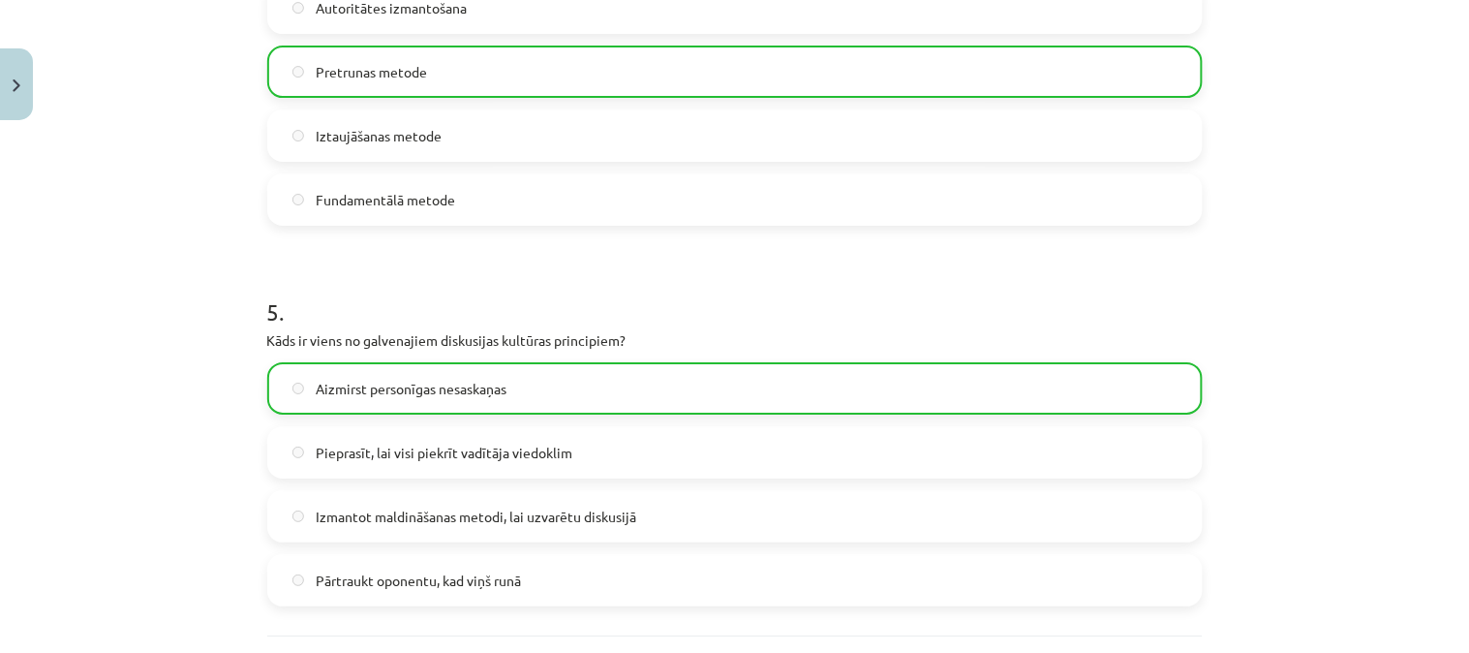
scroll to position [1883, 0]
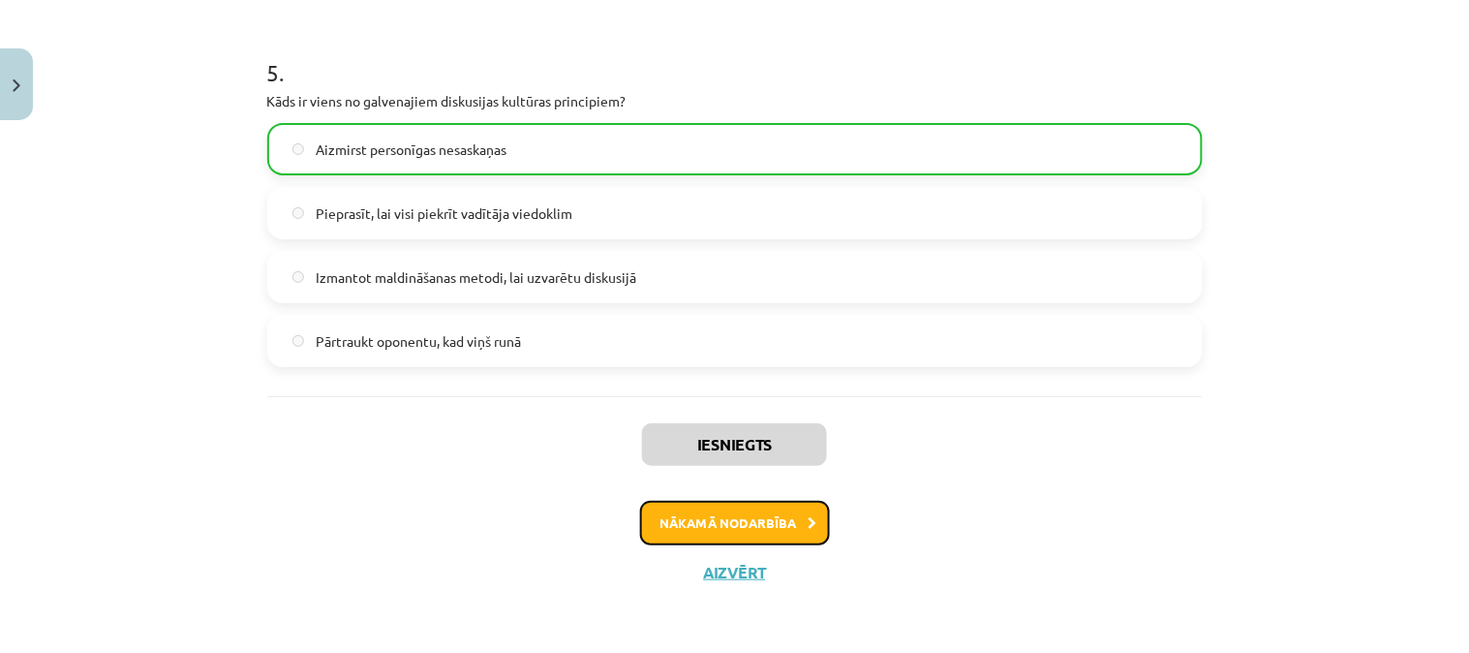
click at [728, 520] on button "Nākamā nodarbība" at bounding box center [735, 523] width 190 height 45
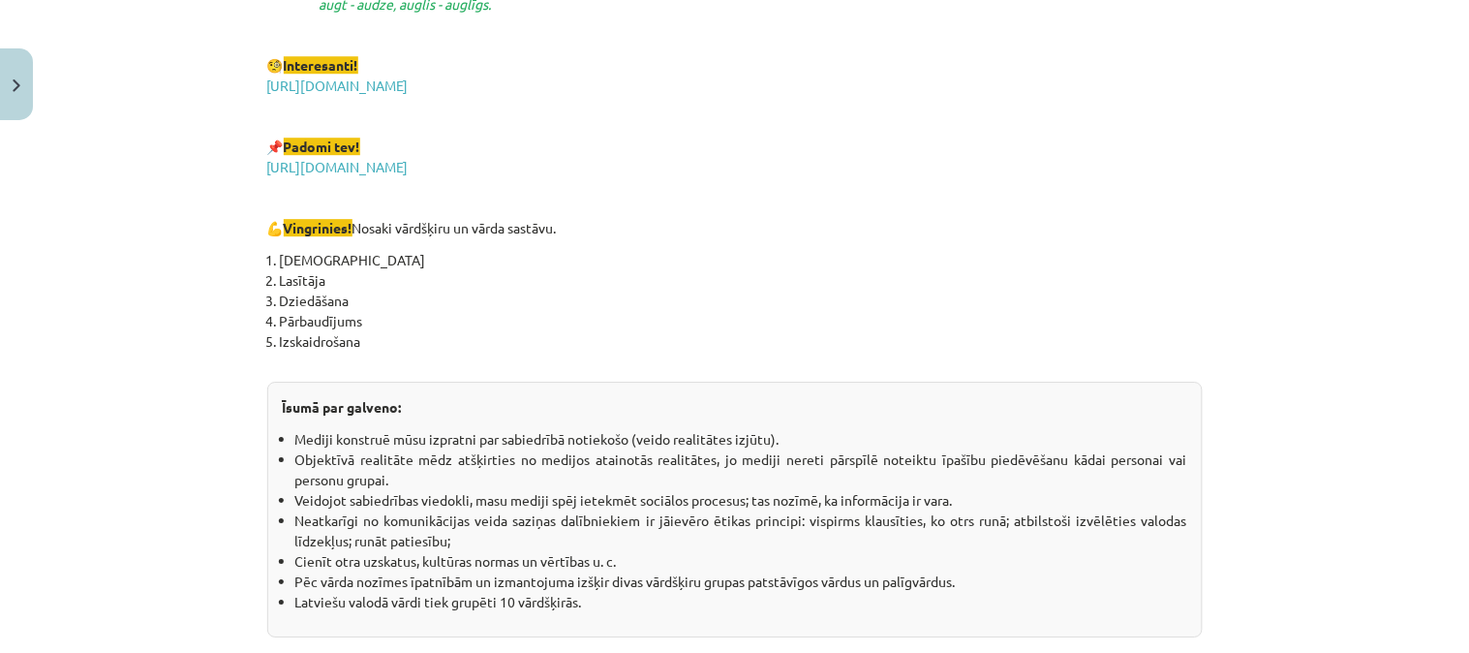
scroll to position [3484, 0]
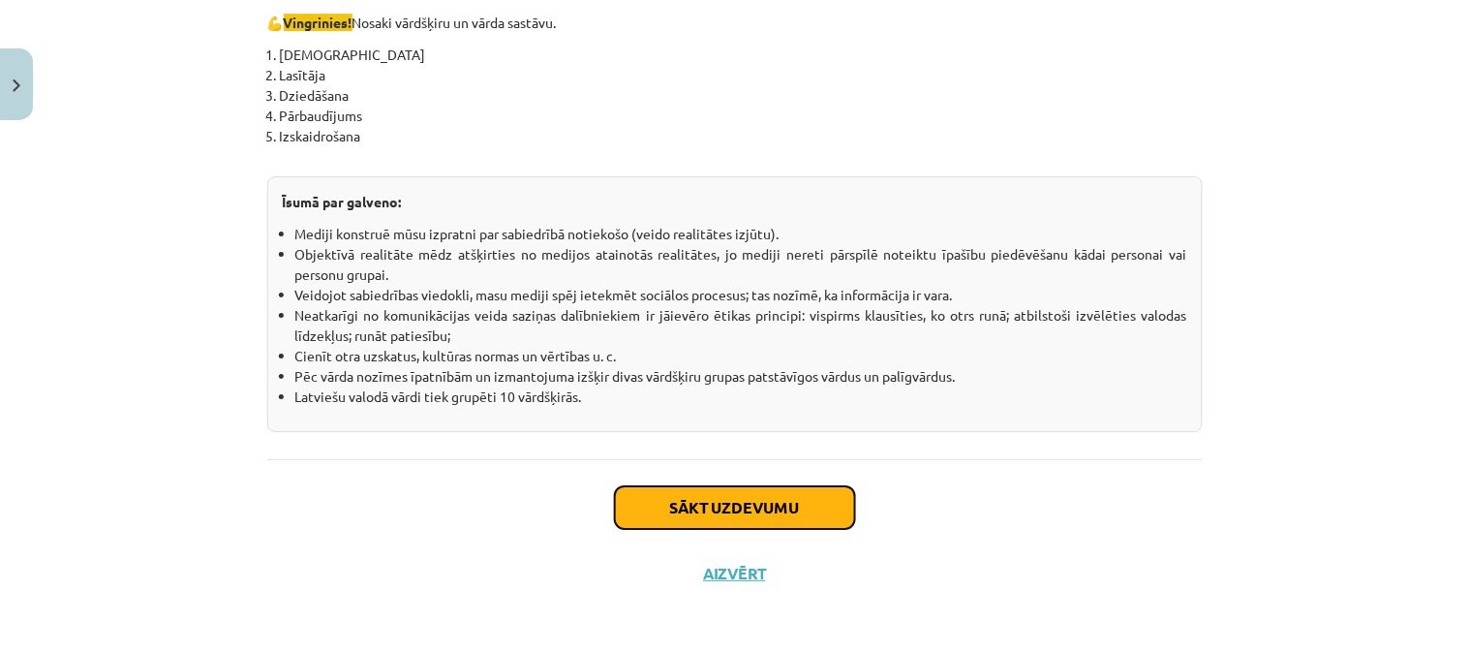
click at [752, 515] on button "Sākt uzdevumu" at bounding box center [735, 507] width 240 height 43
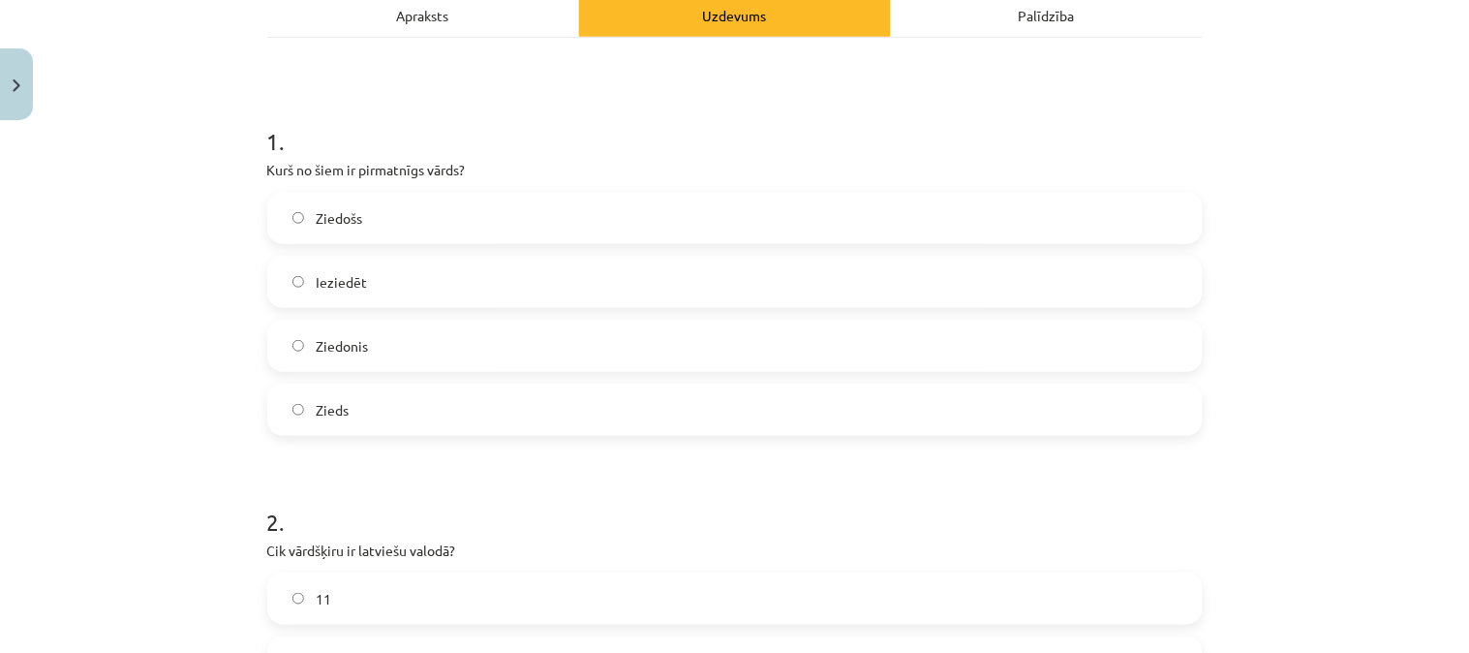
scroll to position [304, 0]
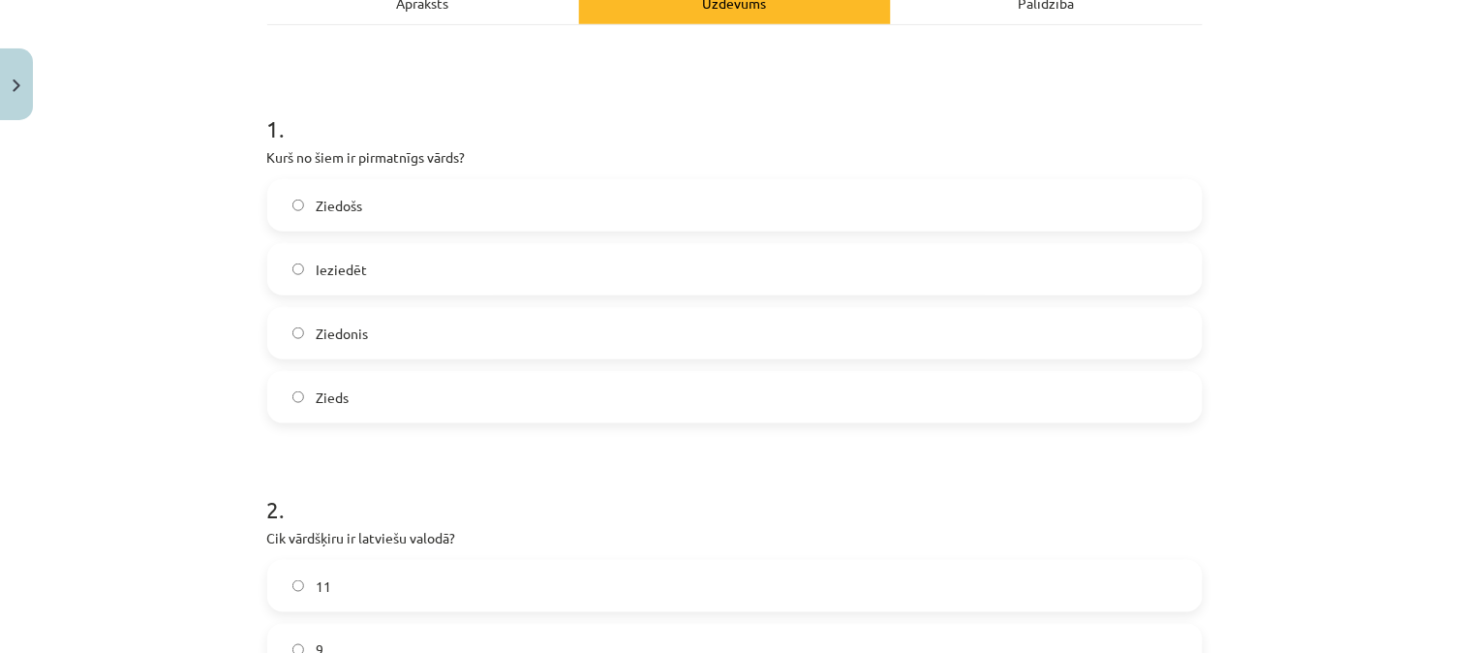
click at [419, 384] on label "Zieds" at bounding box center [735, 397] width 932 height 48
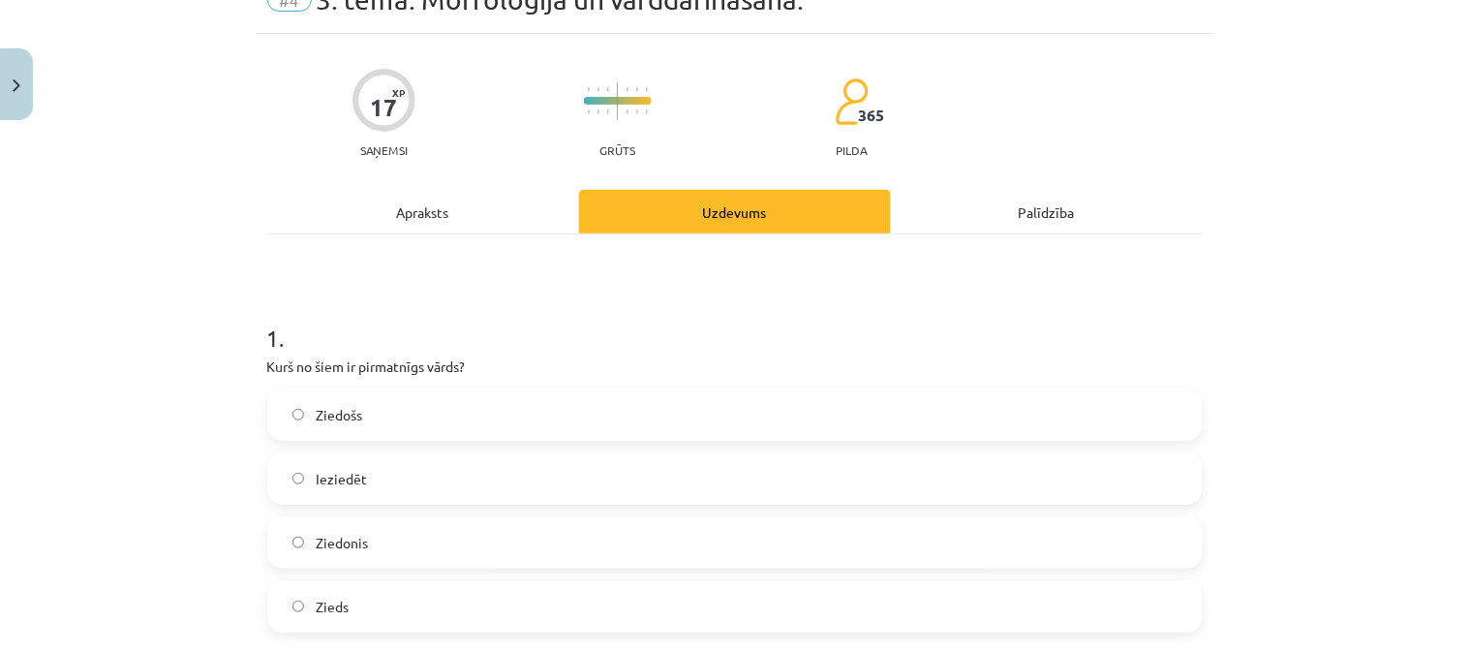
scroll to position [0, 0]
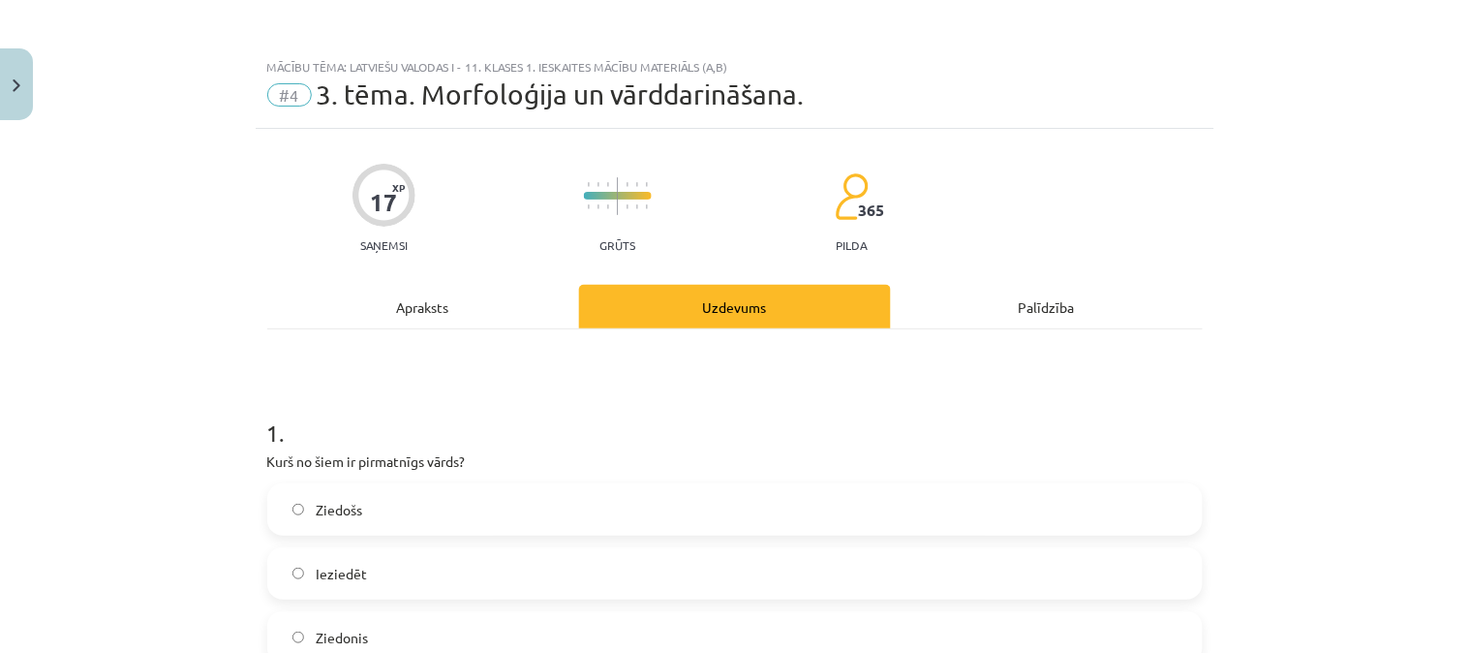
click at [494, 311] on div "Apraksts" at bounding box center [423, 307] width 312 height 44
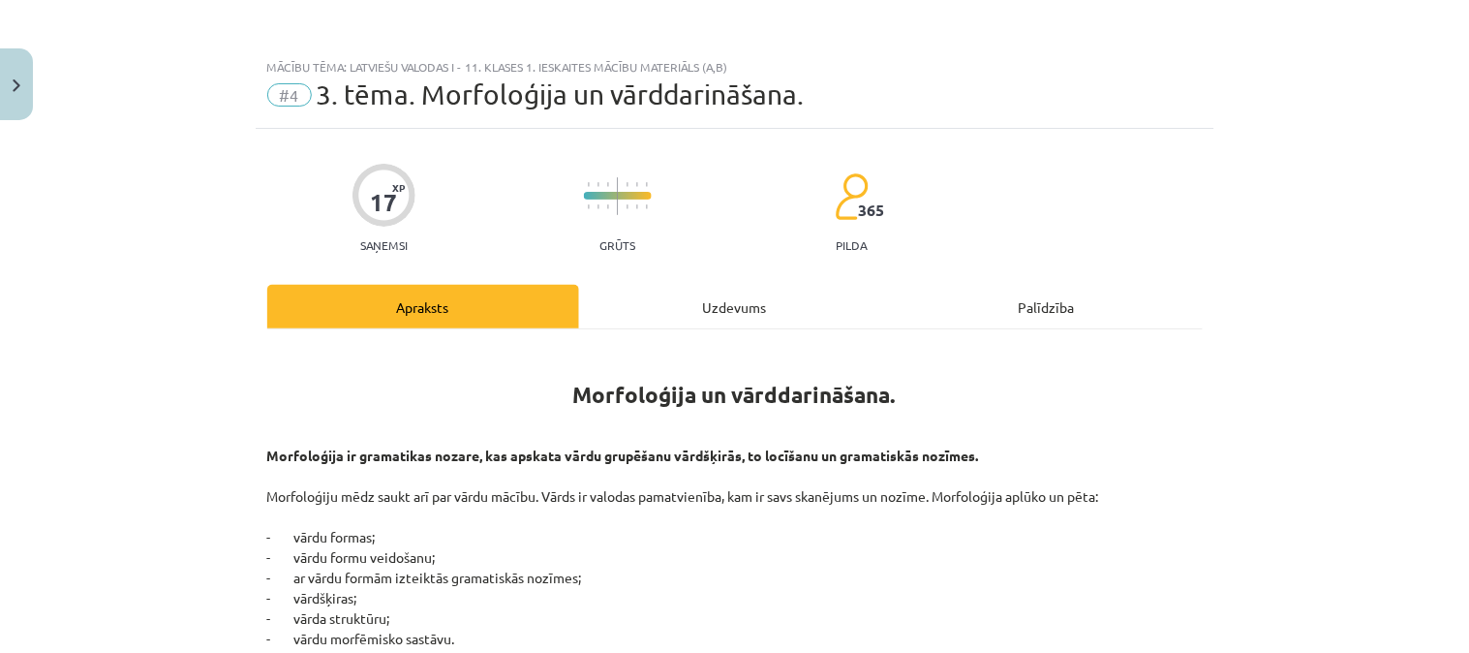
click at [751, 301] on div "Uzdevums" at bounding box center [735, 307] width 312 height 44
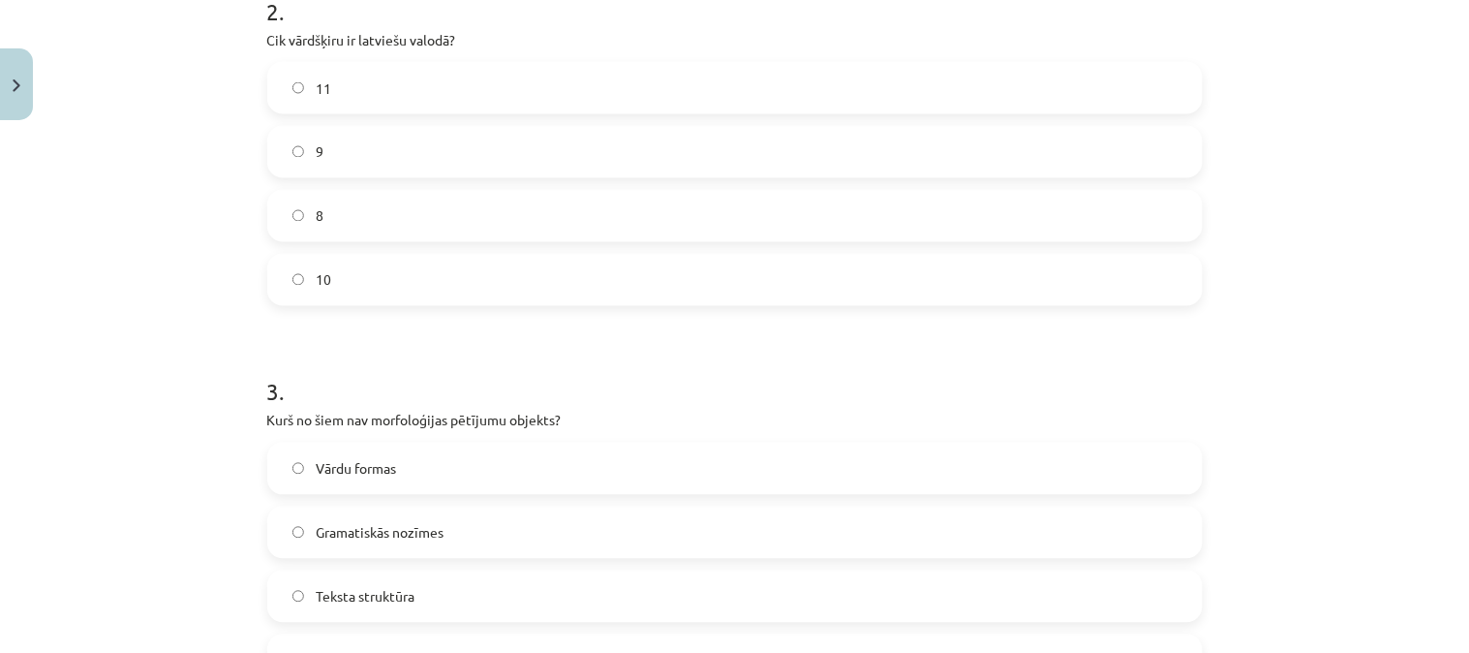
scroll to position [807, 0]
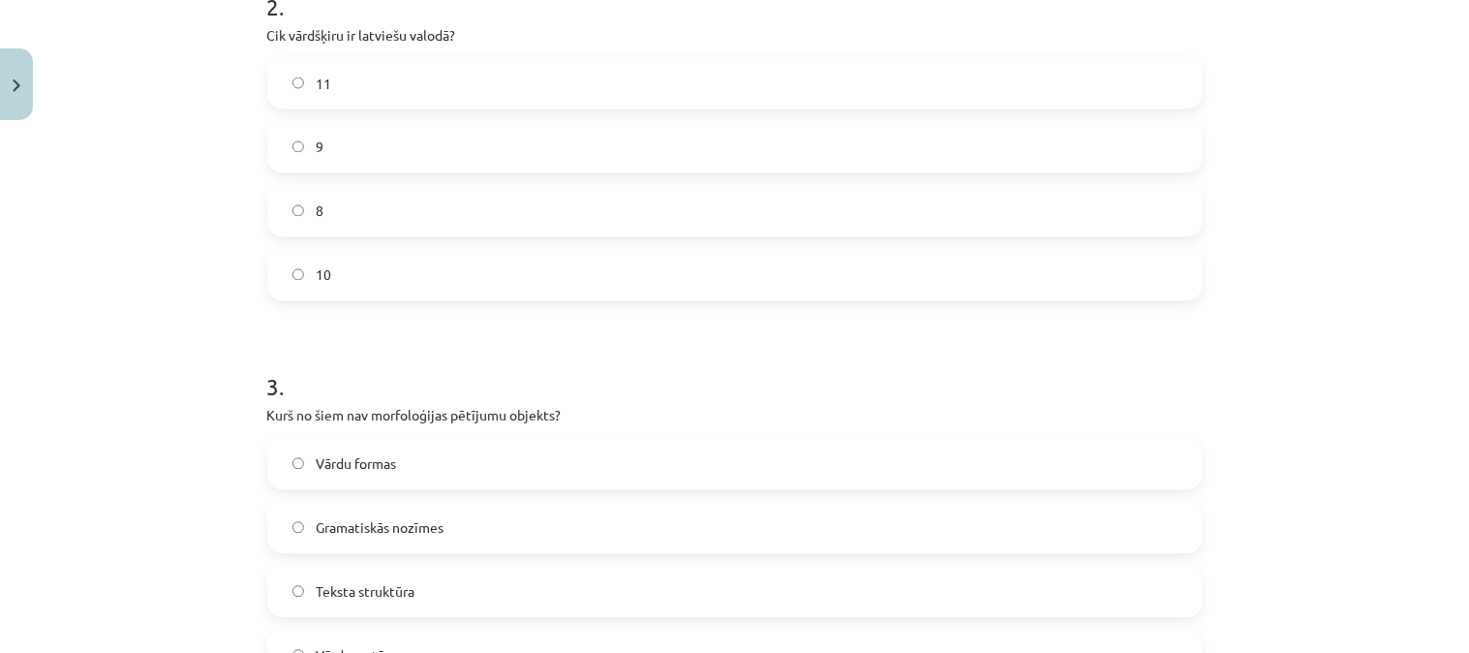
click at [714, 284] on label "10" at bounding box center [735, 275] width 932 height 48
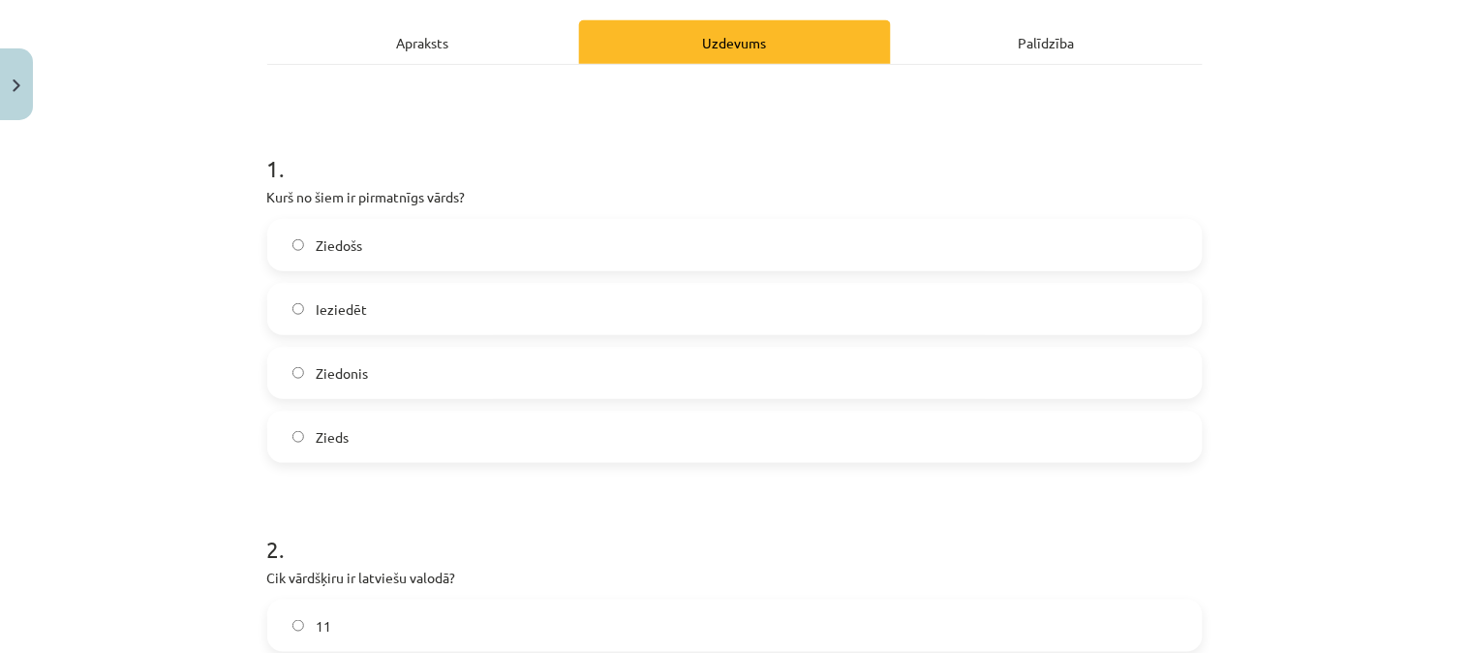
scroll to position [56, 0]
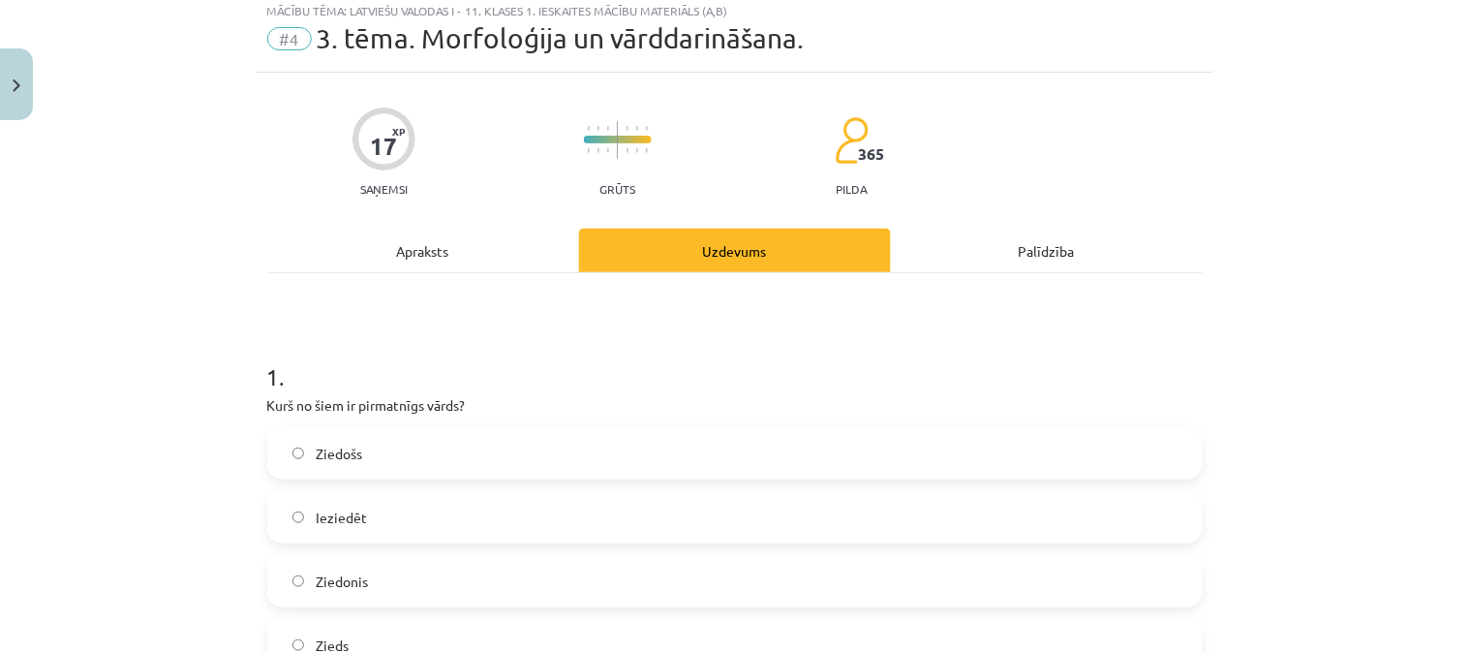
click at [471, 253] on div "Apraksts" at bounding box center [423, 251] width 312 height 44
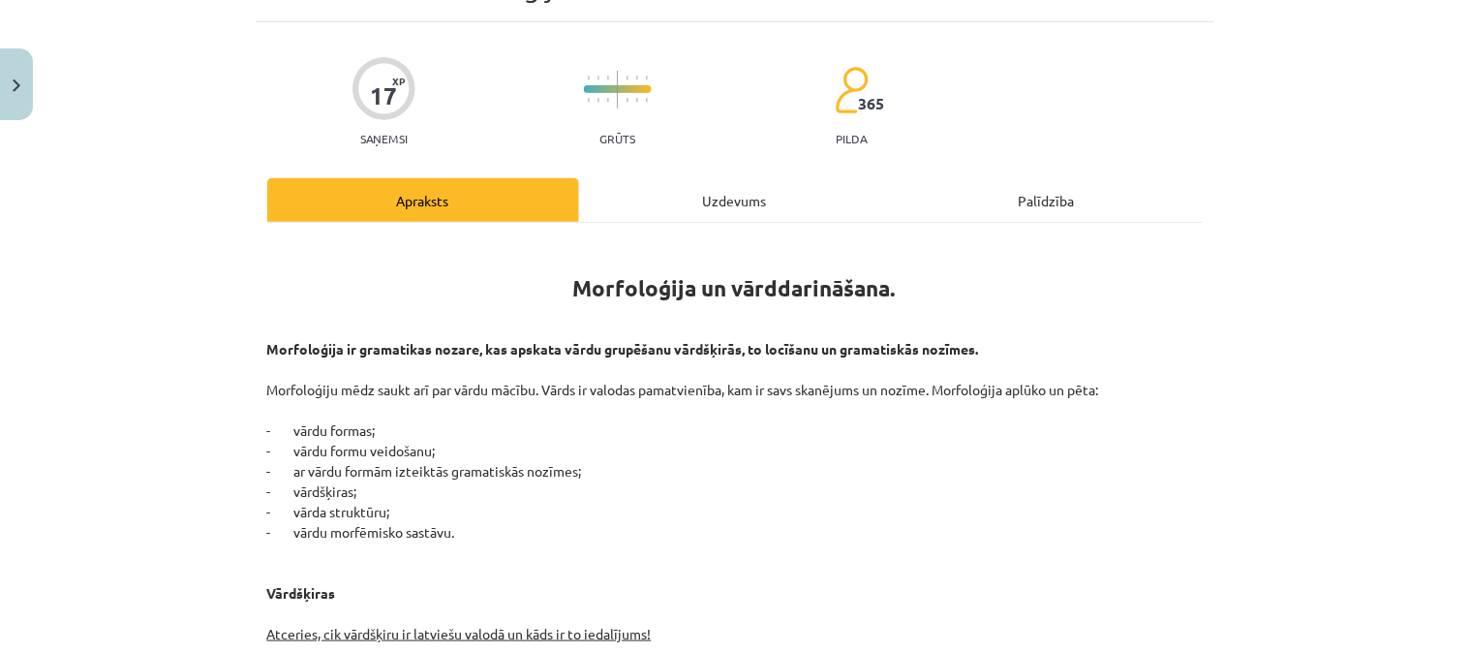
scroll to position [5, 0]
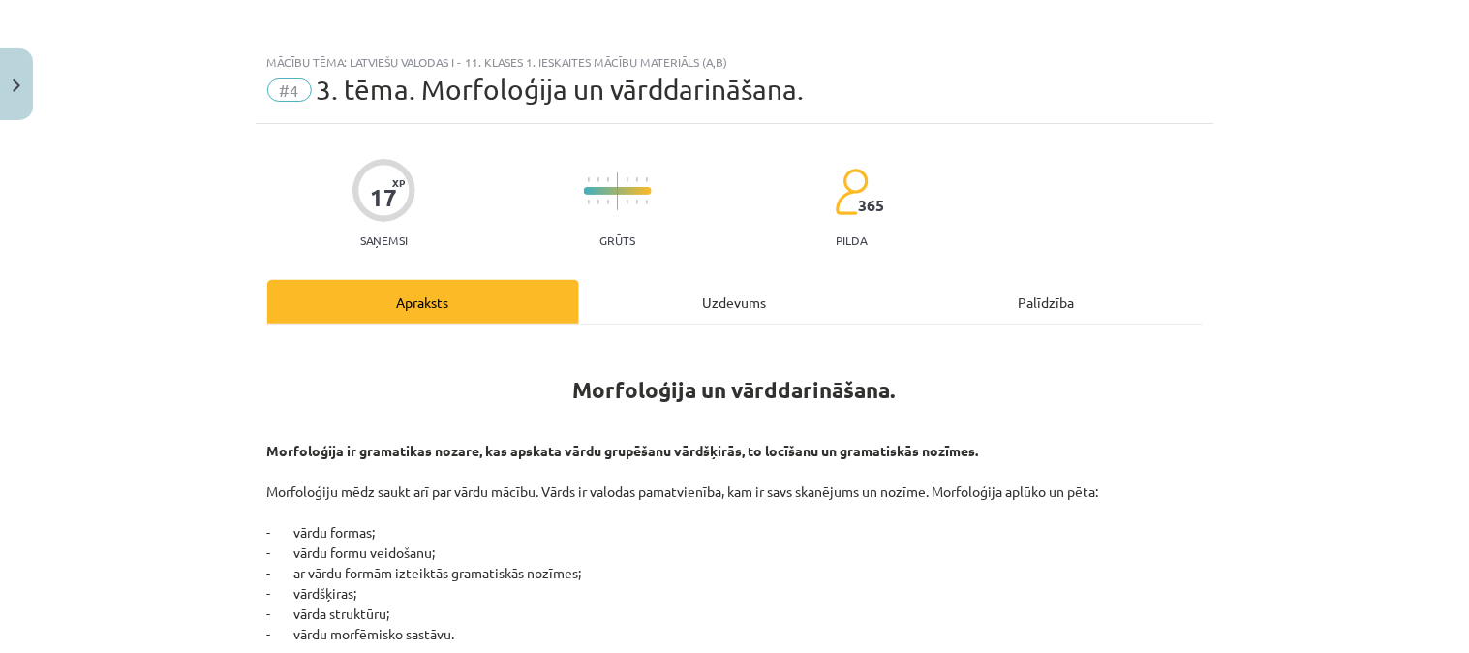
click at [715, 305] on div "Uzdevums" at bounding box center [735, 302] width 312 height 44
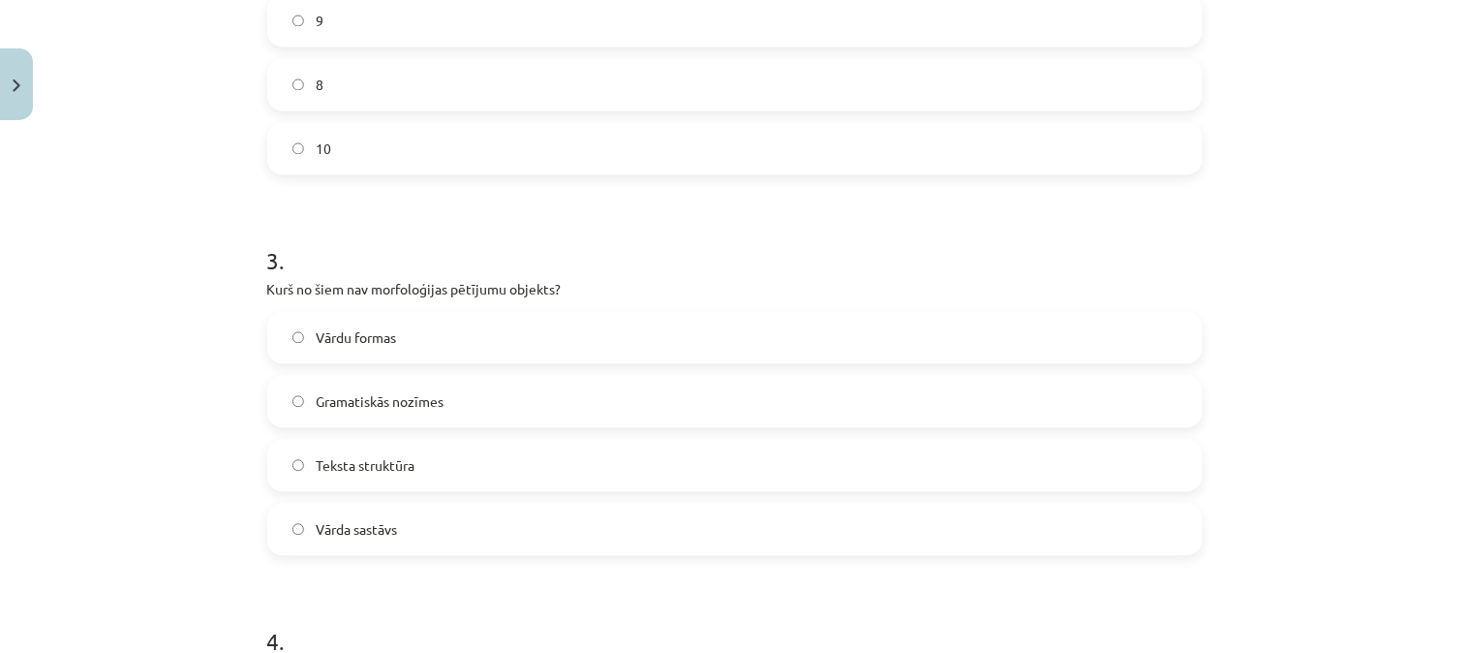
scroll to position [937, 0]
click at [359, 527] on span "Vārda sastāvs" at bounding box center [356, 526] width 81 height 20
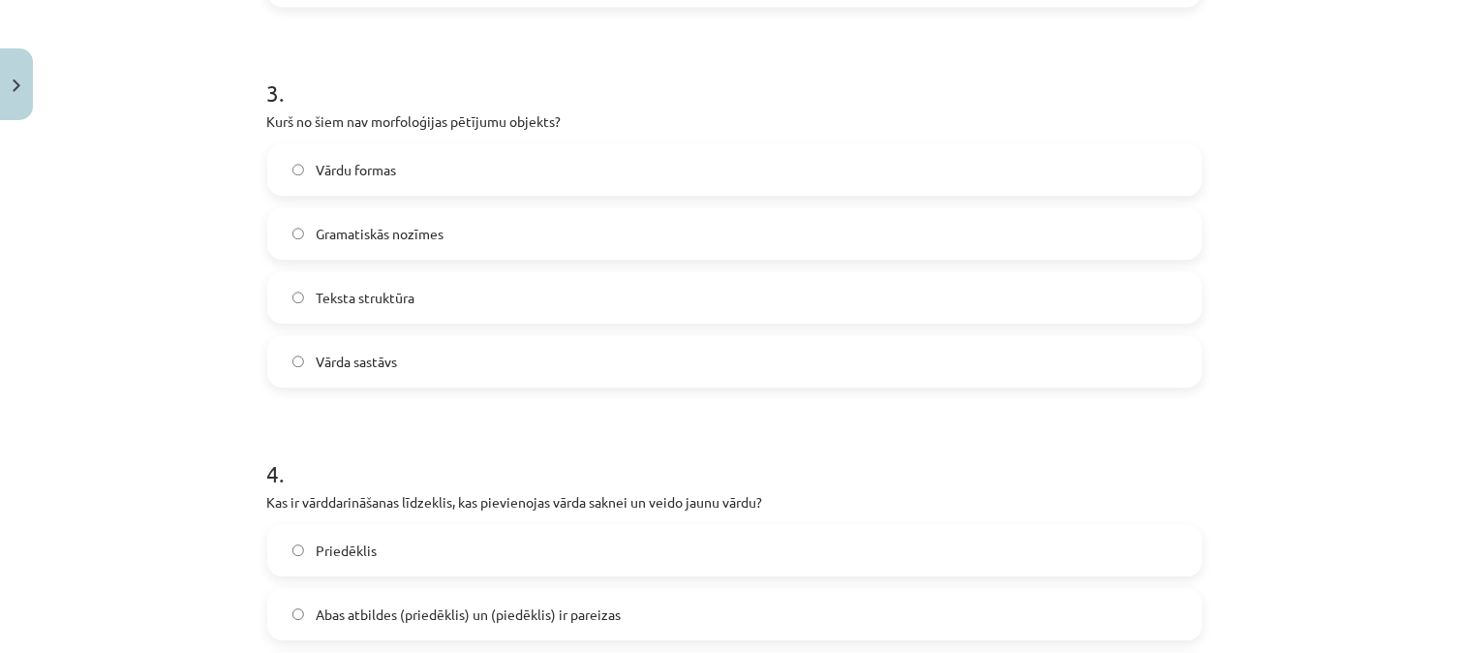
scroll to position [1106, 0]
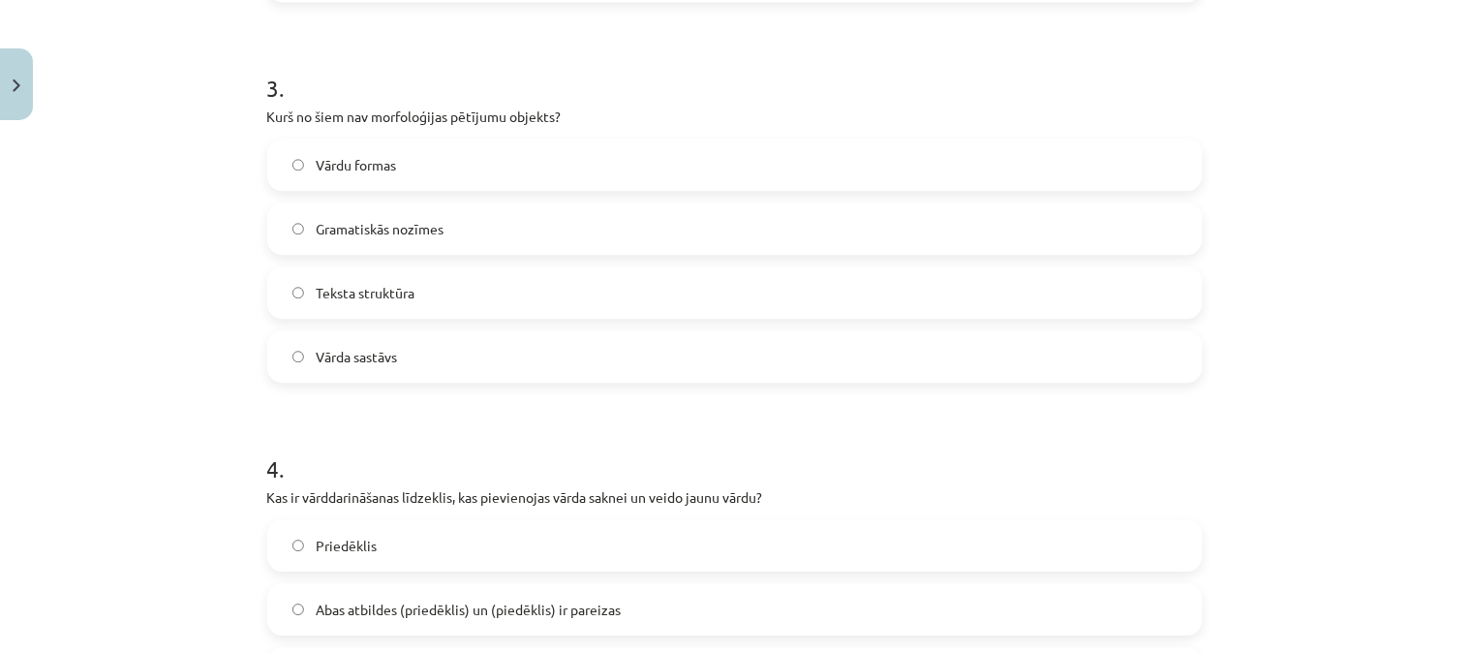
click at [642, 294] on label "Teksta struktūra" at bounding box center [735, 292] width 932 height 48
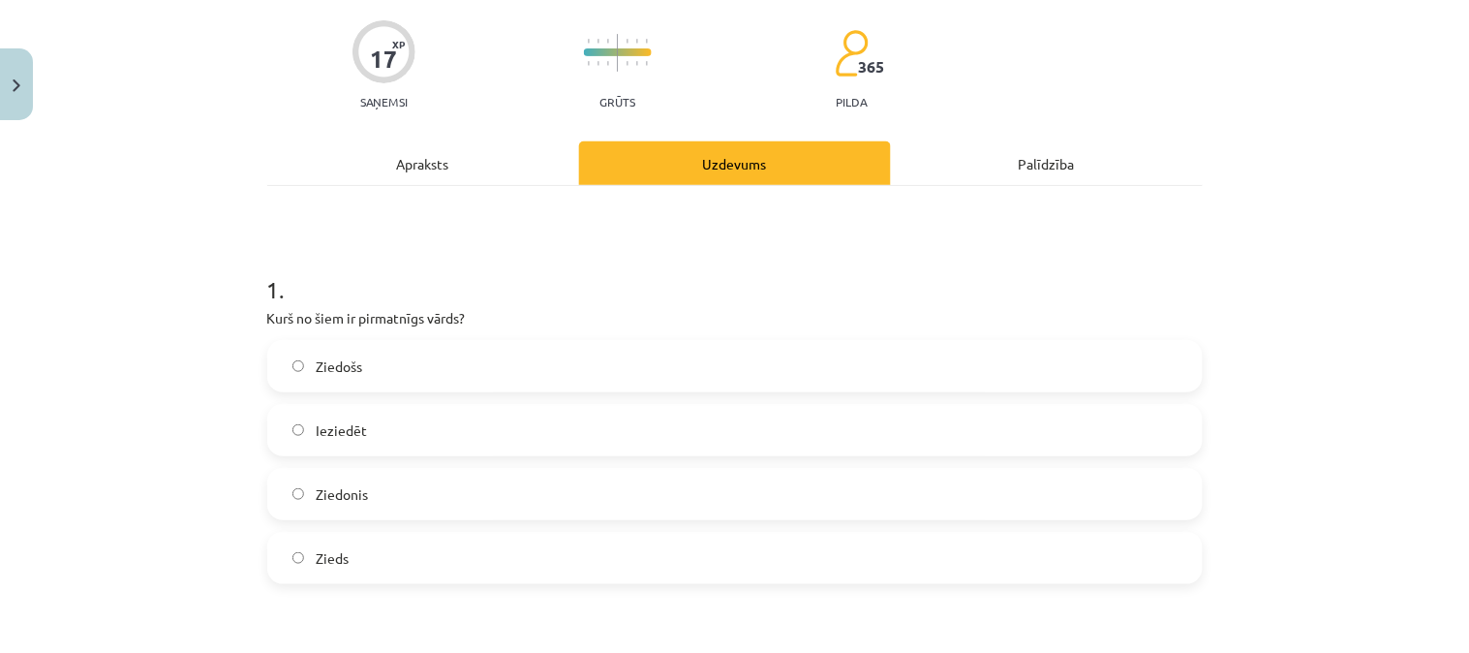
scroll to position [0, 0]
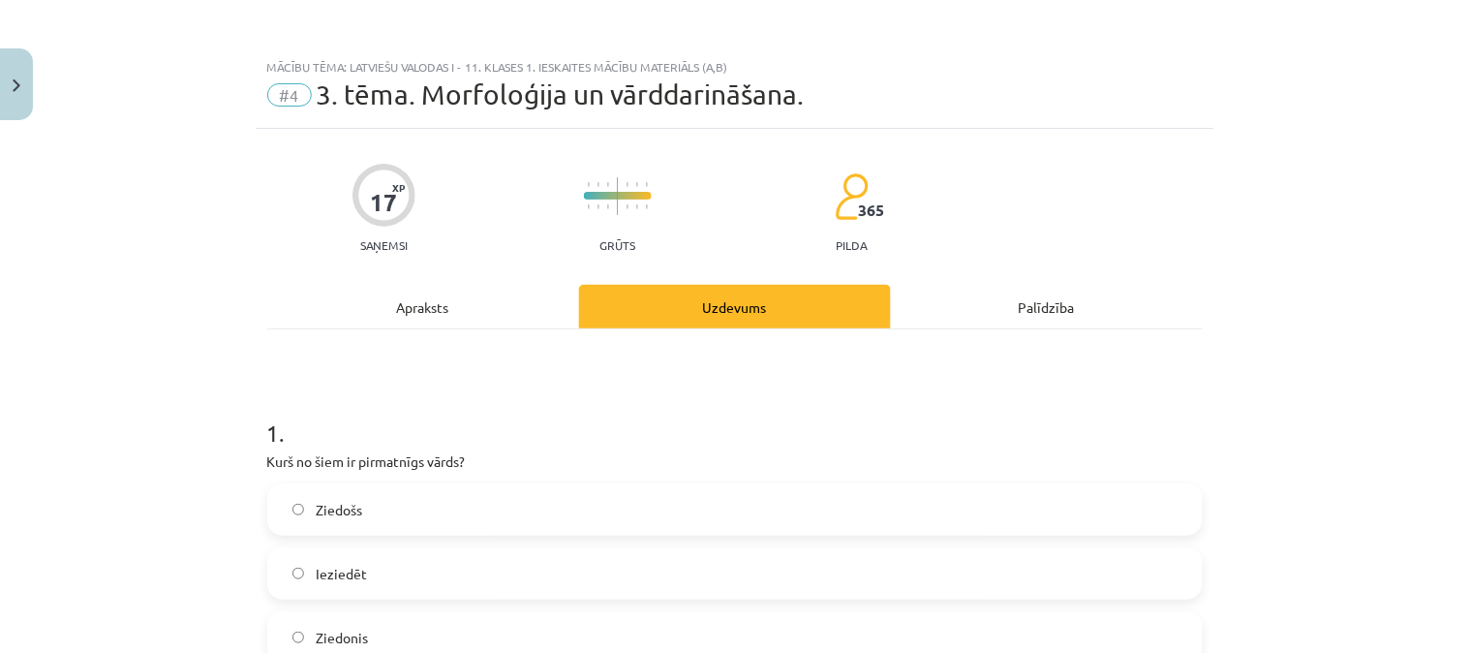
click at [473, 292] on div "Apraksts" at bounding box center [423, 307] width 312 height 44
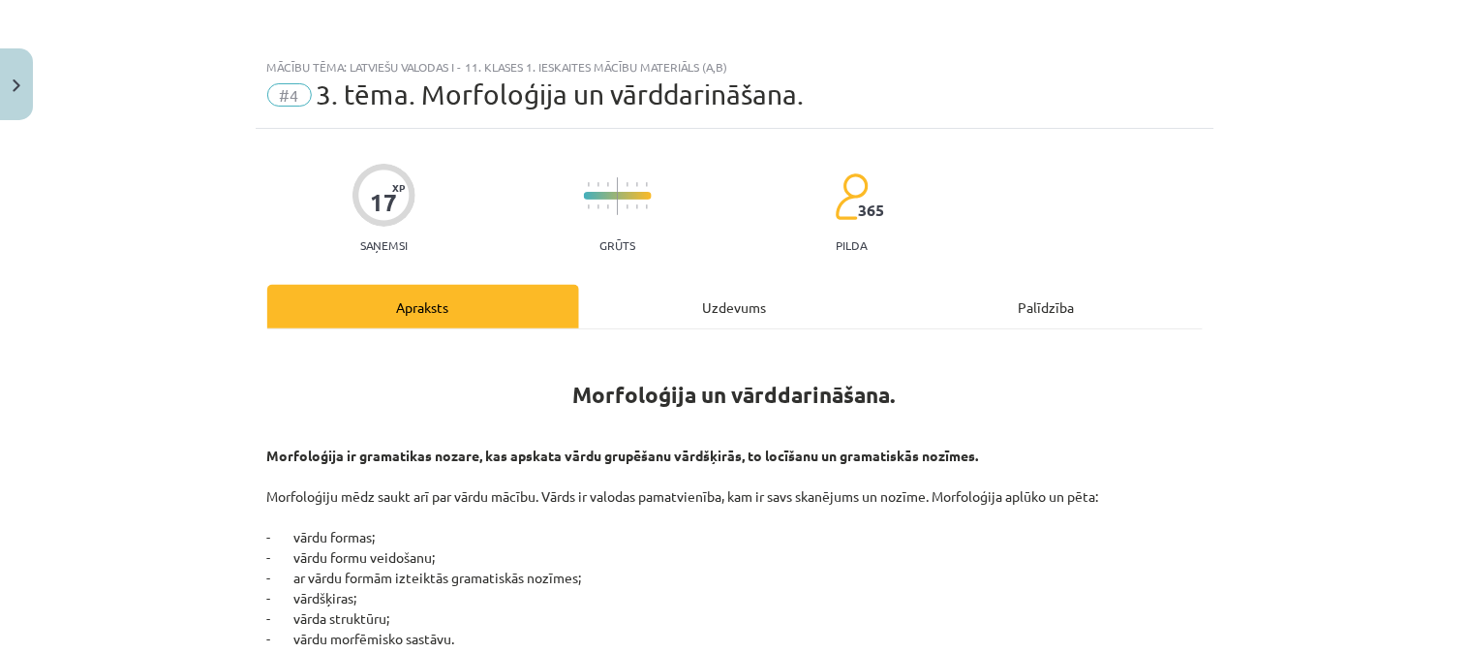
click at [688, 293] on div "Uzdevums" at bounding box center [735, 307] width 312 height 44
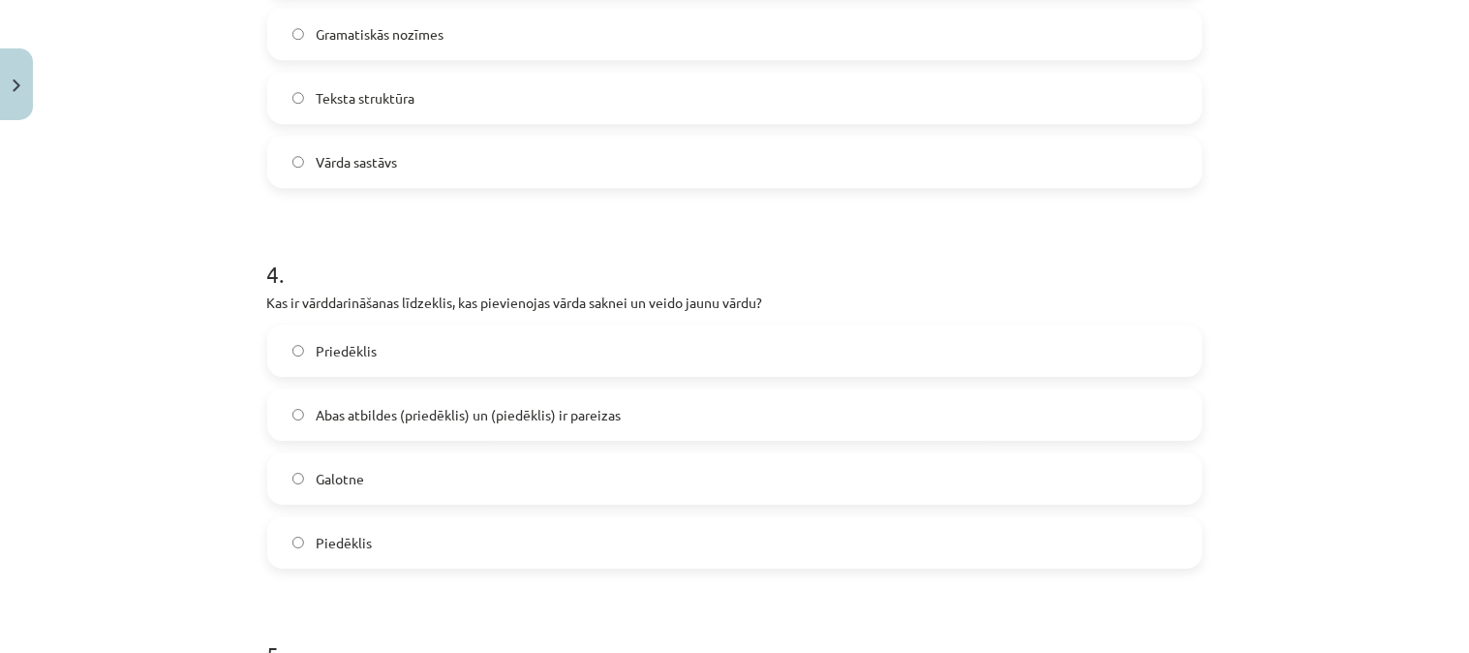
scroll to position [1305, 0]
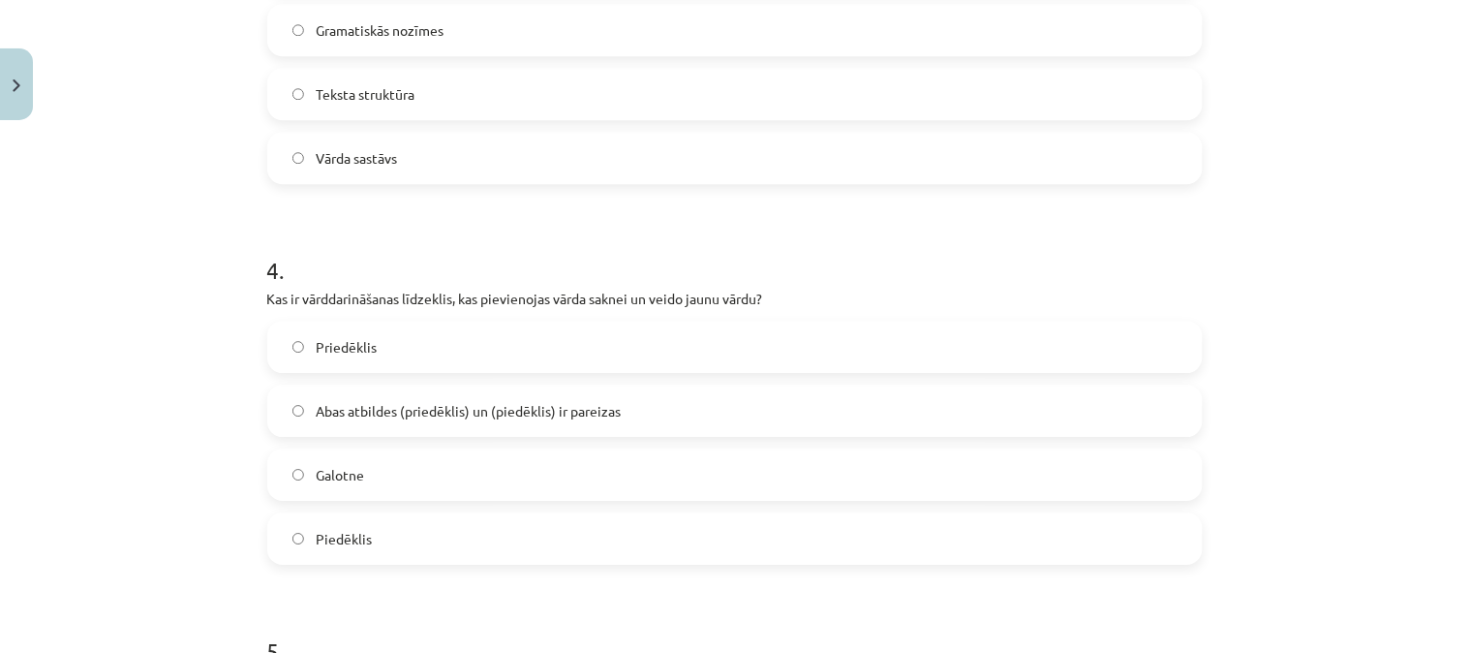
click at [529, 411] on span "Abas atbildes (priedēklis) un (piedēklis) ir pareizas" at bounding box center [468, 411] width 305 height 20
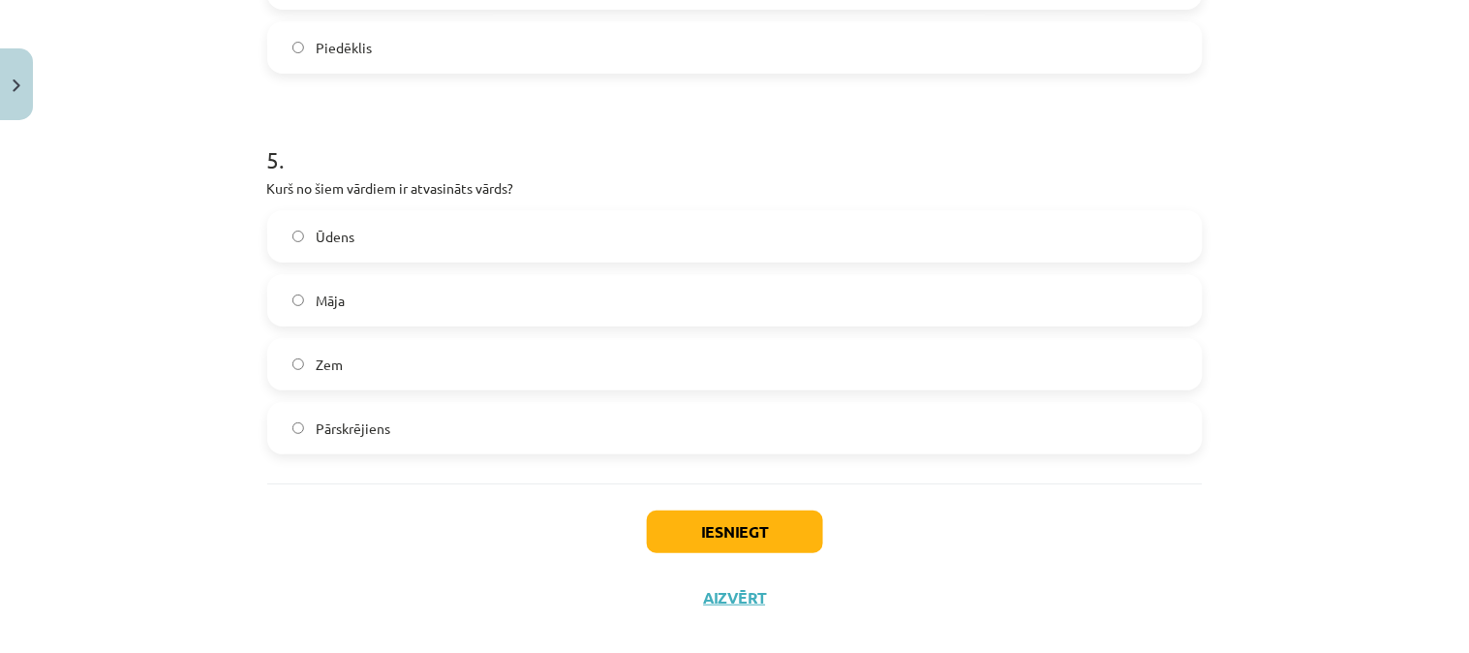
scroll to position [1800, 0]
click at [644, 428] on label "Pārskrējiens" at bounding box center [735, 424] width 932 height 48
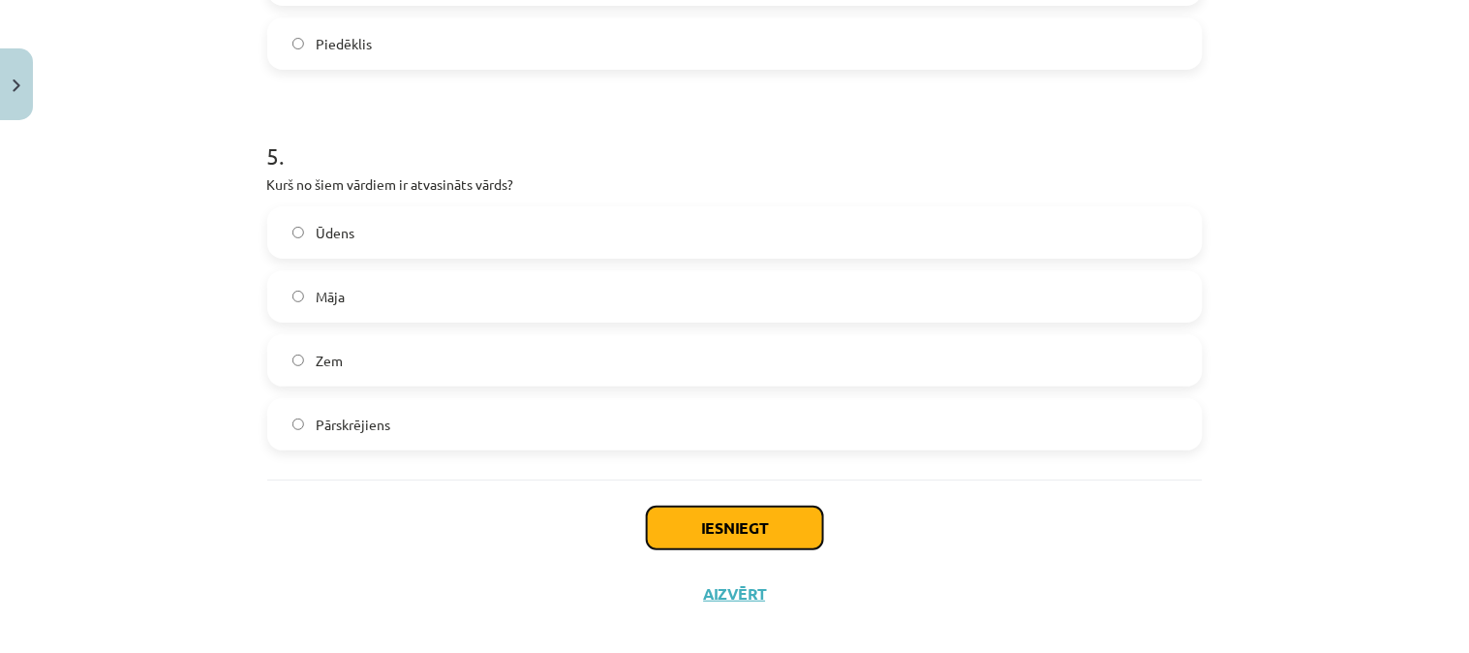
click at [738, 541] on button "Iesniegt" at bounding box center [735, 528] width 176 height 43
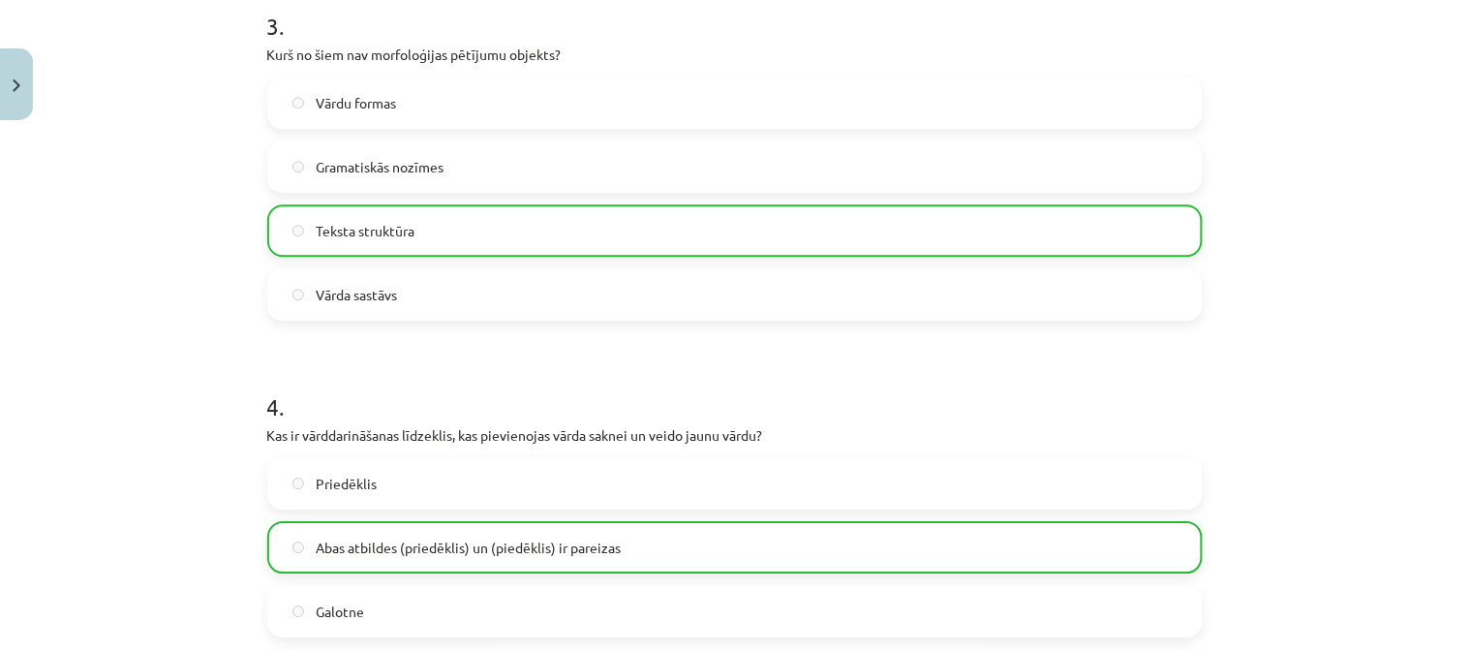
scroll to position [1883, 0]
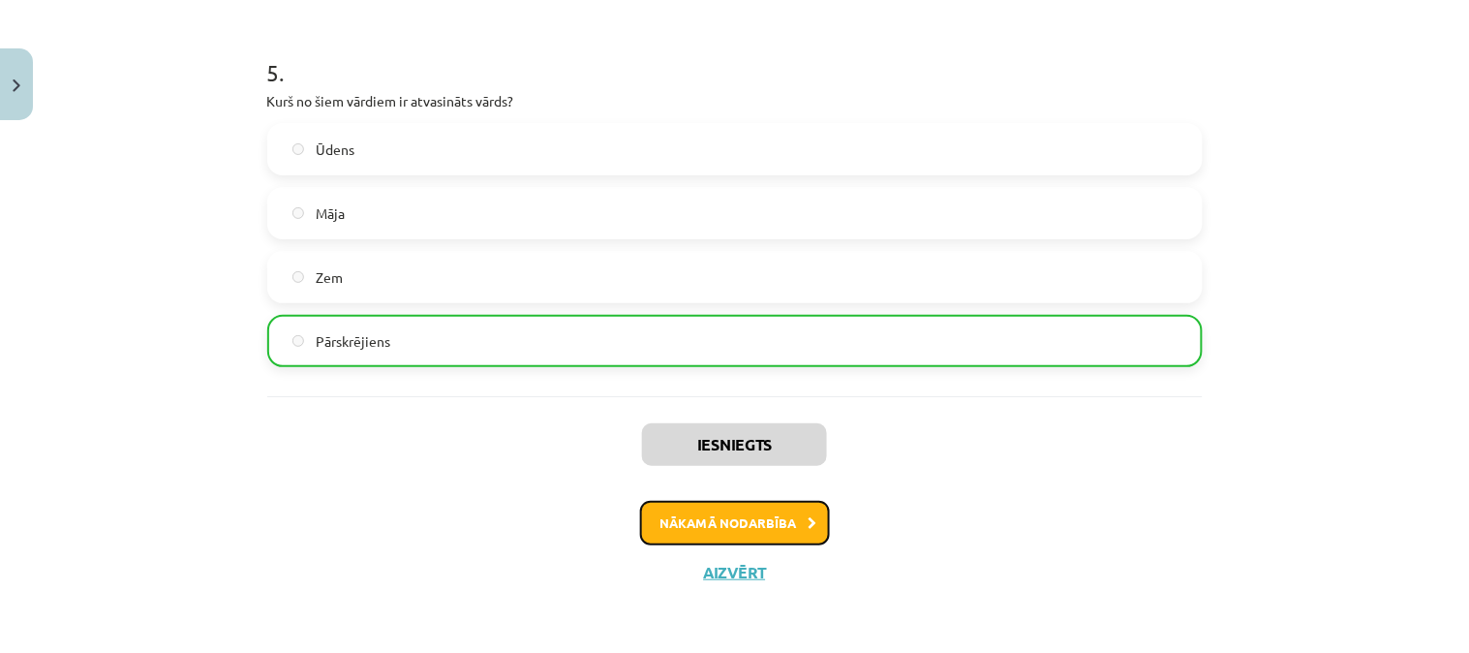
click at [757, 520] on button "Nākamā nodarbība" at bounding box center [735, 523] width 190 height 45
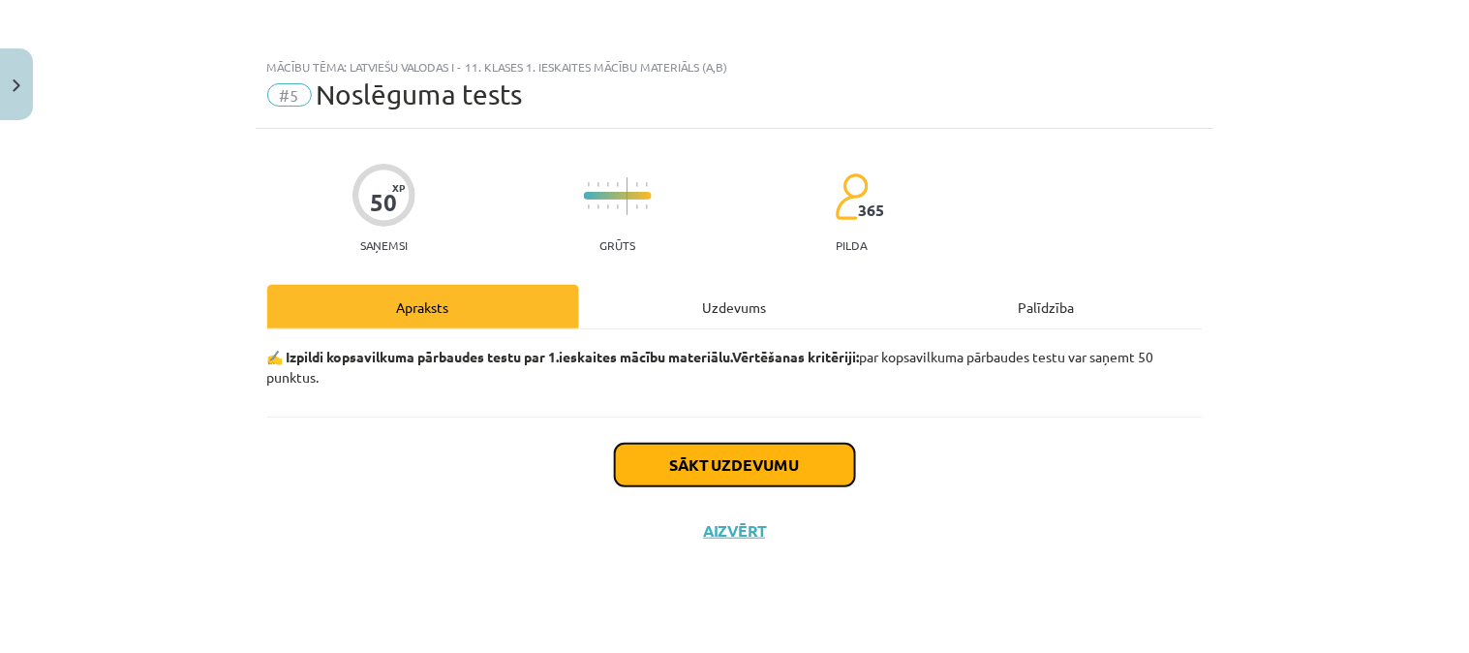
click at [777, 468] on button "Sākt uzdevumu" at bounding box center [735, 465] width 240 height 43
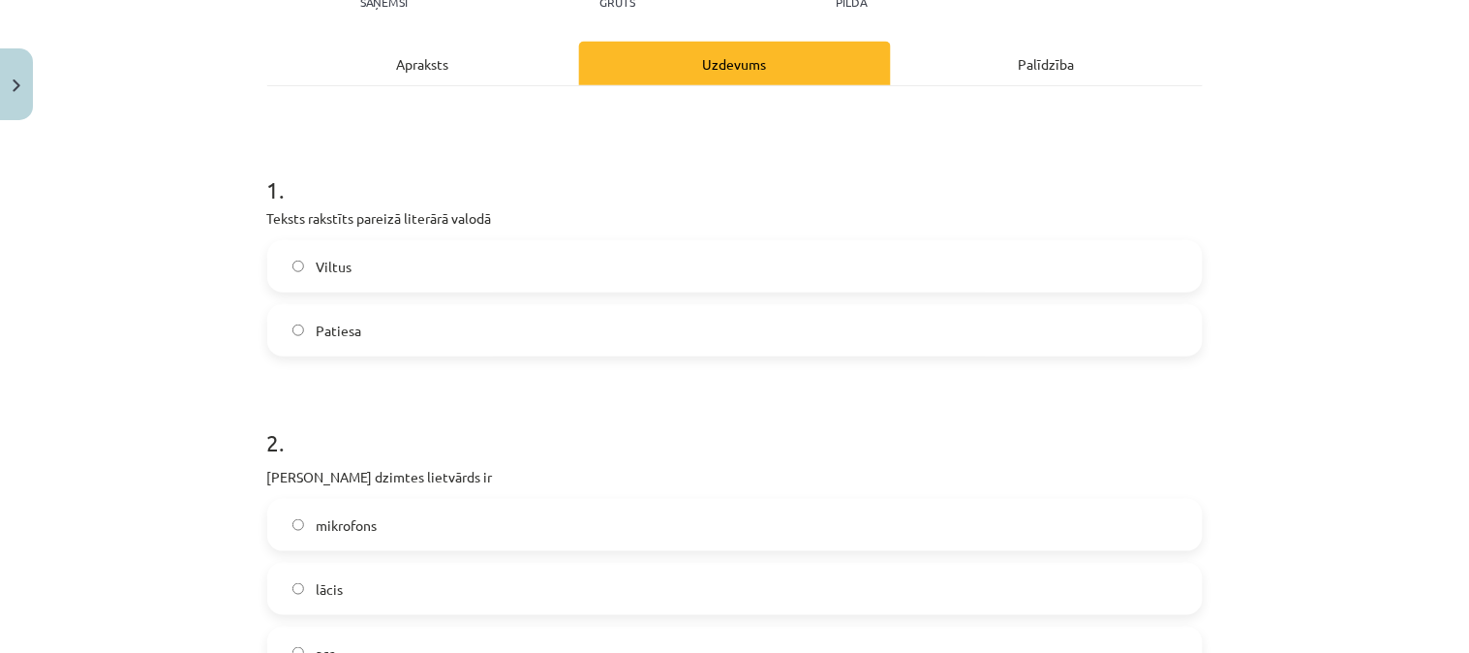
scroll to position [249, 0]
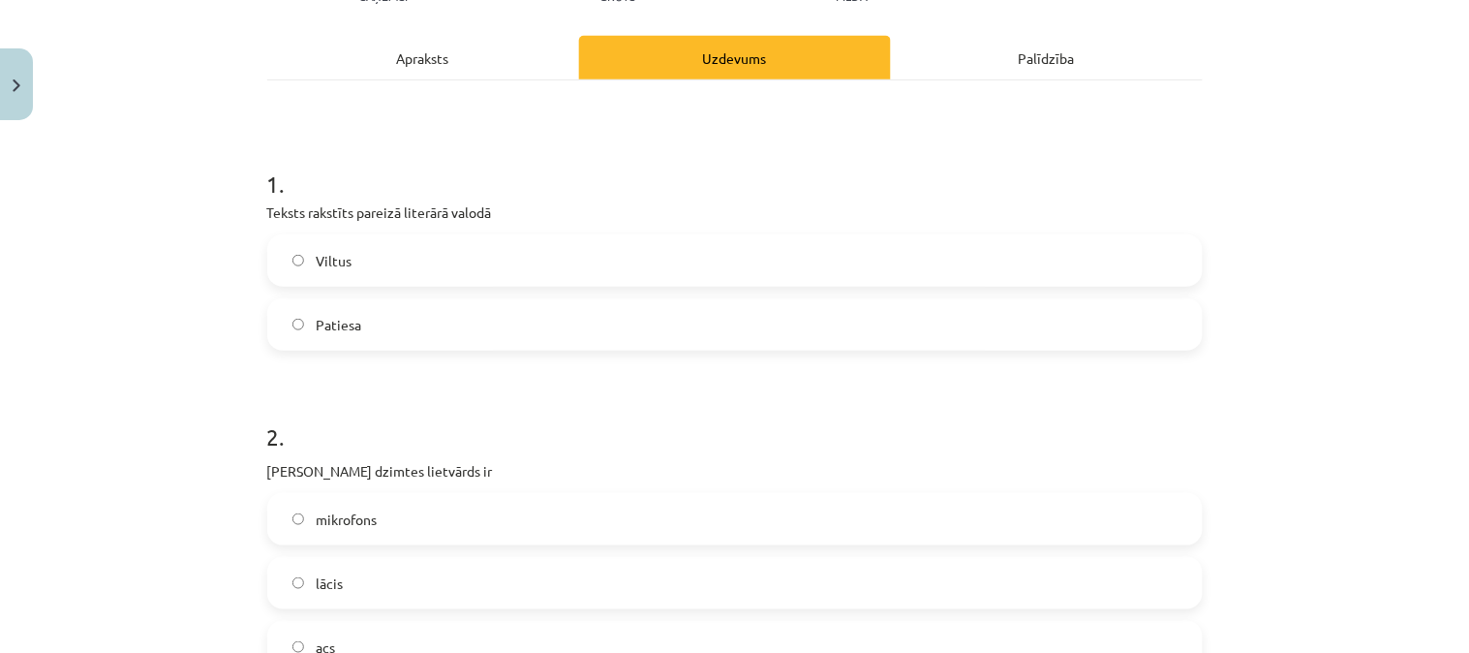
click at [420, 254] on label "Viltus" at bounding box center [735, 260] width 932 height 48
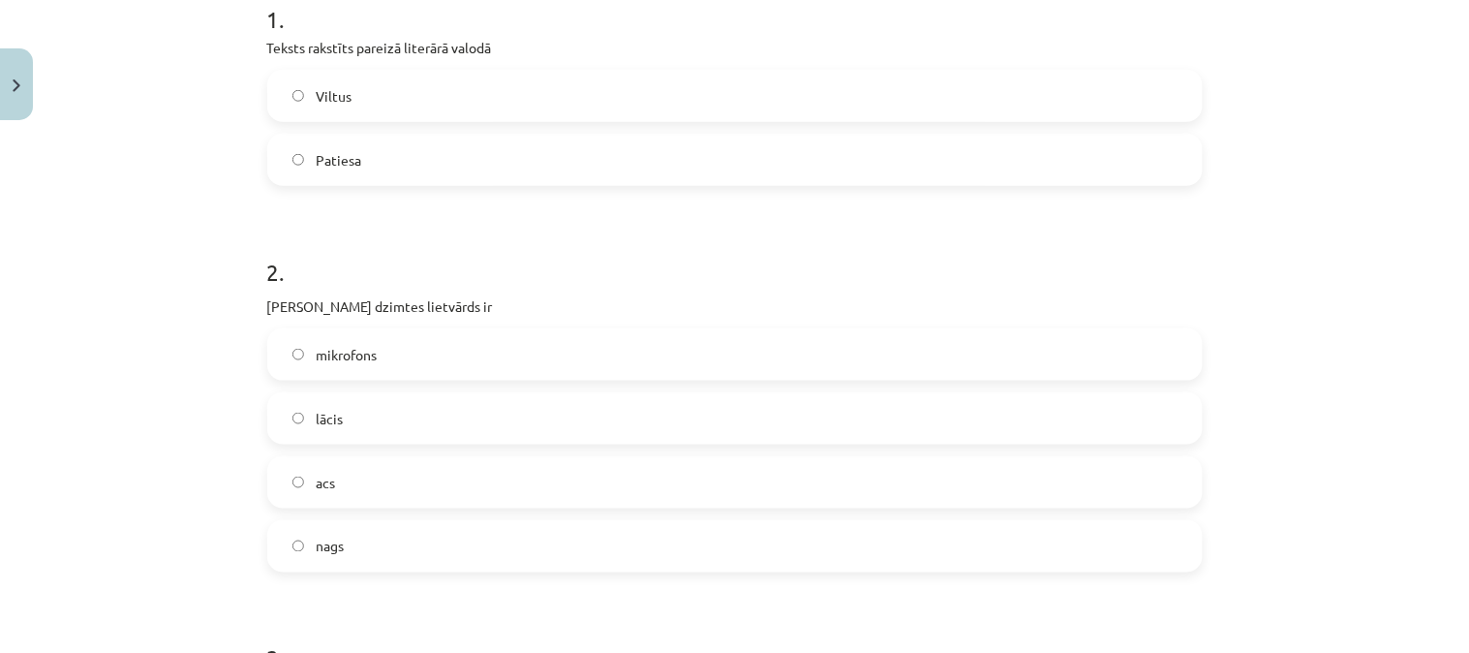
scroll to position [436, 0]
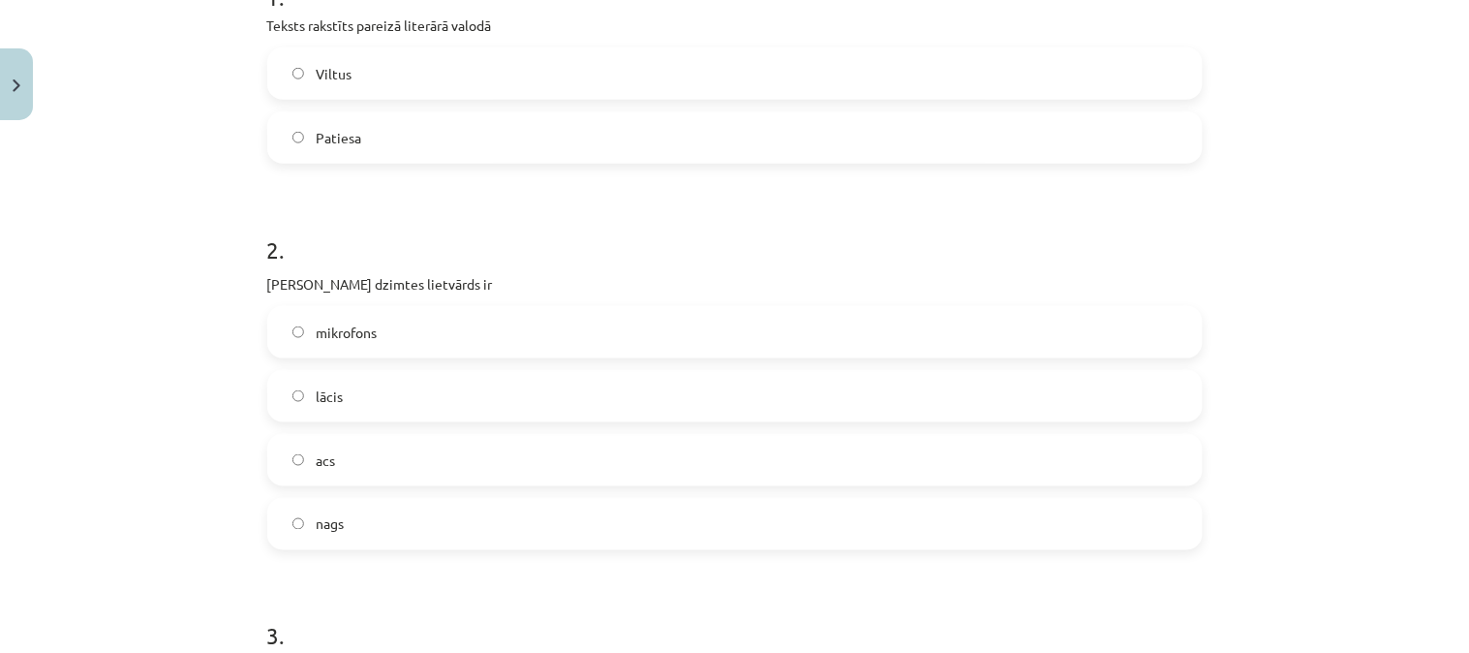
click at [470, 134] on label "Patiesa" at bounding box center [735, 137] width 932 height 48
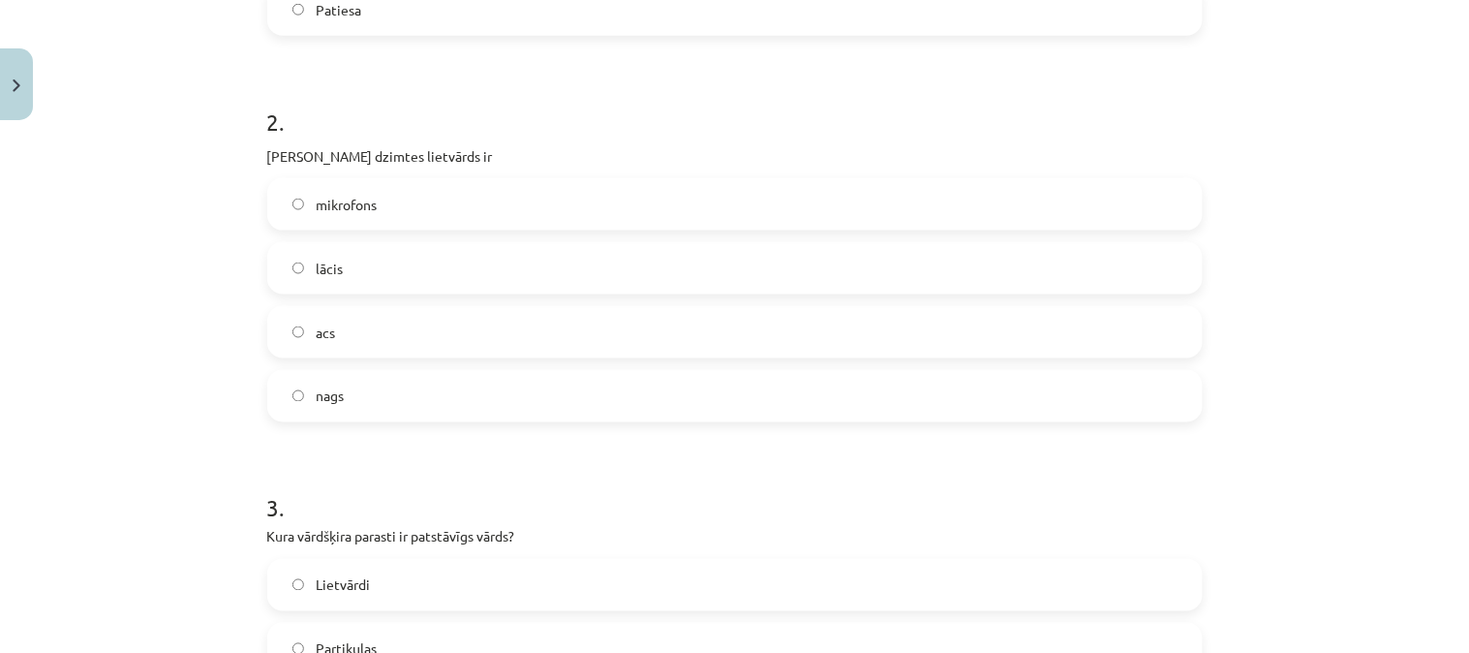
scroll to position [671, 0]
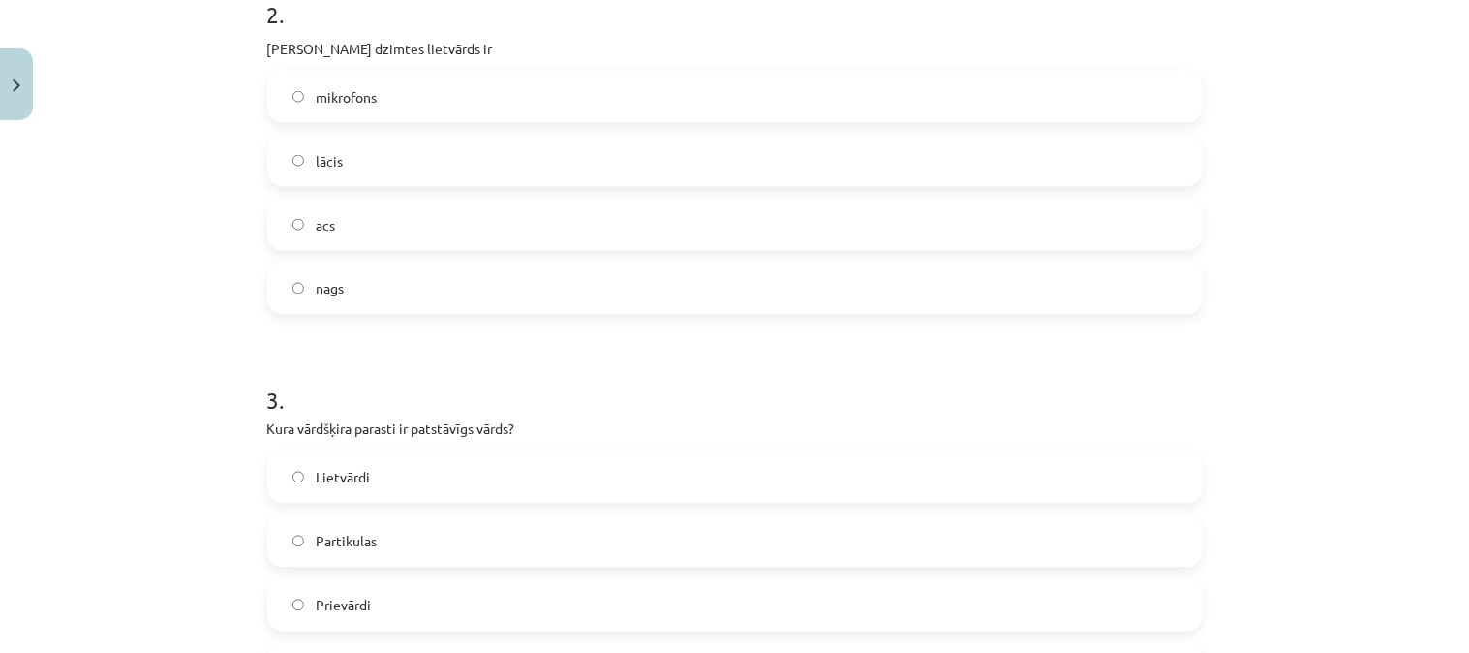
click at [414, 221] on label "acs" at bounding box center [735, 225] width 932 height 48
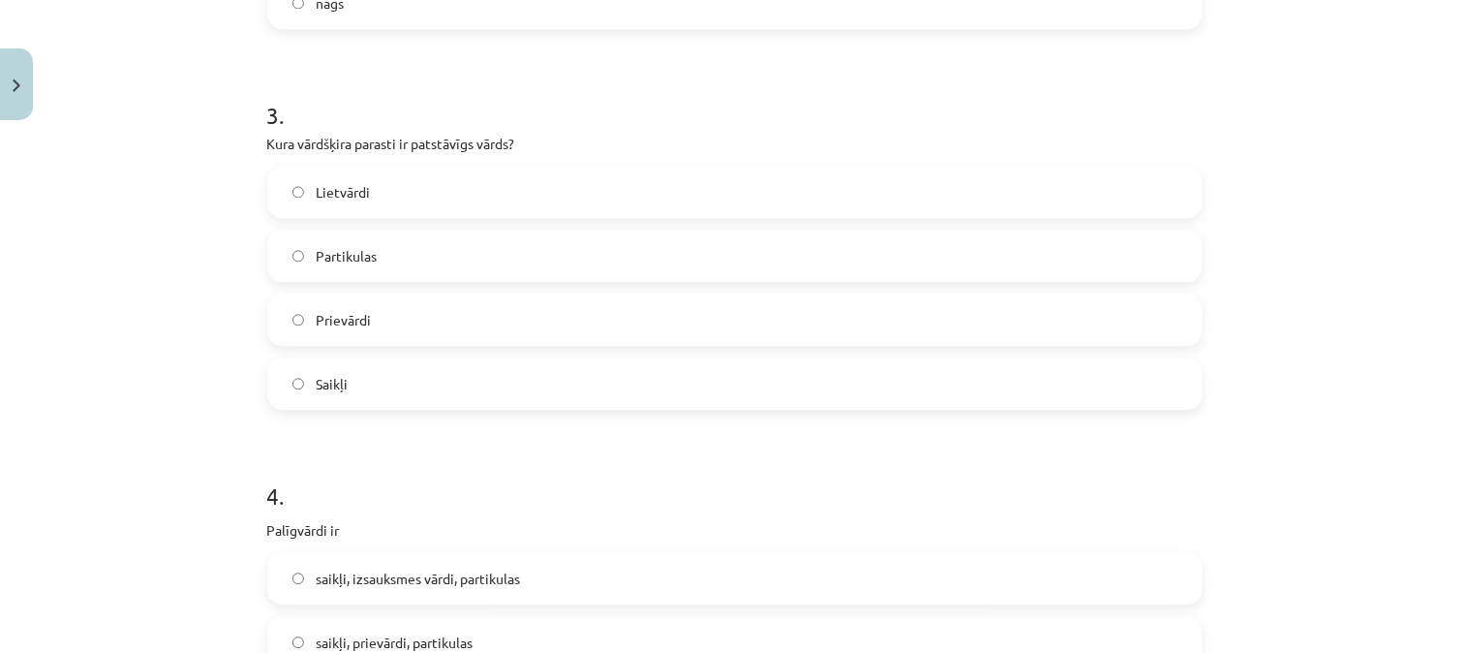
scroll to position [1000, 0]
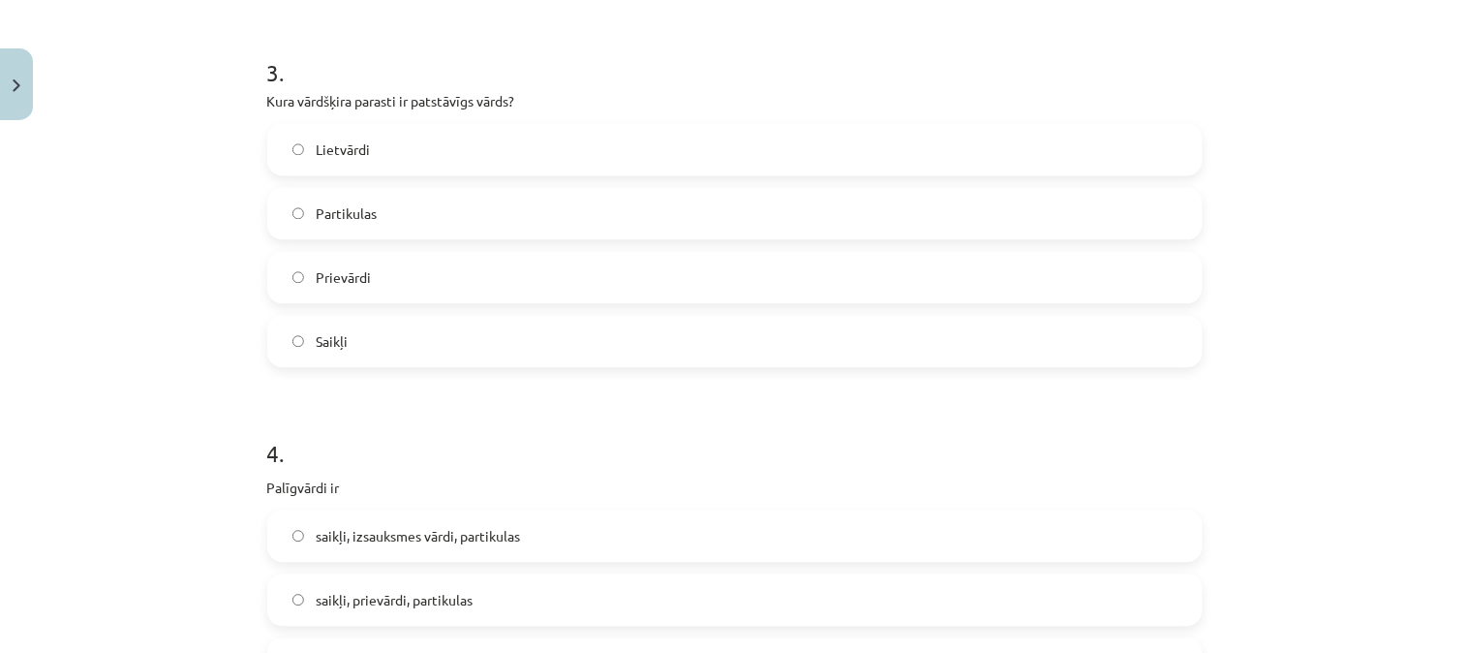
click at [789, 143] on label "Lietvārdi" at bounding box center [735, 149] width 932 height 48
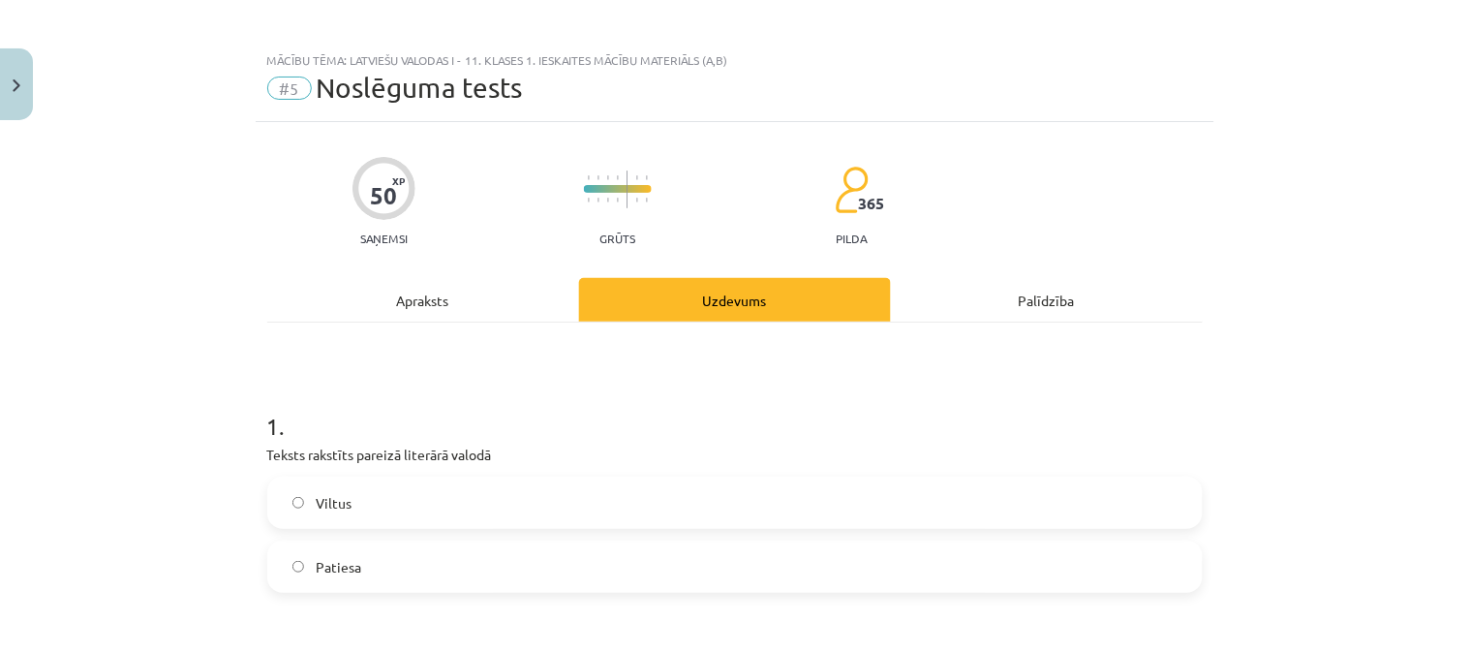
scroll to position [0, 0]
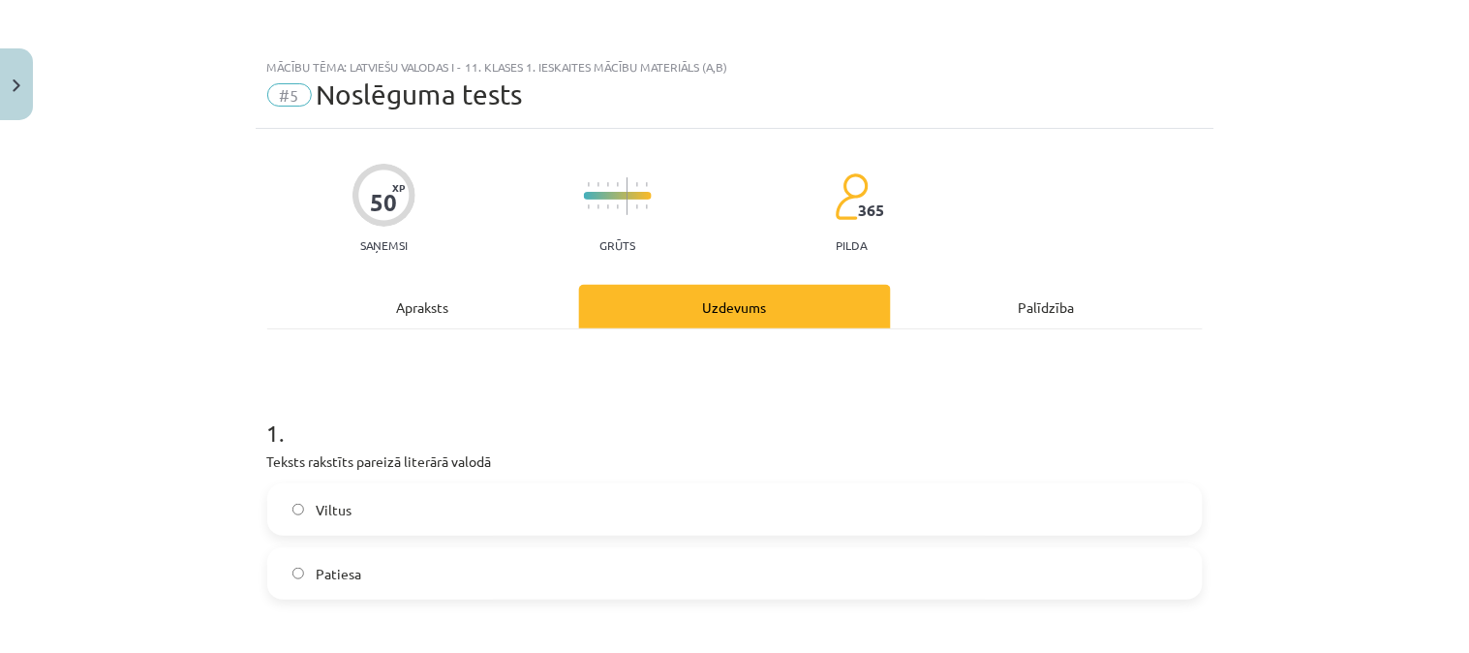
click at [423, 320] on div "Apraksts" at bounding box center [423, 307] width 312 height 44
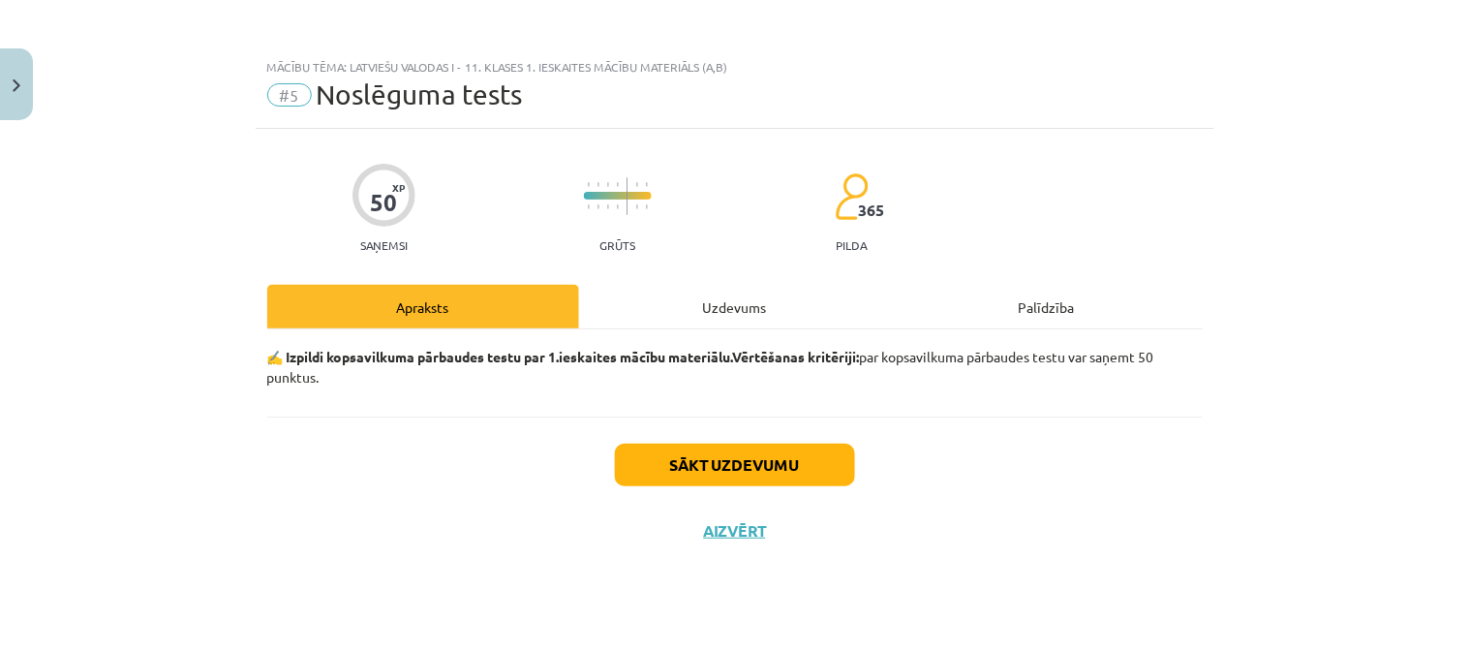
click at [727, 287] on div "Uzdevums" at bounding box center [735, 307] width 312 height 44
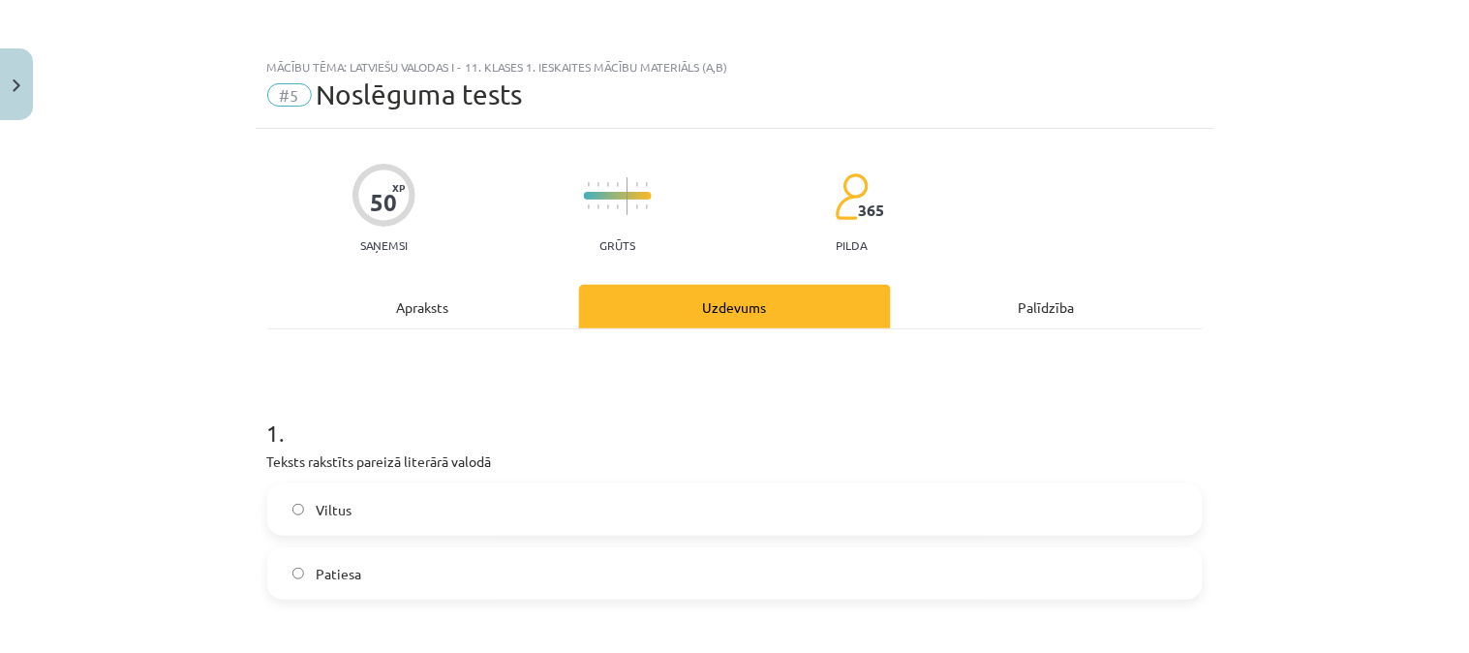
click at [1038, 307] on div "Palīdzība" at bounding box center [1047, 307] width 312 height 44
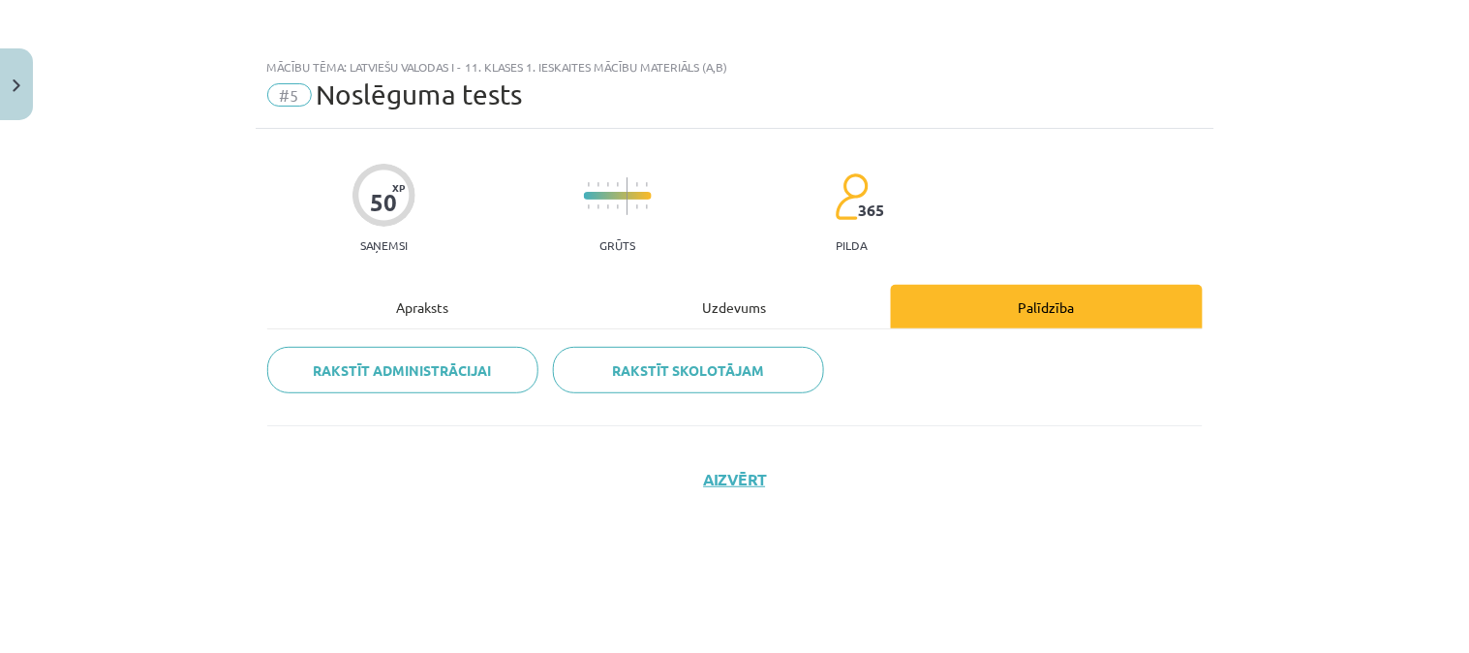
click at [635, 307] on div "Uzdevums" at bounding box center [735, 307] width 312 height 44
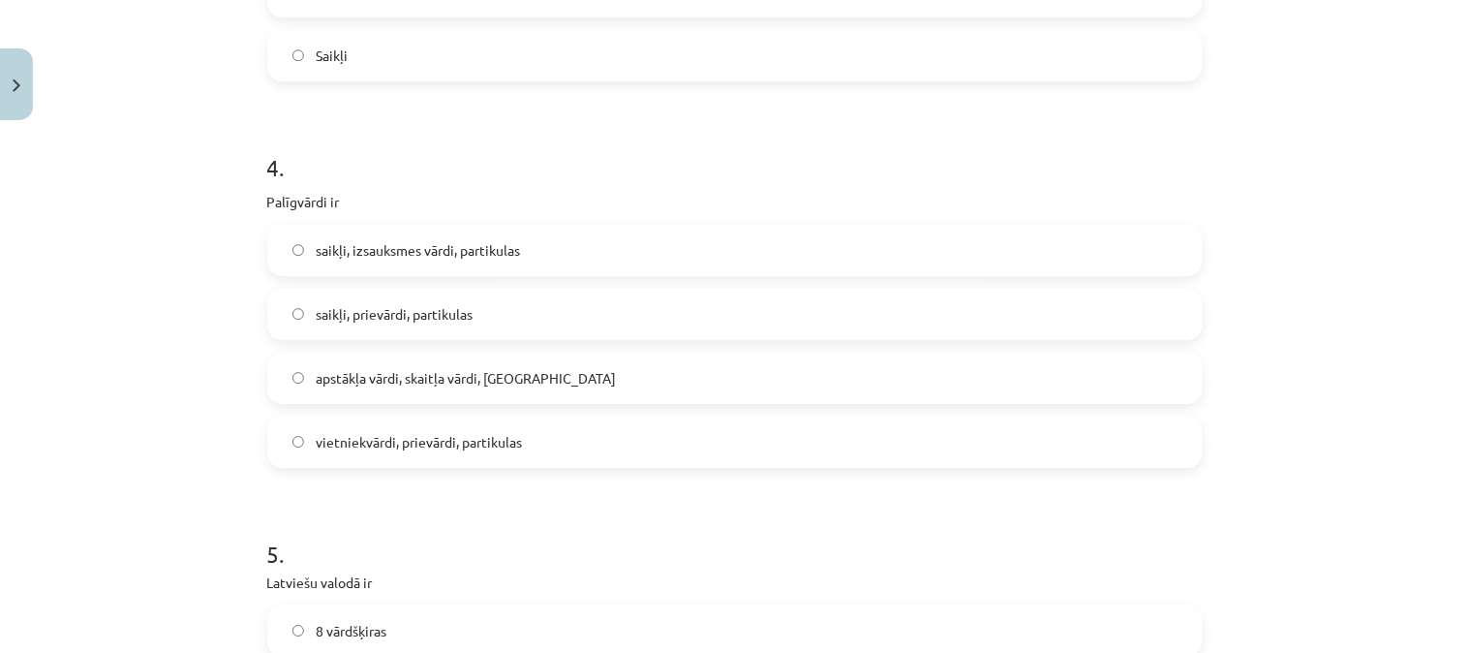
scroll to position [1300, 0]
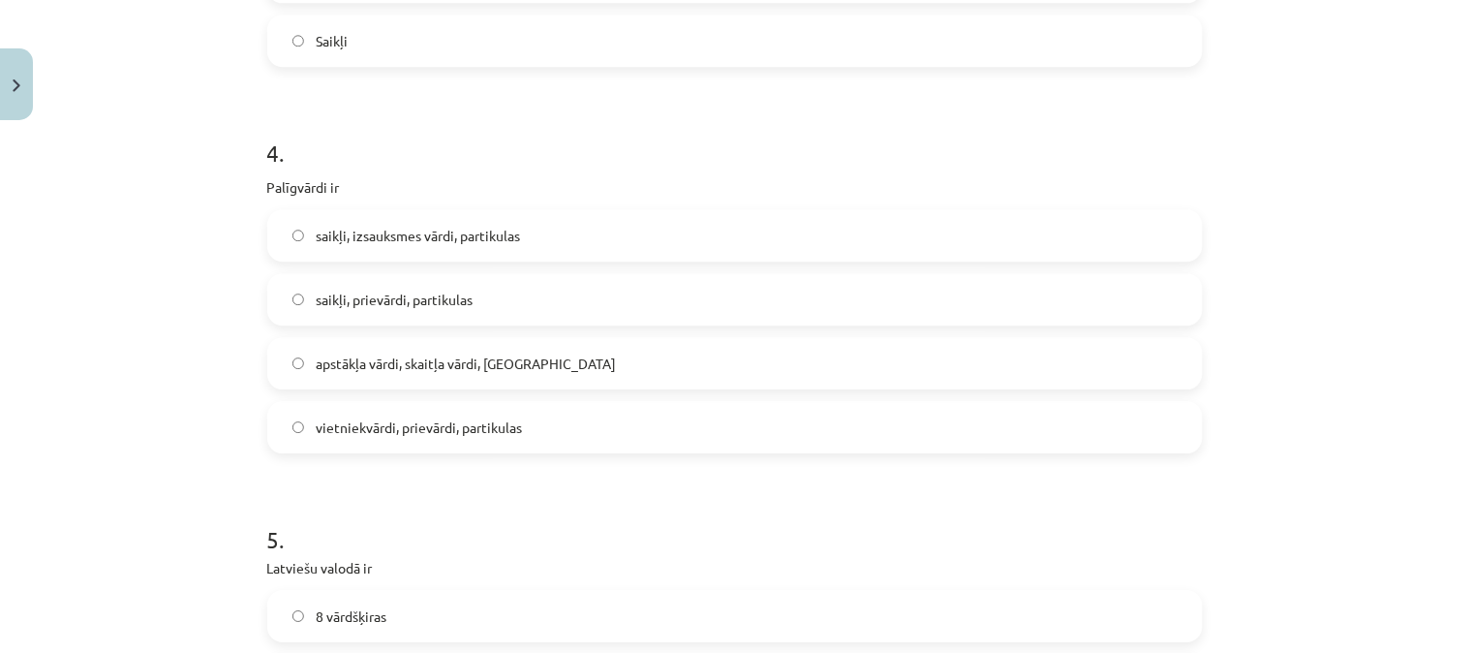
click at [356, 297] on span "saikļi, prievārdi, partikulas" at bounding box center [394, 300] width 157 height 20
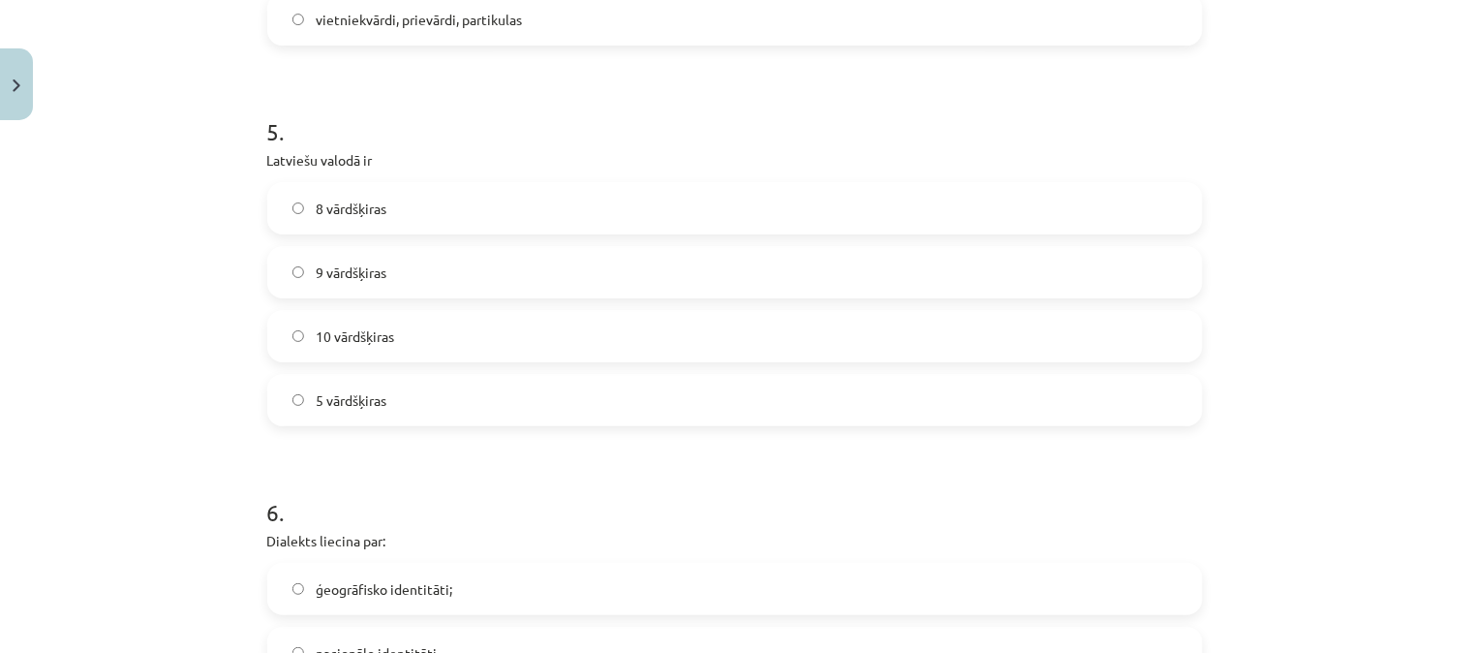
scroll to position [1721, 0]
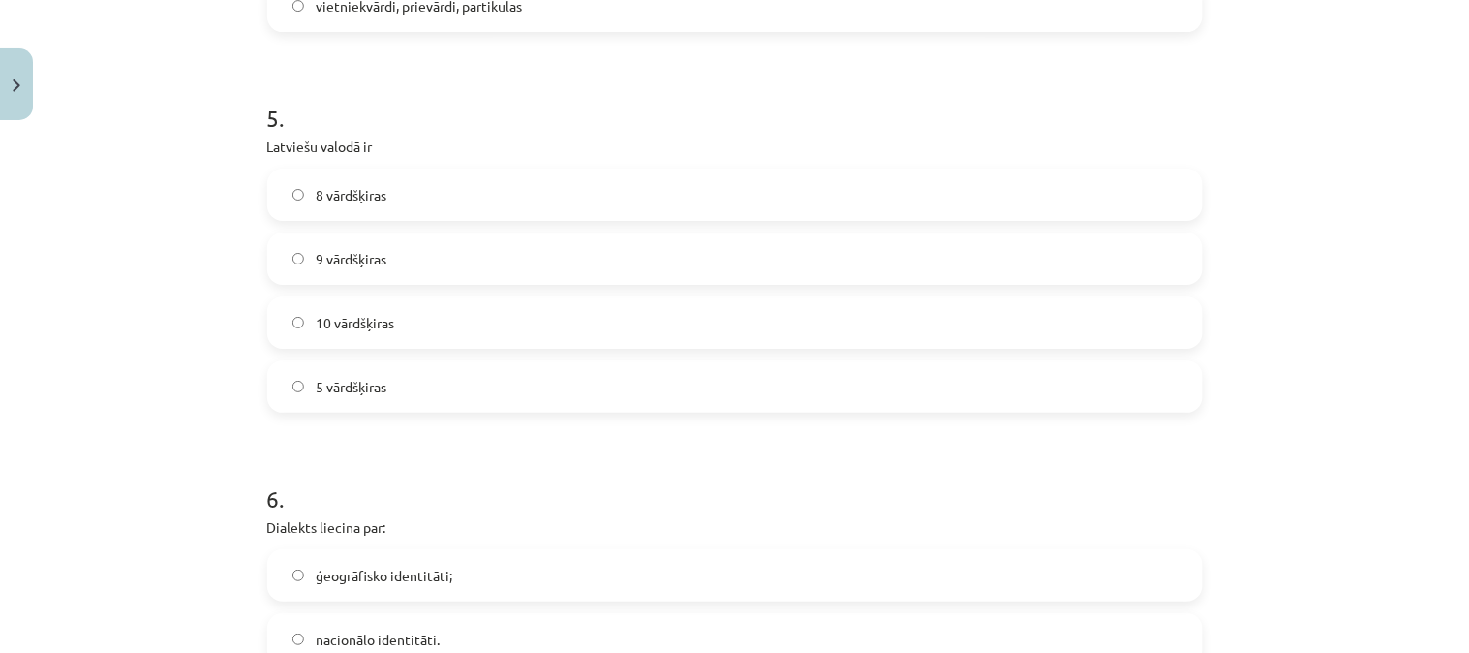
click at [441, 310] on label "10 vārdšķiras" at bounding box center [735, 322] width 932 height 48
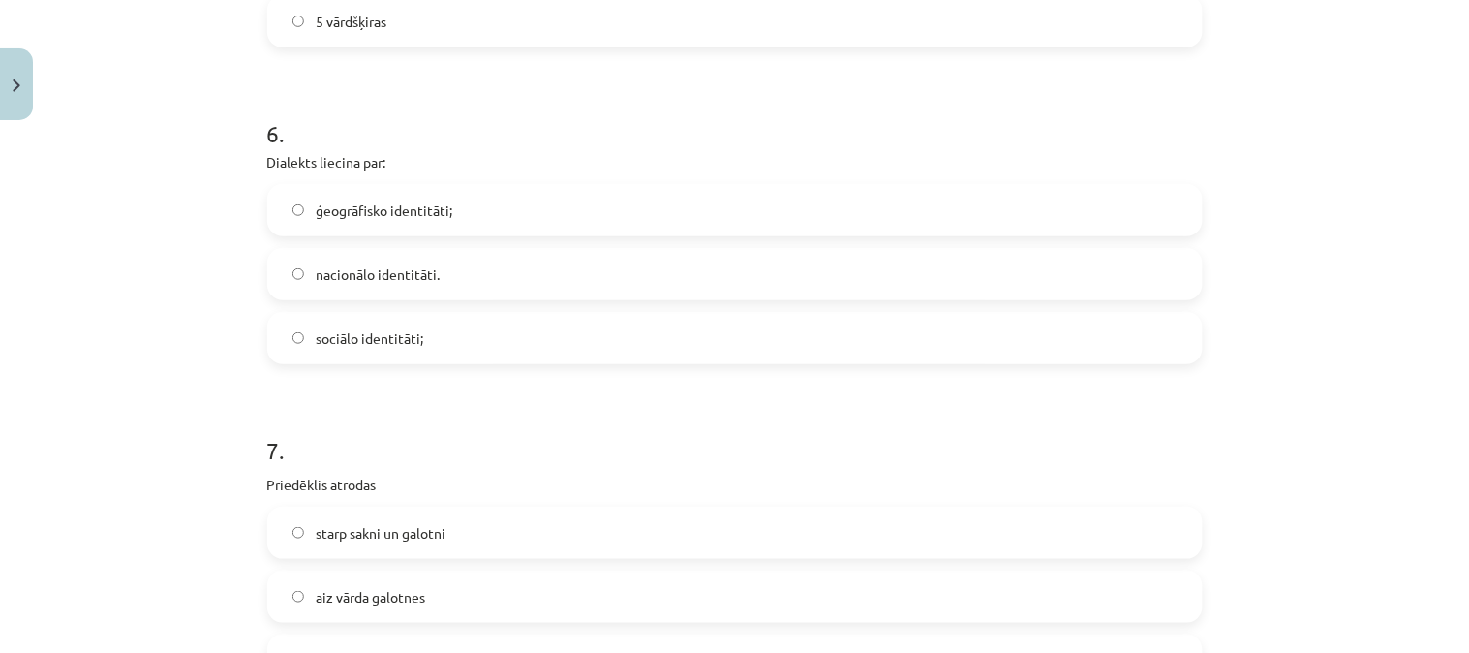
scroll to position [2093, 0]
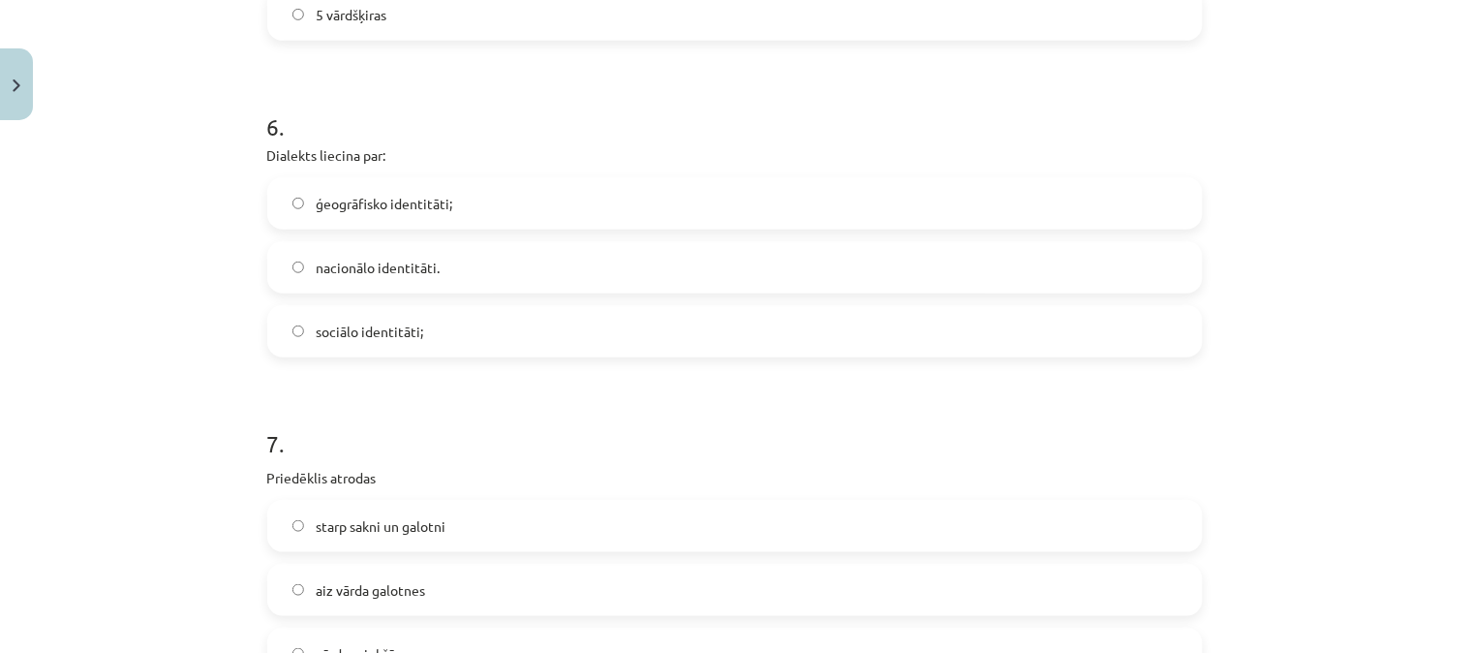
click at [428, 194] on span "ģeogrāfisko identitāti;" at bounding box center [384, 204] width 137 height 20
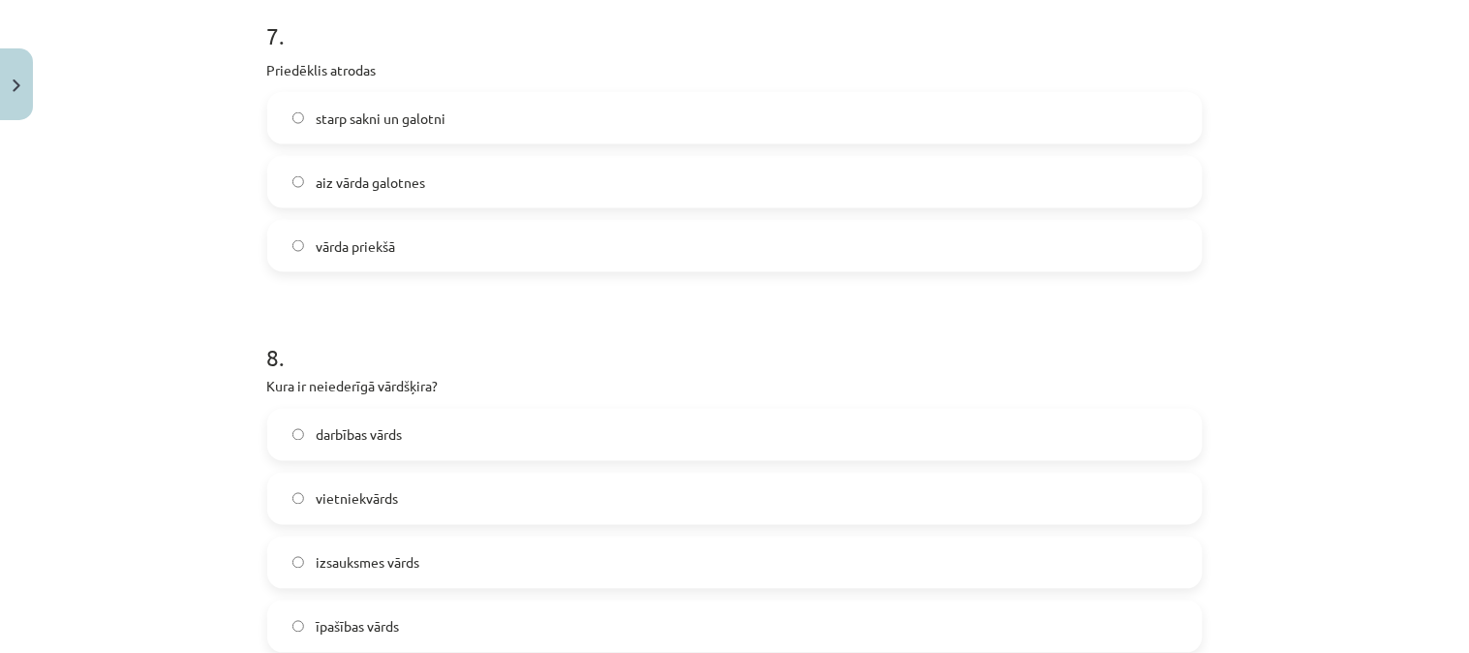
scroll to position [2507, 0]
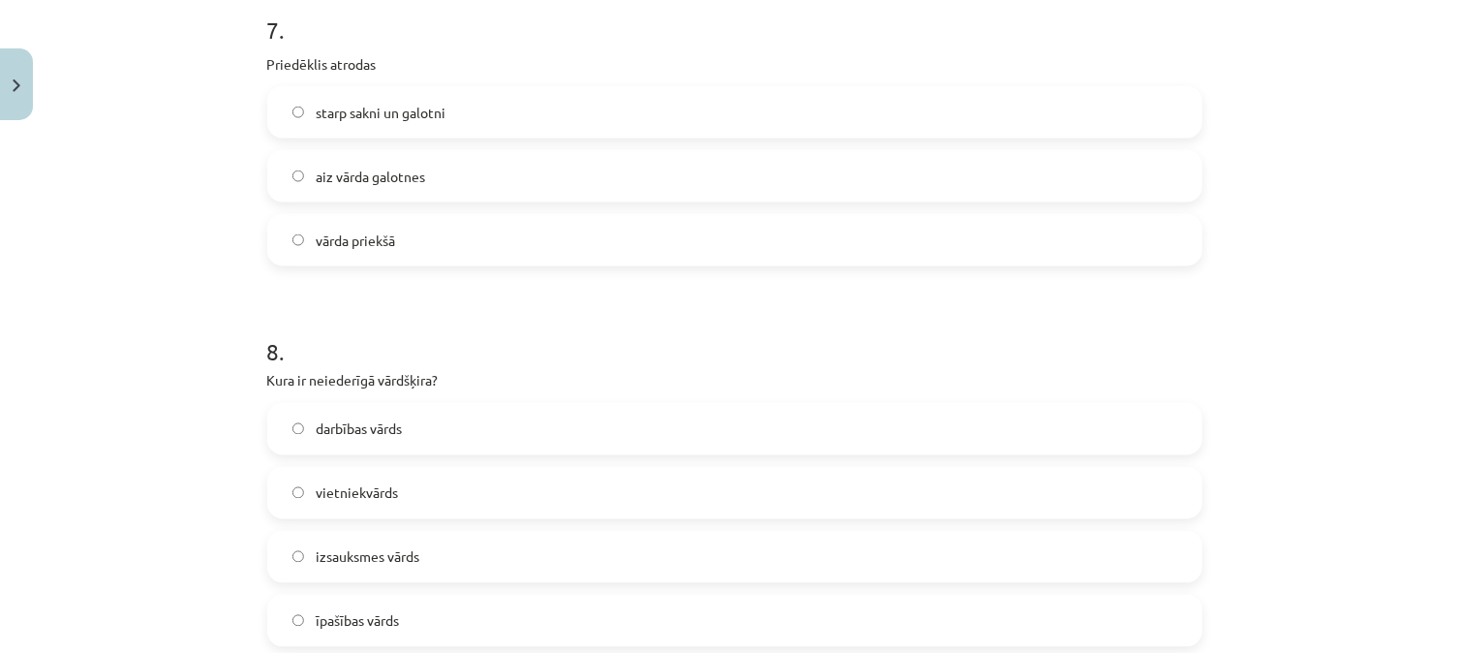
click at [332, 247] on span "vārda priekšā" at bounding box center [355, 241] width 79 height 20
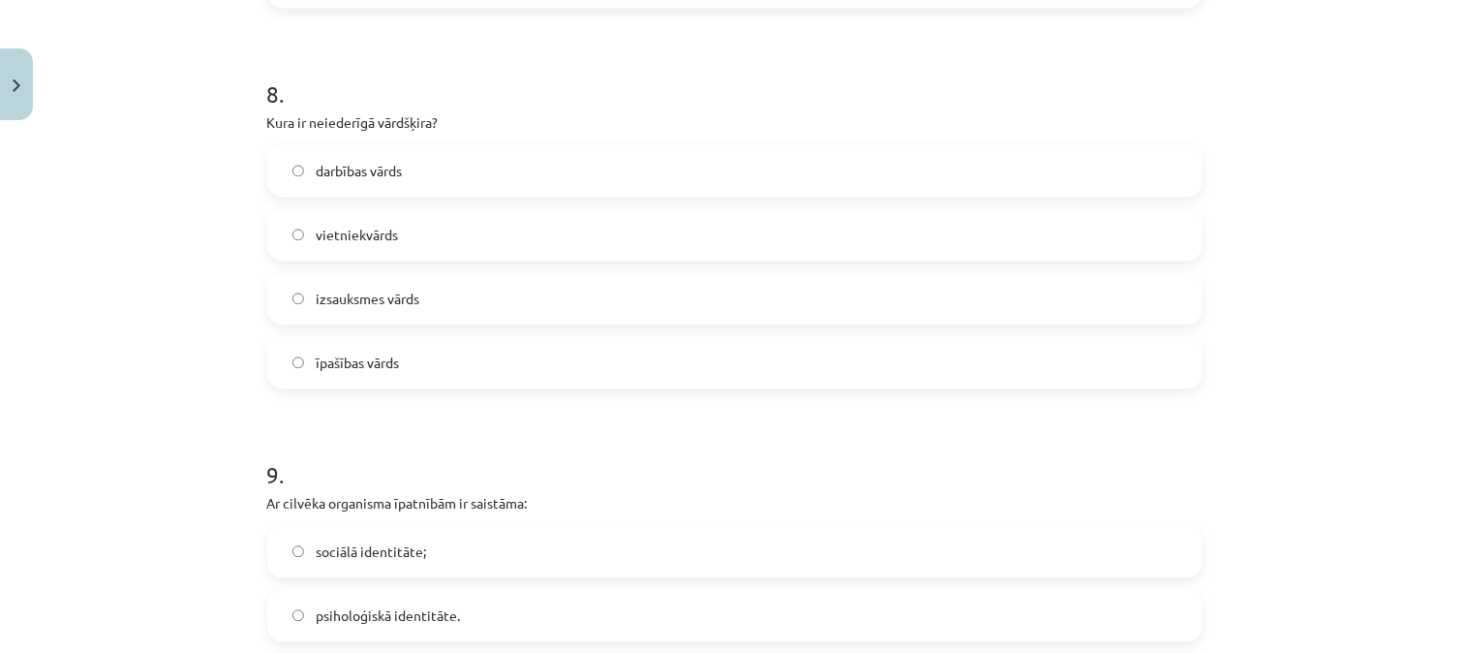
scroll to position [2780, 0]
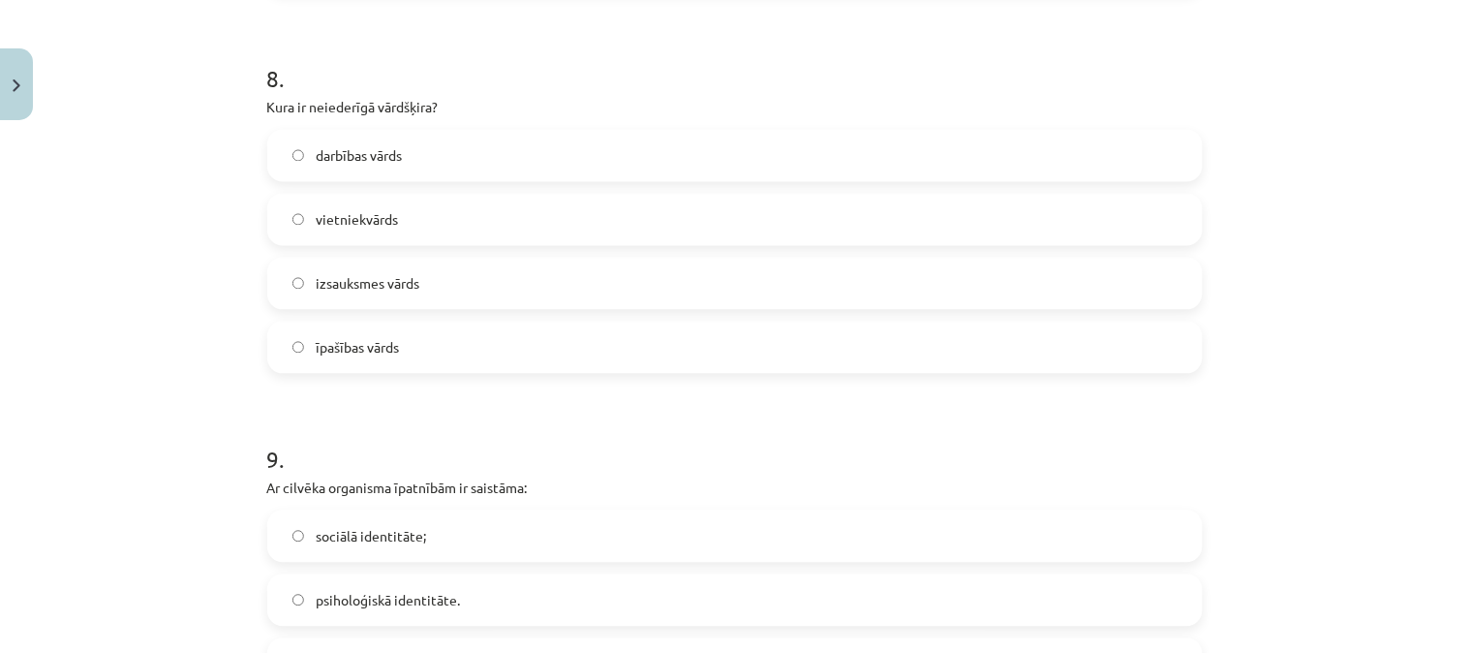
click at [420, 211] on label "vietniekvārds" at bounding box center [735, 220] width 932 height 48
click at [340, 287] on span "izsauksmes vārds" at bounding box center [368, 284] width 104 height 20
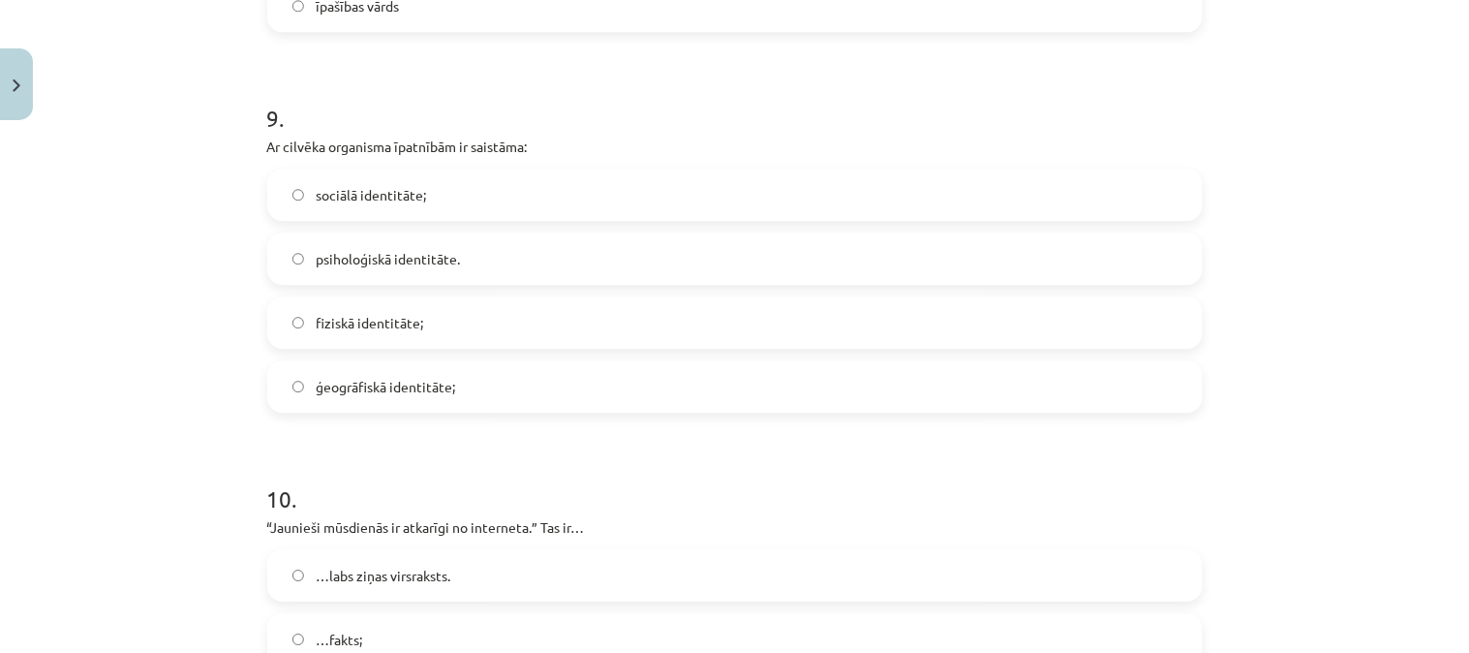
scroll to position [3130, 0]
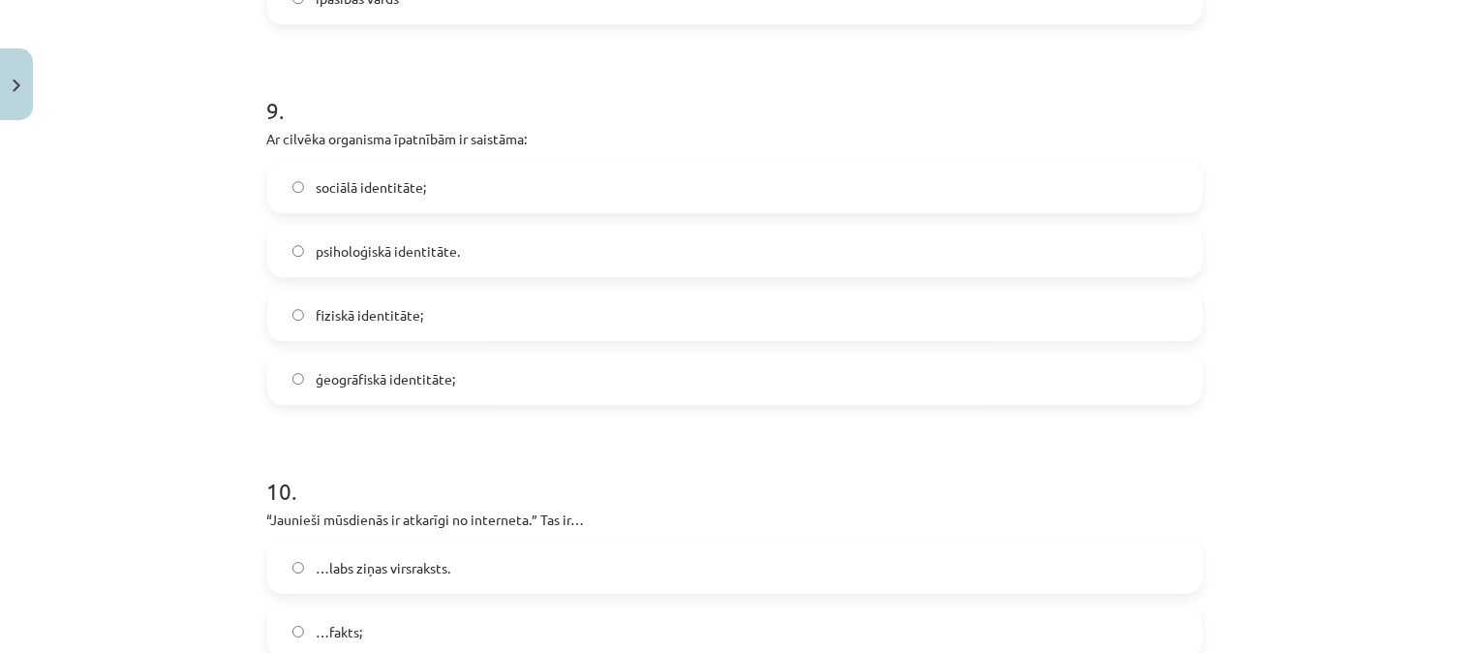
click at [345, 301] on label "fiziskā identitāte;" at bounding box center [735, 315] width 932 height 48
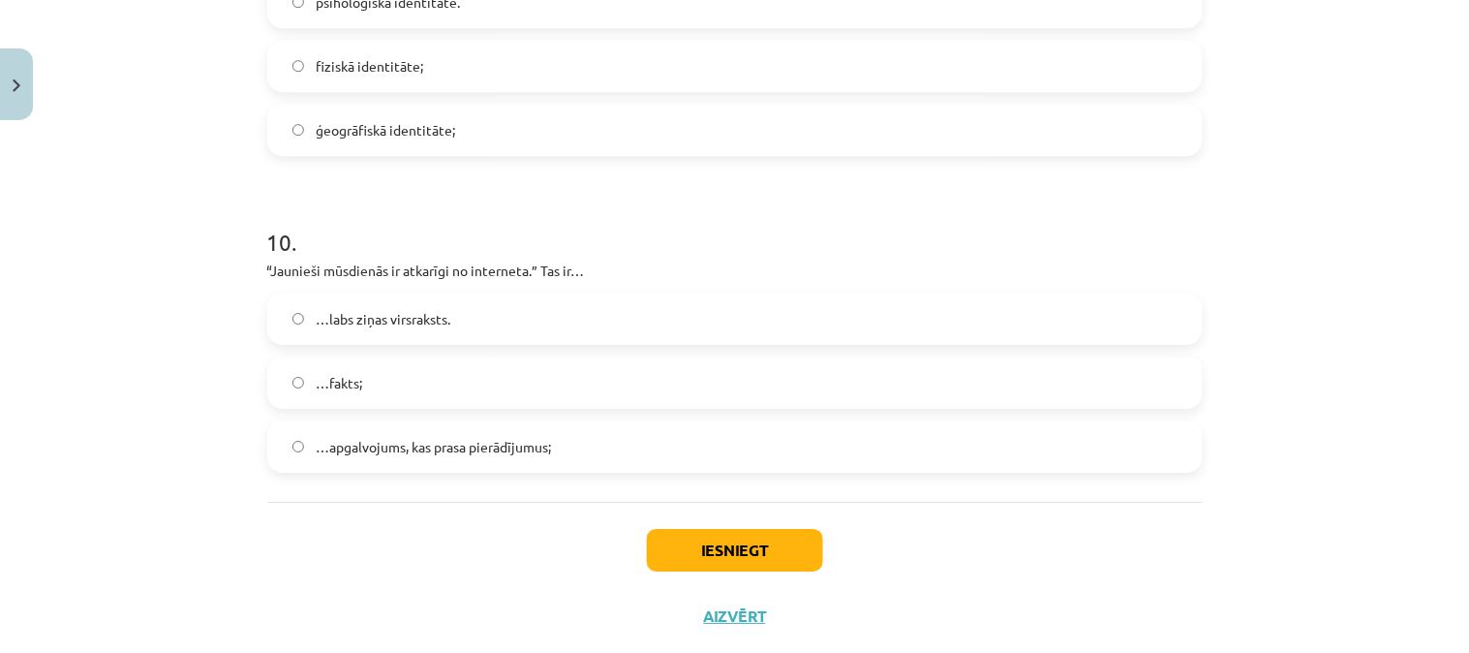
scroll to position [3386, 0]
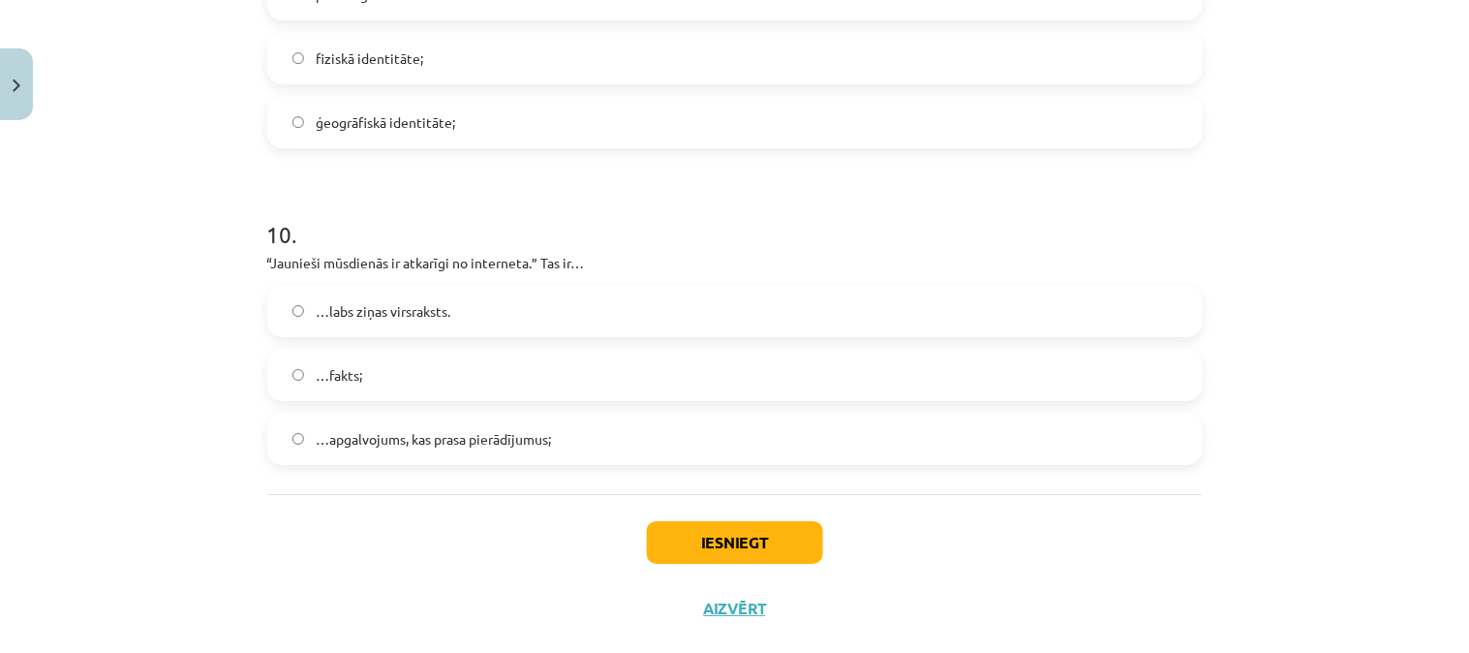
click at [448, 440] on span "…apgalvojums, kas prasa pierādījumus;" at bounding box center [433, 439] width 235 height 20
click at [715, 543] on button "Iesniegt" at bounding box center [735, 542] width 176 height 43
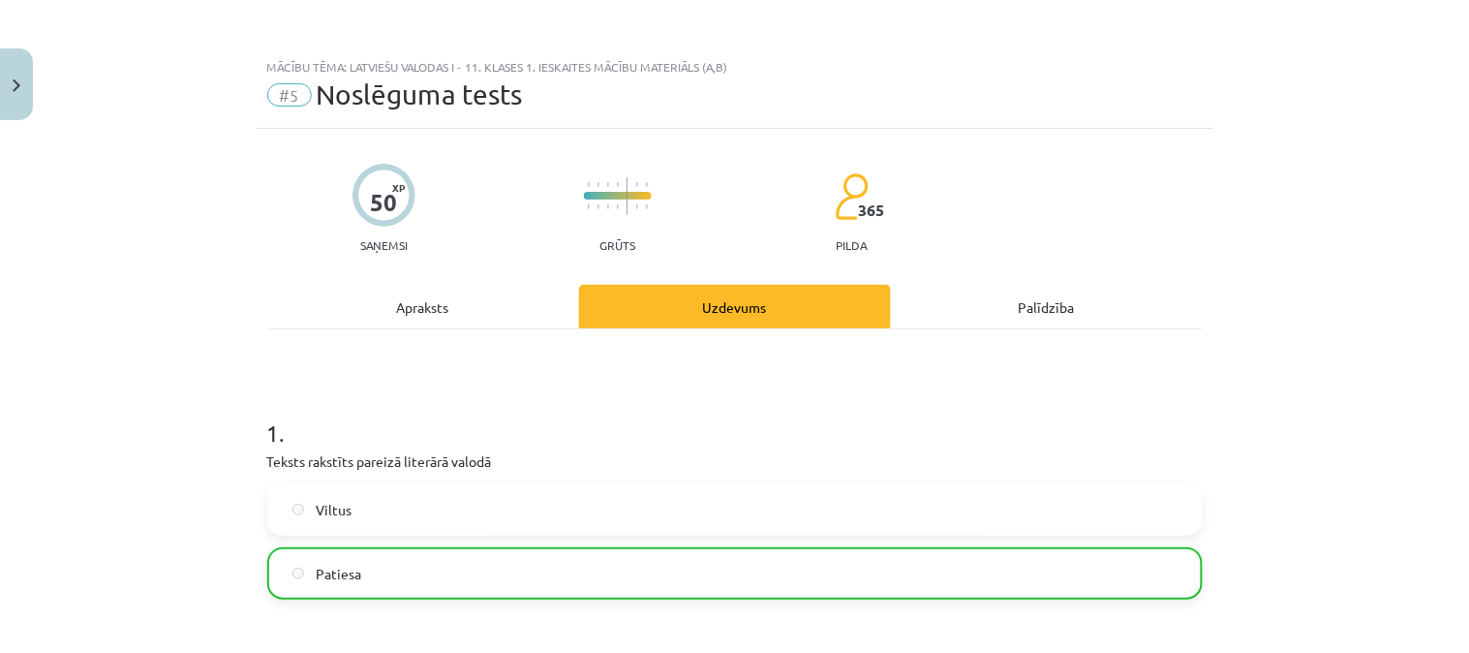
scroll to position [3483, 0]
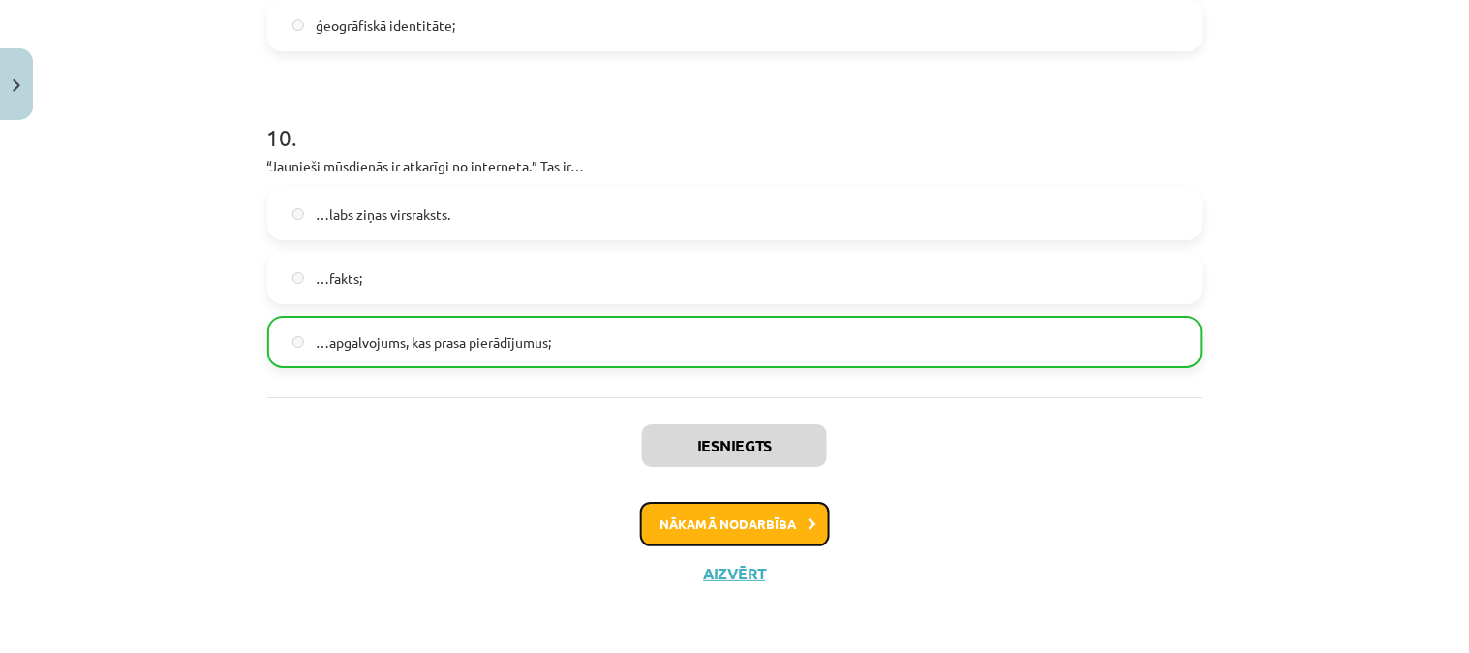
click at [743, 528] on button "Nākamā nodarbība" at bounding box center [735, 524] width 190 height 45
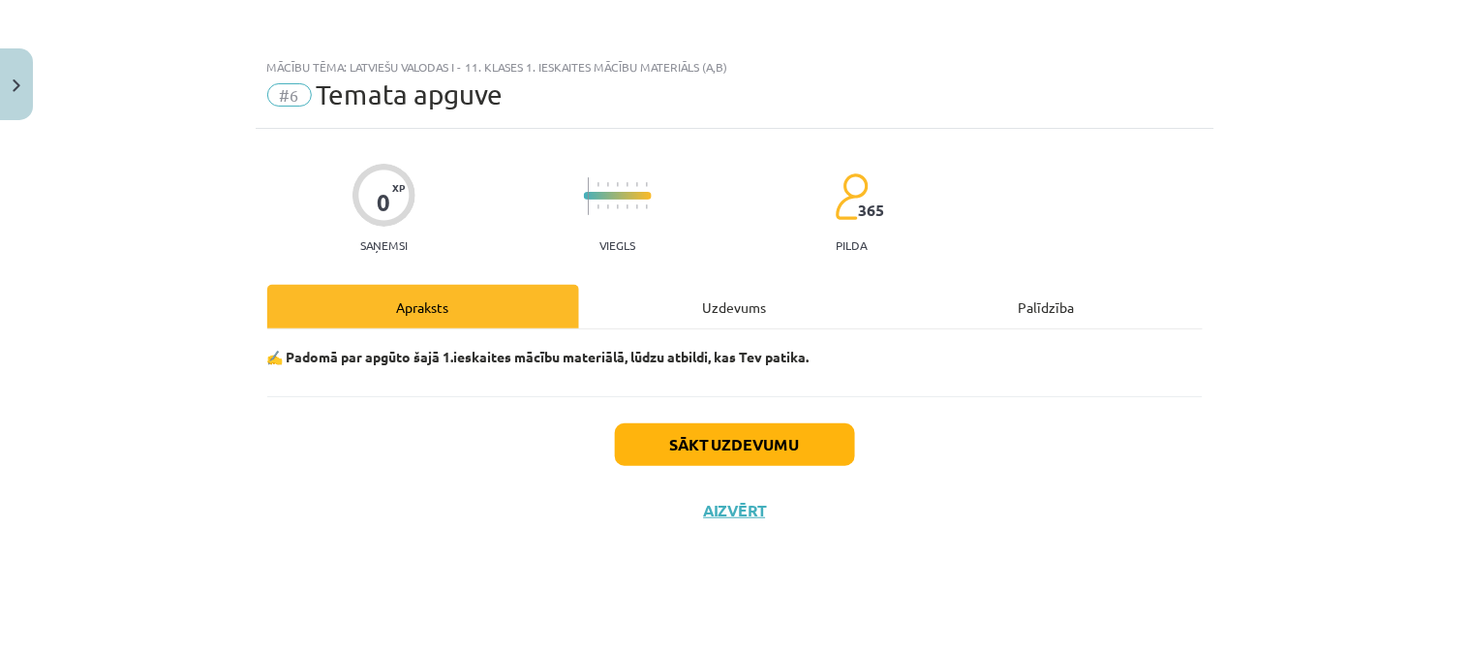
scroll to position [0, 0]
click at [768, 423] on button "Sākt uzdevumu" at bounding box center [735, 444] width 240 height 43
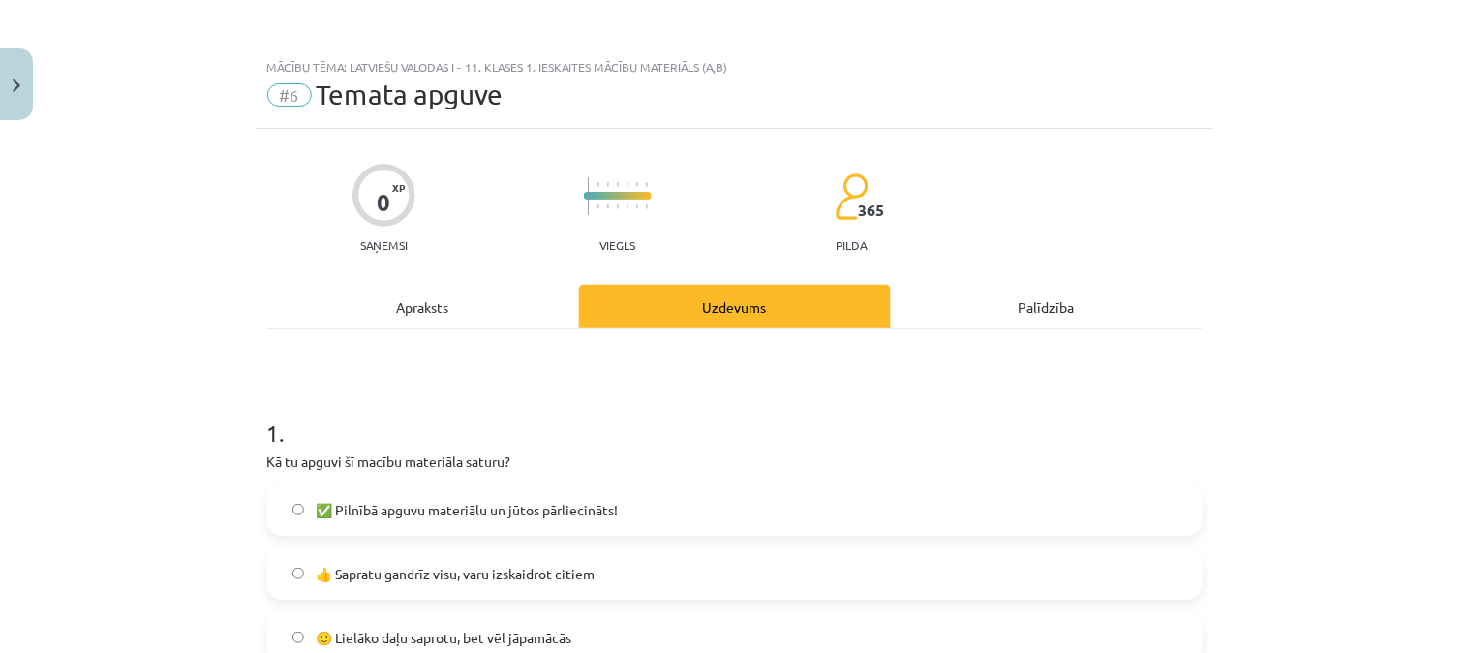
click at [436, 509] on span "✅ Pilnībā apguvu materiālu un jūtos pārliecināts!" at bounding box center [467, 510] width 302 height 20
click at [746, 570] on label "👍 Sapratu gandrīz visu, varu izskaidrot citiem" at bounding box center [735, 573] width 932 height 48
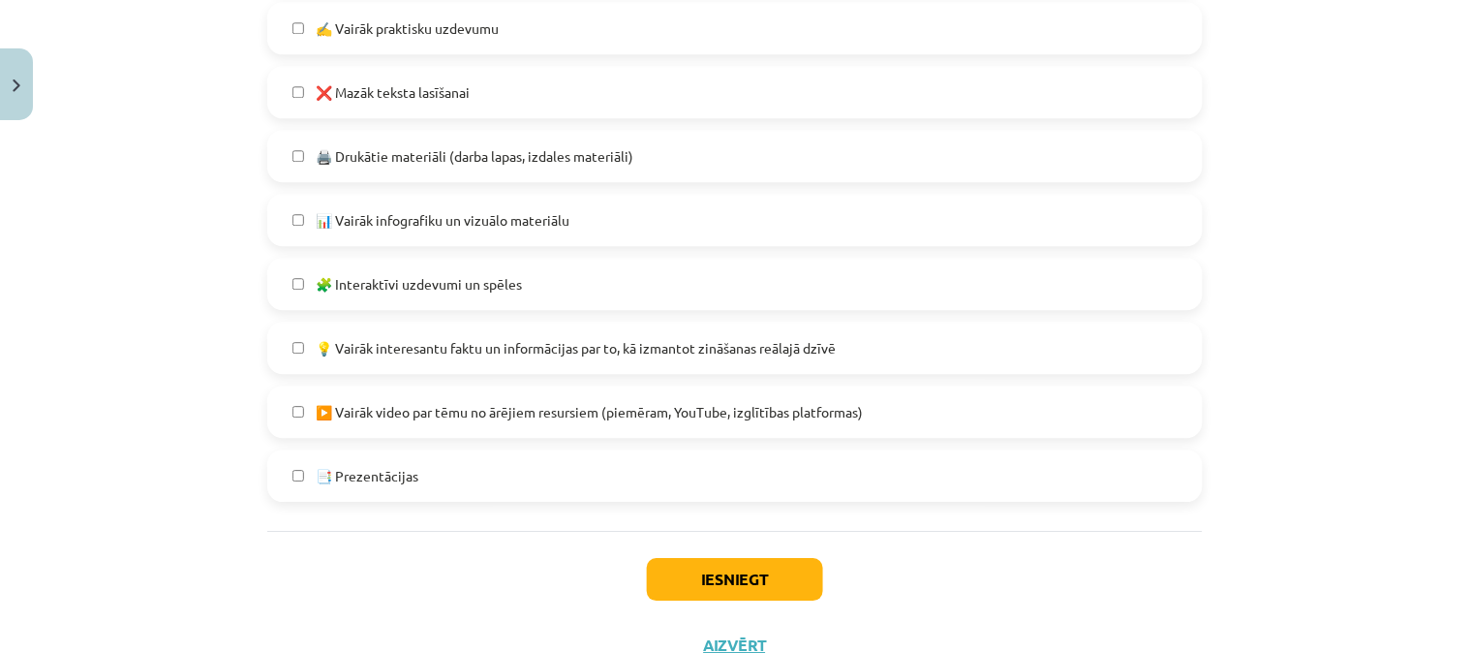
scroll to position [1185, 0]
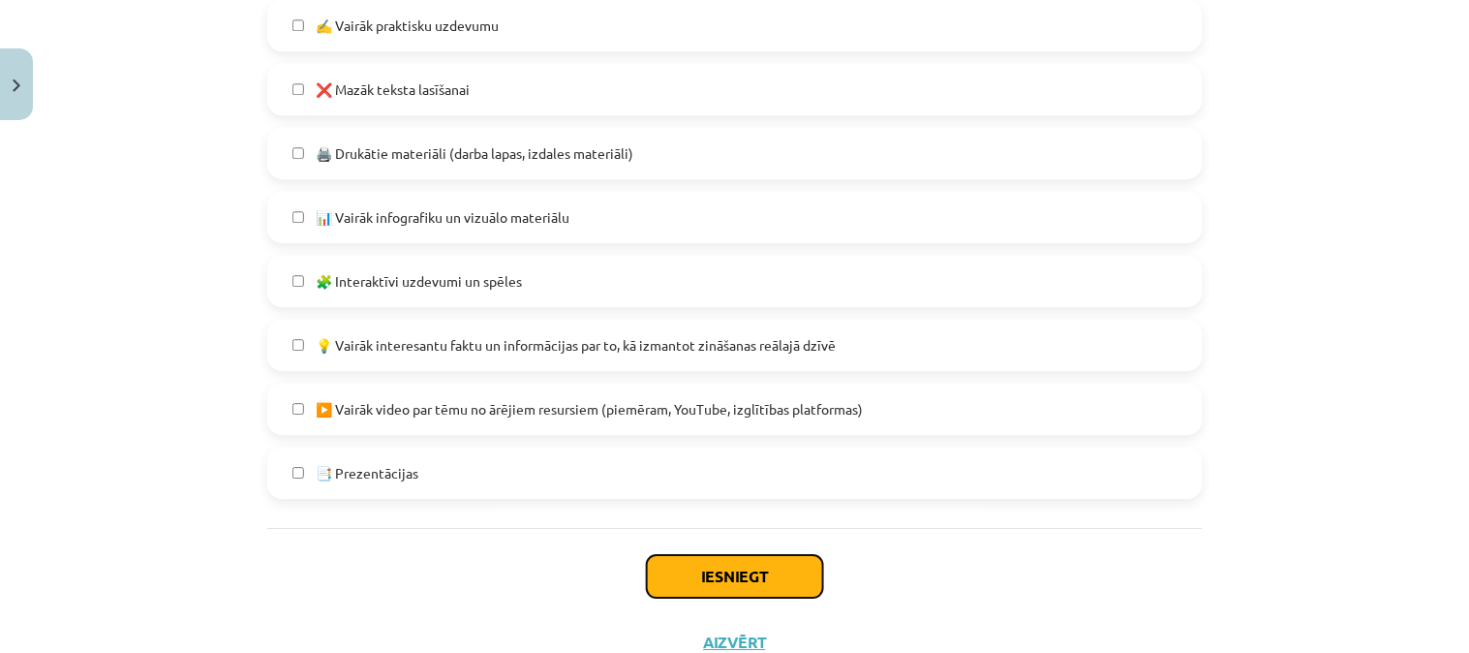
click at [746, 572] on button "Iesniegt" at bounding box center [735, 576] width 176 height 43
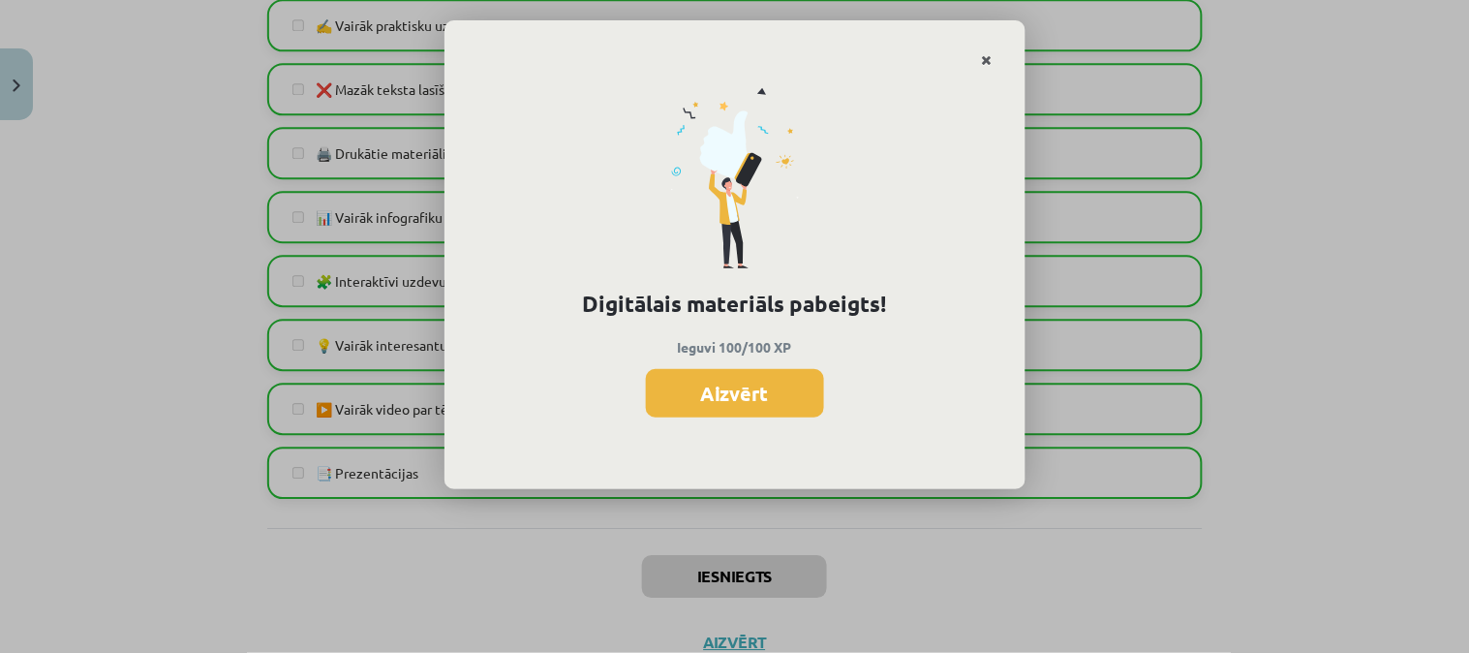
click at [989, 54] on icon "Close" at bounding box center [987, 61] width 11 height 14
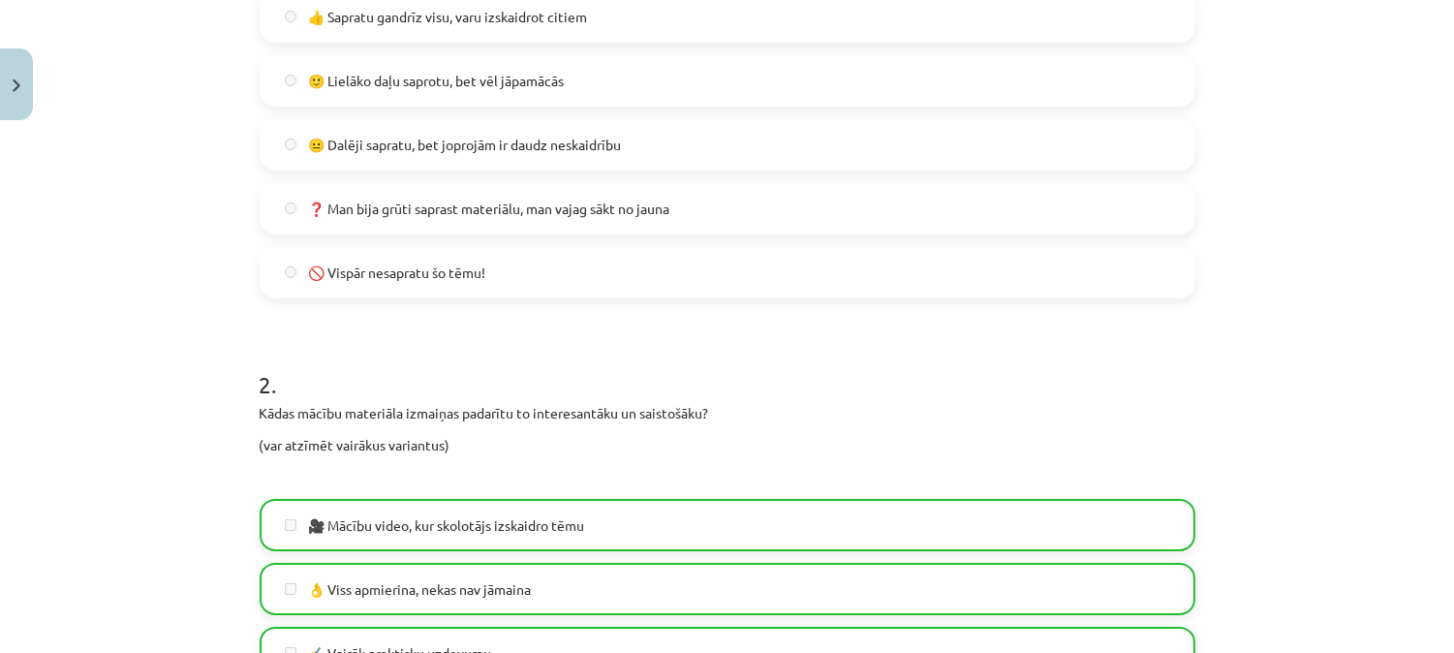
scroll to position [0, 0]
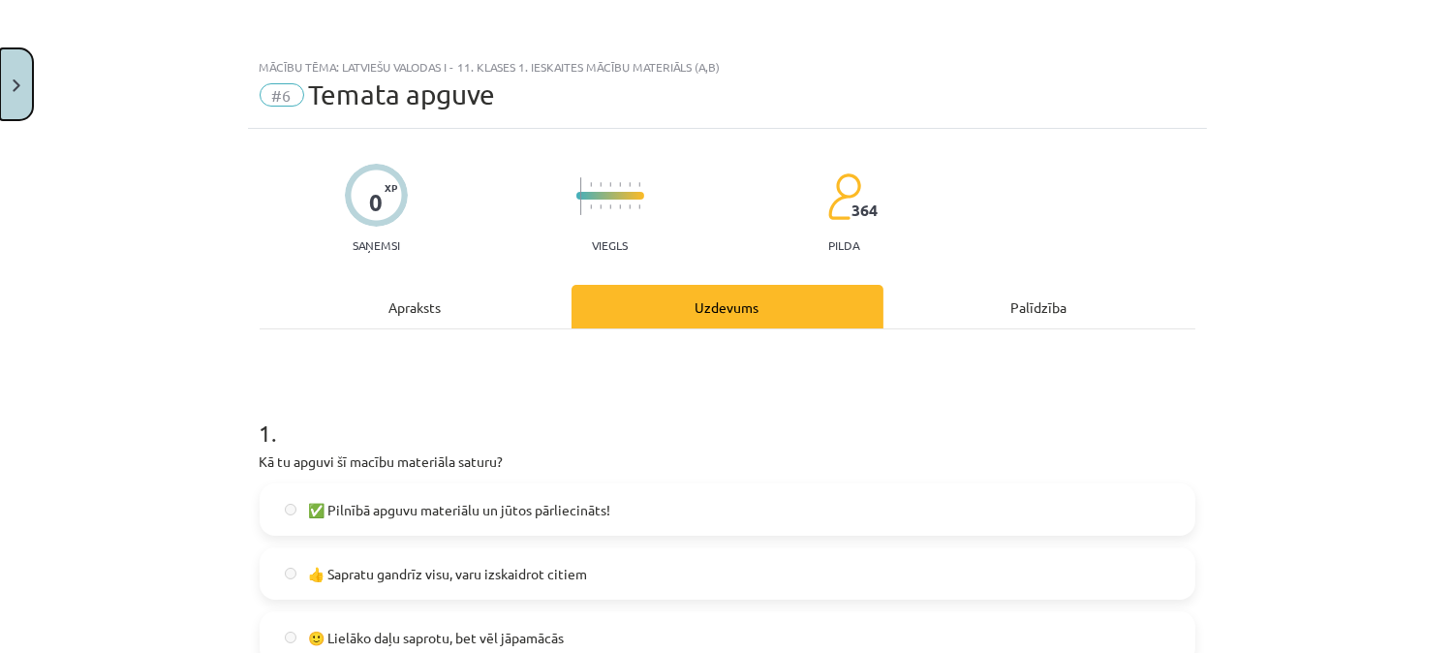
click at [30, 87] on button "Close" at bounding box center [16, 84] width 33 height 72
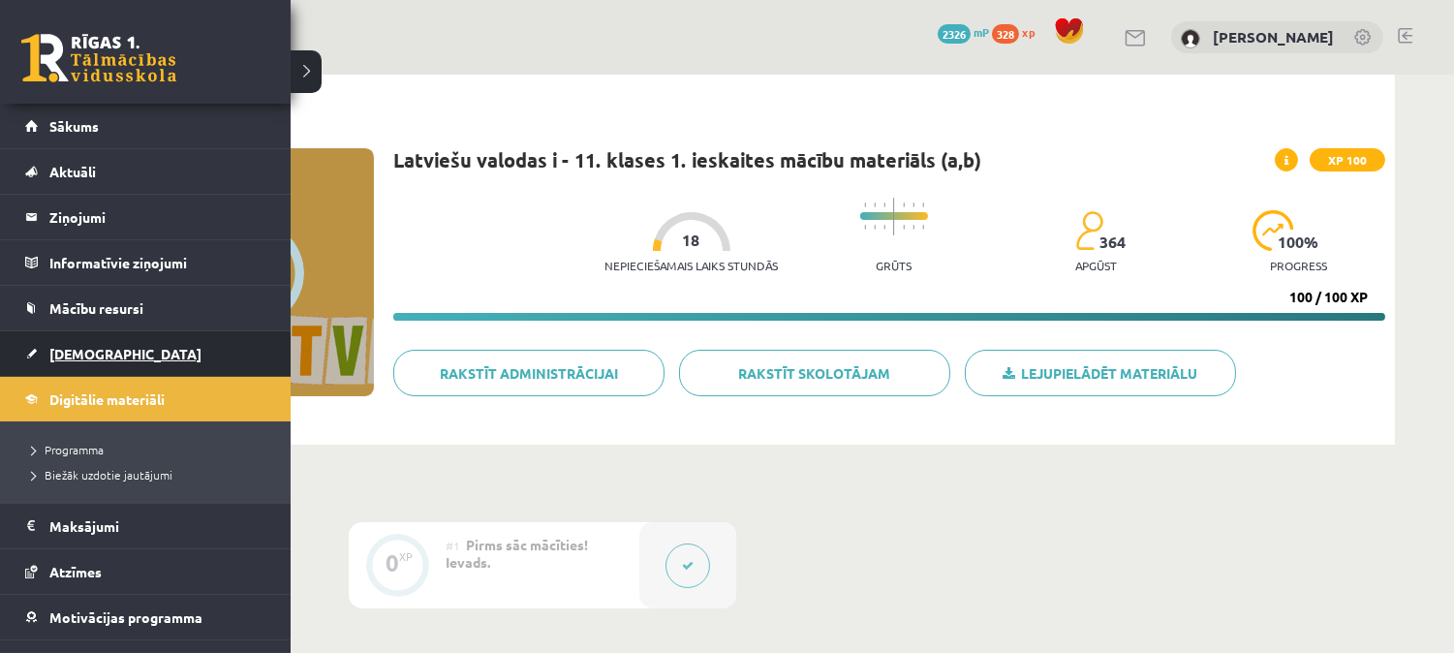
click at [74, 350] on span "[DEMOGRAPHIC_DATA]" at bounding box center [125, 353] width 152 height 17
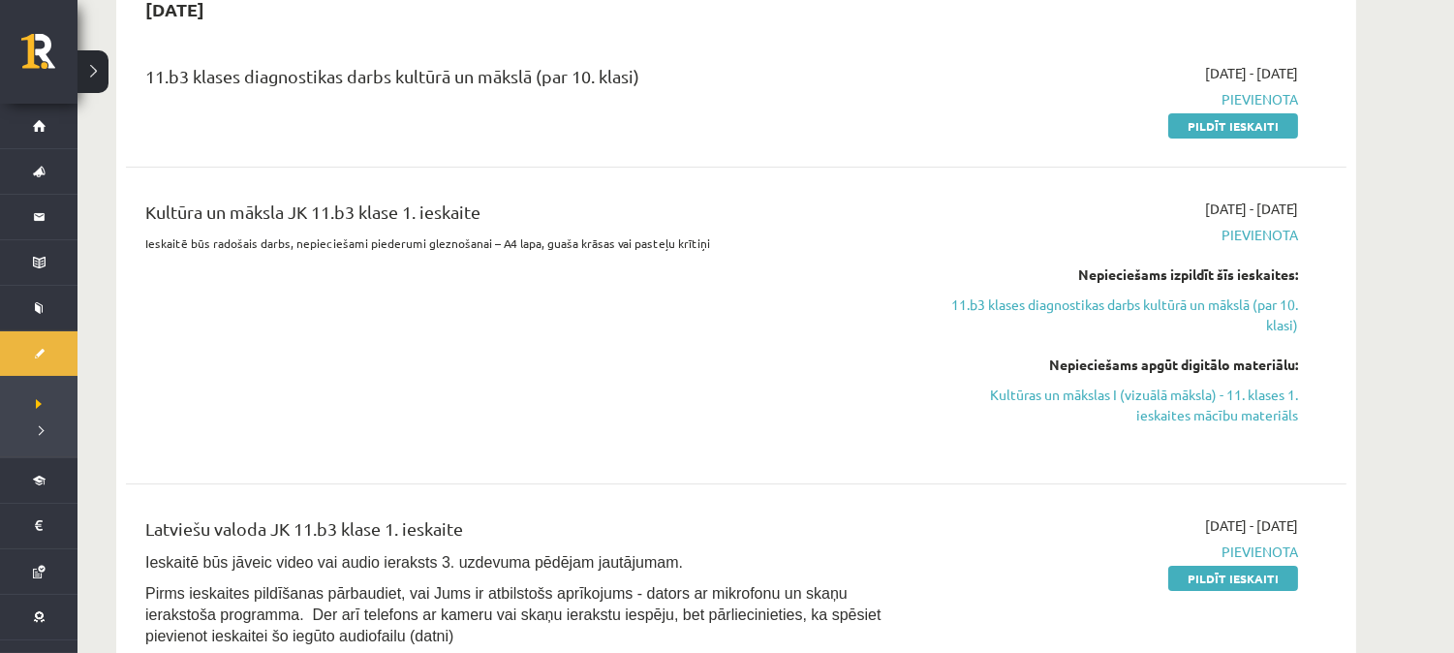
scroll to position [233, 0]
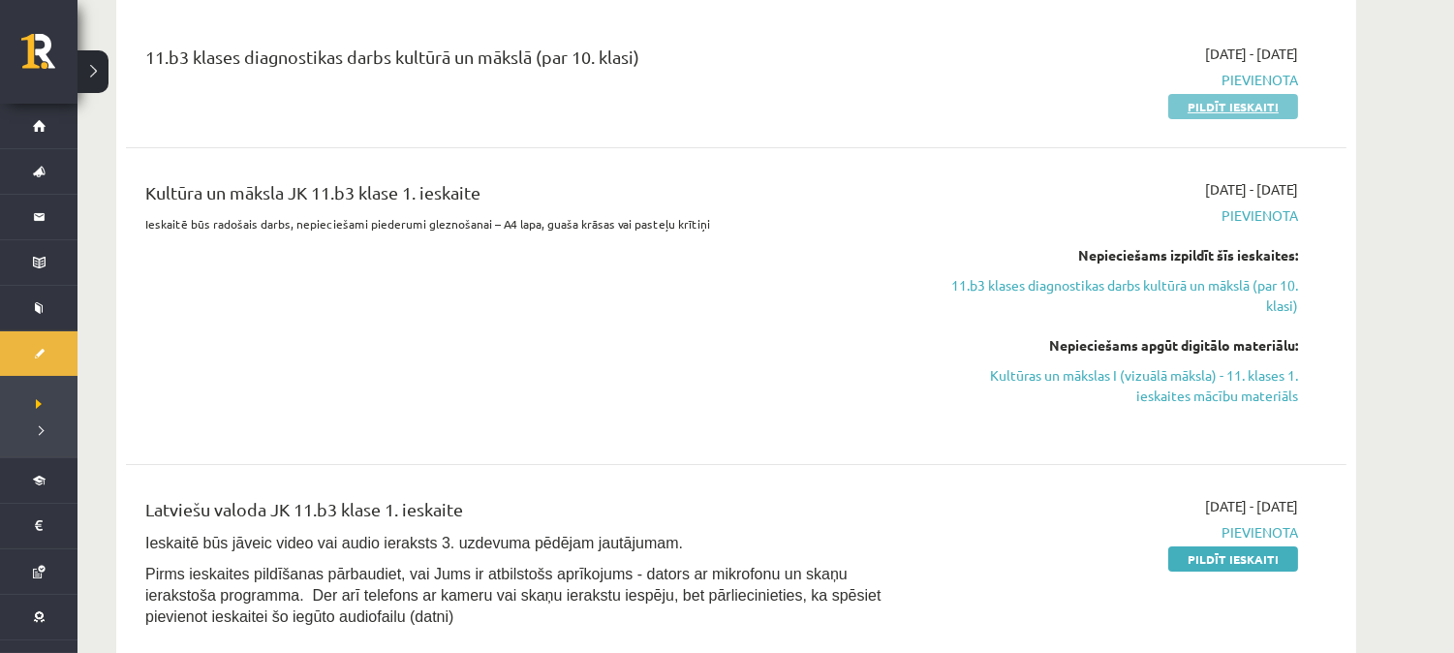
click at [1226, 108] on link "Pildīt ieskaiti" at bounding box center [1233, 106] width 130 height 25
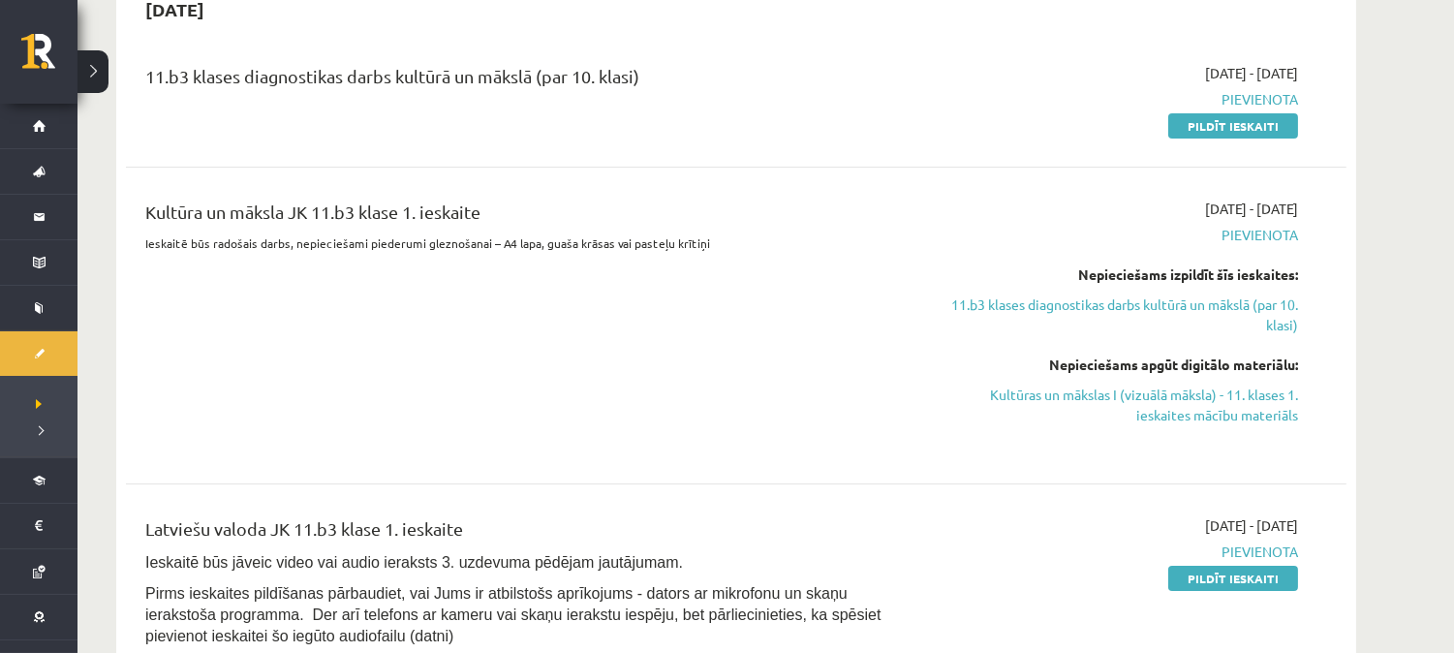
scroll to position [156, 0]
